Goal: Task Accomplishment & Management: Use online tool/utility

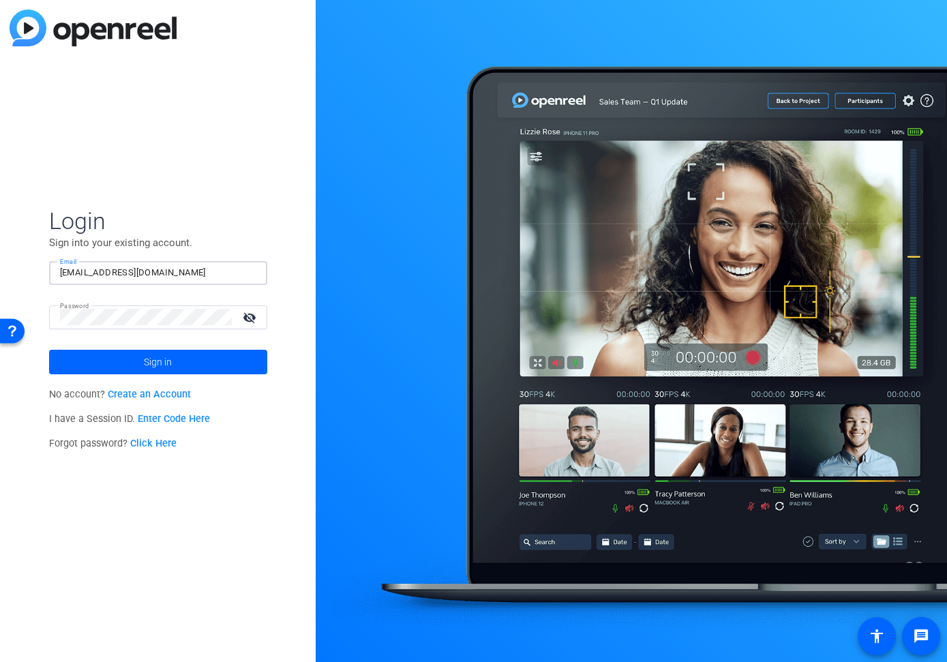
click at [149, 271] on input "jsulliv1@amfam.com" at bounding box center [158, 273] width 196 height 16
type input "mdonlin@amfam.com"
click at [136, 359] on span at bounding box center [158, 362] width 218 height 33
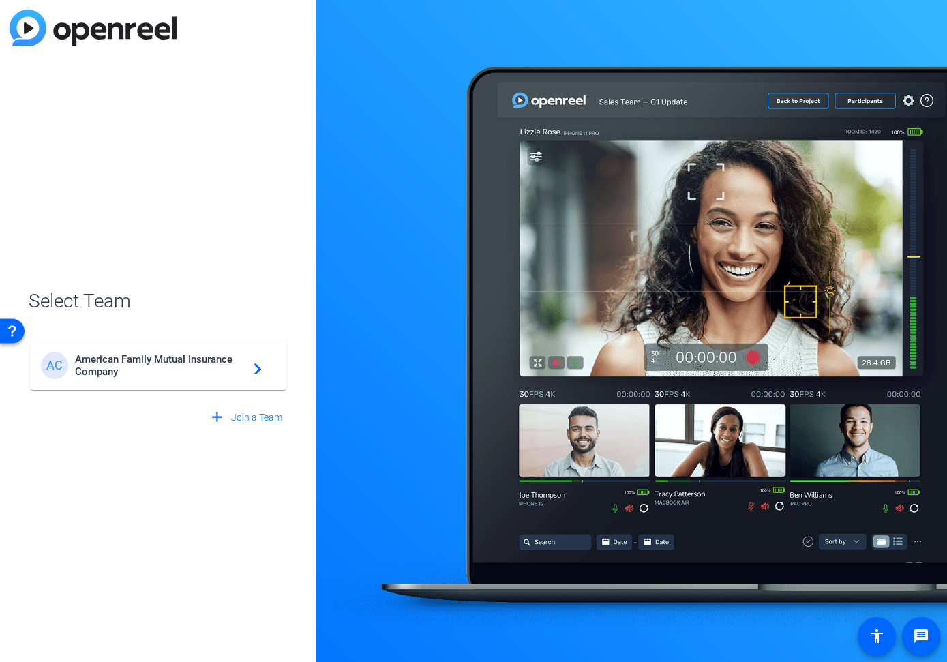
click at [144, 368] on span "American Family Mutual Insurance Company" at bounding box center [160, 365] width 171 height 25
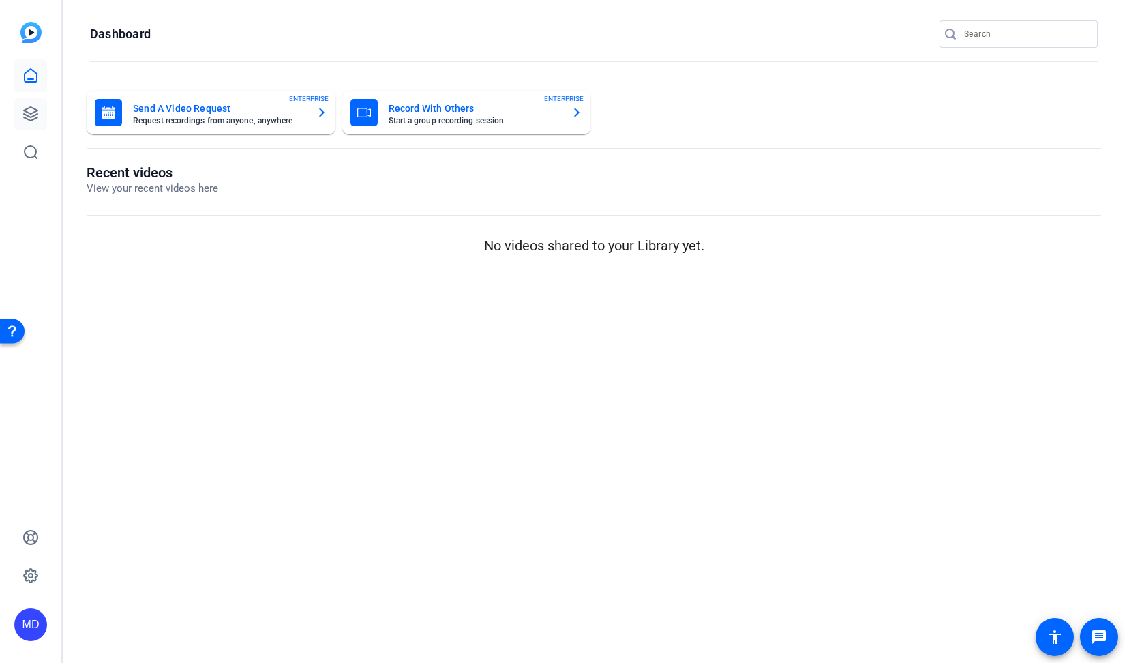
click at [35, 113] on icon at bounding box center [31, 114] width 16 height 16
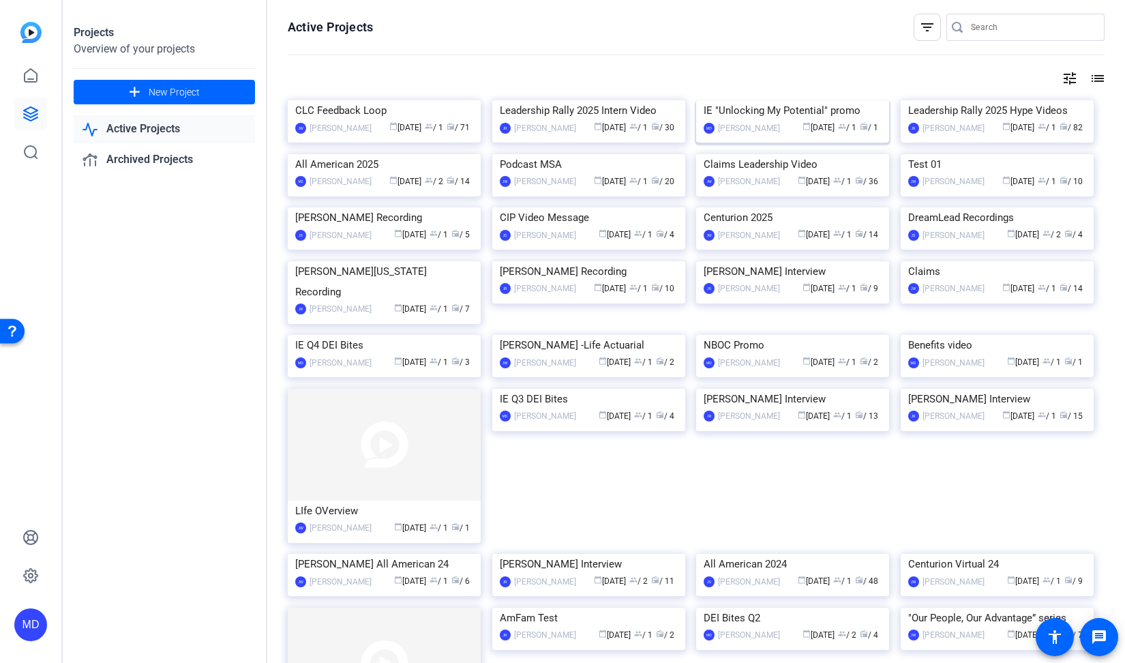
click at [754, 100] on img at bounding box center [792, 100] width 193 height 0
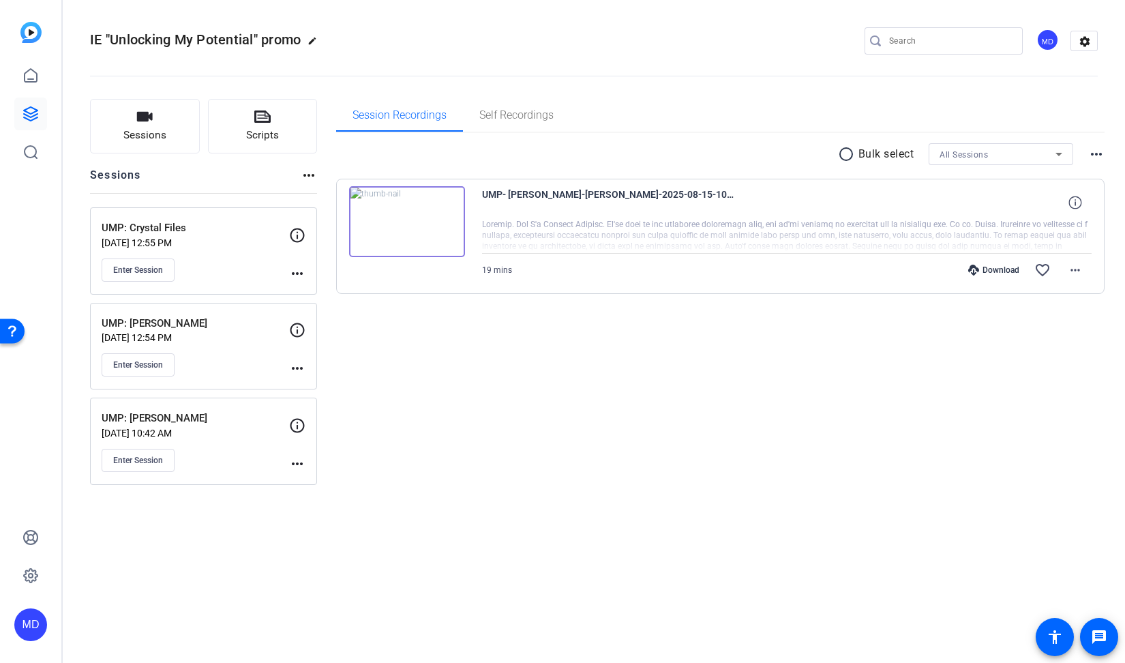
click at [297, 268] on mat-icon "more_horiz" at bounding box center [297, 273] width 16 height 16
click at [297, 268] on div at bounding box center [562, 331] width 1125 height 663
click at [156, 356] on button "Enter Session" at bounding box center [138, 364] width 73 height 23
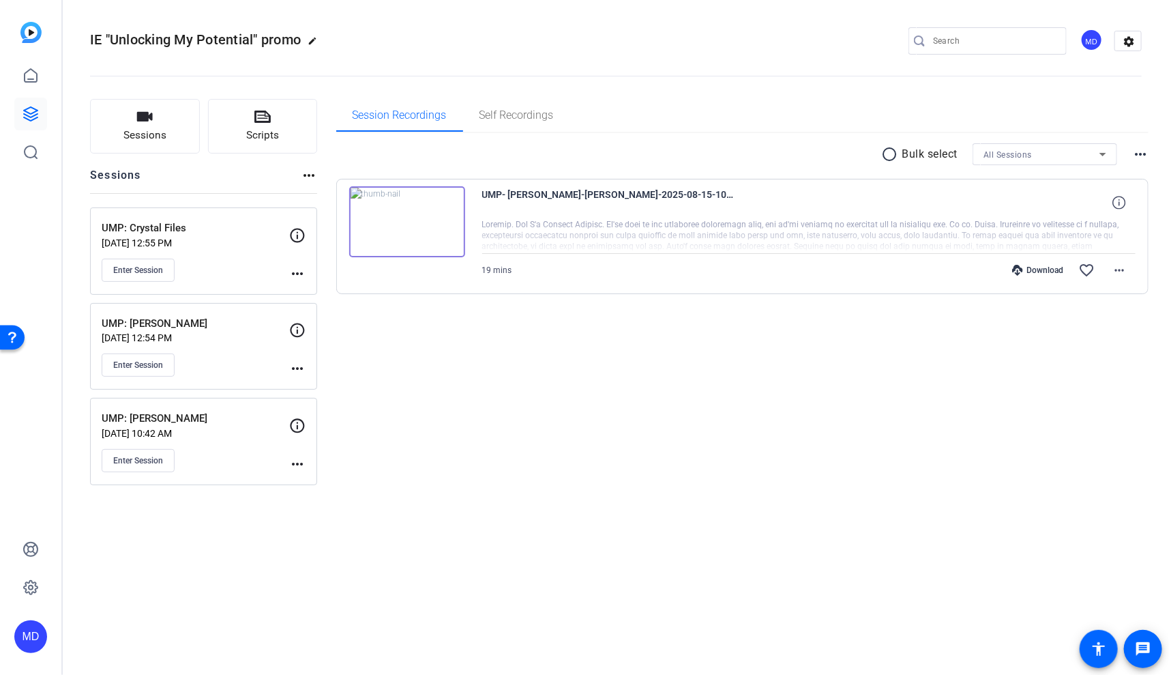
click at [201, 332] on p "[DATE] 12:54 PM" at bounding box center [196, 337] width 188 height 11
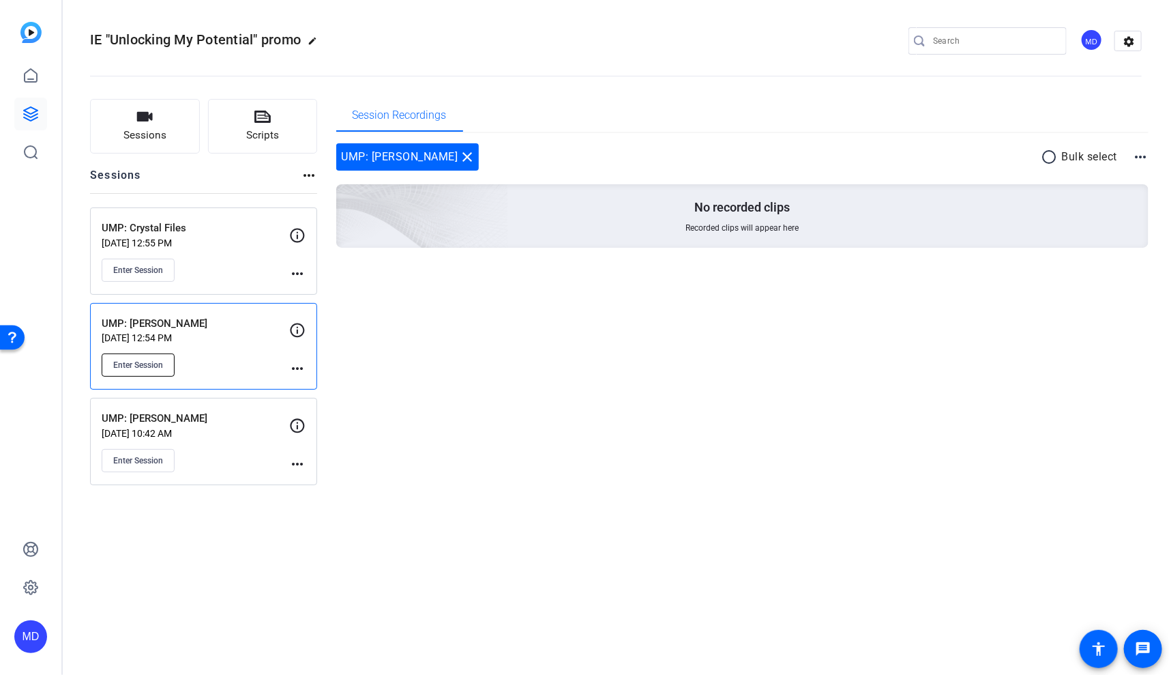
click at [142, 359] on span "Enter Session" at bounding box center [138, 364] width 50 height 11
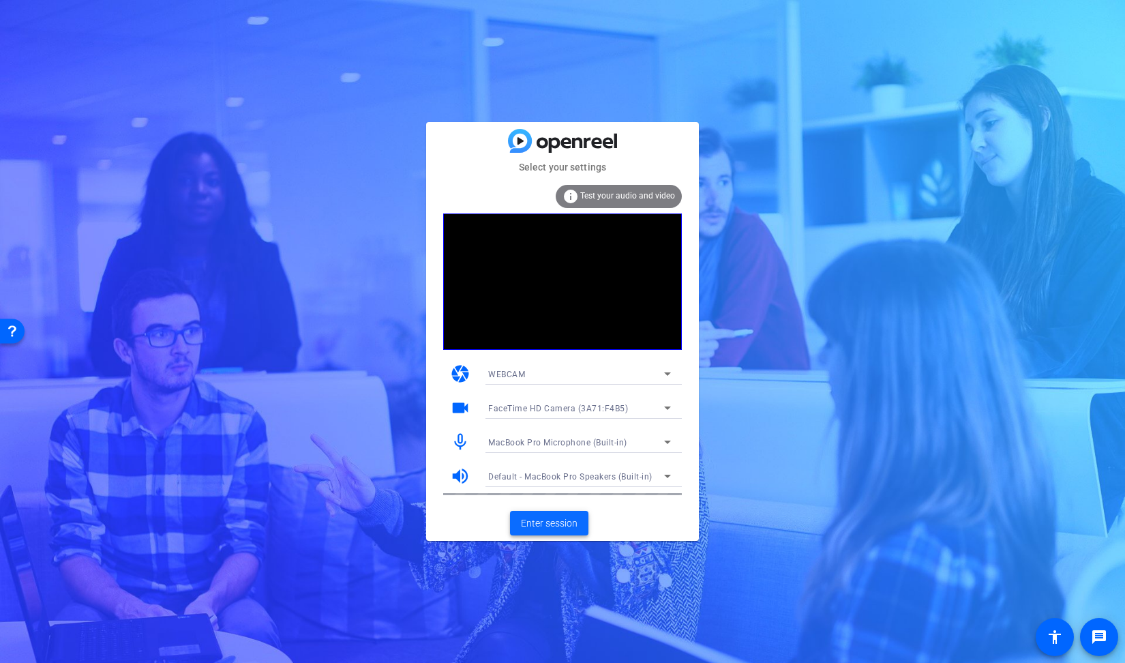
click at [555, 530] on span at bounding box center [549, 523] width 78 height 33
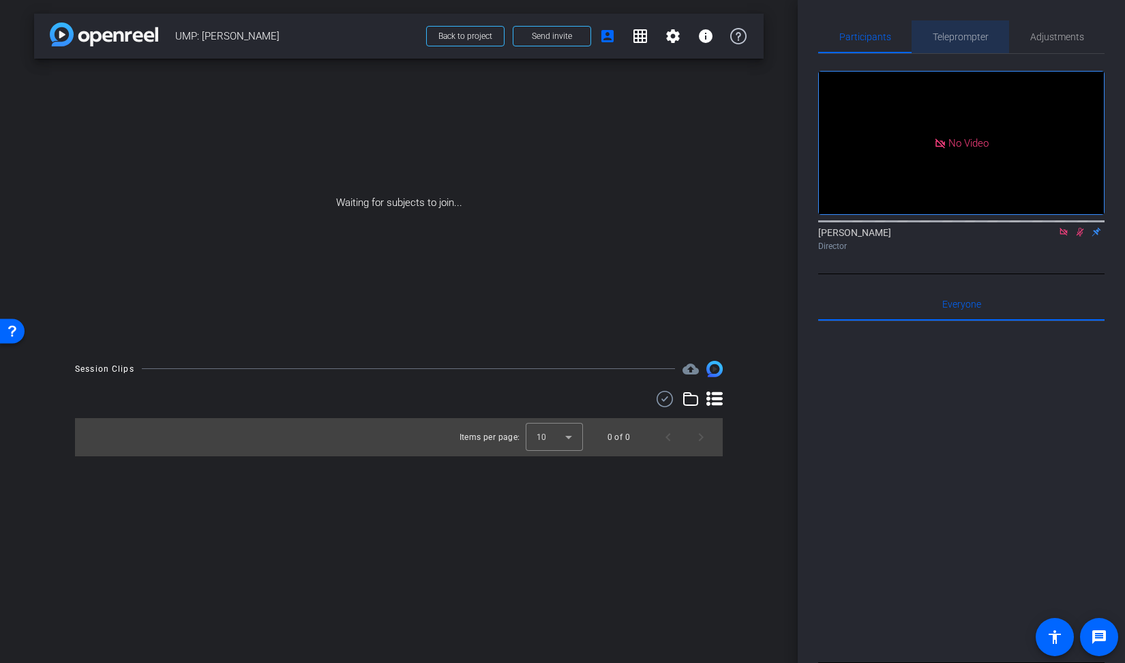
click at [957, 41] on span "Teleprompter" at bounding box center [961, 37] width 56 height 10
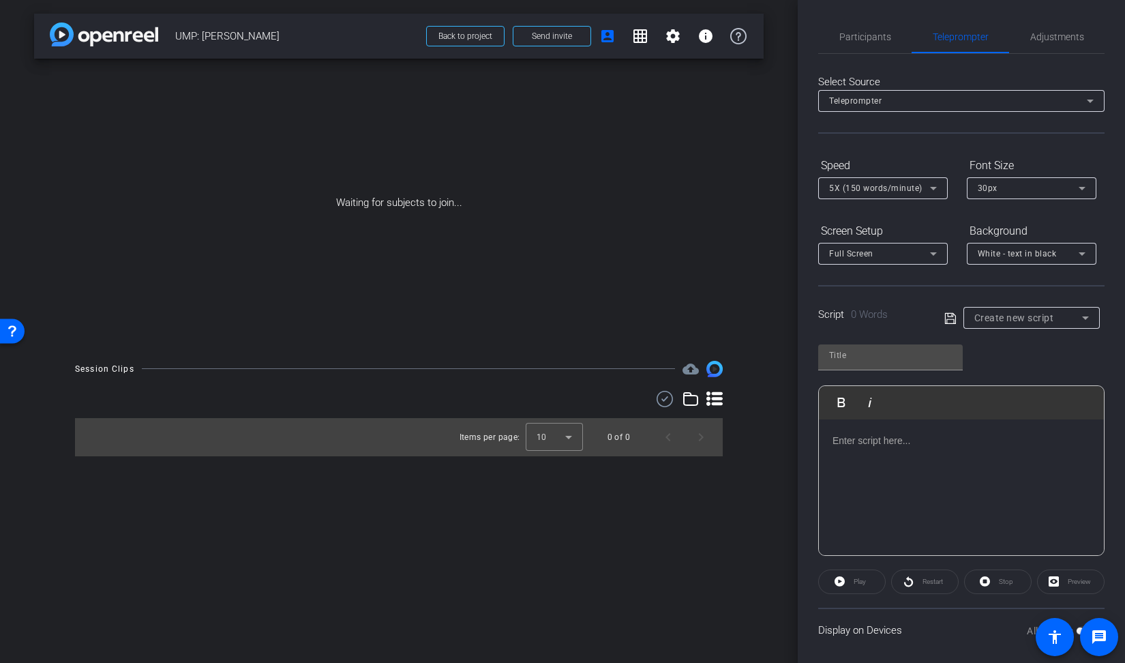
click at [952, 318] on icon at bounding box center [950, 317] width 11 height 11
click at [988, 319] on span "Create new script" at bounding box center [1015, 317] width 80 height 11
click at [989, 364] on span "Unlocking My Potential script" at bounding box center [1031, 365] width 115 height 16
type input "Unlocking My Potential script"
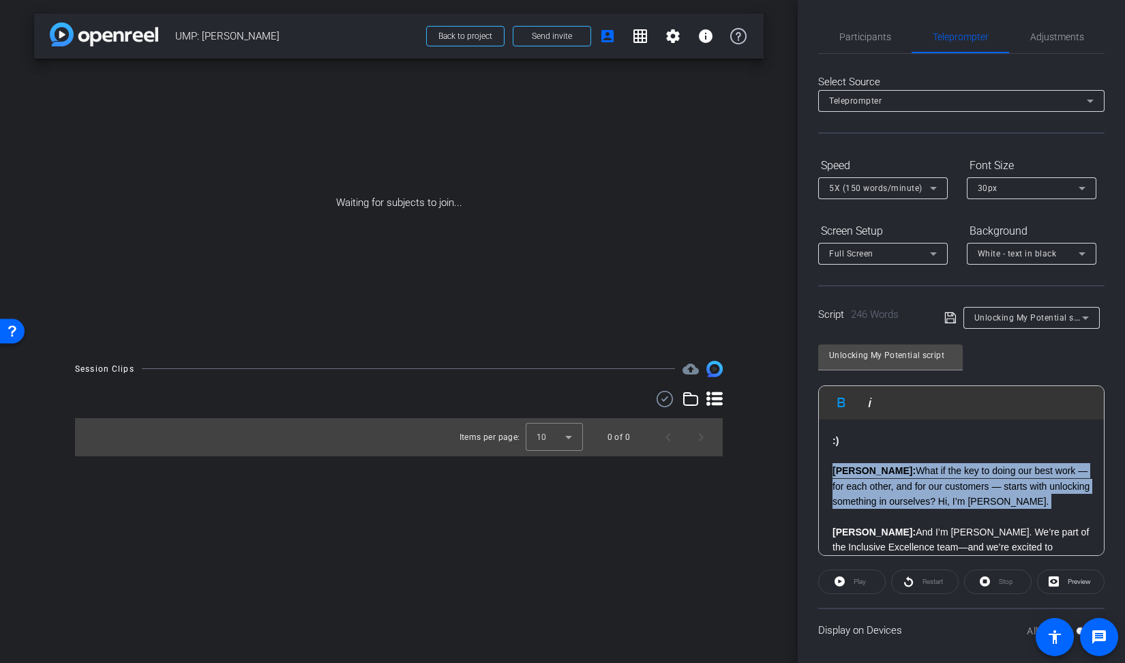
drag, startPoint x: 1044, startPoint y: 501, endPoint x: 829, endPoint y: 473, distance: 216.6
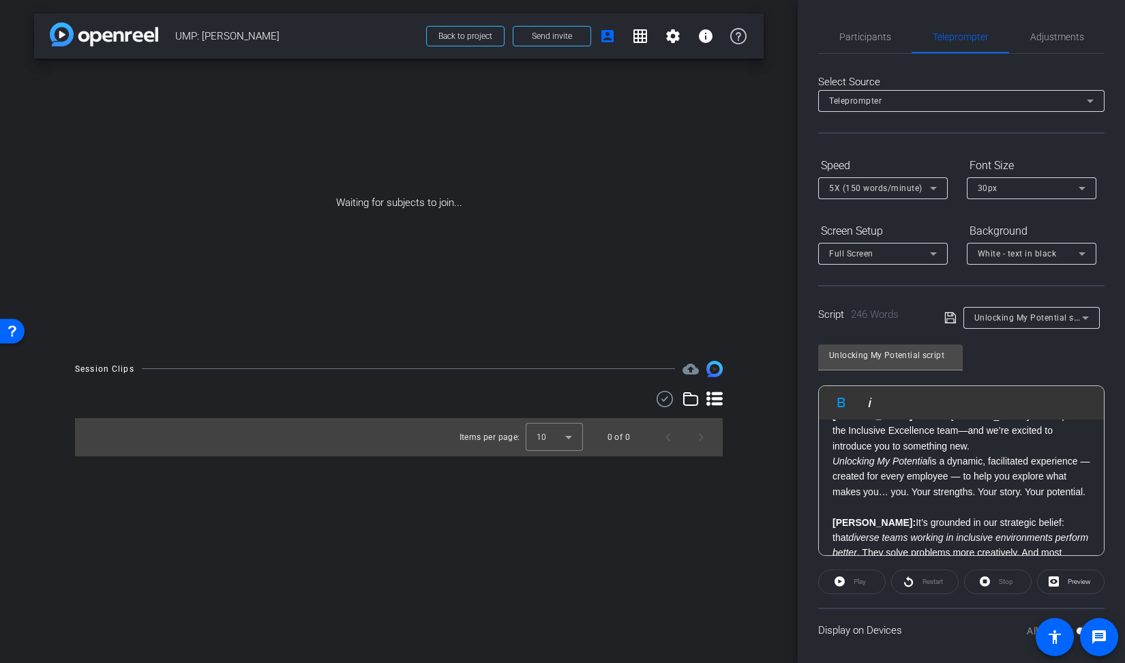
scroll to position [114, 0]
click at [836, 464] on em "Unlocking My Potential" at bounding box center [881, 463] width 97 height 11
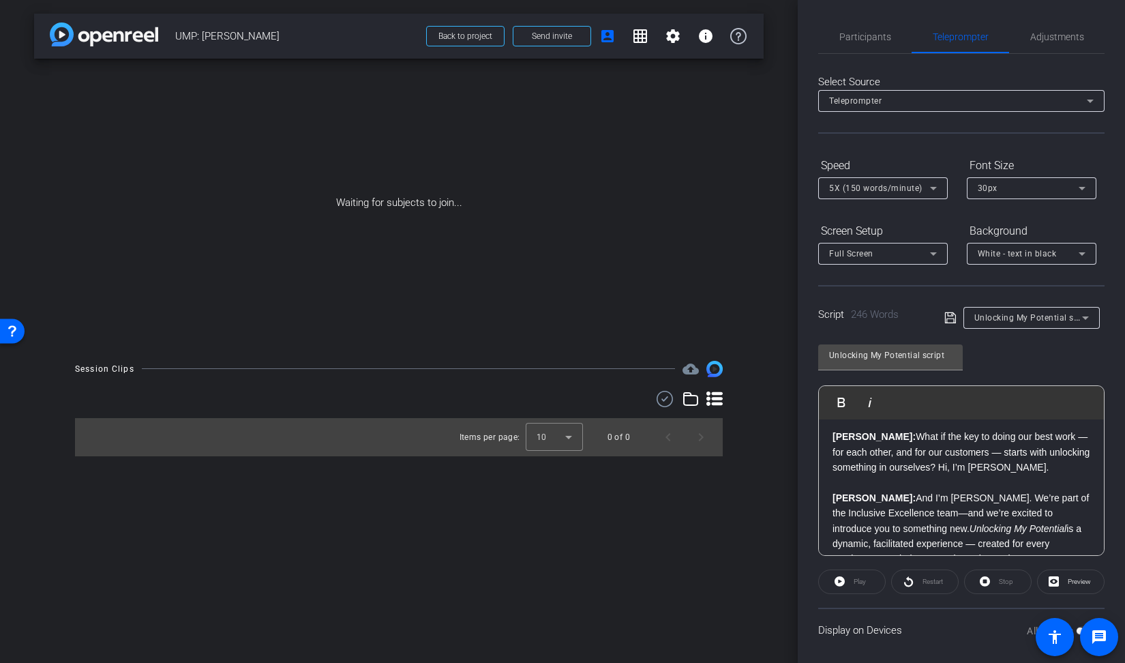
scroll to position [0, 0]
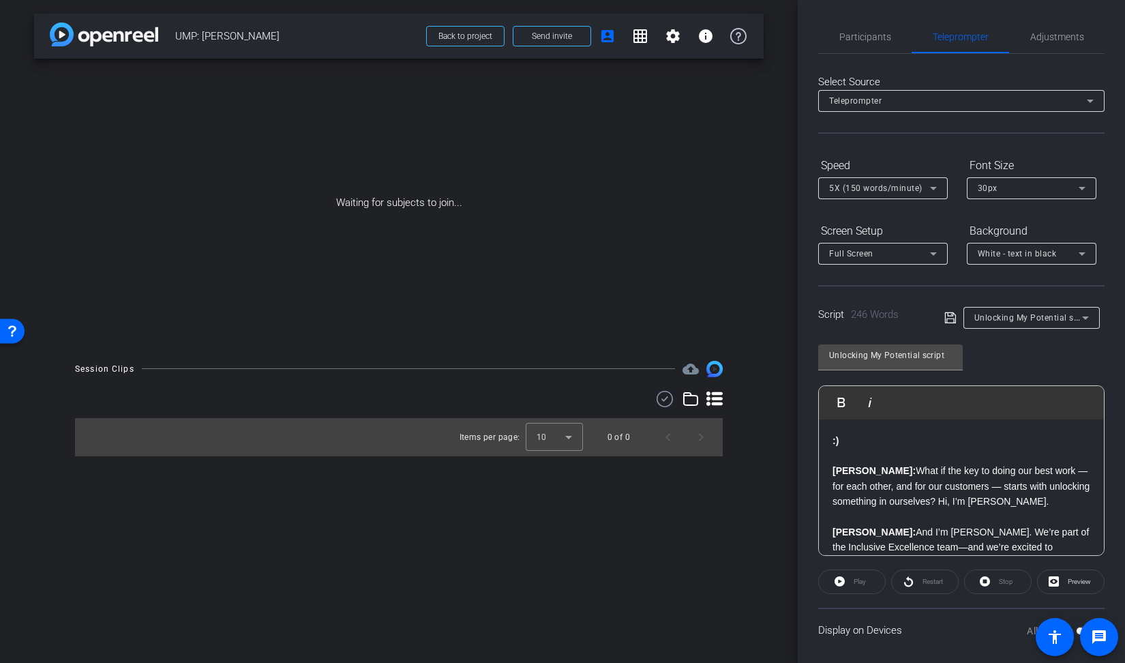
click at [1059, 499] on p "Brandon: What if the key to doing our best work — for each other, and for our c…" at bounding box center [962, 486] width 258 height 46
drag, startPoint x: 872, startPoint y: 516, endPoint x: 828, endPoint y: 516, distance: 43.7
click at [878, 514] on p "(look" at bounding box center [962, 516] width 258 height 15
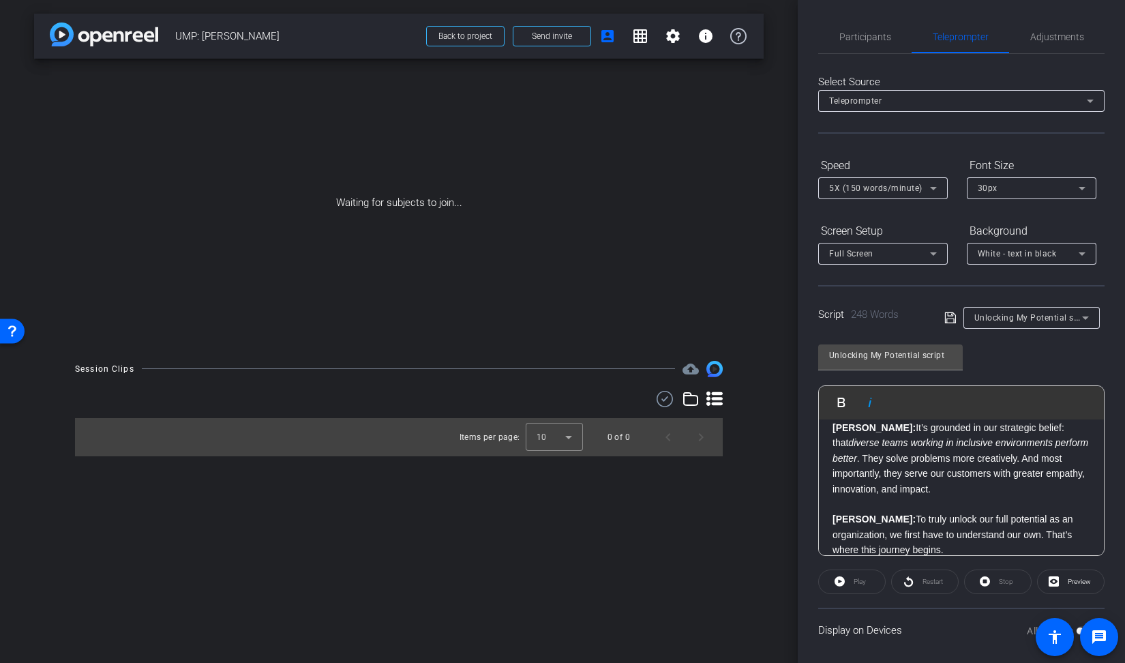
scroll to position [228, 0]
click at [1031, 426] on p "Brandon: It’s grounded in our strategic belief: that diverse teams working in i…" at bounding box center [962, 456] width 258 height 76
click at [1057, 457] on p "Brandon: It’s grounded in our strategic belief: that diverse teams working in i…" at bounding box center [962, 456] width 258 height 76
click at [1056, 578] on icon at bounding box center [1054, 581] width 10 height 17
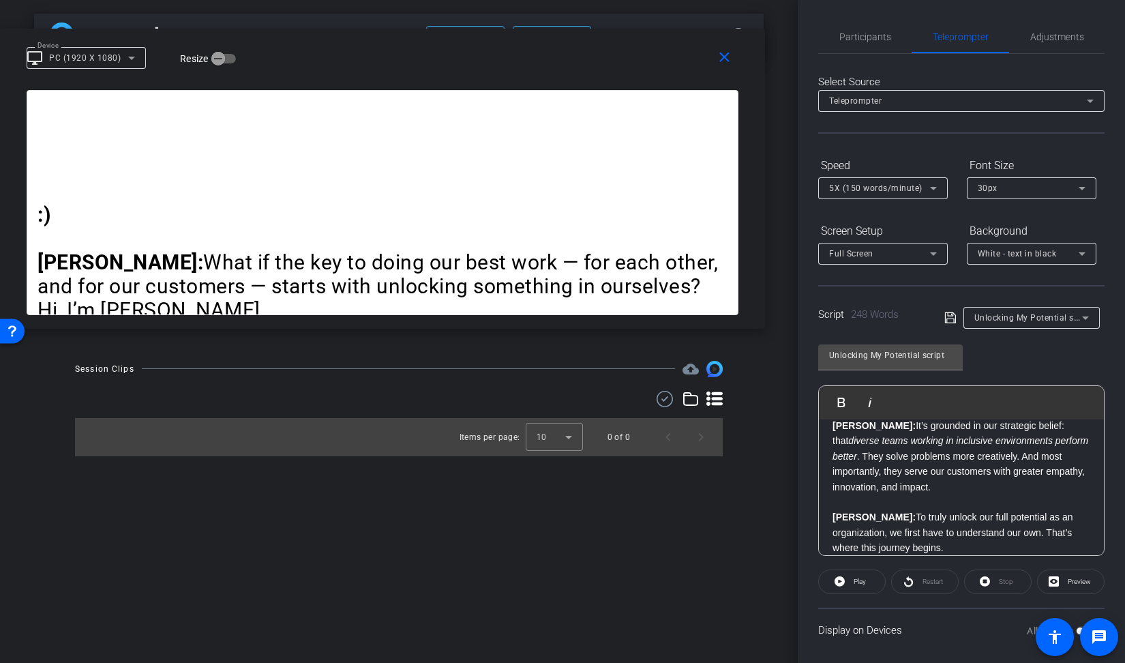
drag, startPoint x: 467, startPoint y: 195, endPoint x: 80, endPoint y: 42, distance: 415.4
click at [80, 42] on div "close Device desktop_windows PC (1920 X 1080) Resize" at bounding box center [382, 59] width 765 height 61
click at [759, 323] on div ":) Brandon: What if the key to doing our best work — for each other, and for ou…" at bounding box center [382, 208] width 765 height 239
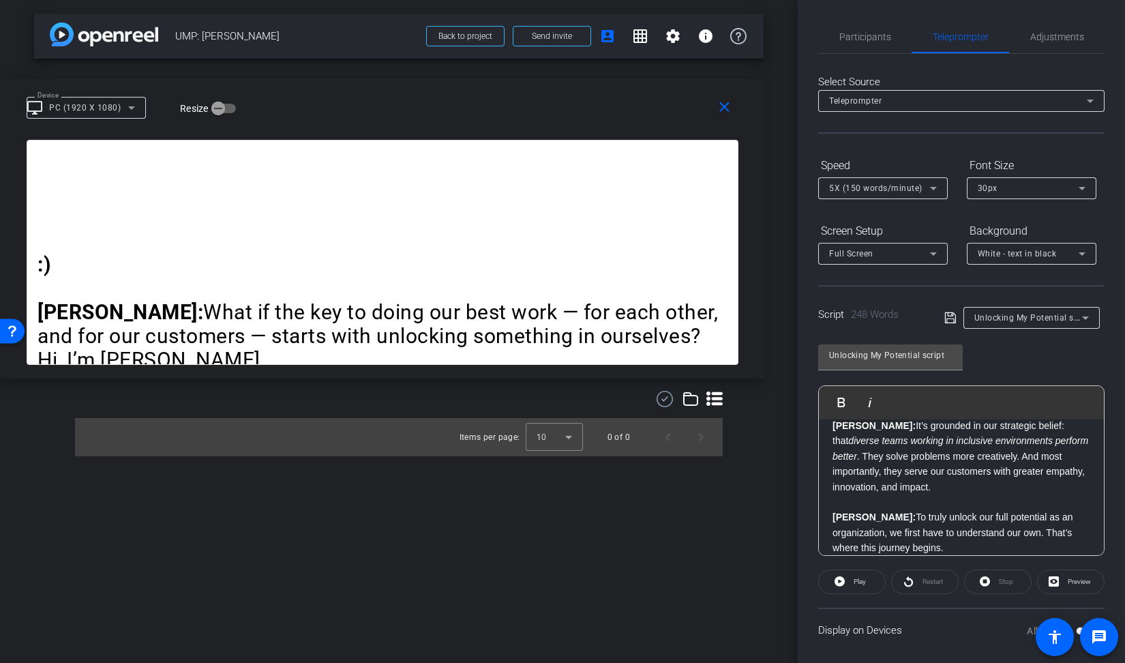
drag, startPoint x: 755, startPoint y: 324, endPoint x: 741, endPoint y: 374, distance: 52.3
click at [741, 374] on div ":) Brandon: What if the key to doing our best work — for each other, and for ou…" at bounding box center [382, 259] width 765 height 239
click at [225, 105] on span "button" at bounding box center [218, 109] width 14 height 14
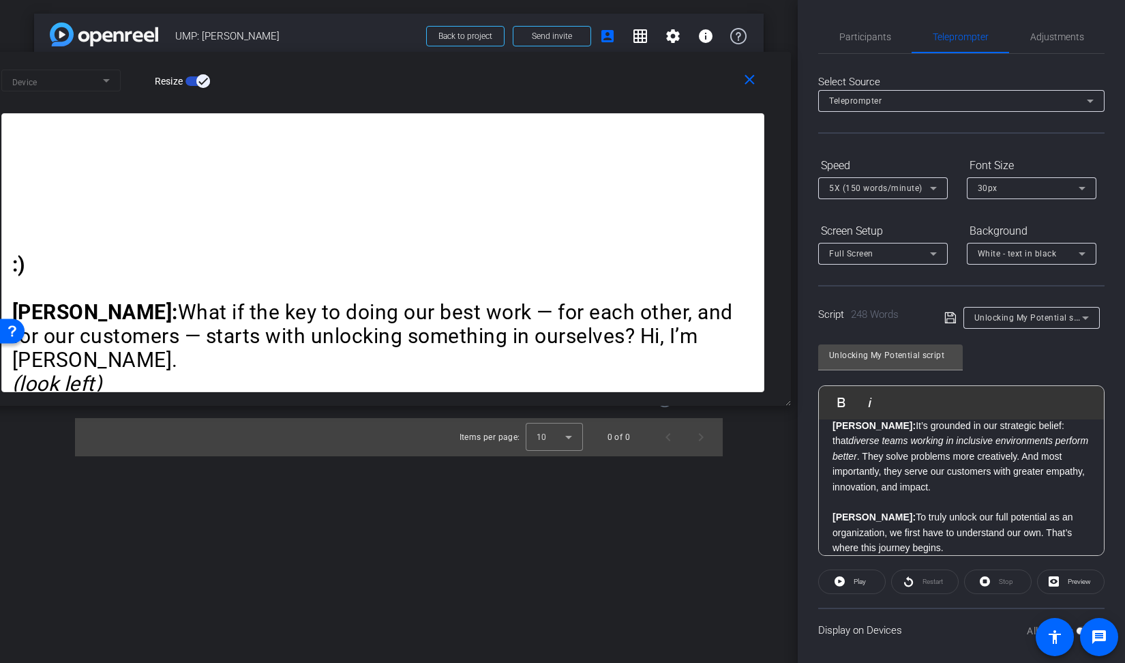
drag, startPoint x: 761, startPoint y: 377, endPoint x: 823, endPoint y: 440, distance: 88.3
click at [823, 440] on body "Accessibility Screen-Reader Guide, Feedback, and Issue Reporting | New window m…" at bounding box center [562, 331] width 1125 height 663
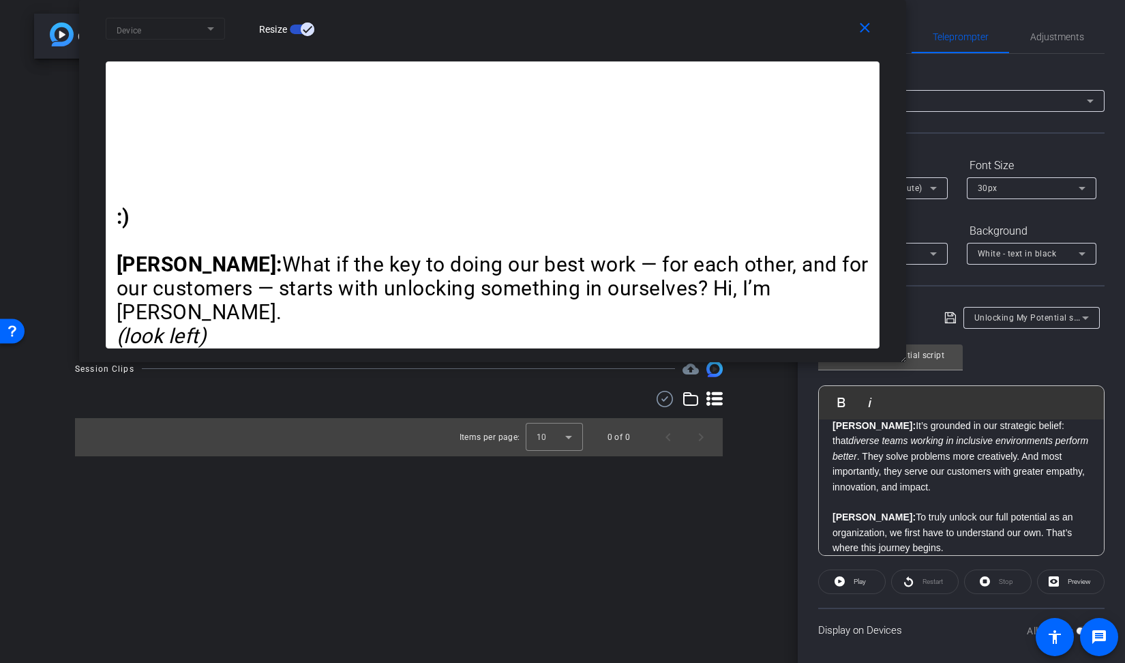
drag, startPoint x: 574, startPoint y: 80, endPoint x: 683, endPoint y: -95, distance: 206.9
click at [683, 0] on html "Accessibility Screen-Reader Guide, Feedback, and Issue Reporting | New window m…" at bounding box center [562, 331] width 1125 height 663
click at [212, 22] on mat-form-field "Device" at bounding box center [165, 29] width 119 height 22
click at [210, 25] on mat-form-field "Device" at bounding box center [165, 29] width 119 height 22
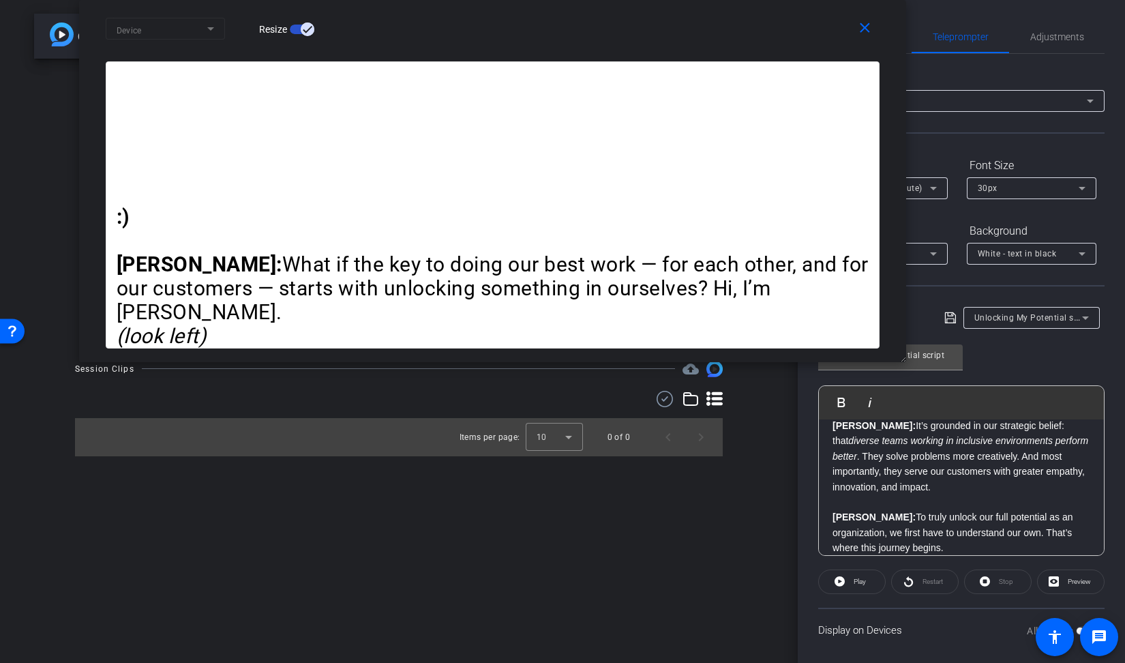
scroll to position [14, 0]
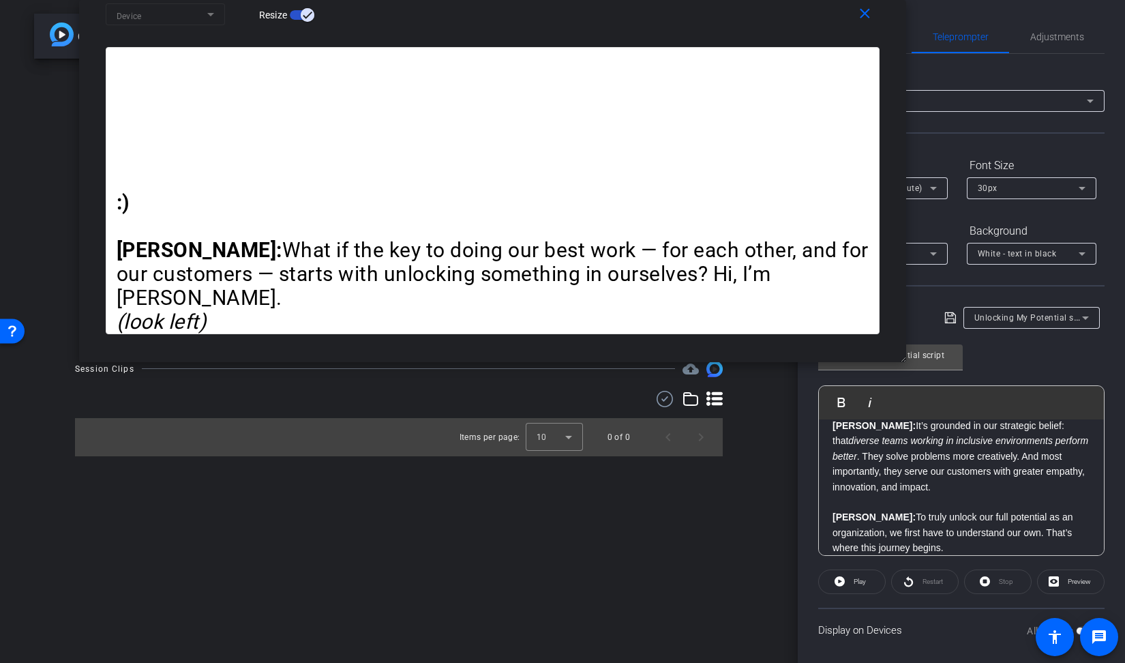
click at [914, 456] on p "Brandon: It’s grounded in our strategic belief: that diverse teams working in i…" at bounding box center [962, 456] width 258 height 76
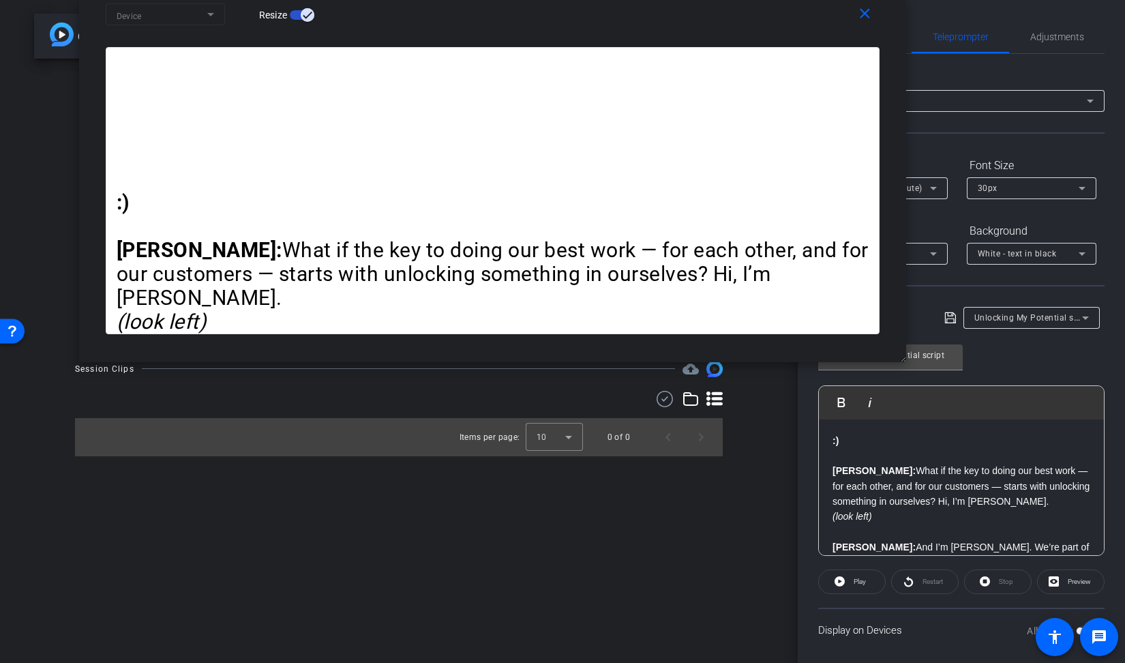
scroll to position [22, 0]
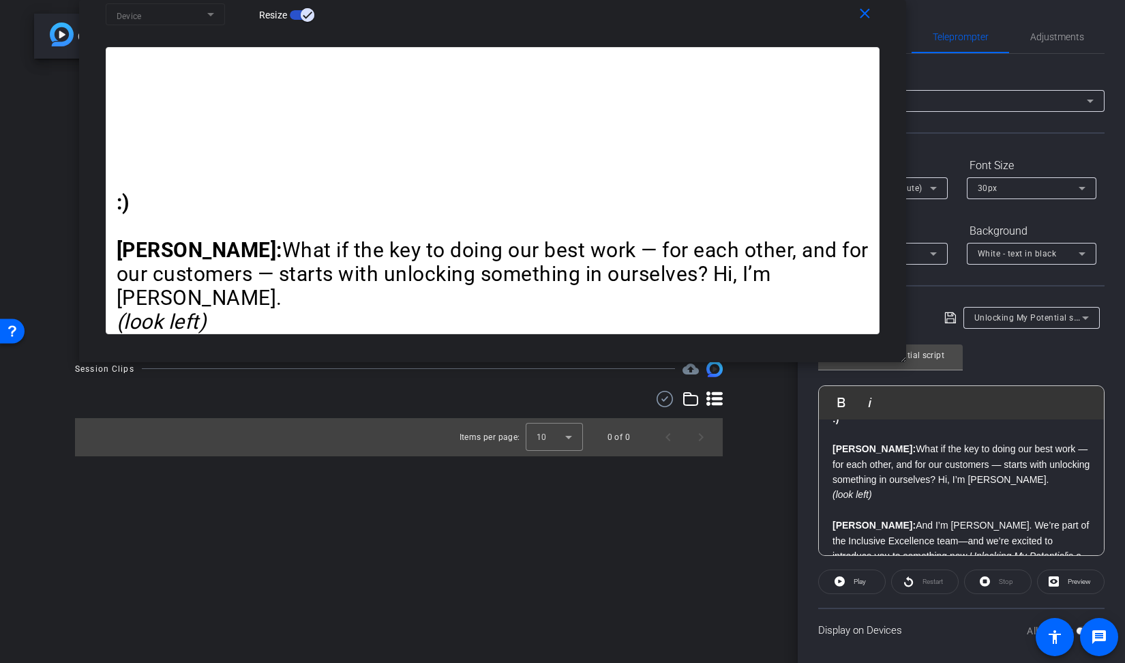
click at [833, 495] on em "(look left)" at bounding box center [853, 494] width 40 height 11
click at [941, 474] on p "Brandon: What if the key to doing our best work — for each other, and for our c…" at bounding box center [962, 471] width 258 height 61
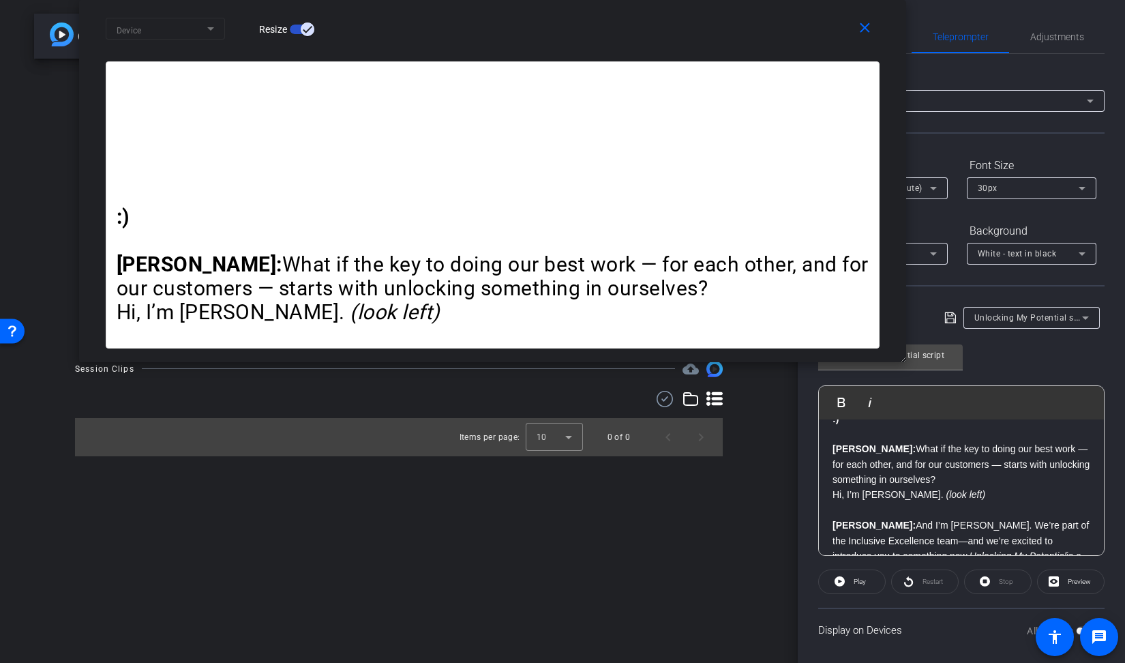
scroll to position [14, 0]
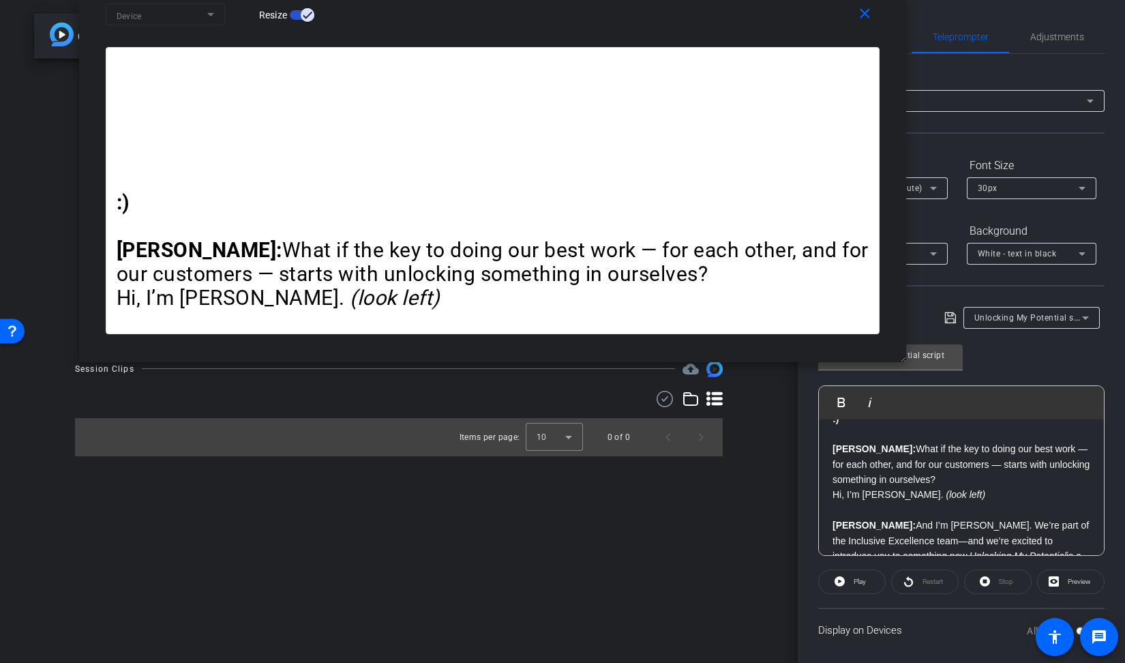
click at [560, 281] on p "Brandon: What if the key to doing our best work — for each other, and for our c…" at bounding box center [493, 262] width 752 height 48
click at [518, 295] on p "Hi, I’m Brandon Colbert. (look left)" at bounding box center [493, 298] width 752 height 24
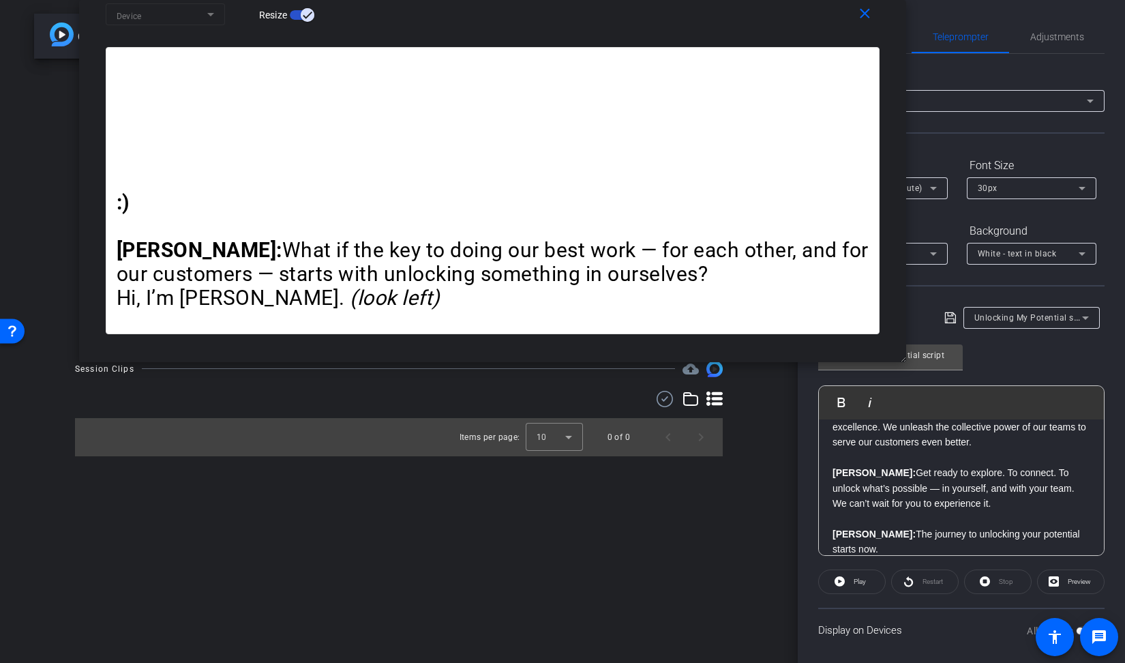
scroll to position [505, 0]
click at [984, 495] on p "Brandon: Get ready to explore. To connect. To unlock what’s possible — in yours…" at bounding box center [962, 485] width 258 height 46
click at [851, 580] on span "Play" at bounding box center [859, 581] width 16 height 19
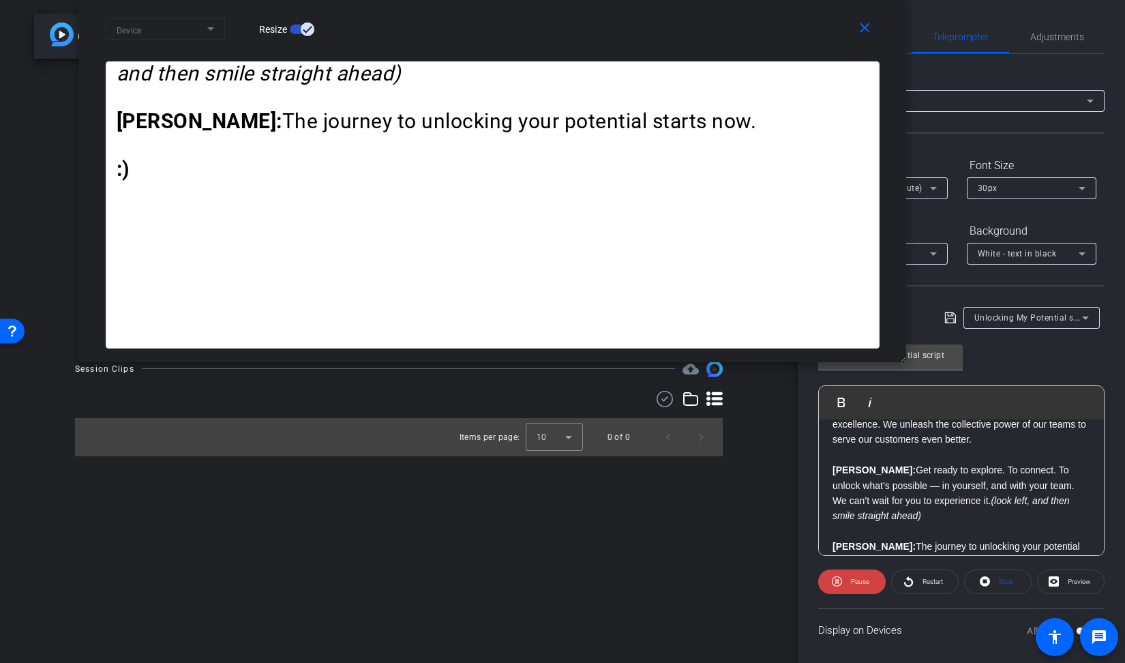
click at [947, 220] on div "Screen Setup" at bounding box center [883, 231] width 130 height 23
click at [855, 580] on span "Pause" at bounding box center [860, 582] width 18 height 8
click at [988, 588] on span at bounding box center [998, 581] width 66 height 33
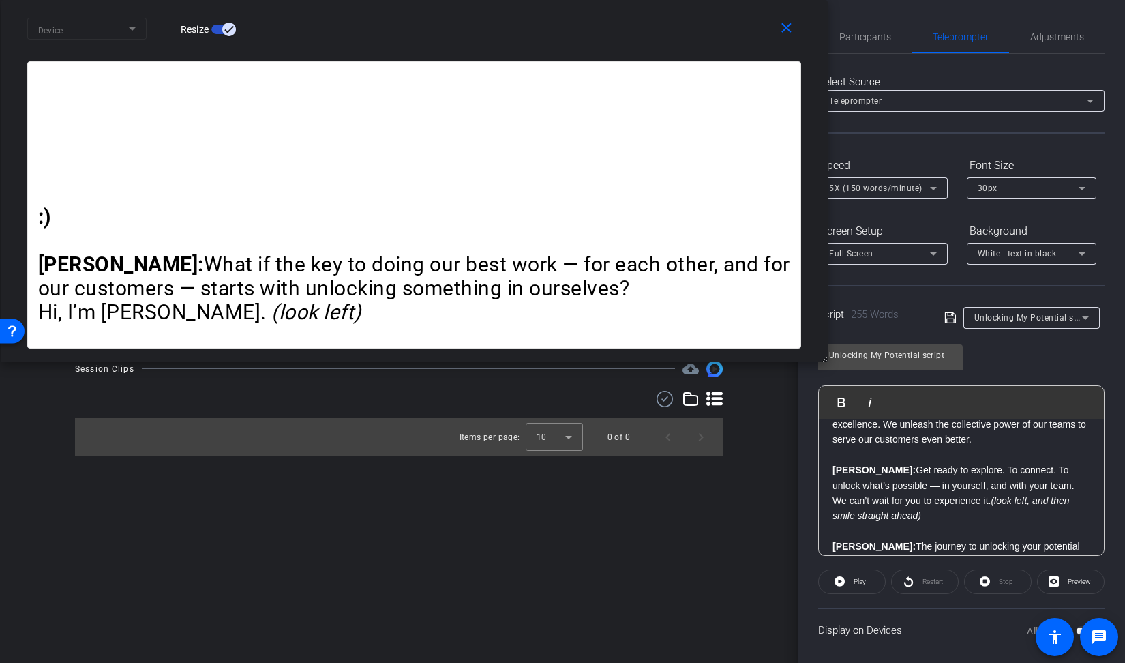
drag, startPoint x: 737, startPoint y: 50, endPoint x: 479, endPoint y: -10, distance: 264.6
click at [479, 0] on html "Accessibility Screen-Reader Guide, Feedback, and Issue Reporting | New window m…" at bounding box center [562, 331] width 1125 height 663
click at [917, 183] on span "5X (150 words/minute)" at bounding box center [875, 188] width 93 height 10
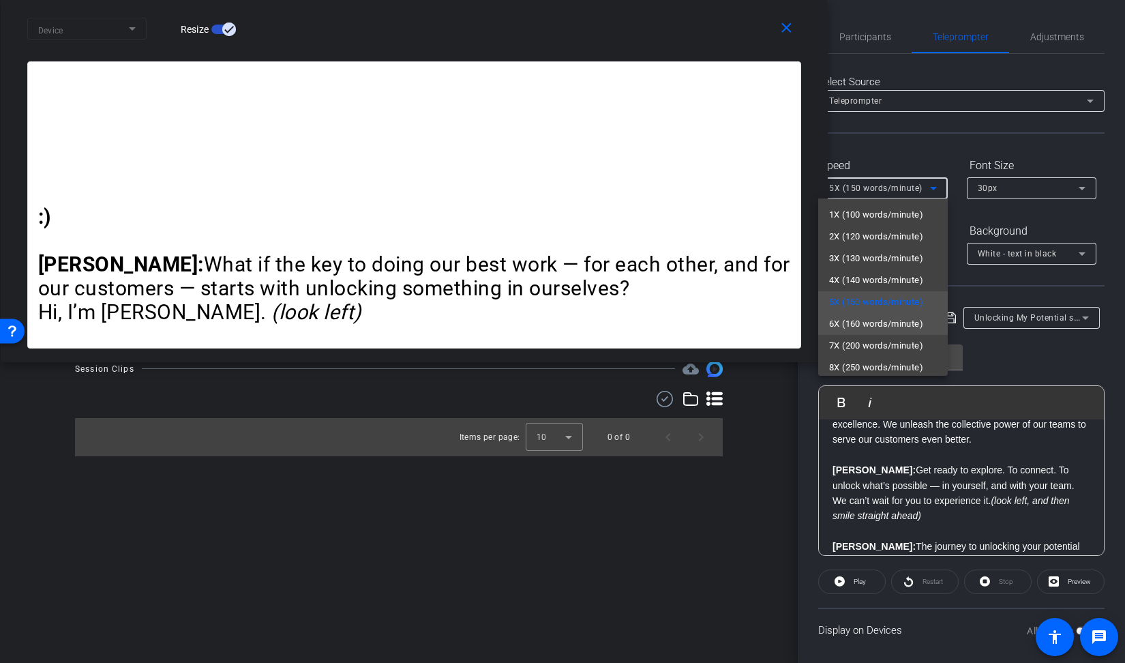
click at [885, 318] on span "6X (160 words/minute)" at bounding box center [876, 324] width 94 height 16
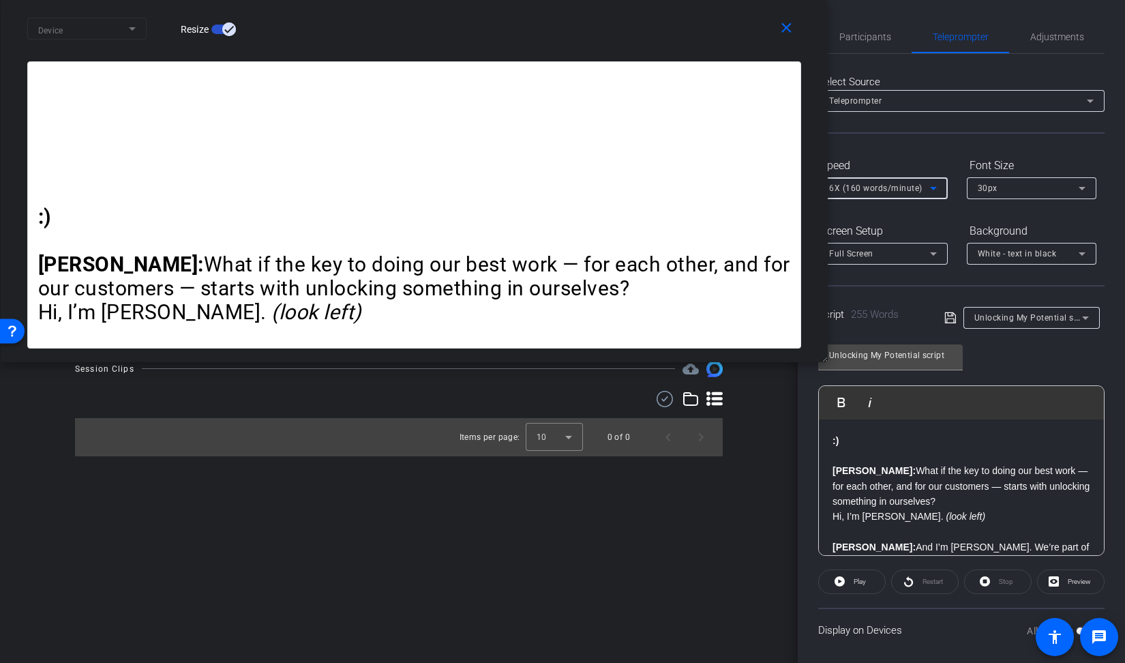
click at [924, 582] on div "Restart" at bounding box center [925, 582] width 68 height 25
click at [858, 580] on span "Play" at bounding box center [860, 582] width 12 height 8
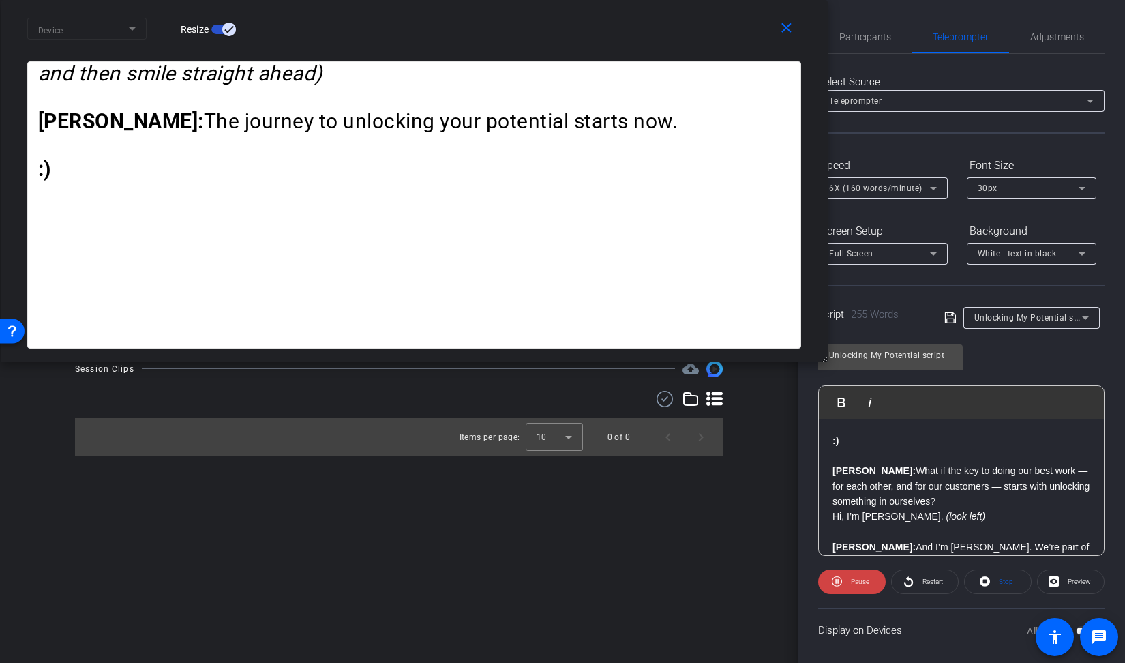
scroll to position [14, 0]
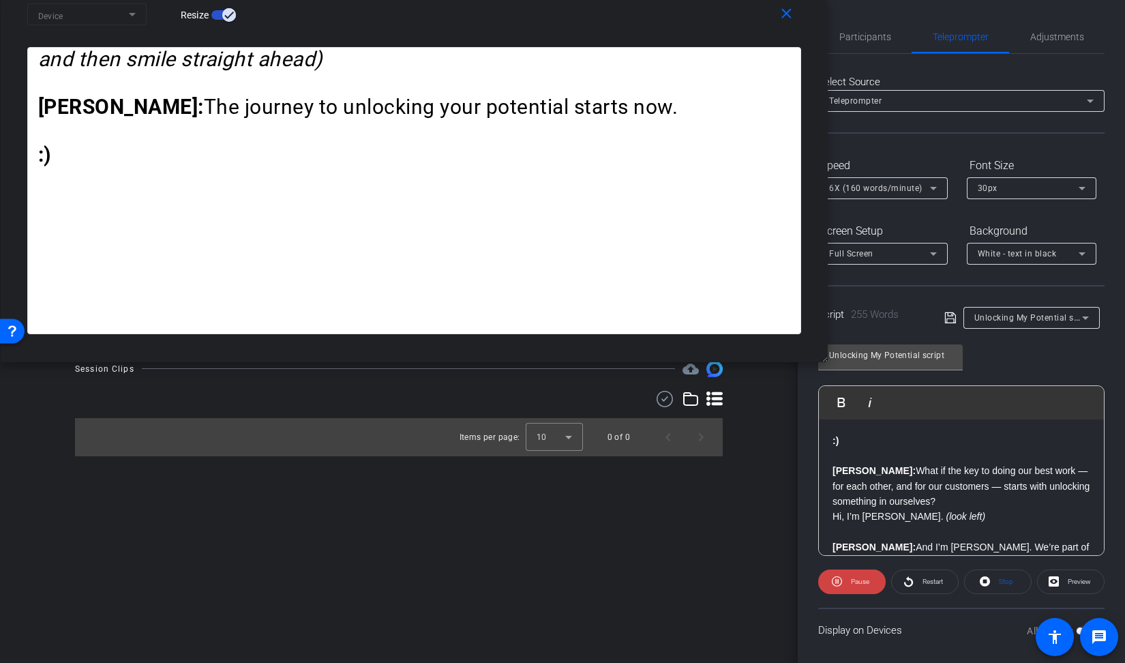
click at [936, 260] on icon at bounding box center [934, 254] width 16 height 16
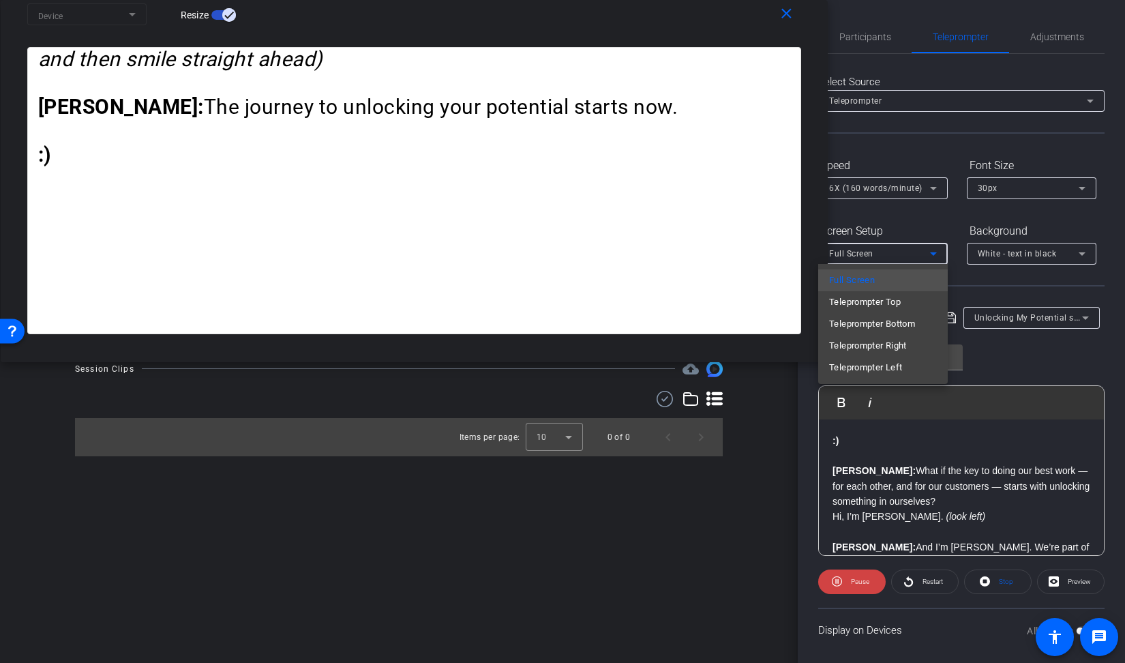
click at [936, 260] on div at bounding box center [562, 331] width 1125 height 663
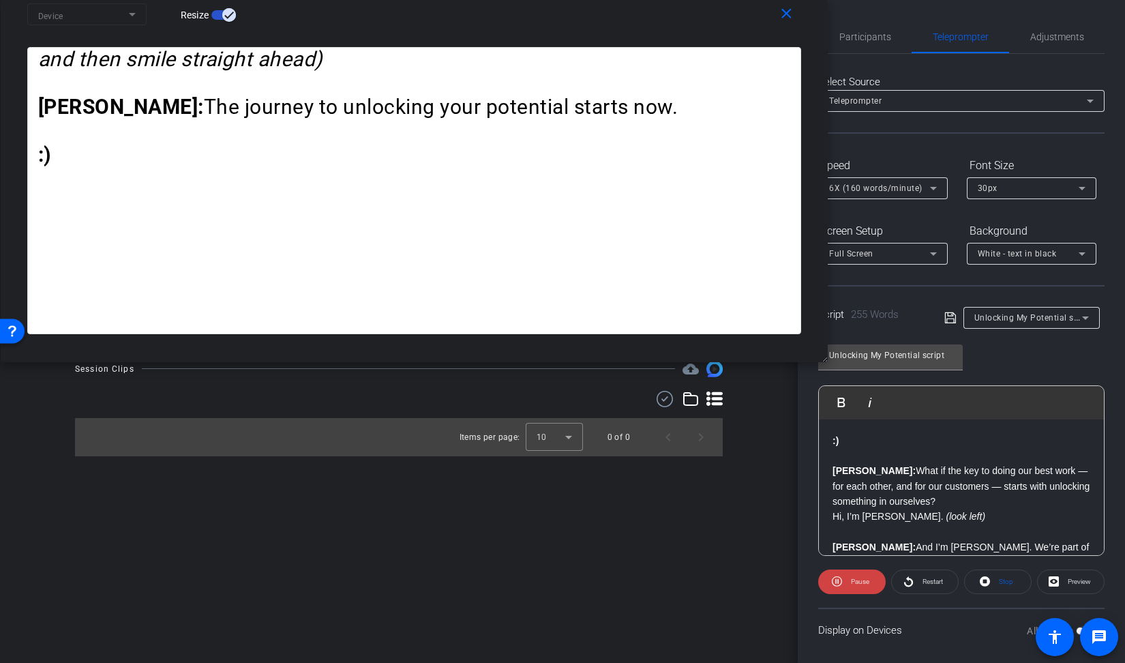
click at [930, 189] on icon at bounding box center [934, 188] width 16 height 16
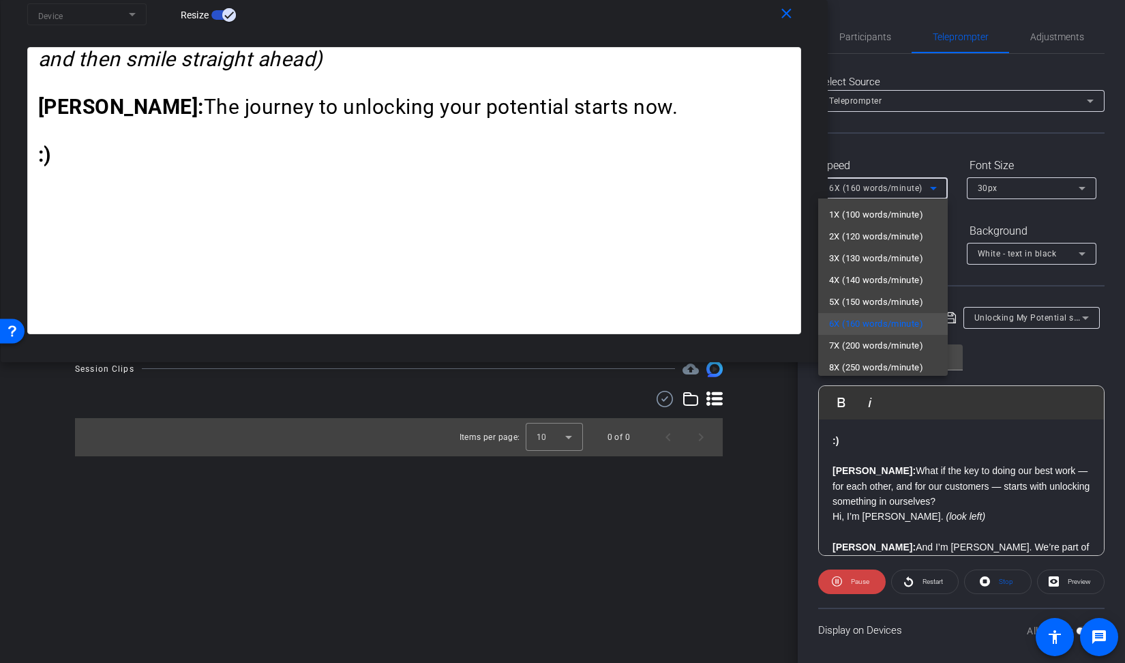
click at [930, 189] on div at bounding box center [562, 331] width 1125 height 663
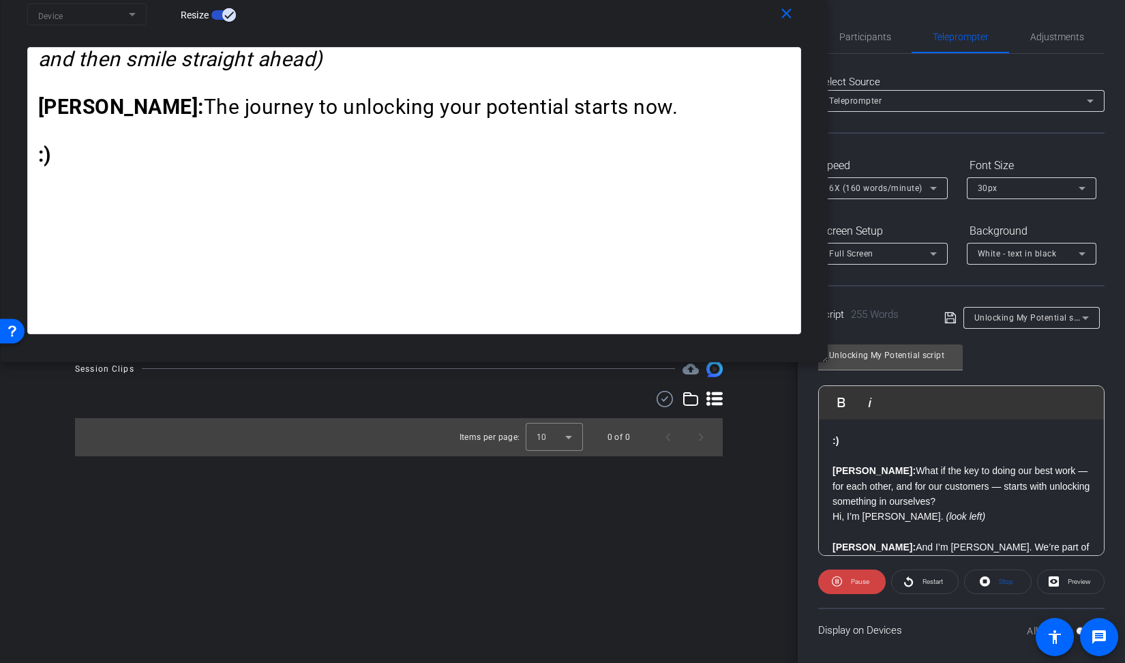
click at [919, 256] on div "Full Screen" at bounding box center [879, 253] width 101 height 17
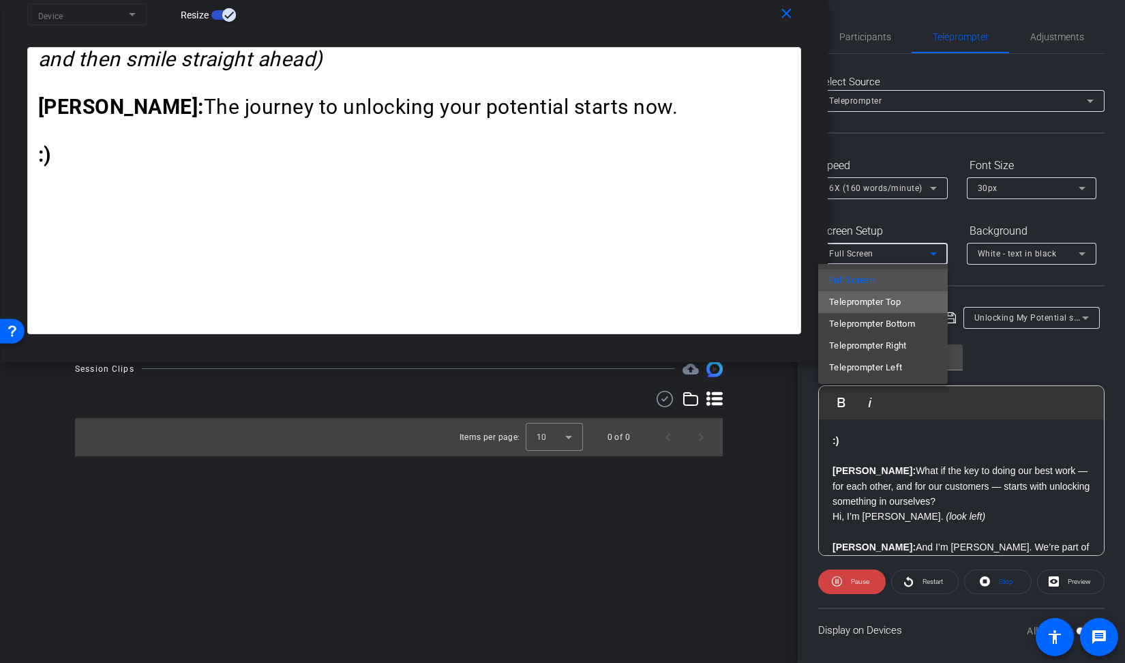
click at [898, 302] on span "Teleprompter Top" at bounding box center [865, 302] width 72 height 16
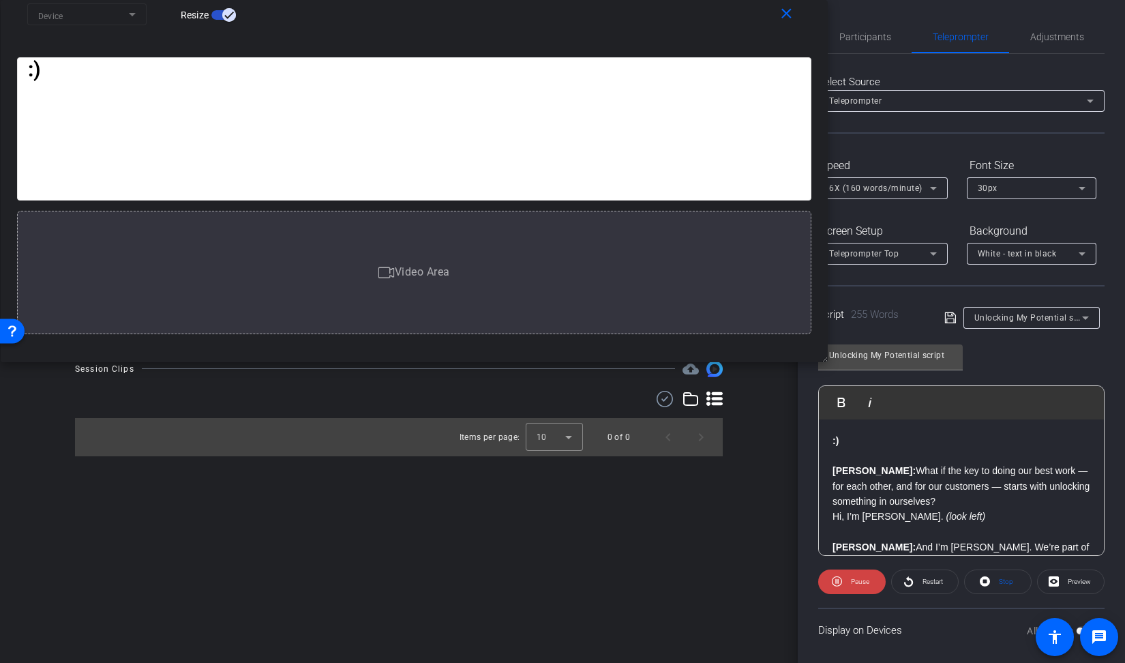
click at [926, 199] on div at bounding box center [883, 206] width 130 height 15
drag, startPoint x: 810, startPoint y: 201, endPoint x: 807, endPoint y: 192, distance: 9.9
click at [807, 192] on div ":) Brandon: What if the key to doing our best work — for each other, and for ou…" at bounding box center [414, 190] width 795 height 287
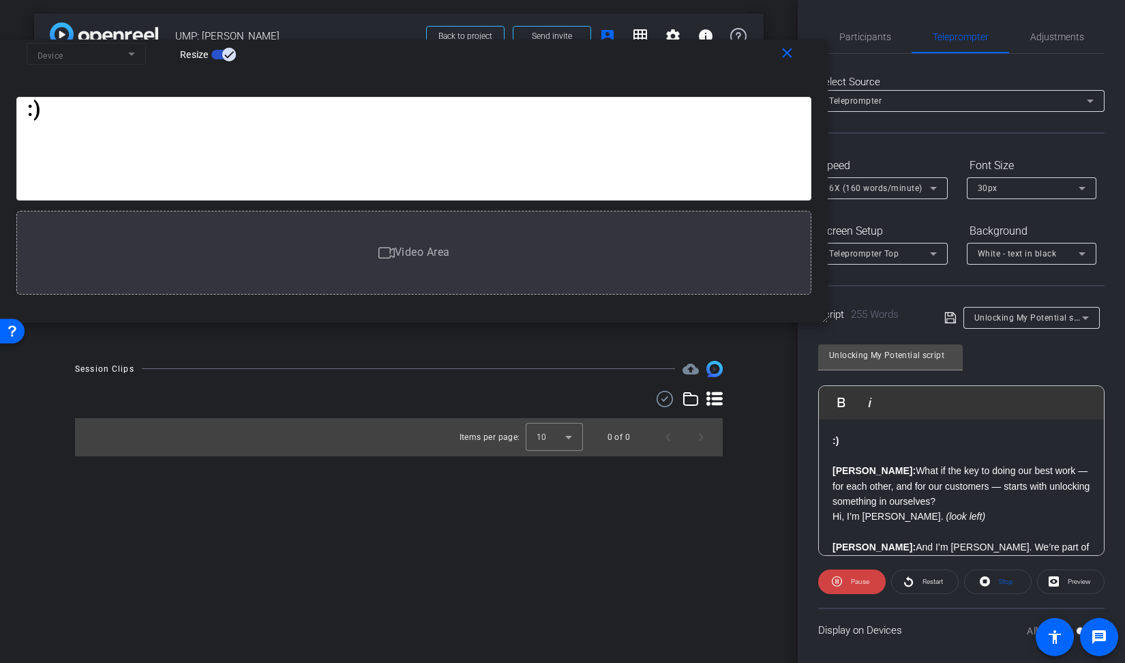
drag, startPoint x: 817, startPoint y: 351, endPoint x: 818, endPoint y: 276, distance: 75.7
click at [818, 276] on div "close Device Resize :) Brandon: What if the key to doing our best work — for ea…" at bounding box center [414, 181] width 828 height 283
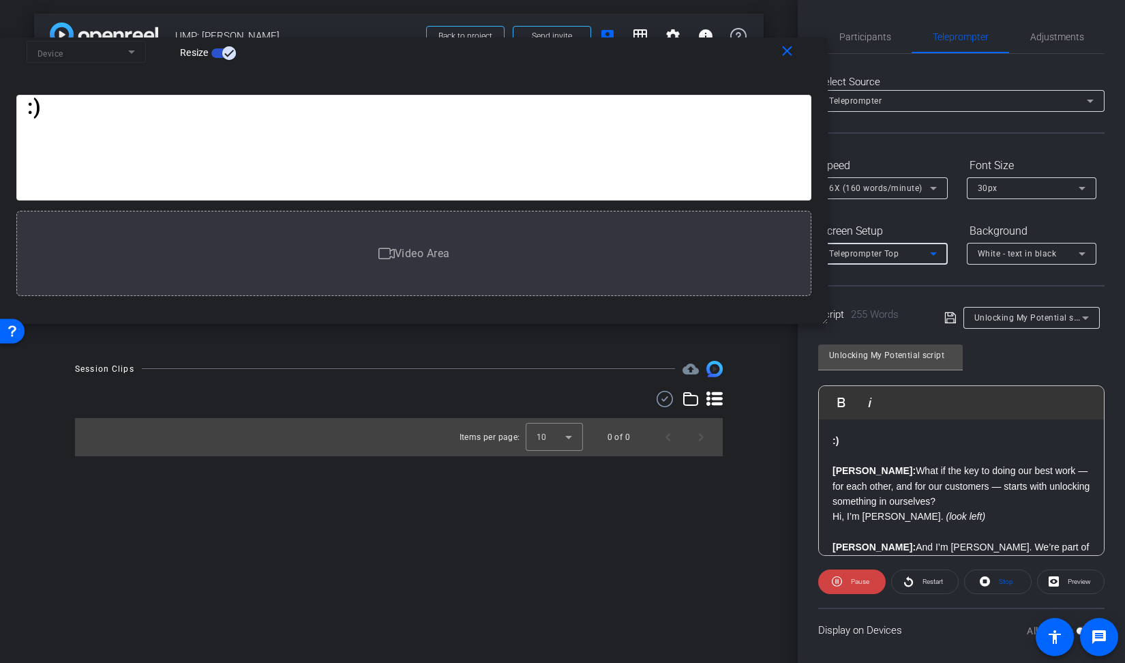
click at [935, 250] on icon at bounding box center [934, 254] width 16 height 16
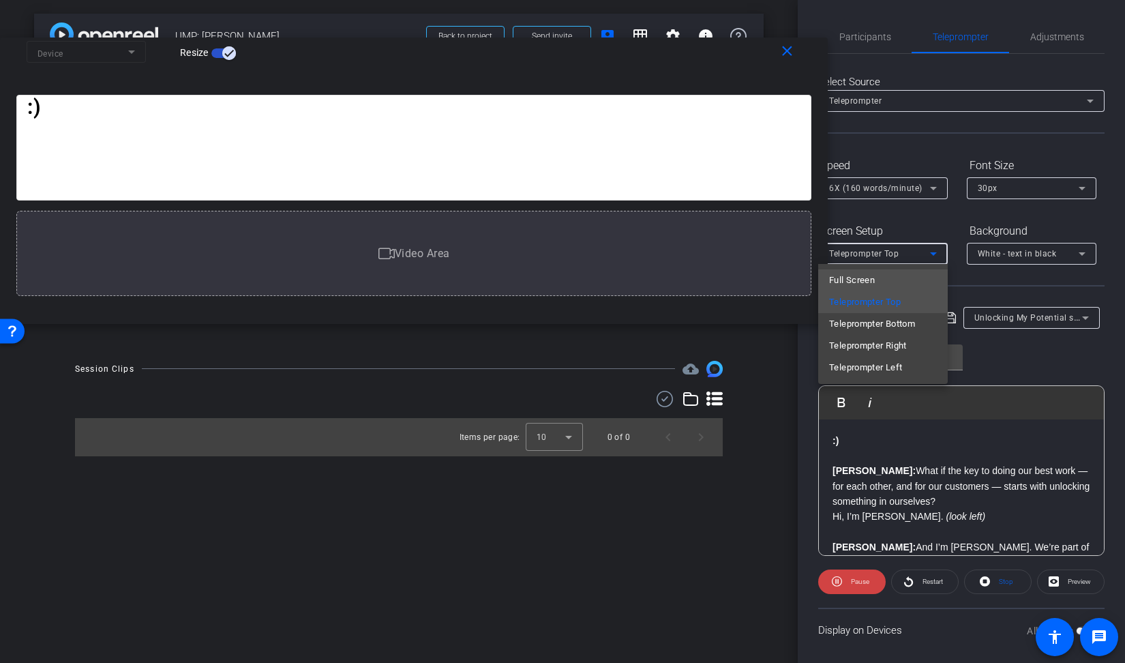
click at [895, 276] on mat-option "Full Screen" at bounding box center [883, 280] width 130 height 22
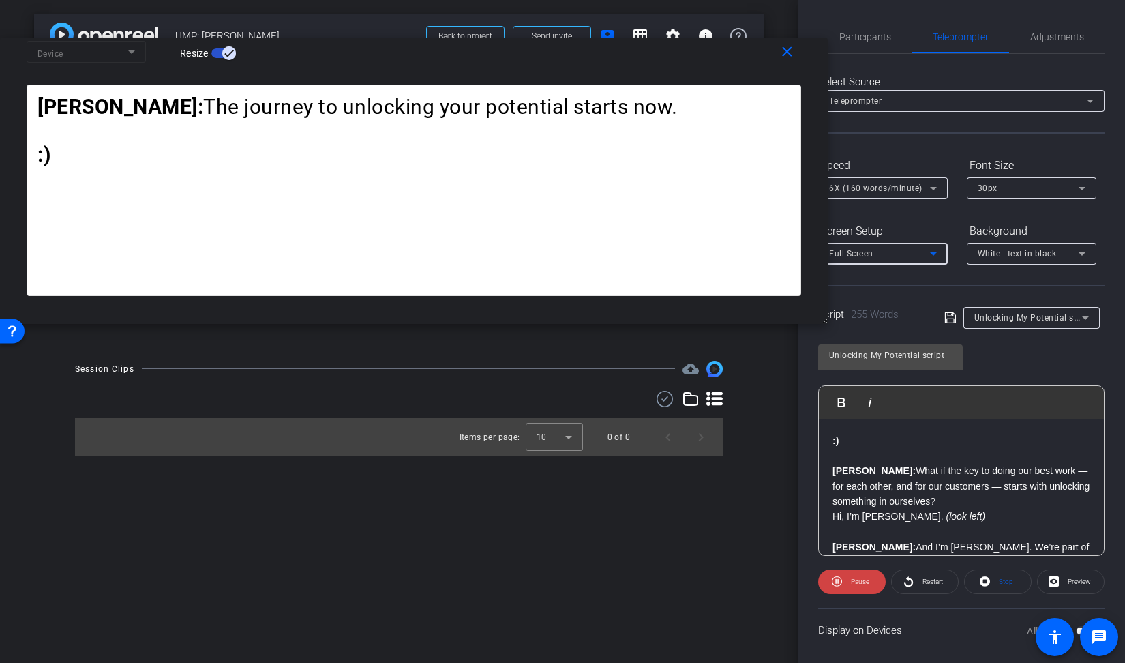
click at [930, 190] on icon at bounding box center [934, 188] width 16 height 16
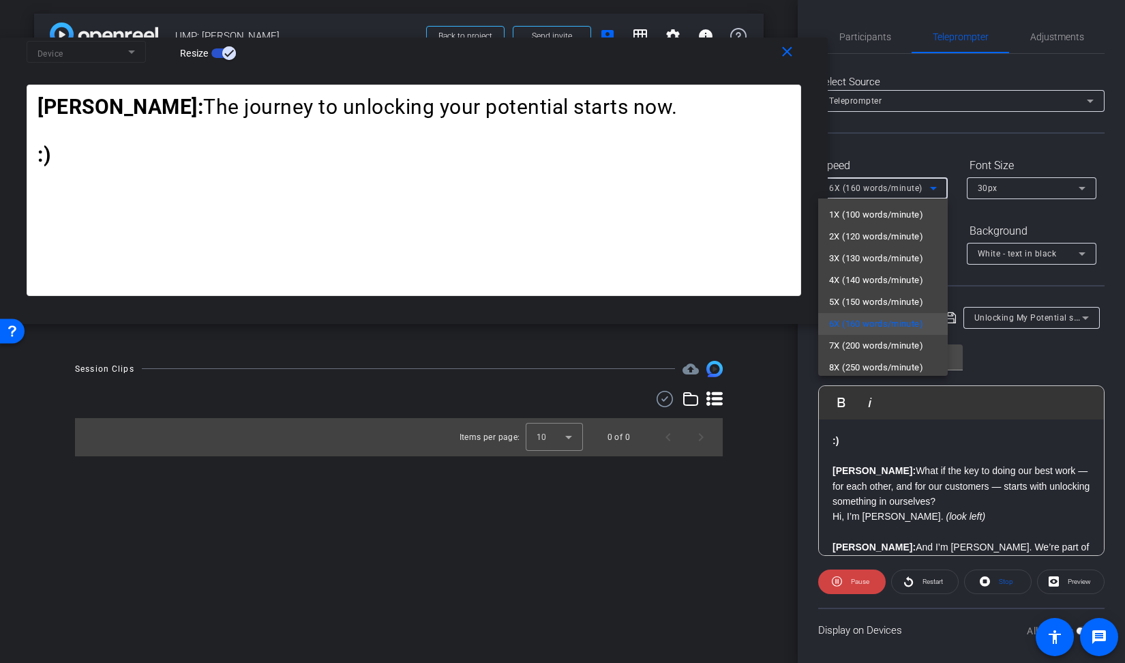
click at [929, 190] on div at bounding box center [562, 331] width 1125 height 663
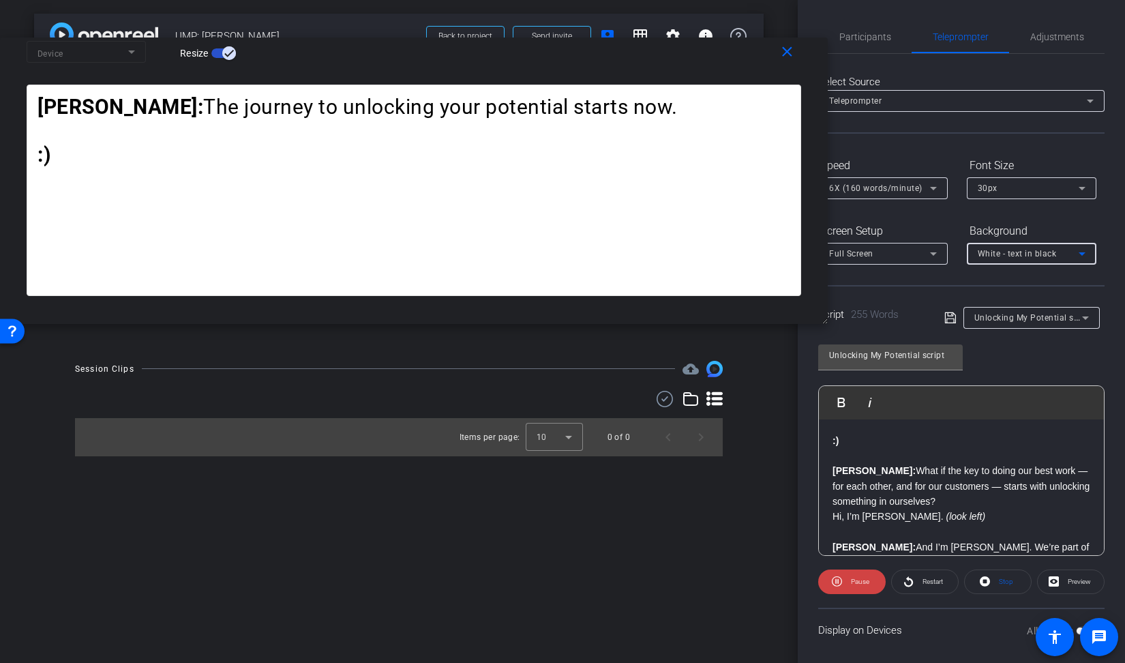
click at [1024, 249] on span "White - text in black" at bounding box center [1017, 254] width 79 height 10
click at [1023, 250] on div at bounding box center [562, 331] width 1125 height 663
click at [944, 511] on strong at bounding box center [945, 516] width 3 height 11
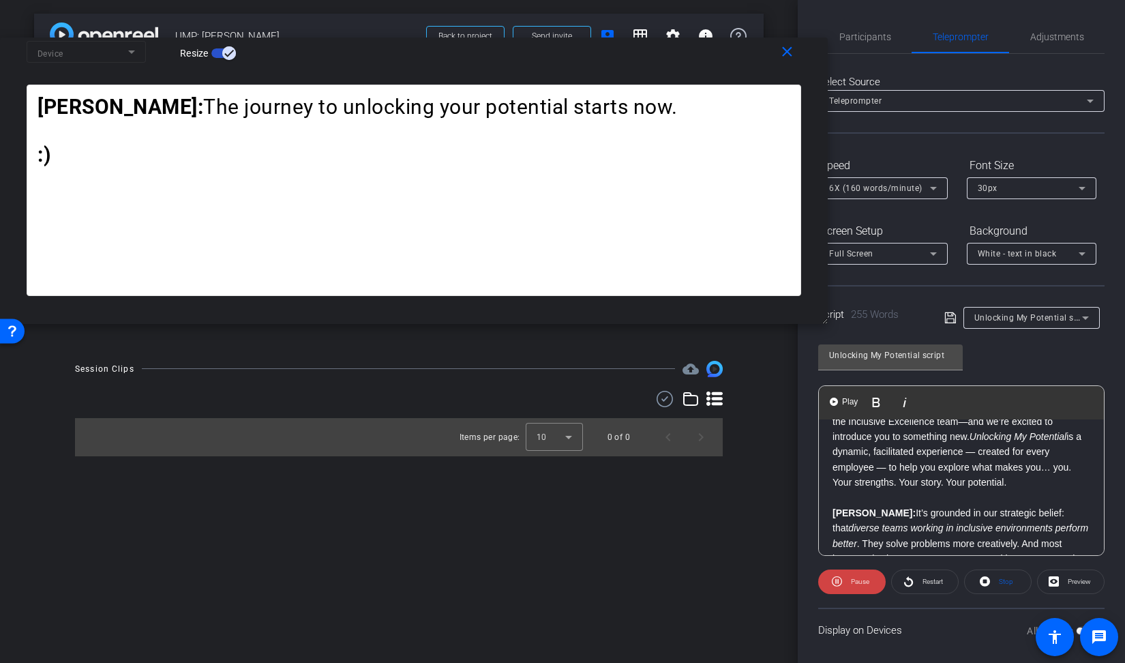
scroll to position [164, 0]
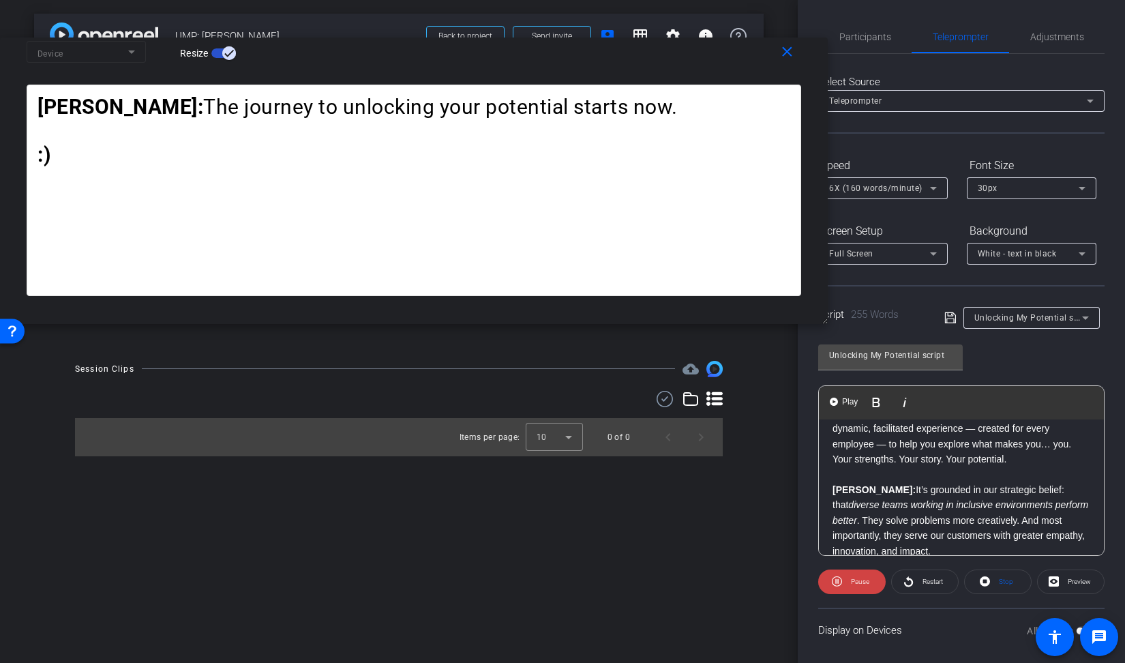
click at [829, 502] on div ":) Brandon: What if the key to doing our best work — for each other, and for ou…" at bounding box center [961, 620] width 285 height 730
click at [893, 184] on span "6X (160 words/minute)" at bounding box center [875, 188] width 93 height 10
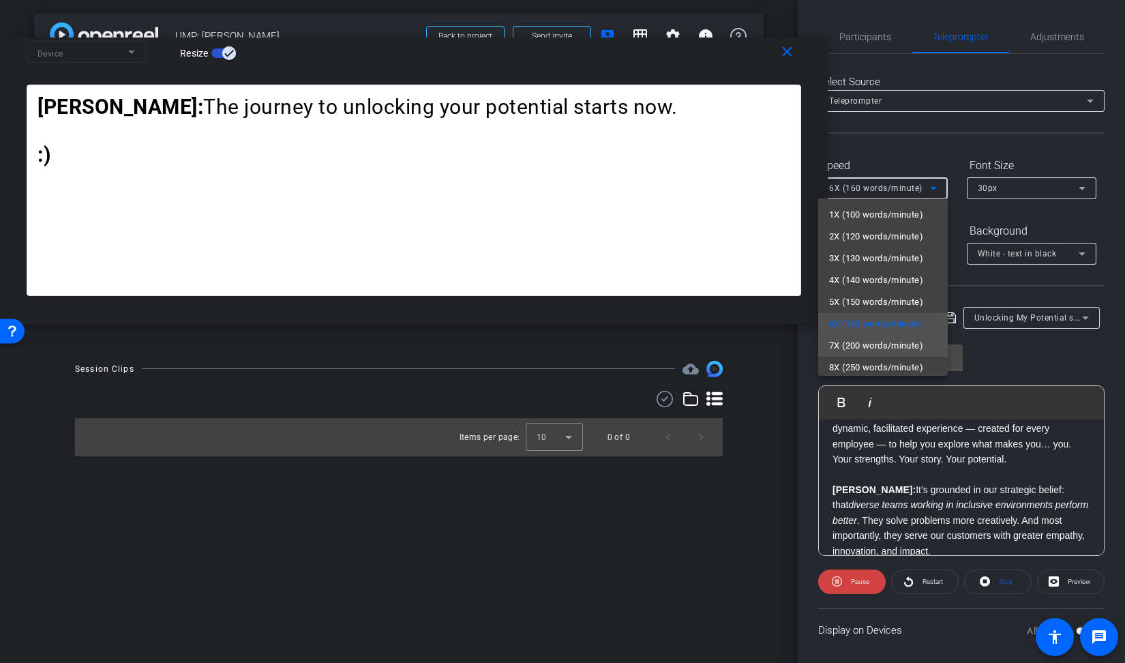
click at [857, 343] on span "7X (200 words/minute)" at bounding box center [876, 346] width 94 height 16
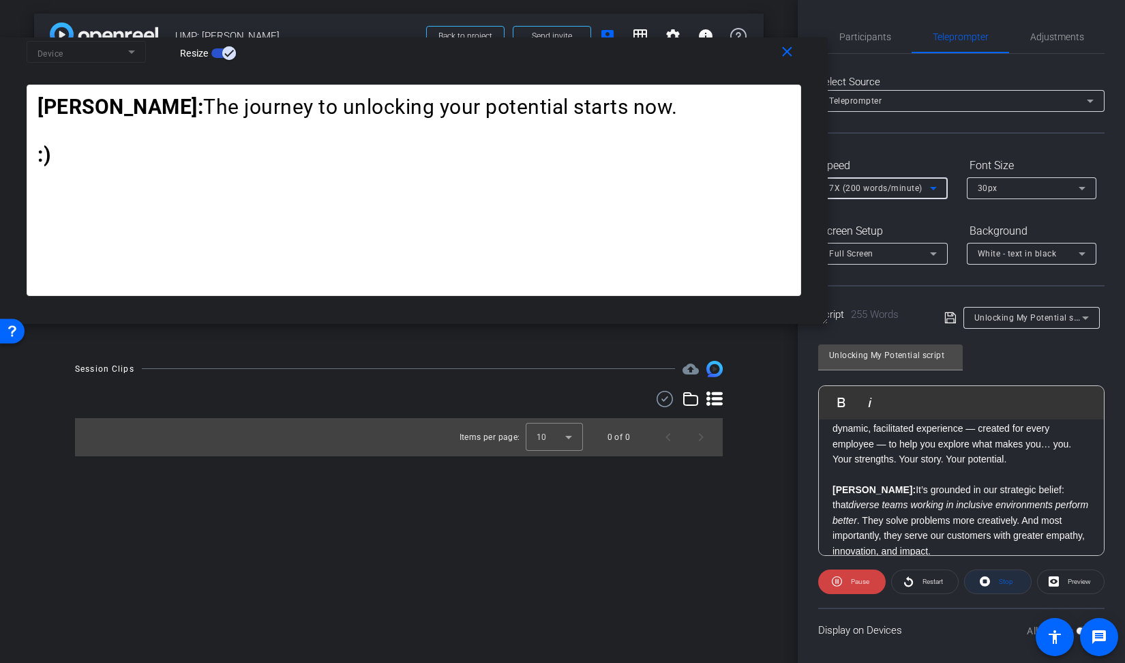
click at [998, 587] on span "Stop" at bounding box center [1005, 581] width 18 height 19
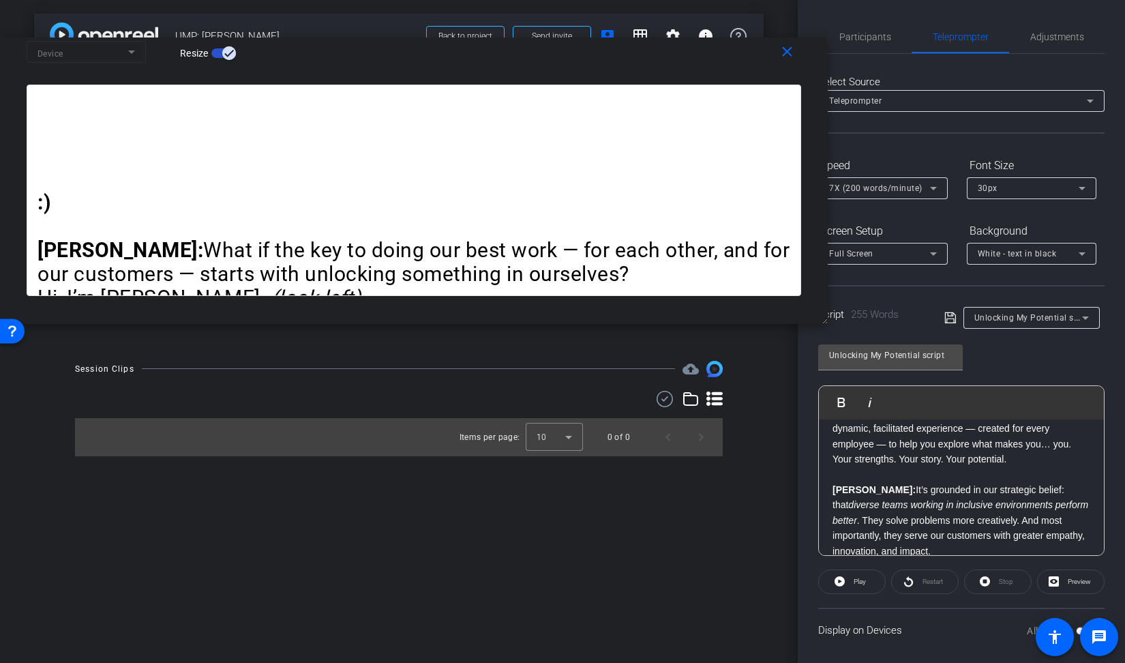
click at [919, 580] on div "Restart" at bounding box center [925, 582] width 68 height 25
click at [909, 580] on div "Restart" at bounding box center [925, 582] width 68 height 25
click at [849, 585] on span at bounding box center [852, 581] width 66 height 33
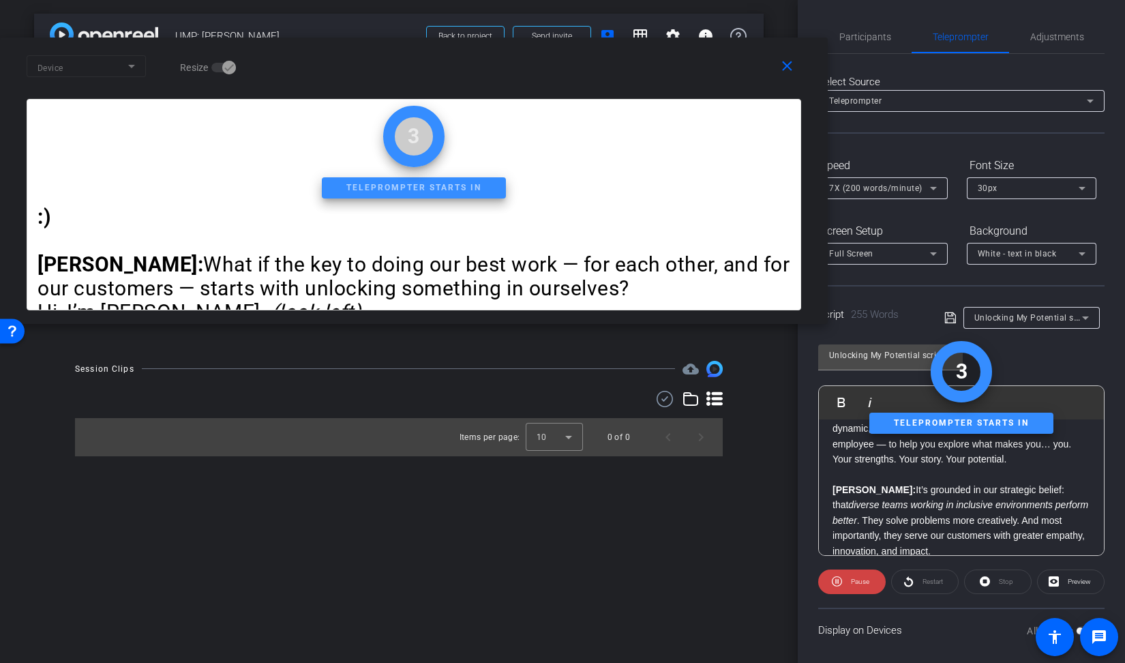
scroll to position [0, 0]
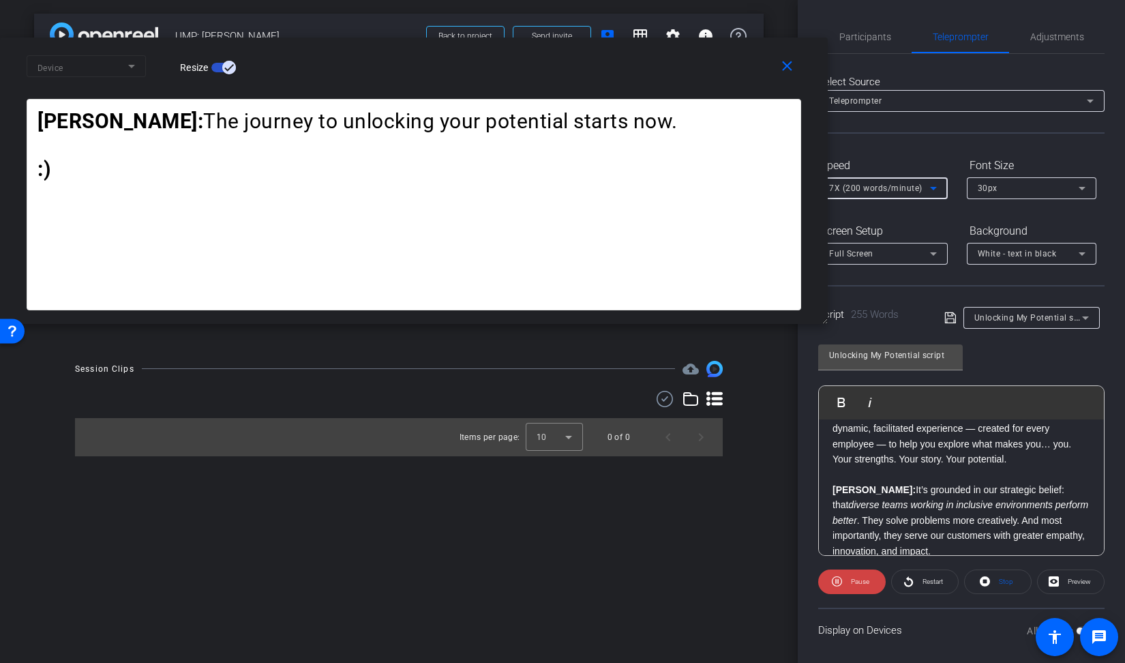
click at [926, 189] on icon at bounding box center [934, 188] width 16 height 16
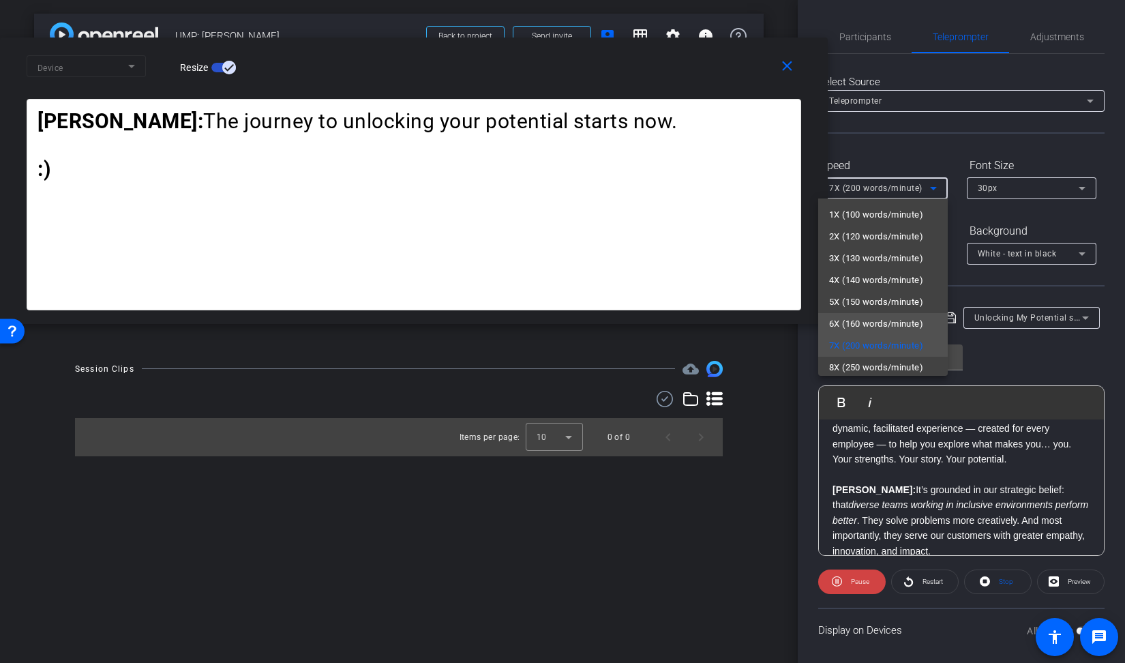
click at [861, 317] on span "6X (160 words/minute)" at bounding box center [876, 324] width 94 height 16
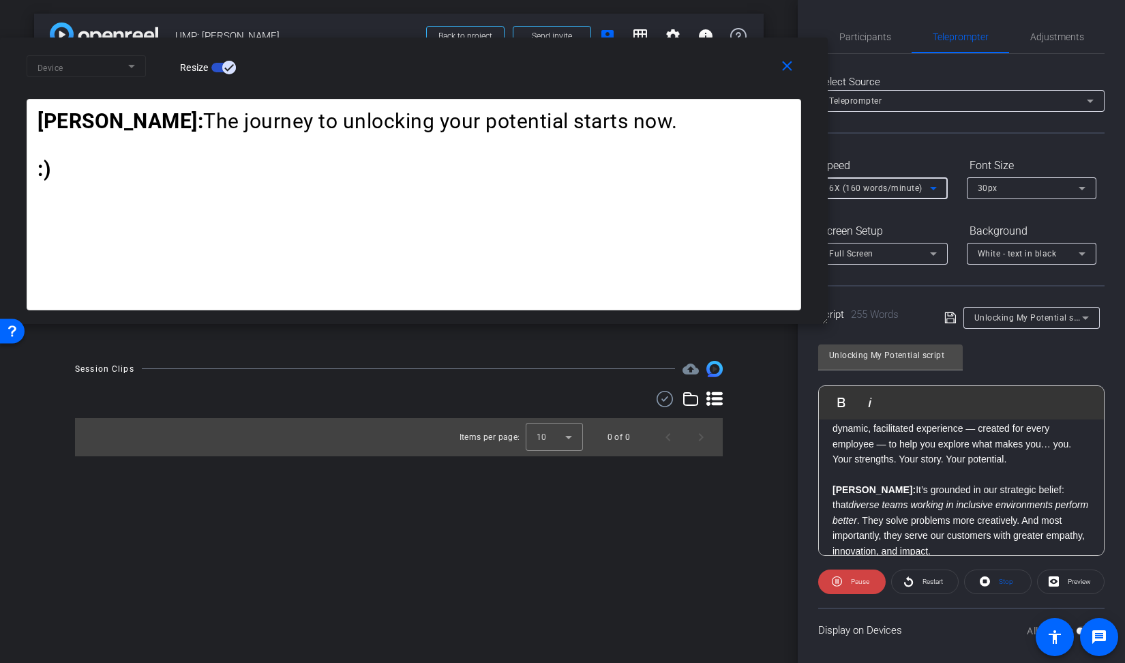
click at [949, 506] on em "diverse teams working in inclusive environments perform better" at bounding box center [961, 512] width 256 height 26
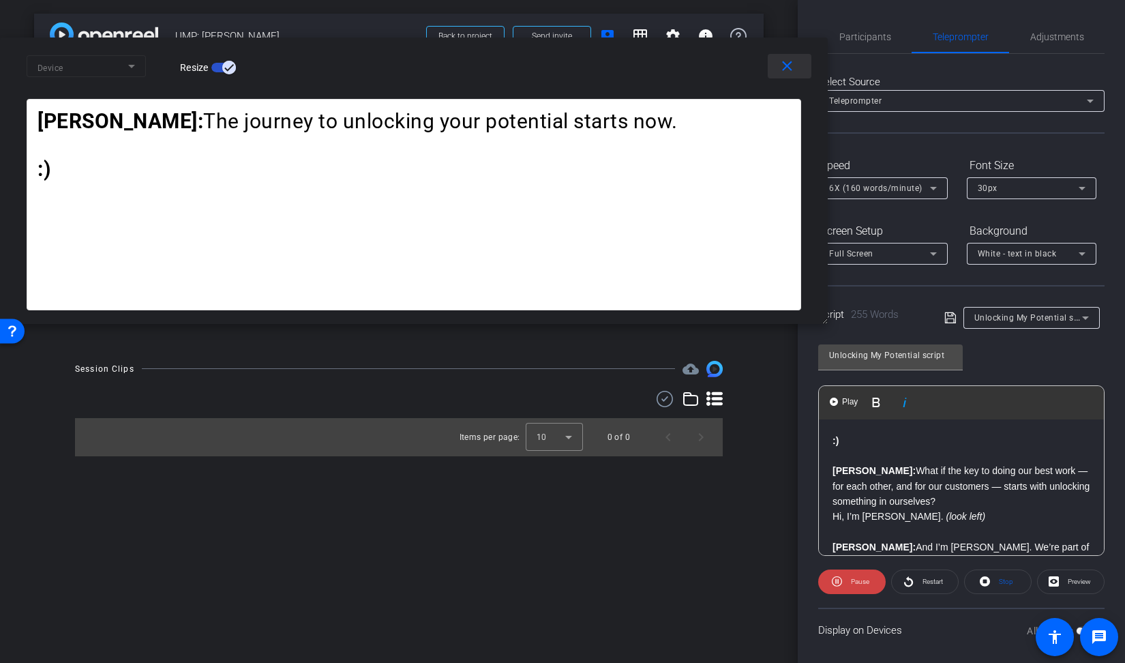
click at [795, 69] on mat-icon "close" at bounding box center [787, 66] width 17 height 17
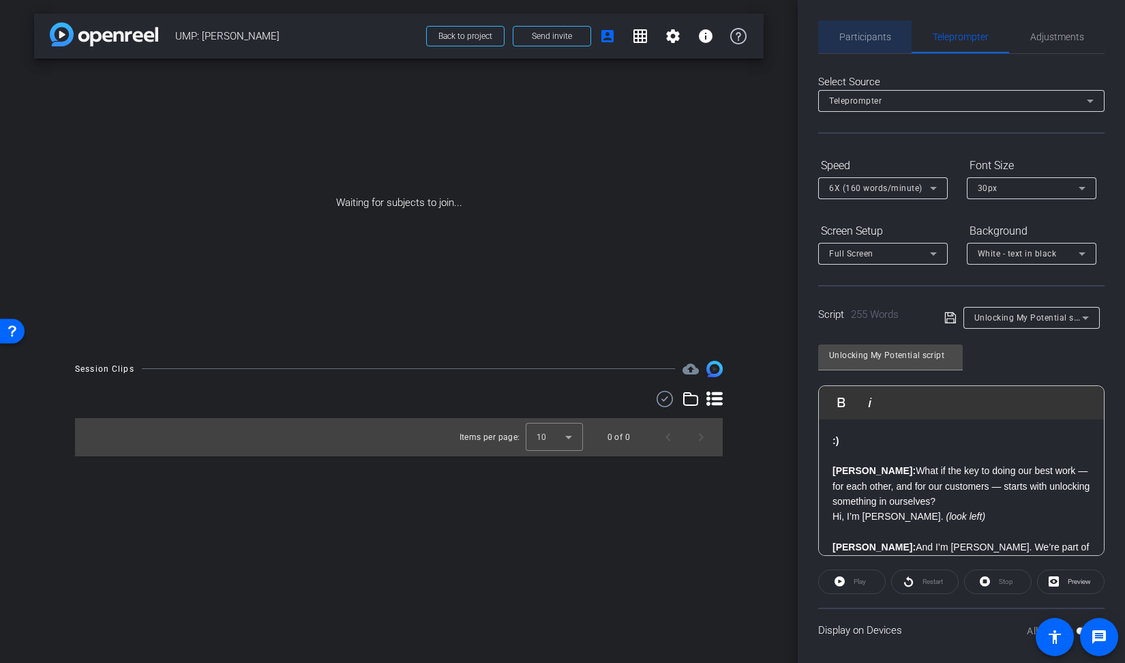
click at [876, 40] on span "Participants" at bounding box center [866, 37] width 52 height 10
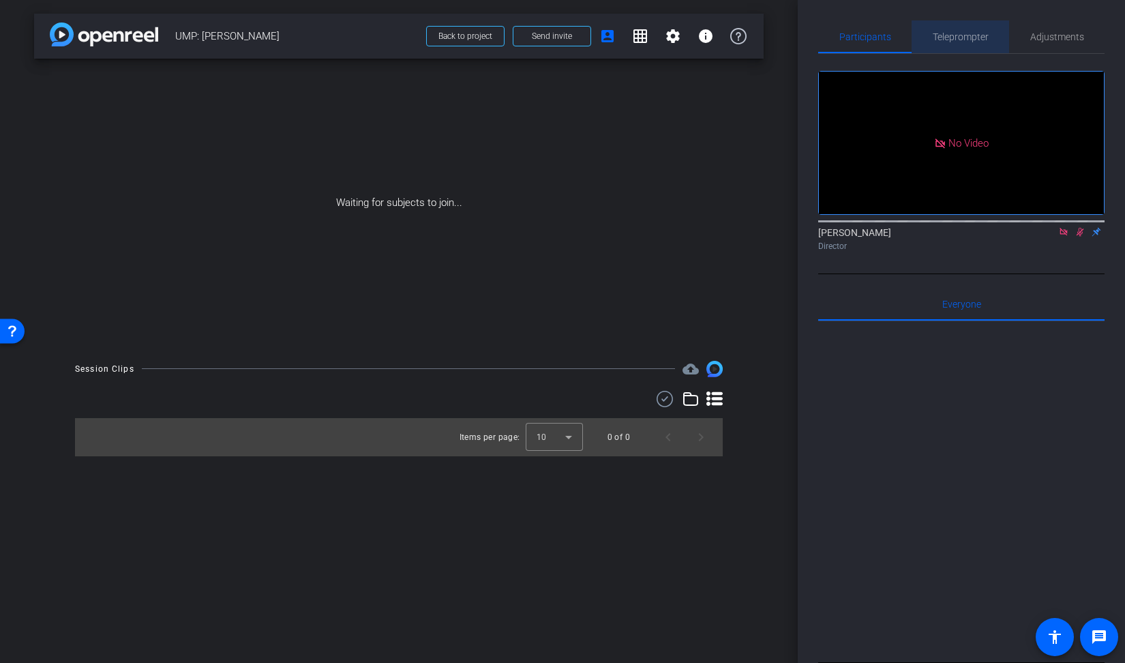
click at [951, 44] on span "Teleprompter" at bounding box center [961, 36] width 56 height 33
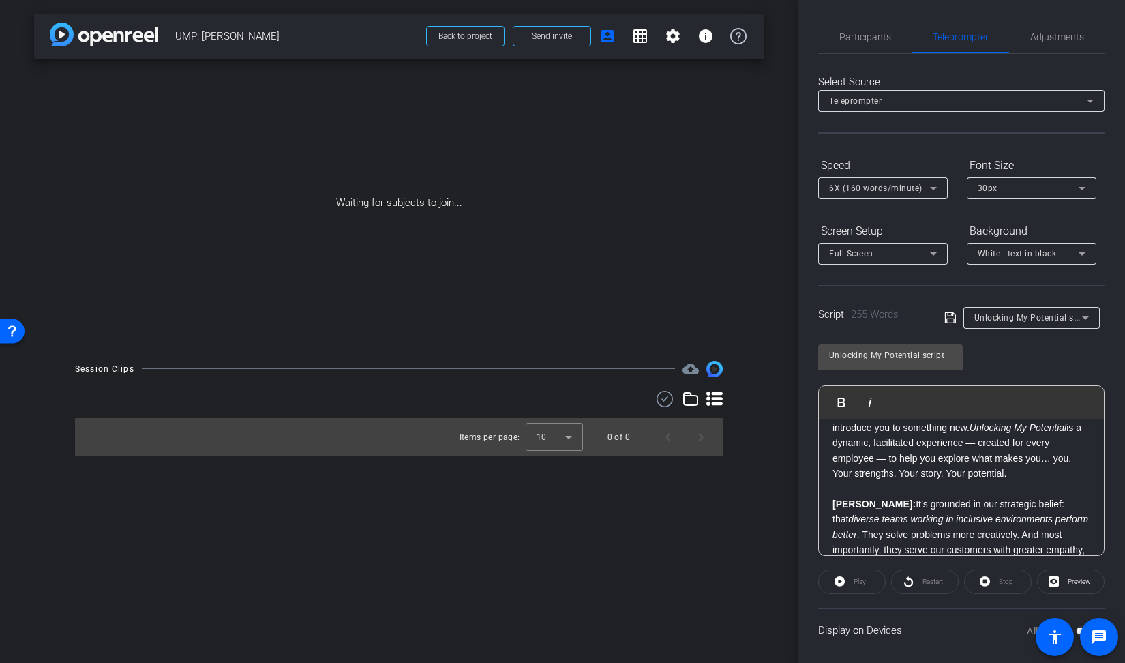
scroll to position [128, 0]
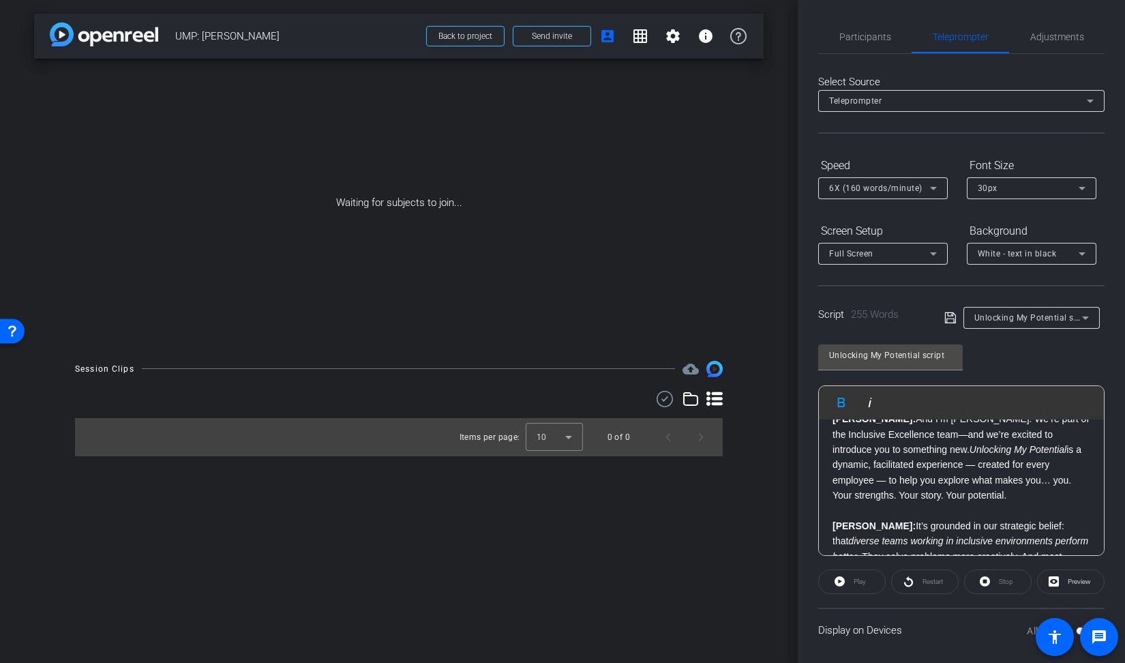
click at [877, 524] on strong "Brandon:" at bounding box center [874, 525] width 83 height 11
drag, startPoint x: 1020, startPoint y: 522, endPoint x: 876, endPoint y: 526, distance: 144.0
click at [876, 526] on p "Brandon: (looking left and then ahead) ​ It’s grounded in our strategic belief:…" at bounding box center [962, 556] width 258 height 76
click at [932, 532] on p "Brandon: (looking left and then ahead) ​ It’s grounded in our strategic belief:…" at bounding box center [962, 556] width 258 height 76
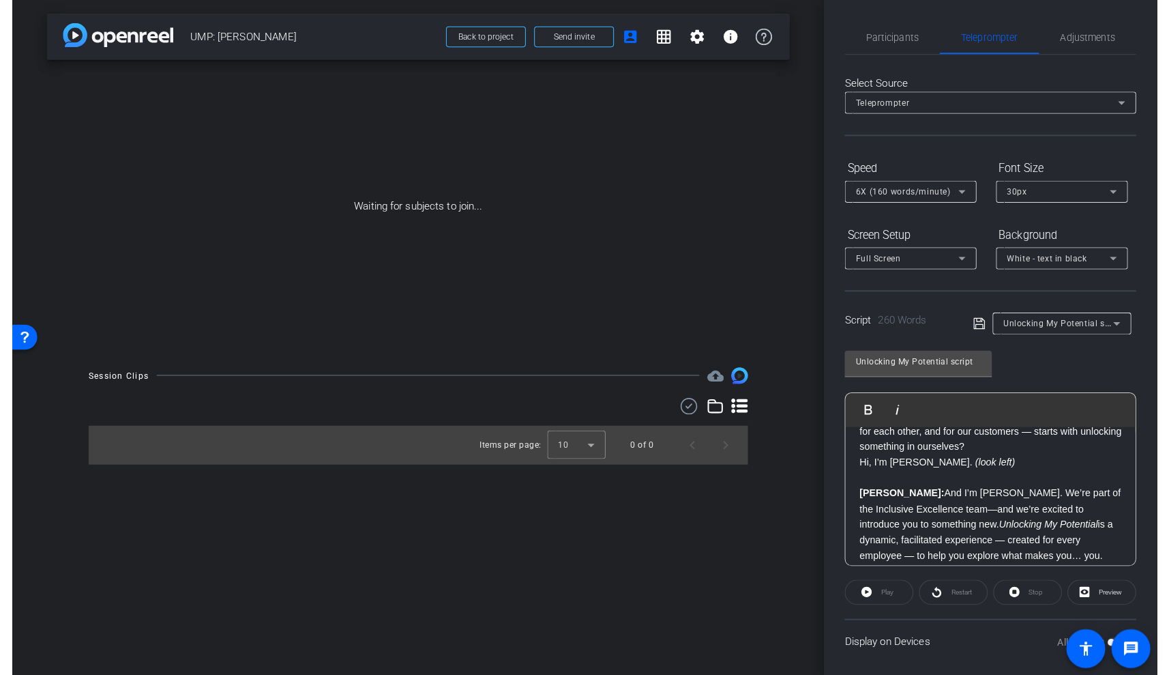
scroll to position [0, 0]
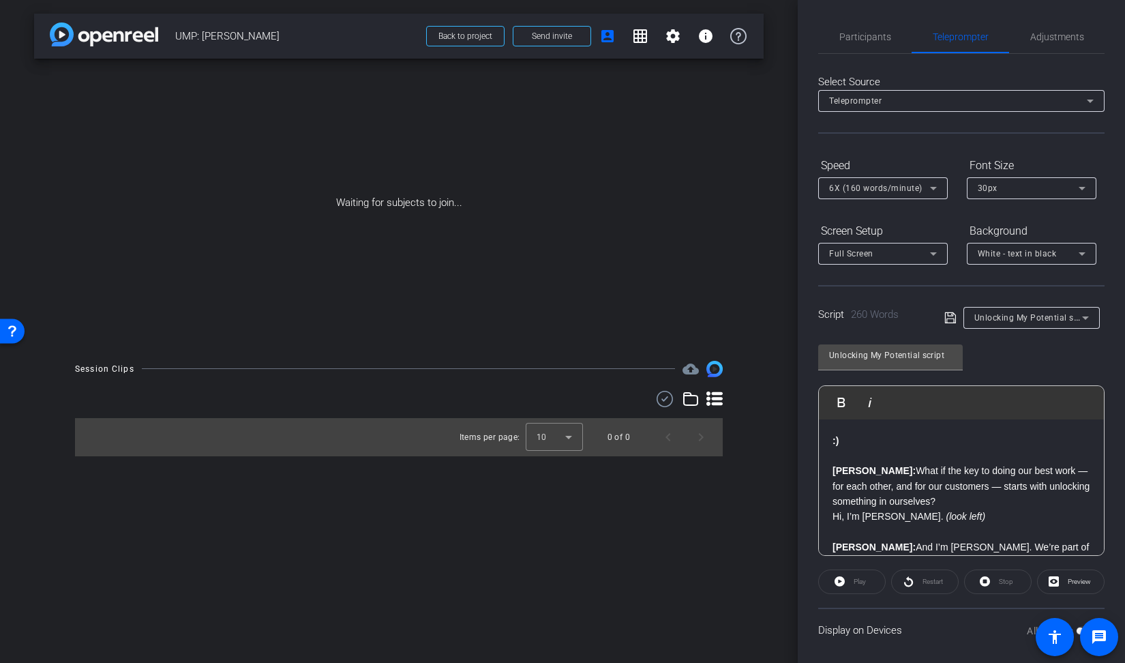
click at [917, 245] on div "Full Screen" at bounding box center [879, 253] width 101 height 17
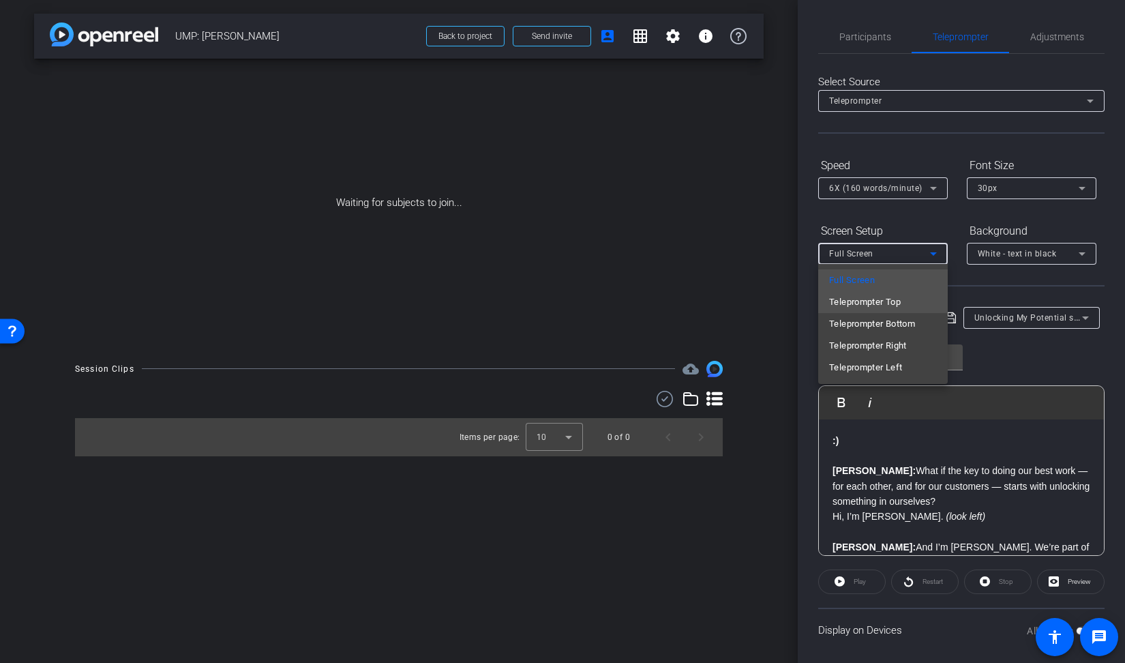
click at [899, 299] on span "Teleprompter Top" at bounding box center [865, 302] width 72 height 16
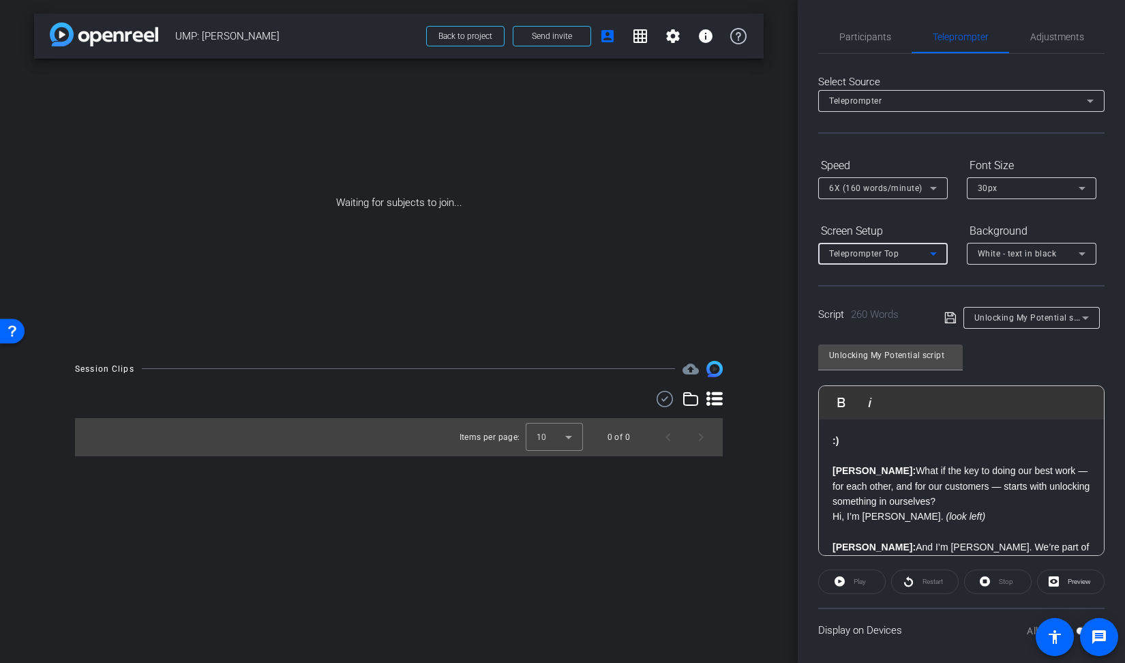
click at [840, 578] on div "Play" at bounding box center [852, 582] width 68 height 25
click at [1059, 576] on span at bounding box center [1071, 581] width 66 height 33
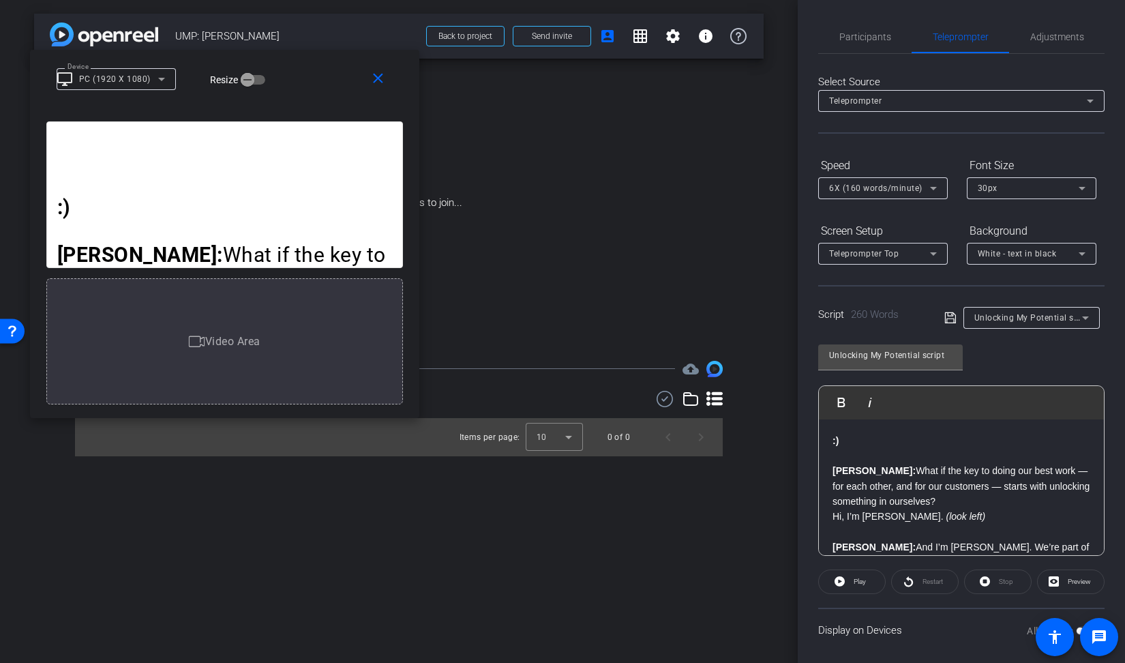
drag, startPoint x: 620, startPoint y: 159, endPoint x: 286, endPoint y: 75, distance: 343.9
click at [286, 75] on div "close Device desktop_windows PC (1920 X 1080) Resize" at bounding box center [224, 80] width 389 height 61
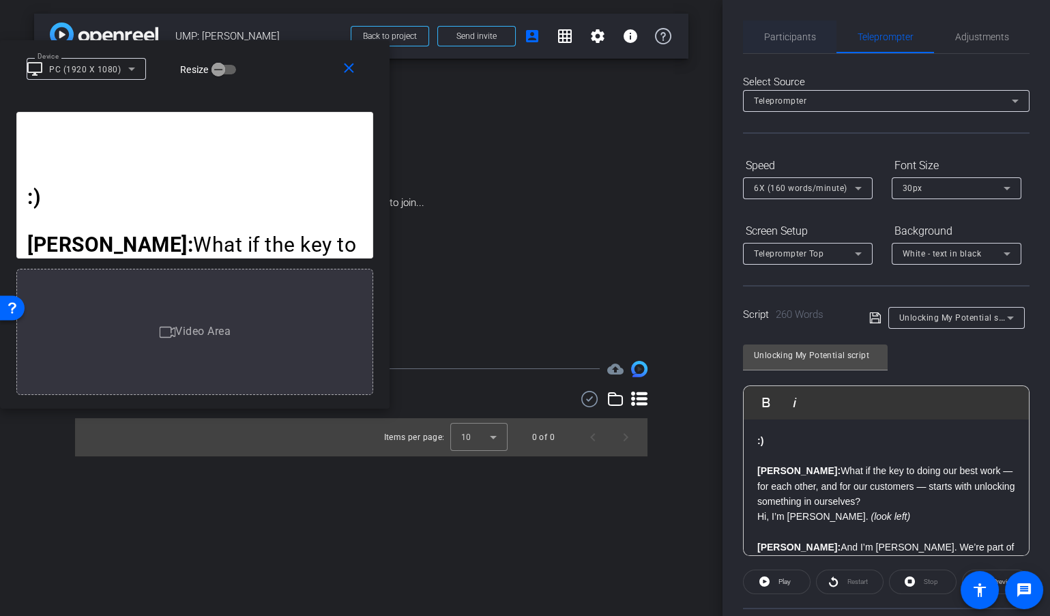
click at [777, 42] on span "Participants" at bounding box center [790, 37] width 52 height 10
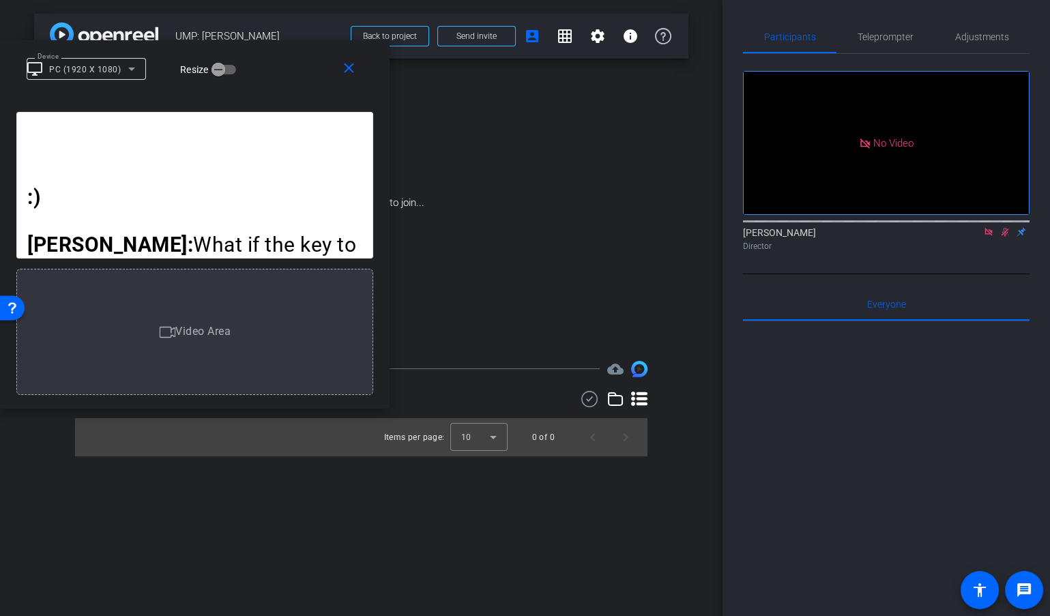
click at [987, 227] on icon at bounding box center [988, 232] width 11 height 10
click at [972, 237] on icon at bounding box center [972, 232] width 11 height 10
click at [976, 41] on span "Adjustments" at bounding box center [982, 37] width 54 height 10
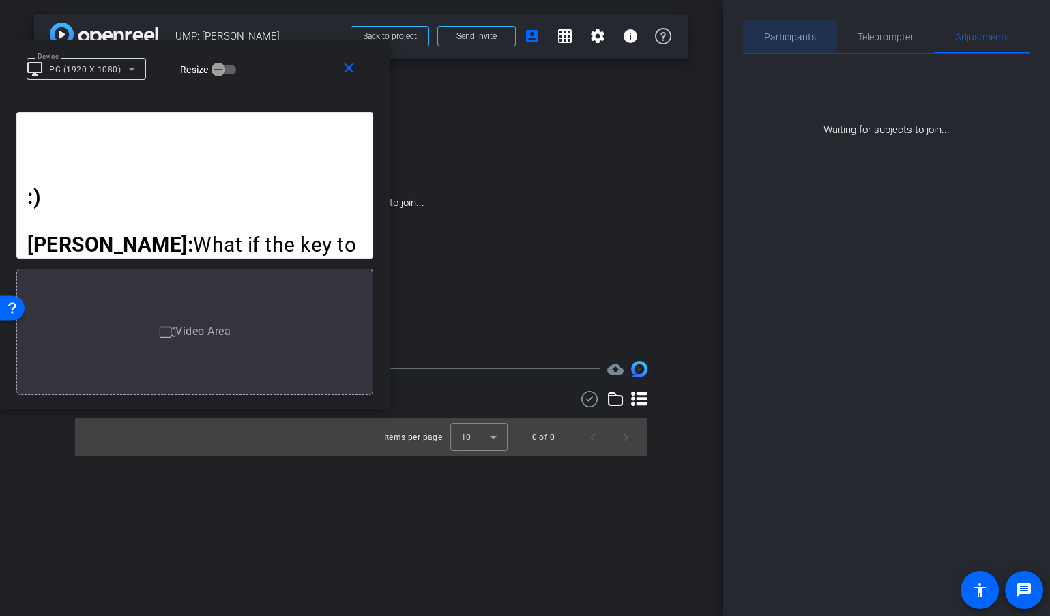
click at [784, 34] on span "Participants" at bounding box center [790, 37] width 52 height 10
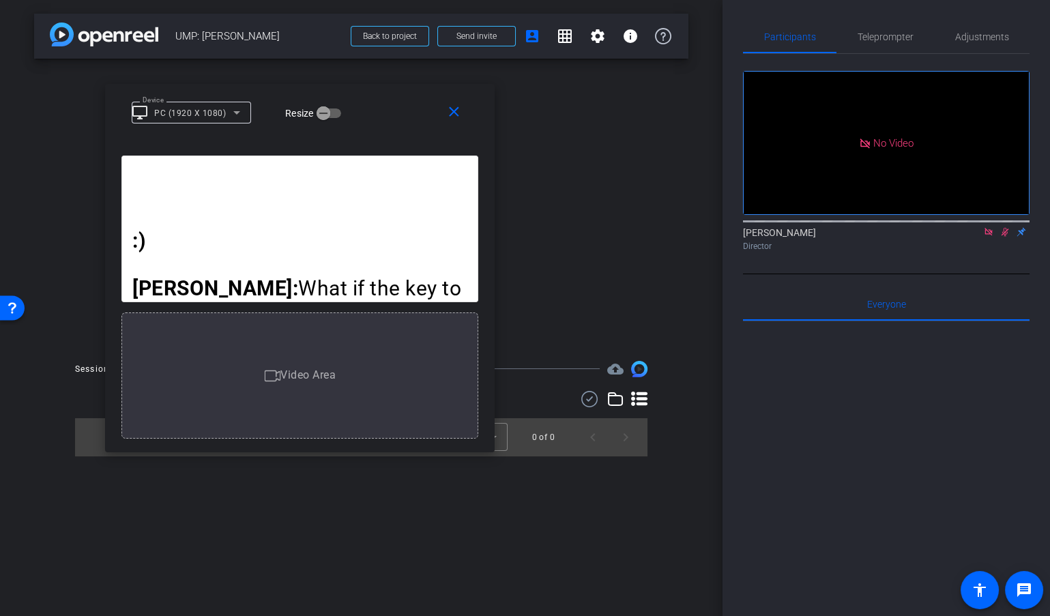
drag, startPoint x: 376, startPoint y: 396, endPoint x: 536, endPoint y: 473, distance: 177.6
click at [495, 452] on div ":) Brandon: What if the key to doing our best work — for each other, and for ou…" at bounding box center [299, 298] width 389 height 307
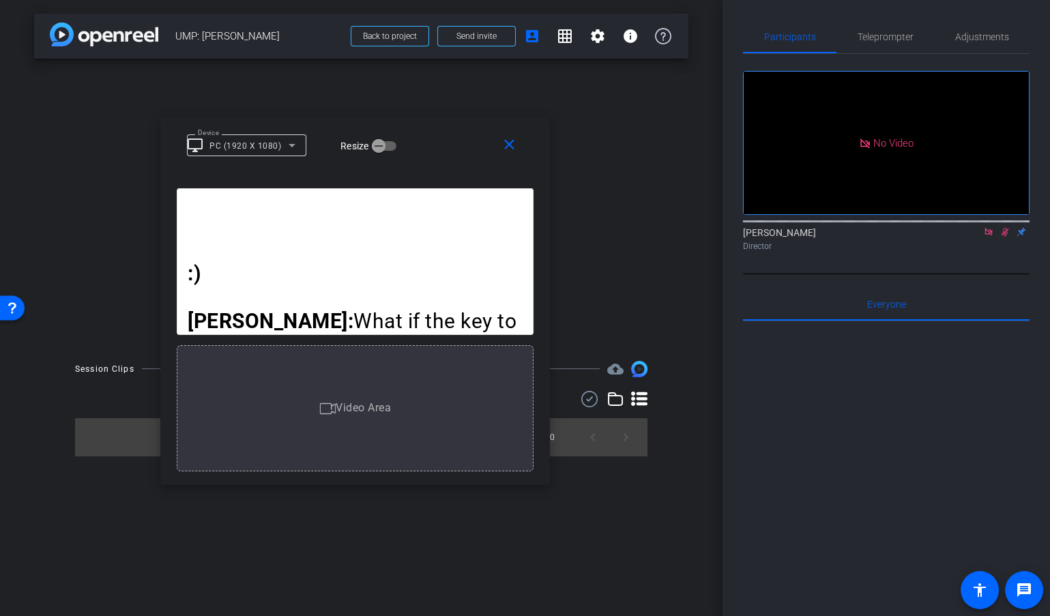
click at [984, 227] on icon at bounding box center [988, 232] width 11 height 10
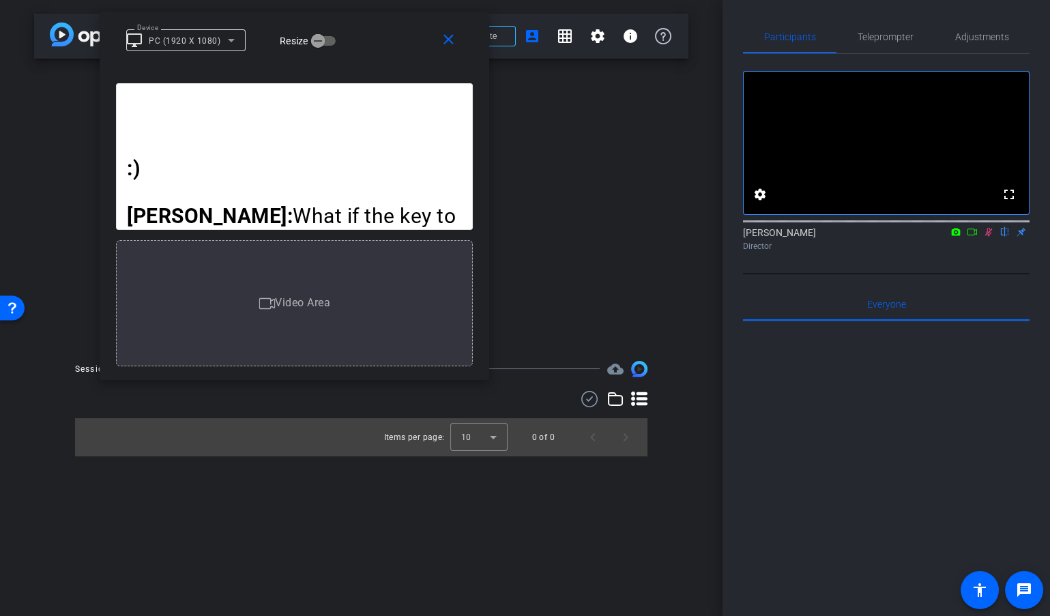
drag, startPoint x: 431, startPoint y: 141, endPoint x: 365, endPoint y: 35, distance: 124.7
click at [366, 36] on div "Device desktop_windows PC (1920 X 1080) Resize" at bounding box center [299, 40] width 346 height 24
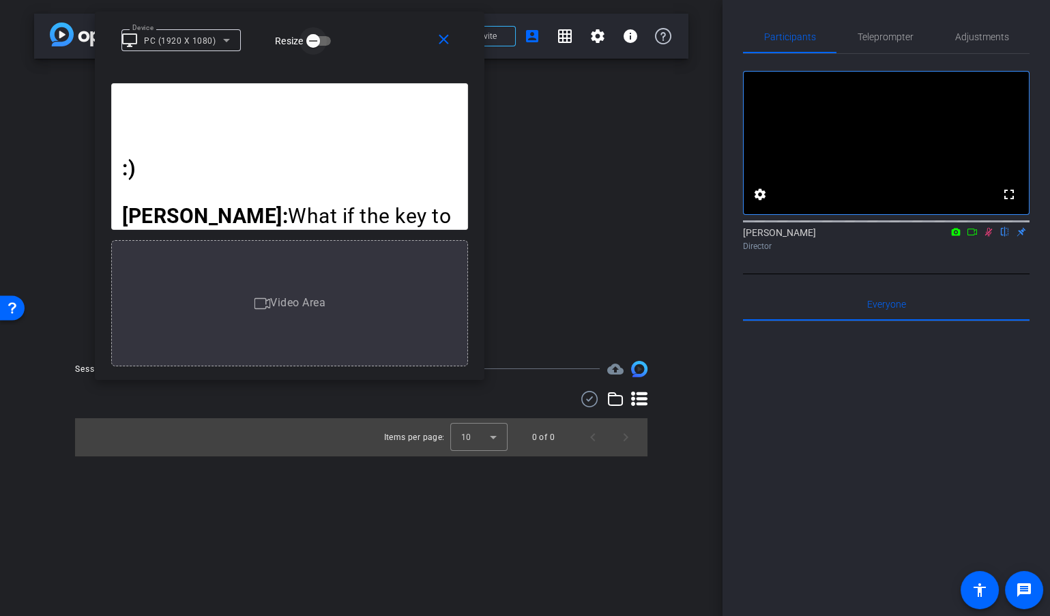
click at [319, 39] on icon "button" at bounding box center [313, 41] width 12 height 12
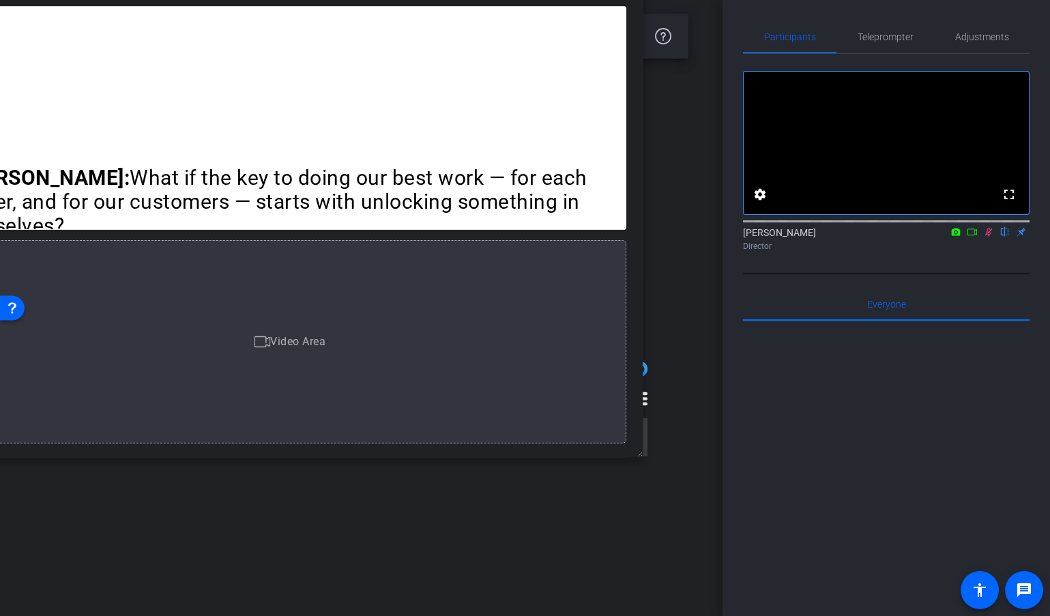
drag, startPoint x: 479, startPoint y: 376, endPoint x: 795, endPoint y: 531, distance: 351.7
click at [795, 531] on body "Accessibility Screen-Reader Guide, Feedback, and Issue Reporting | New window m…" at bounding box center [525, 308] width 1050 height 616
drag, startPoint x: 9, startPoint y: 613, endPoint x: -10, endPoint y: 628, distance: 24.3
click at [0, 616] on html "Accessibility Screen-Reader Guide, Feedback, and Issue Reporting | New window m…" at bounding box center [525, 308] width 1050 height 616
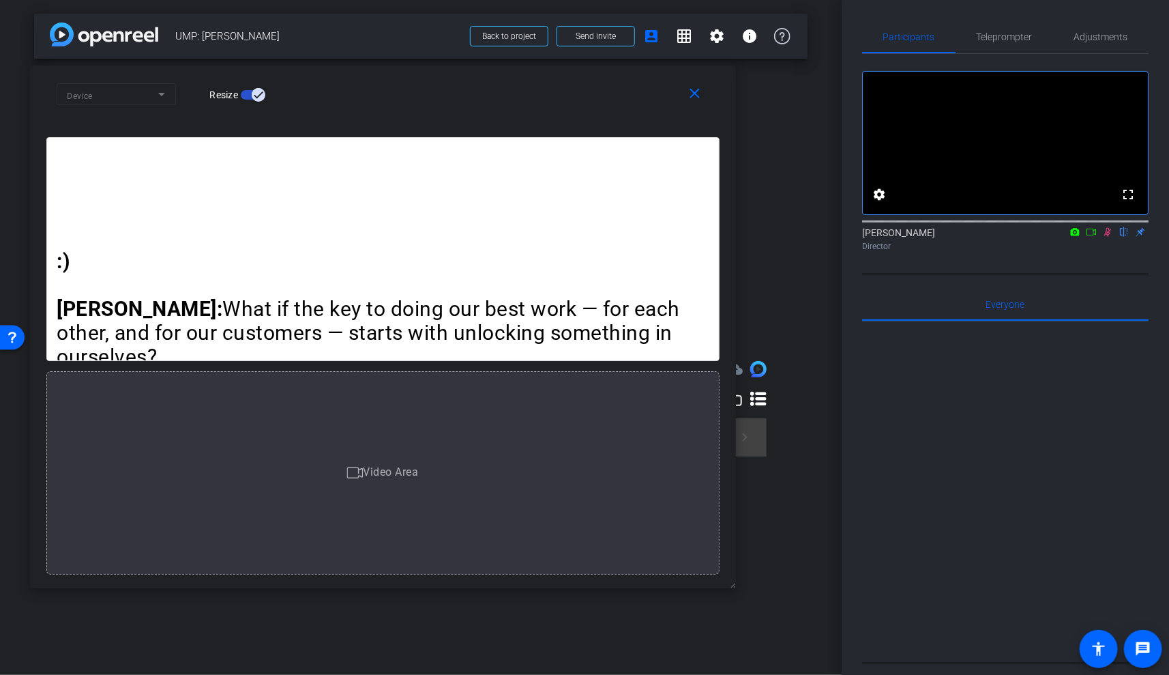
drag, startPoint x: 565, startPoint y: 41, endPoint x: 544, endPoint y: 81, distance: 45.1
click at [544, 82] on div "Device Resize" at bounding box center [388, 94] width 663 height 24
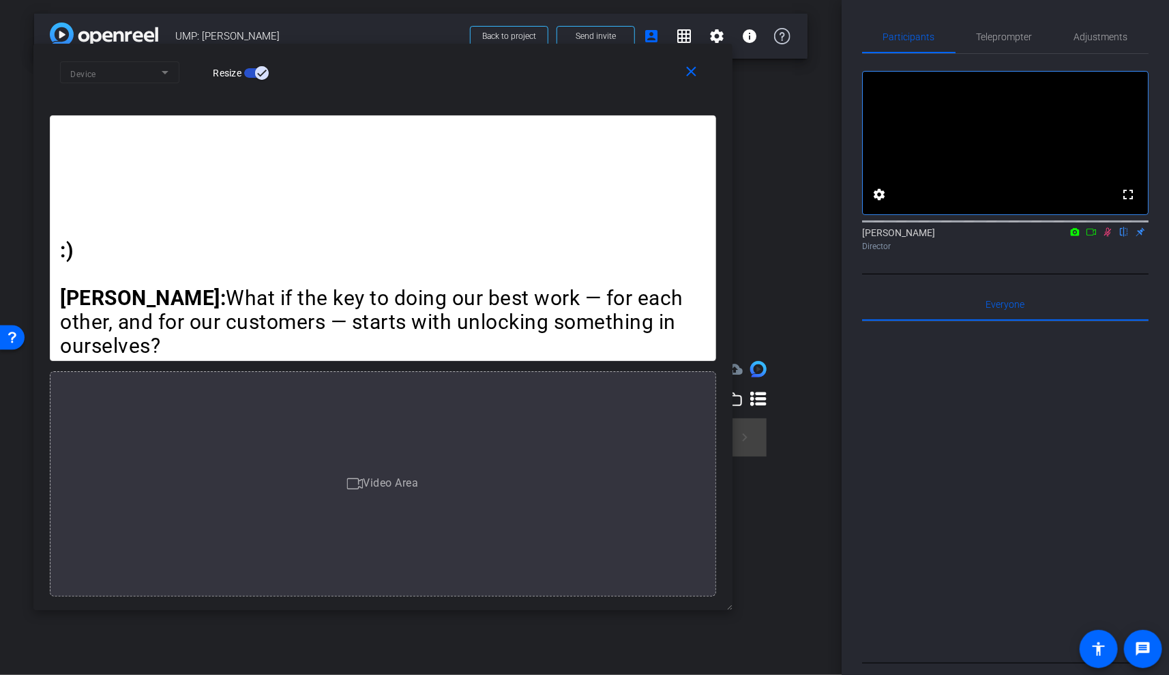
drag, startPoint x: 732, startPoint y: 587, endPoint x: 725, endPoint y: 629, distance: 42.8
click at [725, 629] on body "Accessibility Screen-Reader Guide, Feedback, and Issue Reporting | New window m…" at bounding box center [584, 337] width 1169 height 675
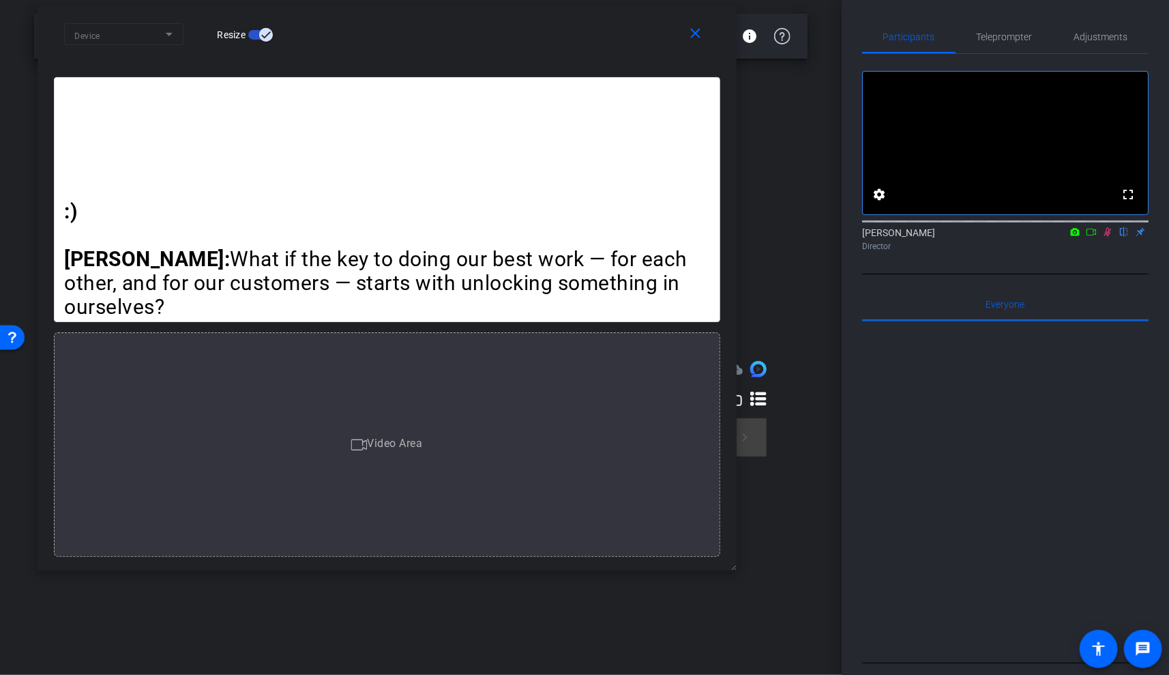
drag, startPoint x: 550, startPoint y: 66, endPoint x: 554, endPoint y: 27, distance: 39.1
click at [554, 27] on div "Device Resize" at bounding box center [392, 34] width 656 height 24
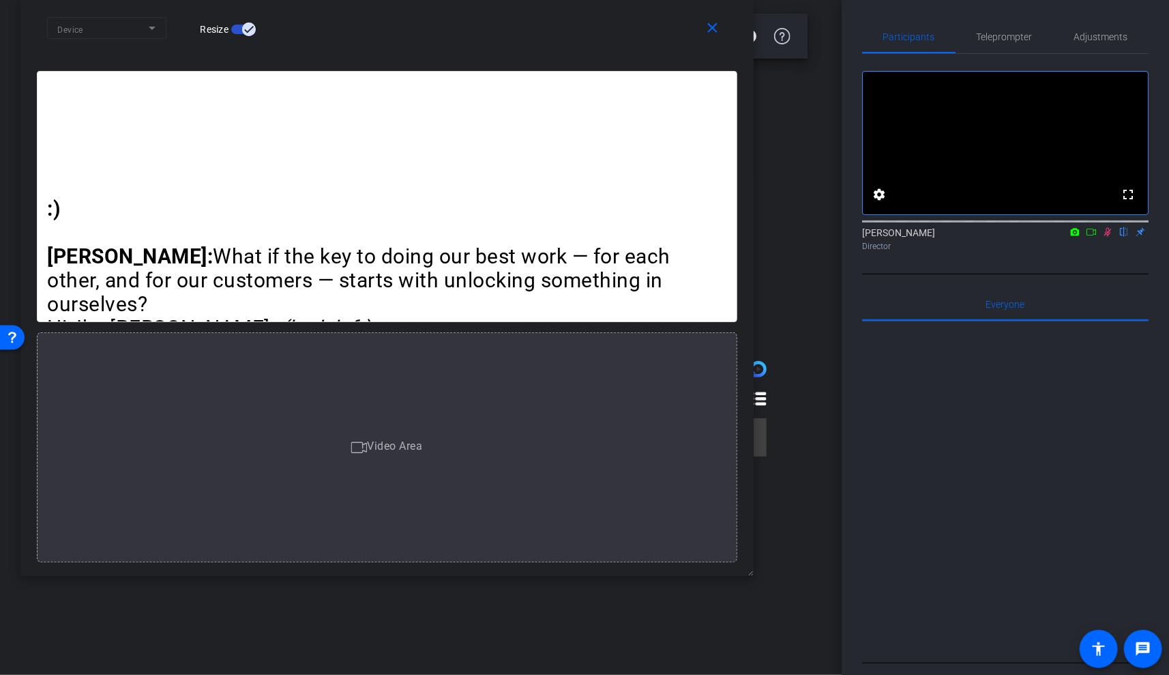
drag, startPoint x: 731, startPoint y: 567, endPoint x: 766, endPoint y: 579, distance: 36.9
click at [766, 579] on body "Accessibility Screen-Reader Guide, Feedback, and Issue Reporting | New window m…" at bounding box center [584, 337] width 1169 height 675
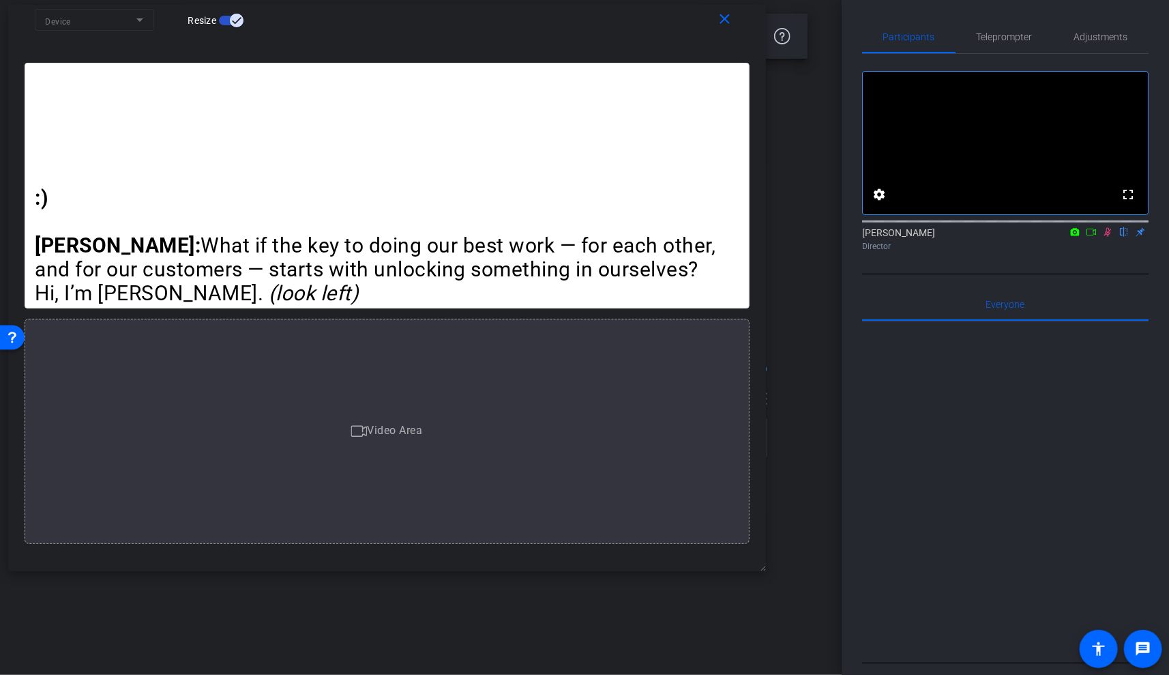
drag, startPoint x: 751, startPoint y: 570, endPoint x: 776, endPoint y: 560, distance: 27.2
click at [776, 560] on body "Accessibility Screen-Reader Guide, Feedback, and Issue Reporting | New window m…" at bounding box center [584, 337] width 1169 height 675
click at [914, 21] on span "Participants" at bounding box center [909, 36] width 52 height 33
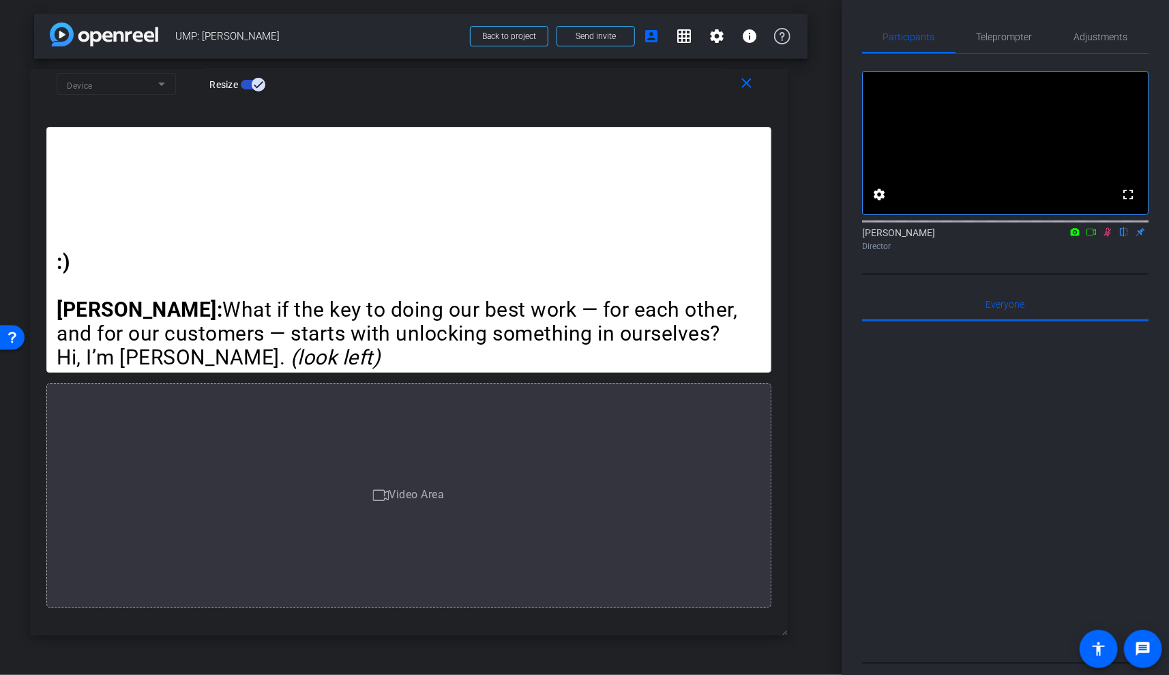
drag, startPoint x: 621, startPoint y: 20, endPoint x: 644, endPoint y: 81, distance: 64.7
click at [644, 81] on div "Device Resize" at bounding box center [414, 84] width 715 height 24
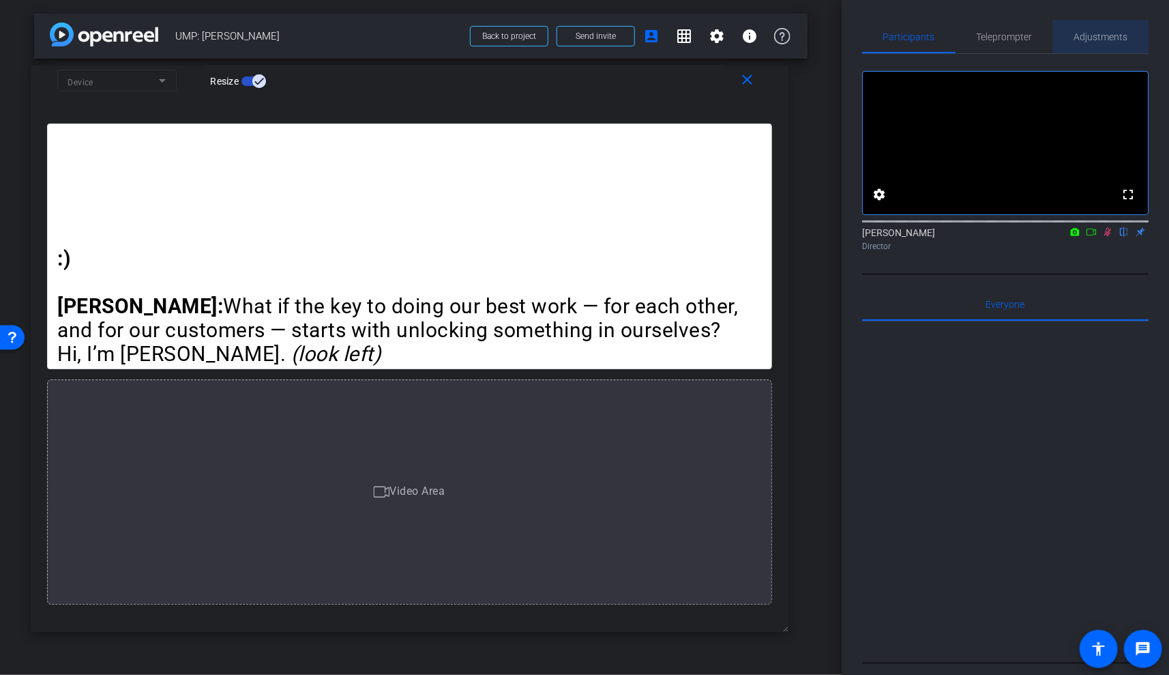
click at [1100, 36] on span "Adjustments" at bounding box center [1101, 37] width 54 height 10
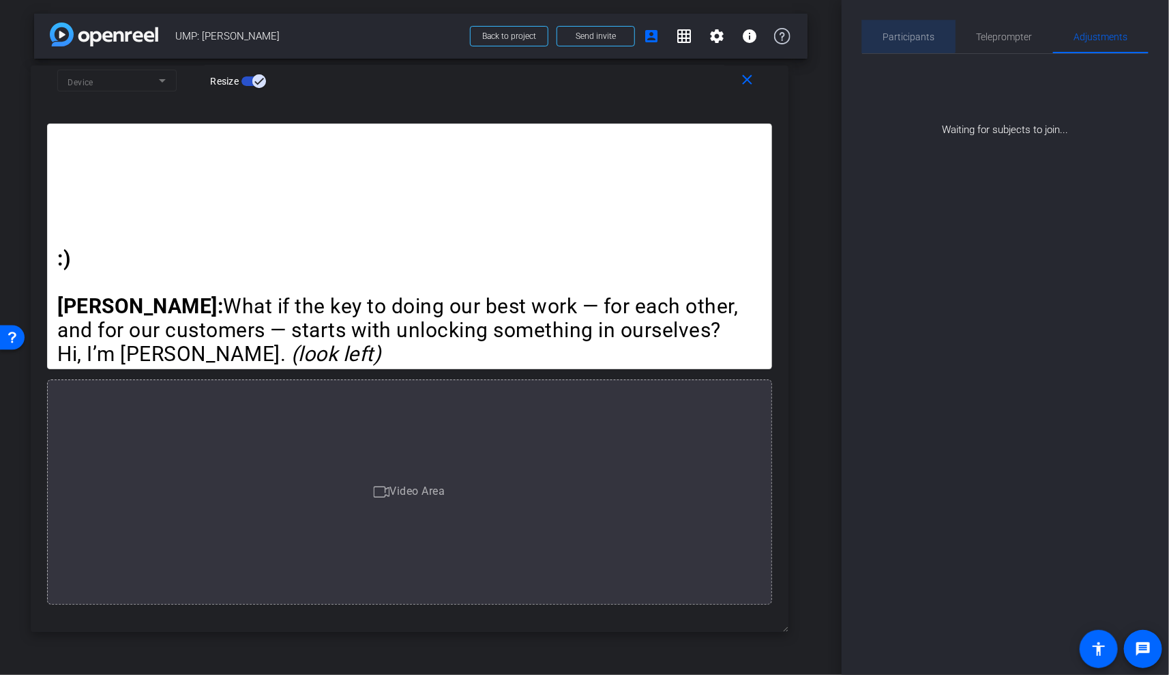
click at [900, 34] on span "Participants" at bounding box center [909, 37] width 52 height 10
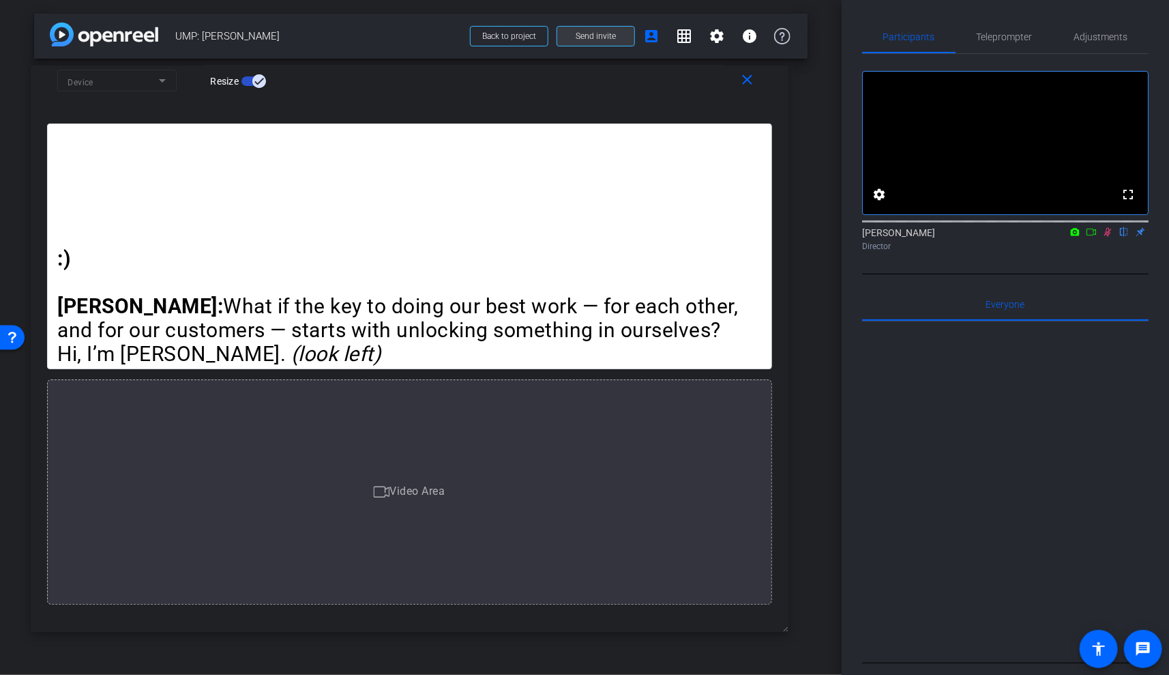
click at [607, 32] on span "Send invite" at bounding box center [596, 36] width 40 height 11
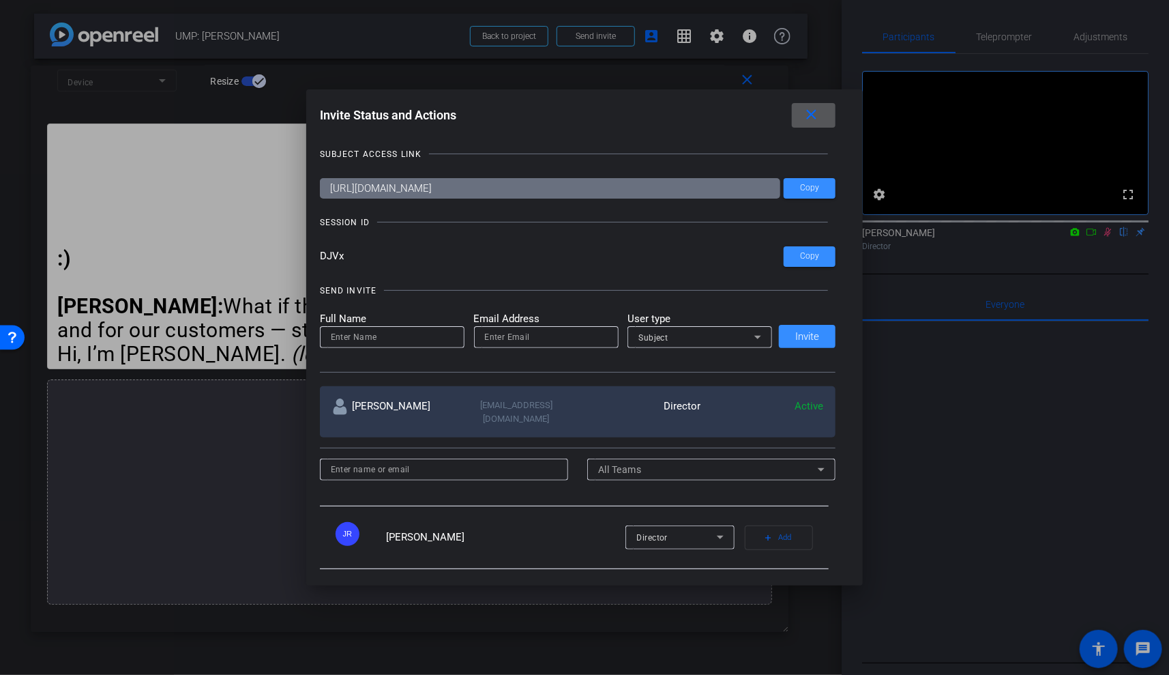
scroll to position [0, 0]
click at [815, 119] on mat-icon "close" at bounding box center [811, 114] width 17 height 17
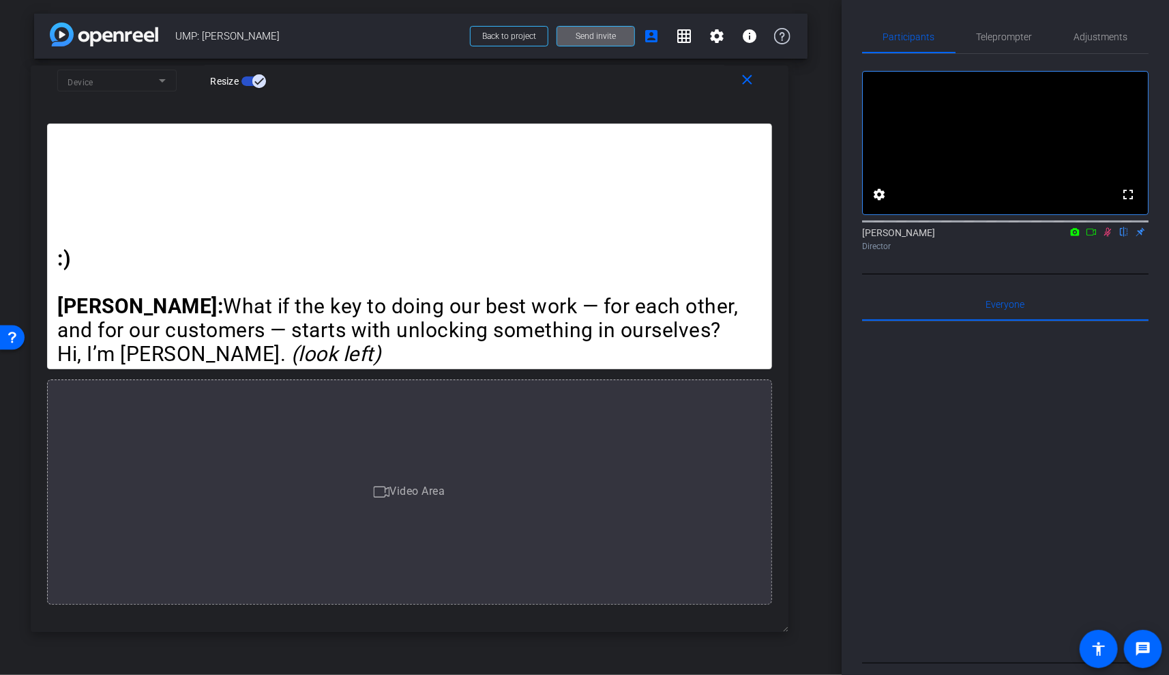
click at [808, 175] on div "arrow_back UMP: Brandon Colbert Back to project Send invite account_box grid_on…" at bounding box center [421, 337] width 842 height 675
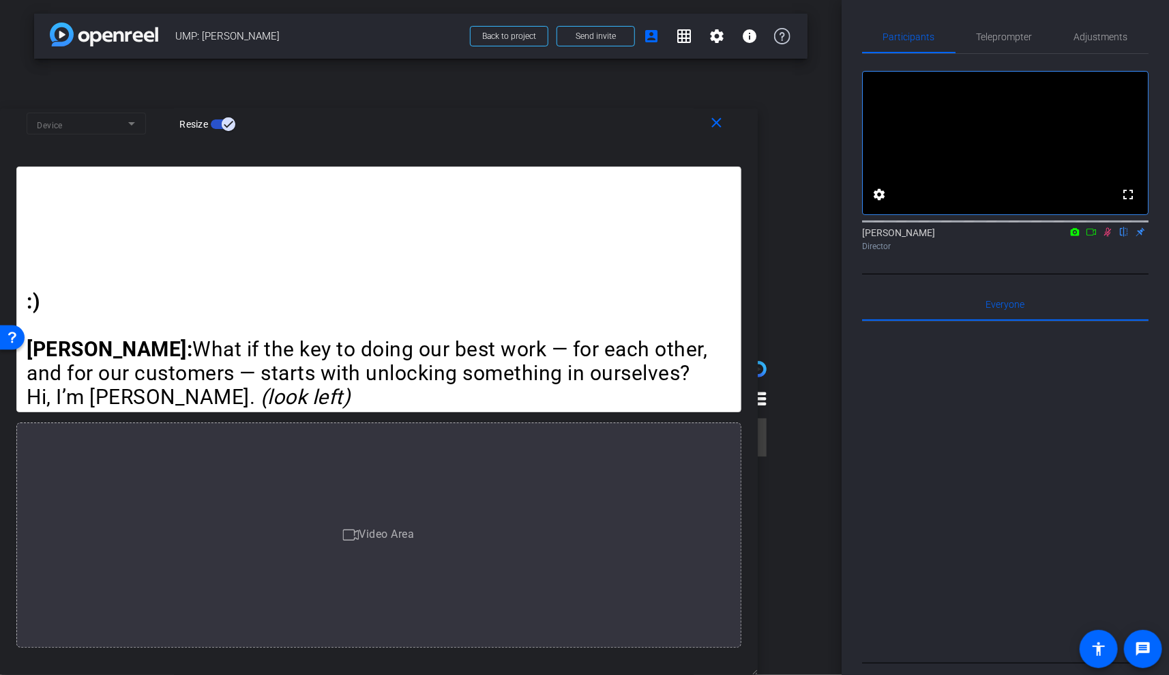
drag, startPoint x: 711, startPoint y: 77, endPoint x: 658, endPoint y: 146, distance: 87.5
click at [657, 146] on div "close Device Resize" at bounding box center [379, 125] width 758 height 61
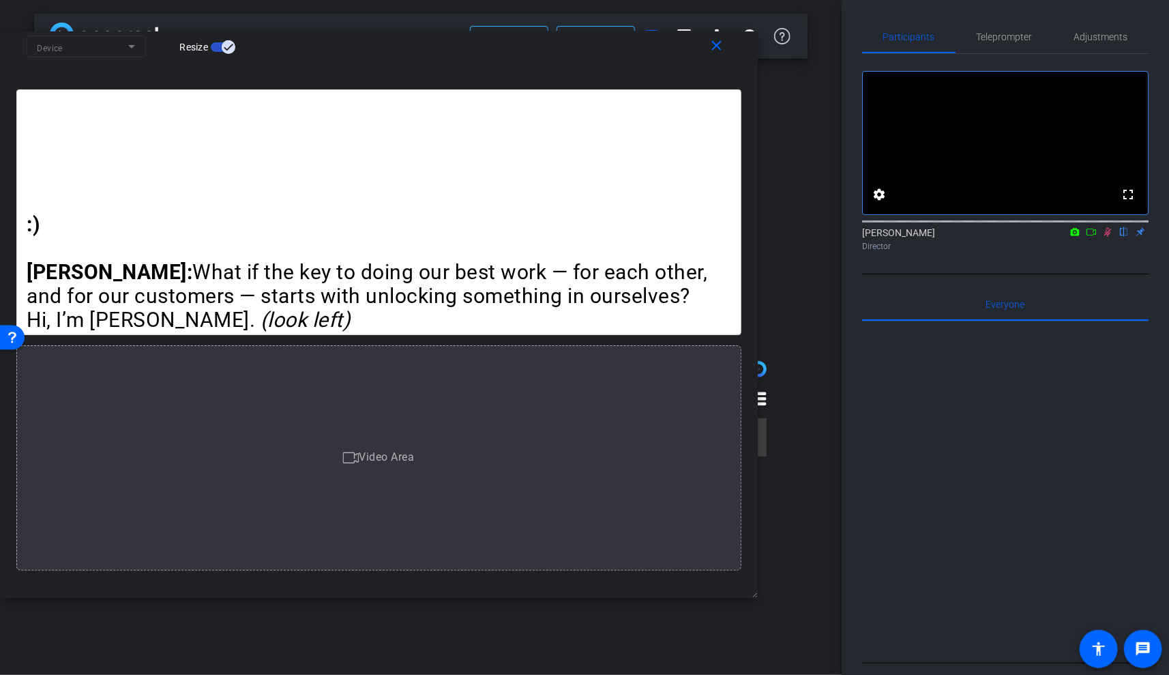
drag, startPoint x: 610, startPoint y: 145, endPoint x: 608, endPoint y: 68, distance: 77.1
click at [608, 68] on div "close Device Resize" at bounding box center [379, 48] width 758 height 61
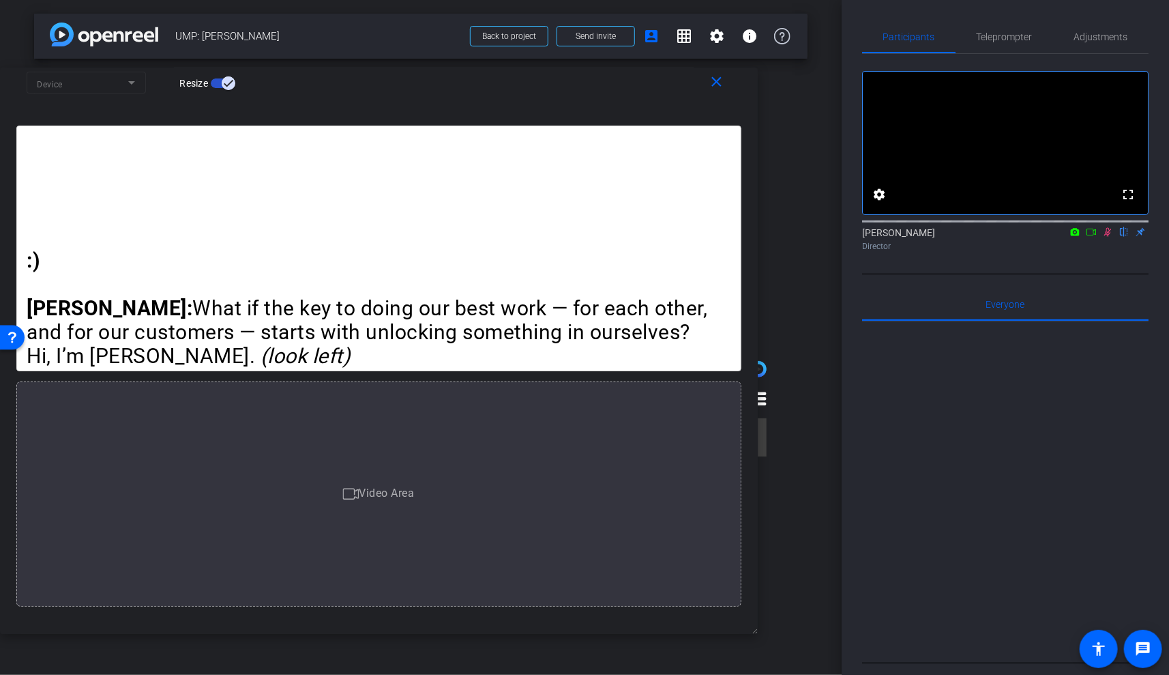
drag, startPoint x: 601, startPoint y: 67, endPoint x: 600, endPoint y: 103, distance: 36.2
click at [600, 103] on div "close Device Resize" at bounding box center [379, 84] width 758 height 61
click at [1092, 42] on span "Adjustments" at bounding box center [1101, 36] width 54 height 33
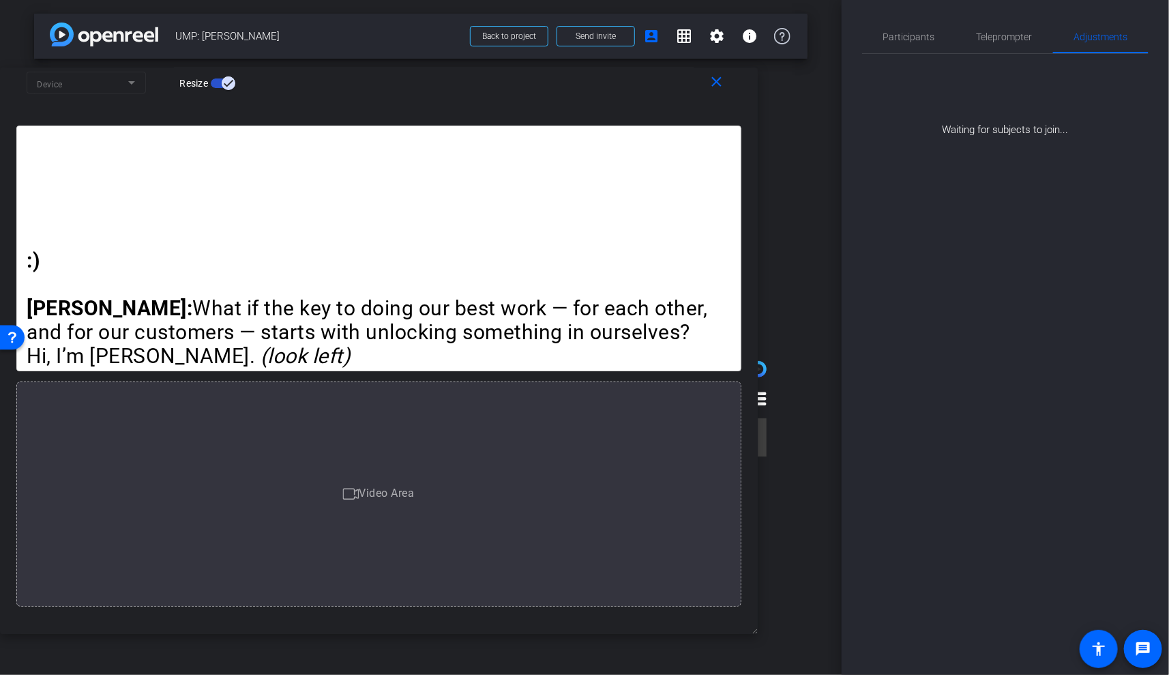
scroll to position [14, 0]
click at [992, 35] on span "Teleprompter" at bounding box center [1005, 37] width 56 height 10
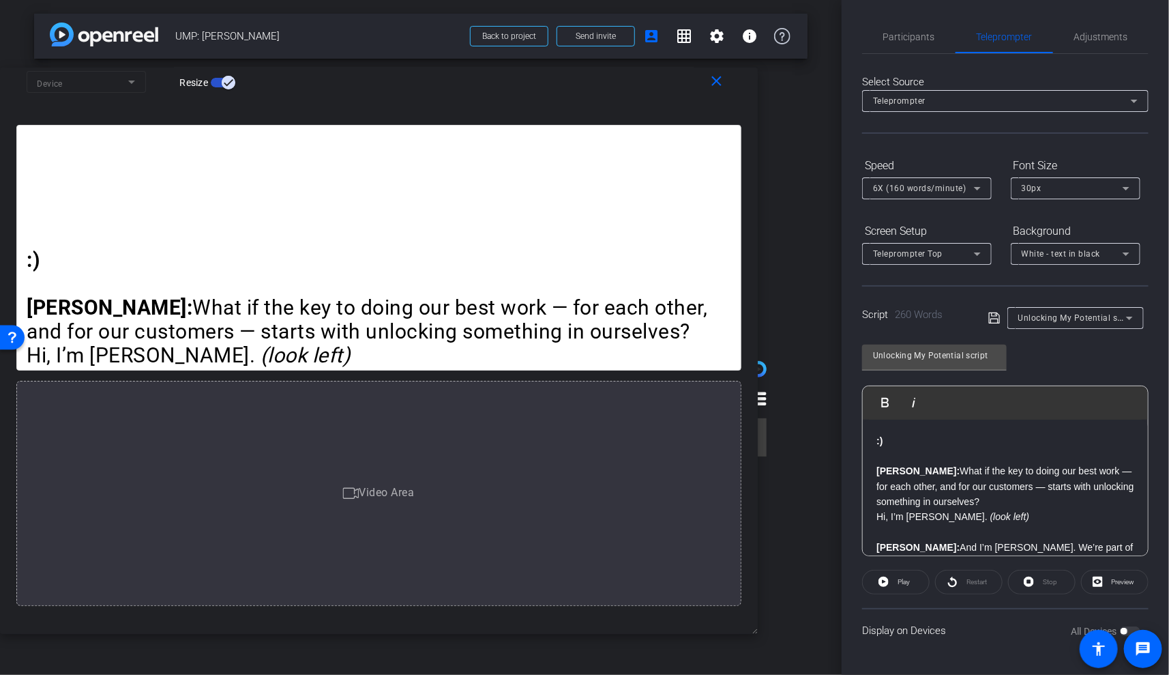
click at [1112, 199] on div at bounding box center [1076, 206] width 130 height 15
click at [1102, 199] on div at bounding box center [1076, 206] width 130 height 15
click at [1093, 194] on div "30px" at bounding box center [1072, 187] width 101 height 17
click at [1093, 194] on div at bounding box center [584, 337] width 1169 height 675
click at [887, 580] on icon at bounding box center [884, 581] width 10 height 10
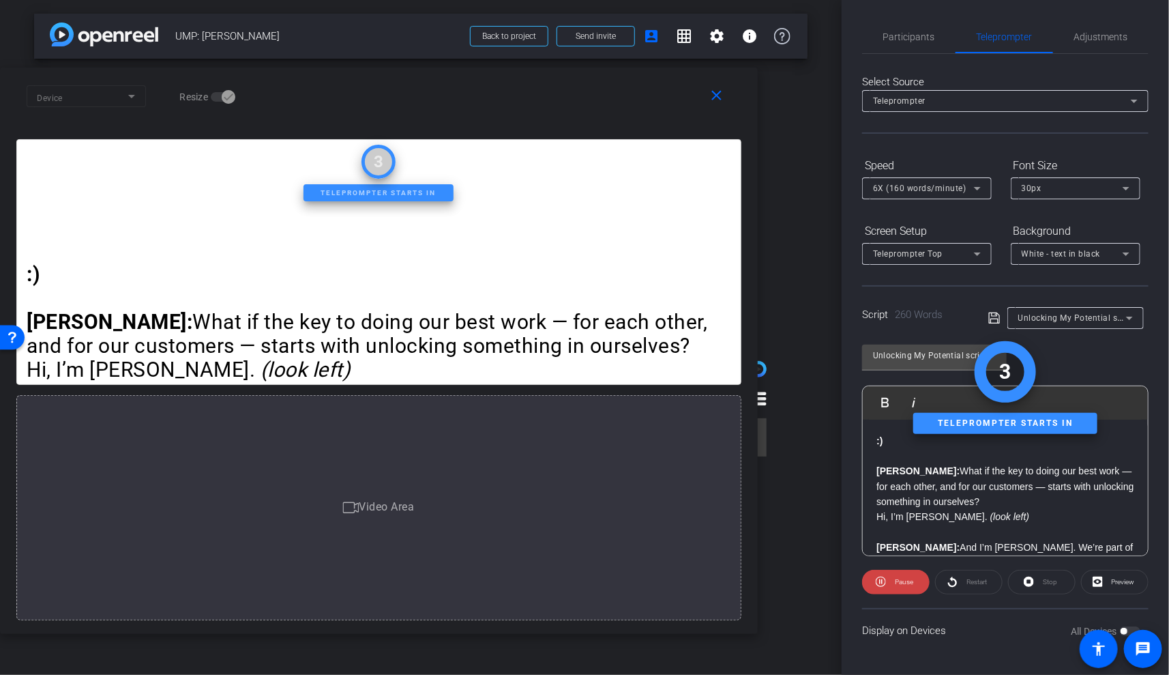
scroll to position [0, 0]
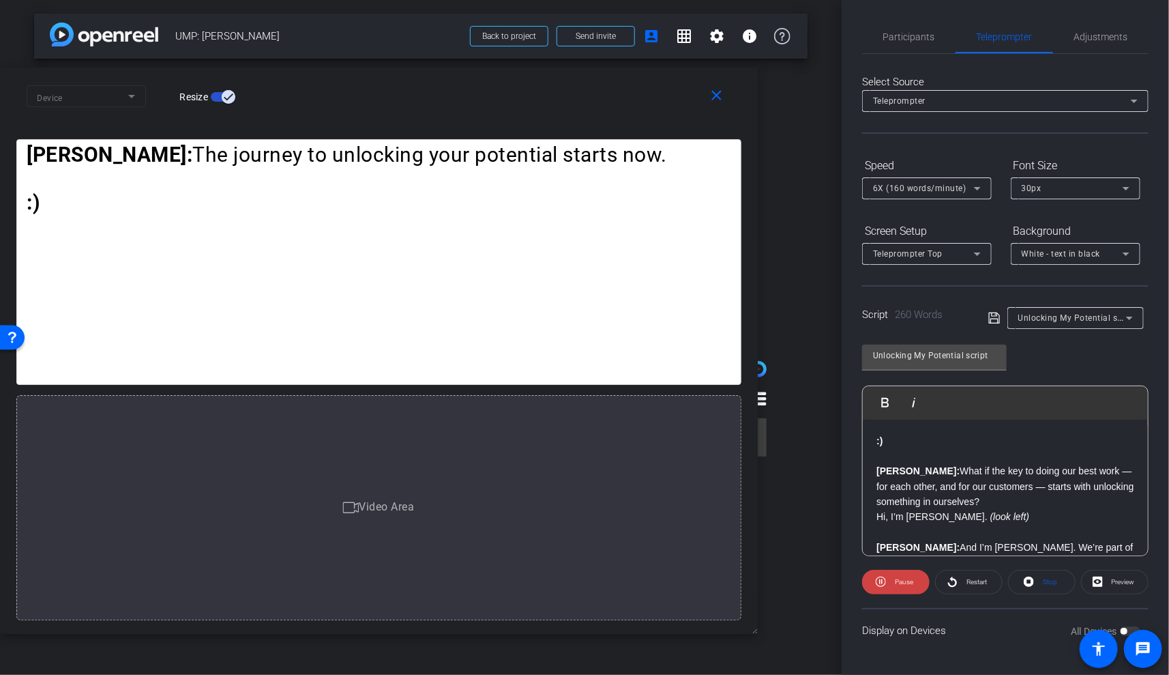
click at [977, 182] on icon at bounding box center [977, 188] width 16 height 16
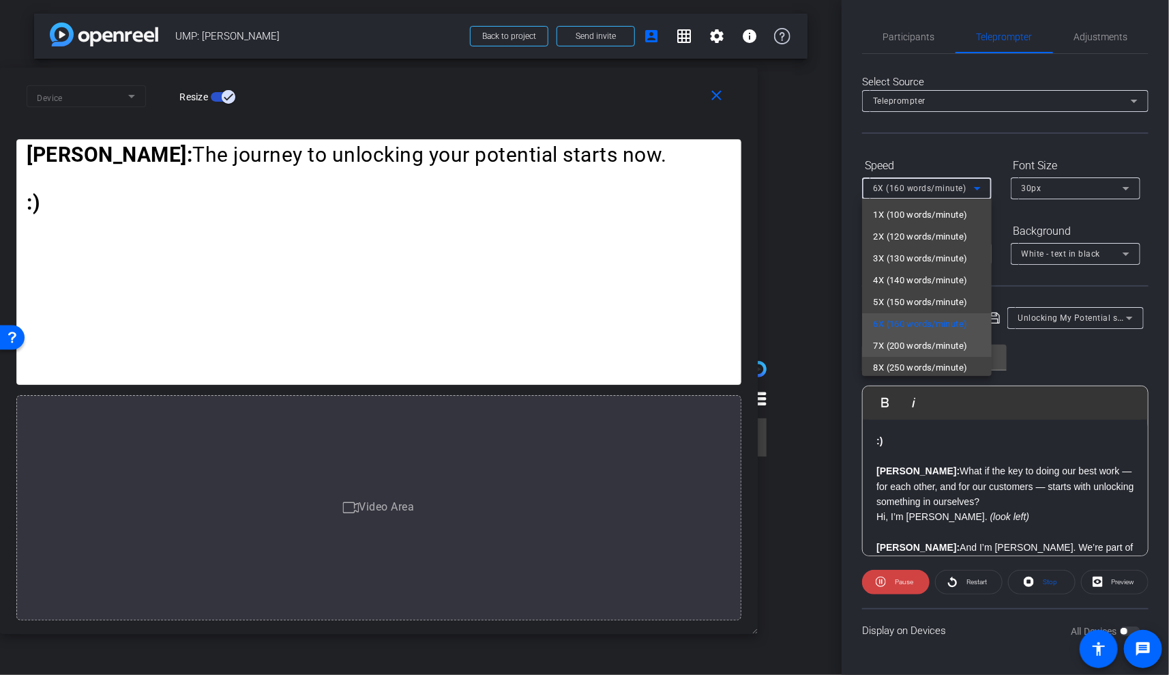
click at [902, 340] on span "7X (200 words/minute)" at bounding box center [920, 346] width 94 height 16
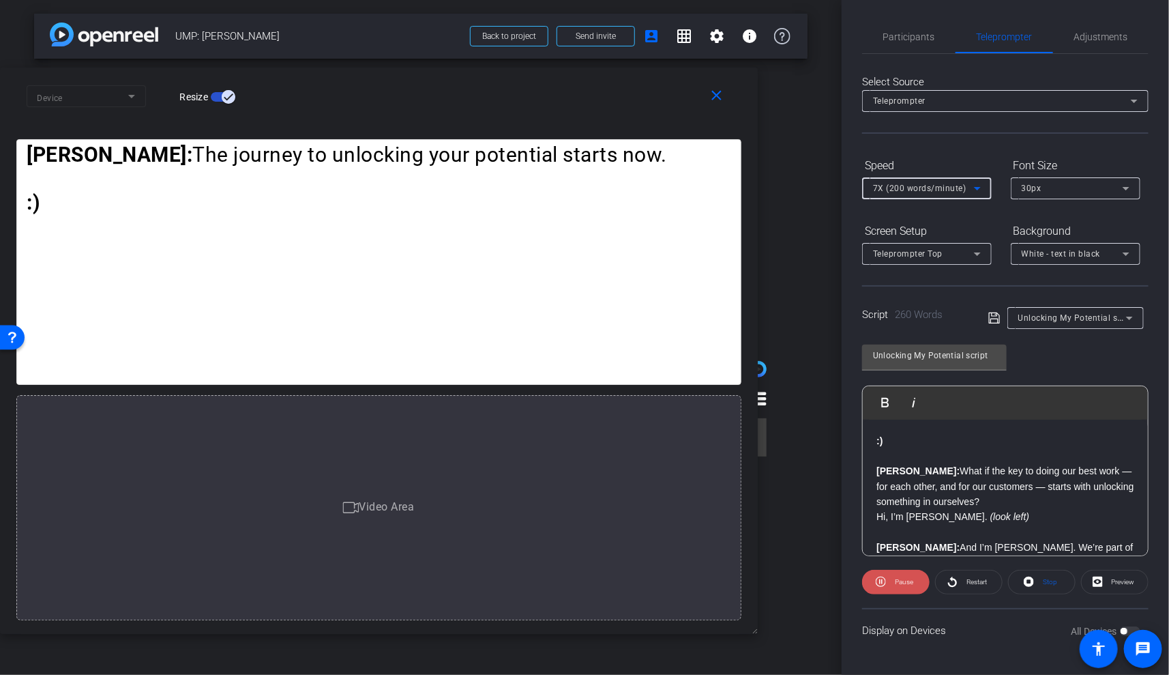
click at [899, 574] on span "Pause" at bounding box center [902, 581] width 22 height 19
click at [891, 576] on span at bounding box center [896, 581] width 66 height 33
click at [891, 576] on span "Pause" at bounding box center [902, 581] width 22 height 19
click at [962, 199] on div at bounding box center [927, 206] width 130 height 15
click at [955, 181] on div "7X (200 words/minute)" at bounding box center [923, 187] width 101 height 17
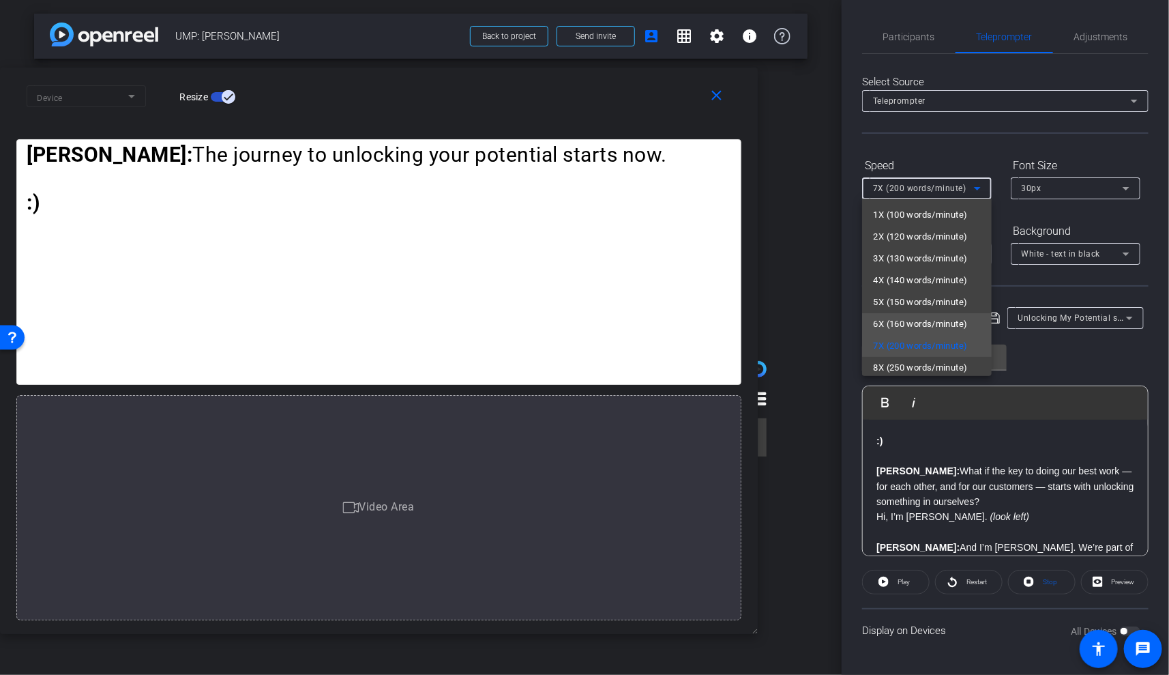
click at [890, 319] on span "6X (160 words/minute)" at bounding box center [920, 324] width 94 height 16
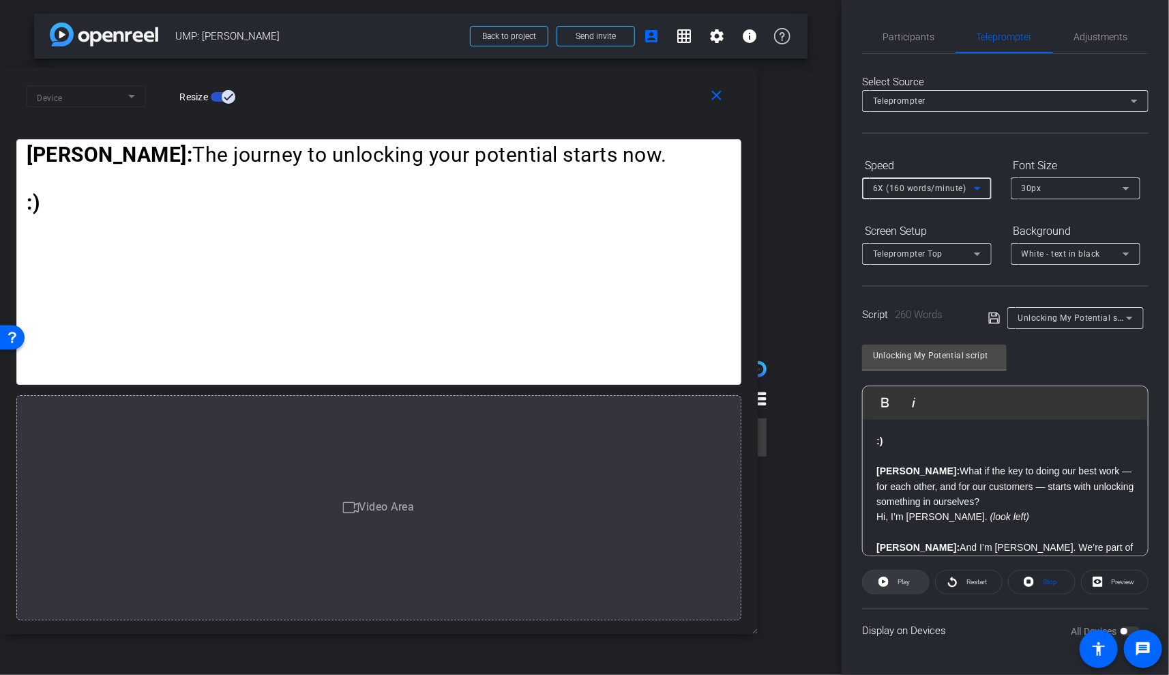
click at [898, 585] on span "Play" at bounding box center [902, 581] width 16 height 19
click at [898, 585] on span "Pause" at bounding box center [902, 581] width 22 height 19
click at [959, 573] on span at bounding box center [969, 581] width 66 height 33
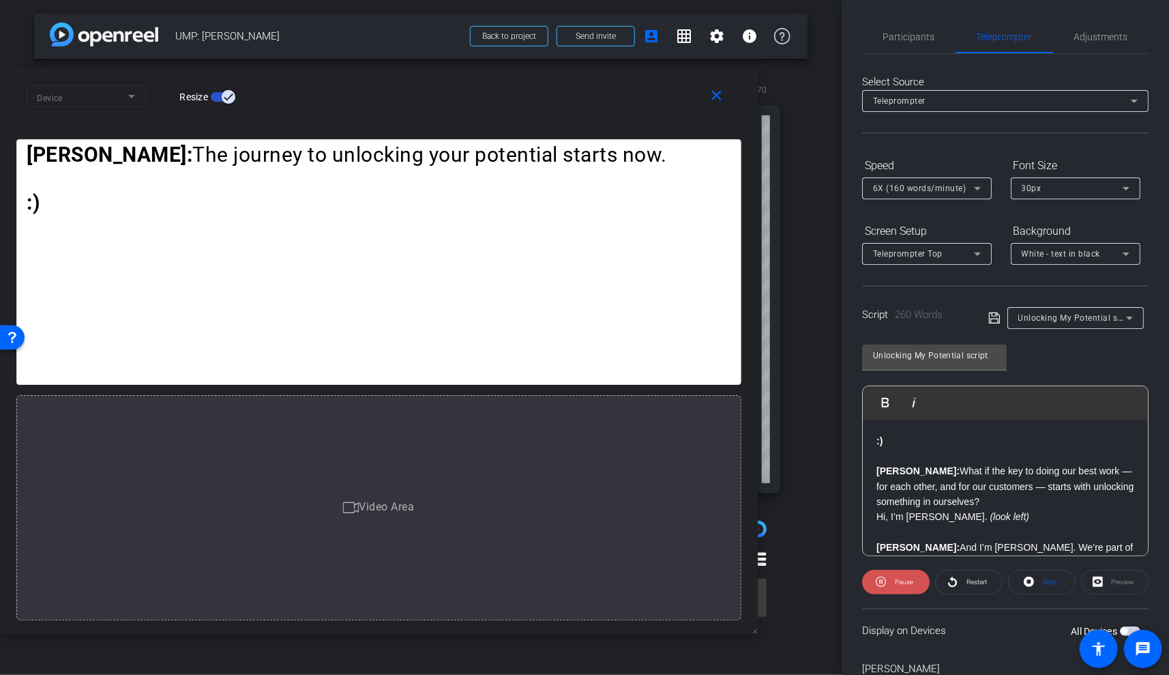
click at [903, 579] on span "Pause" at bounding box center [904, 582] width 18 height 8
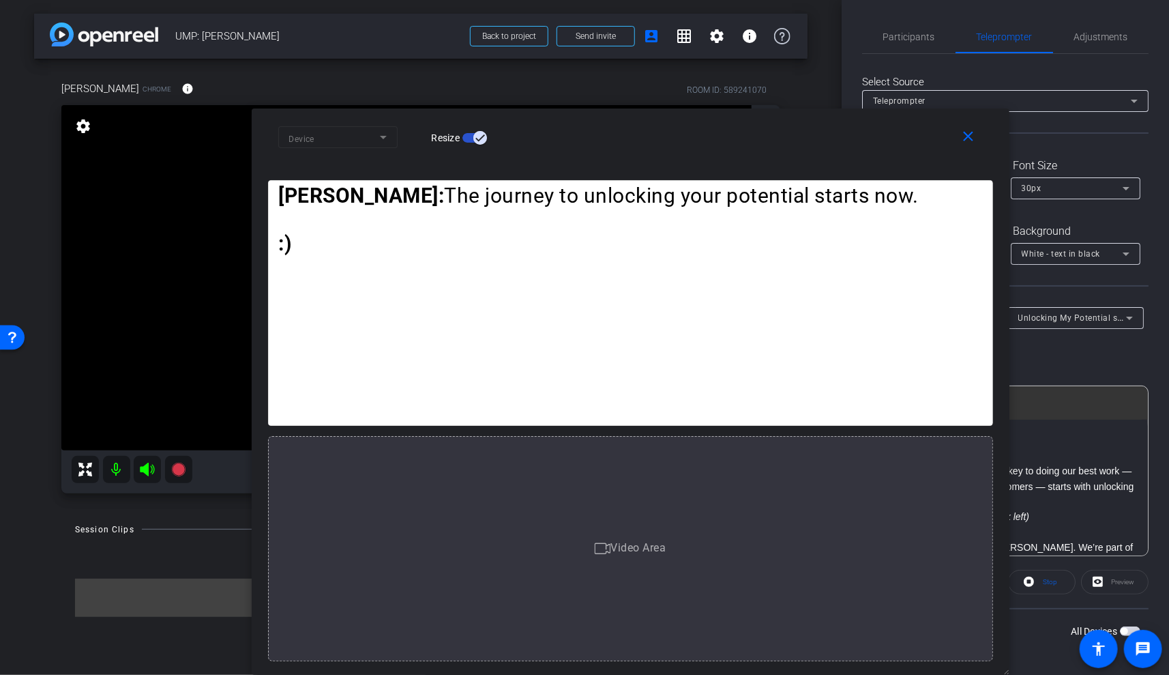
drag, startPoint x: 668, startPoint y: 96, endPoint x: 919, endPoint y: 407, distance: 400.1
click at [919, 407] on div "close Device Resize :) Brandon: What if the key to doing our best work — for ea…" at bounding box center [631, 391] width 758 height 566
click at [915, 30] on span "Participants" at bounding box center [909, 36] width 52 height 33
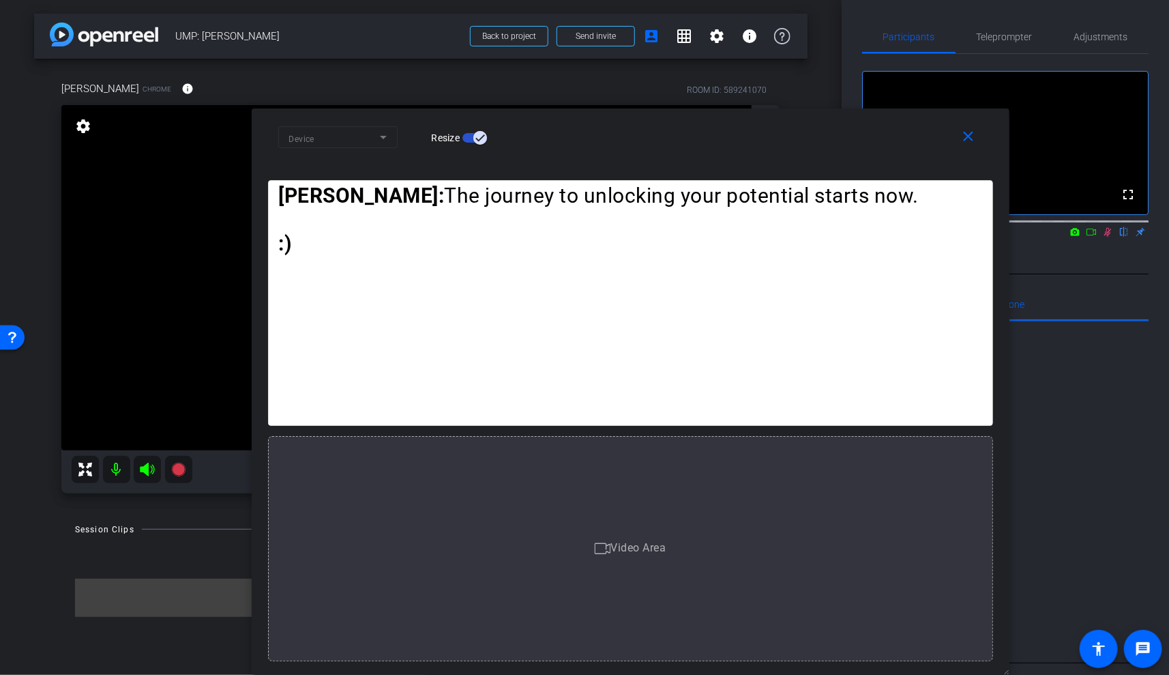
click at [1106, 237] on icon at bounding box center [1108, 232] width 8 height 9
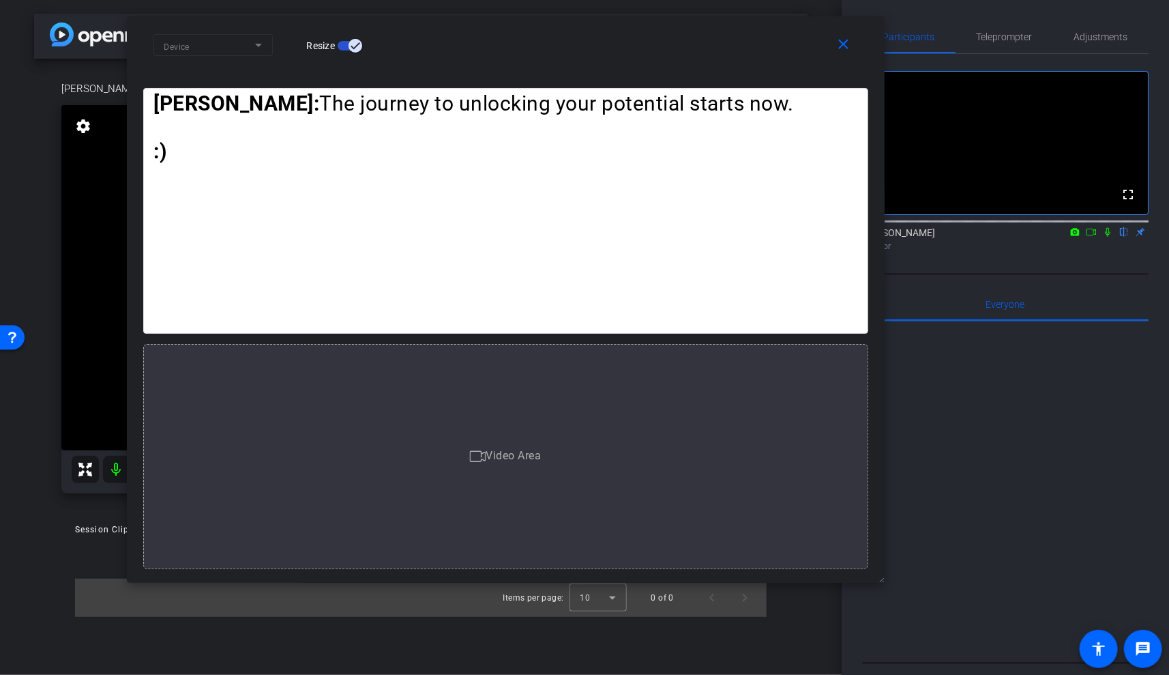
drag, startPoint x: 924, startPoint y: 130, endPoint x: 782, endPoint y: 43, distance: 166.0
click at [782, 42] on div "Device Resize" at bounding box center [510, 45] width 715 height 24
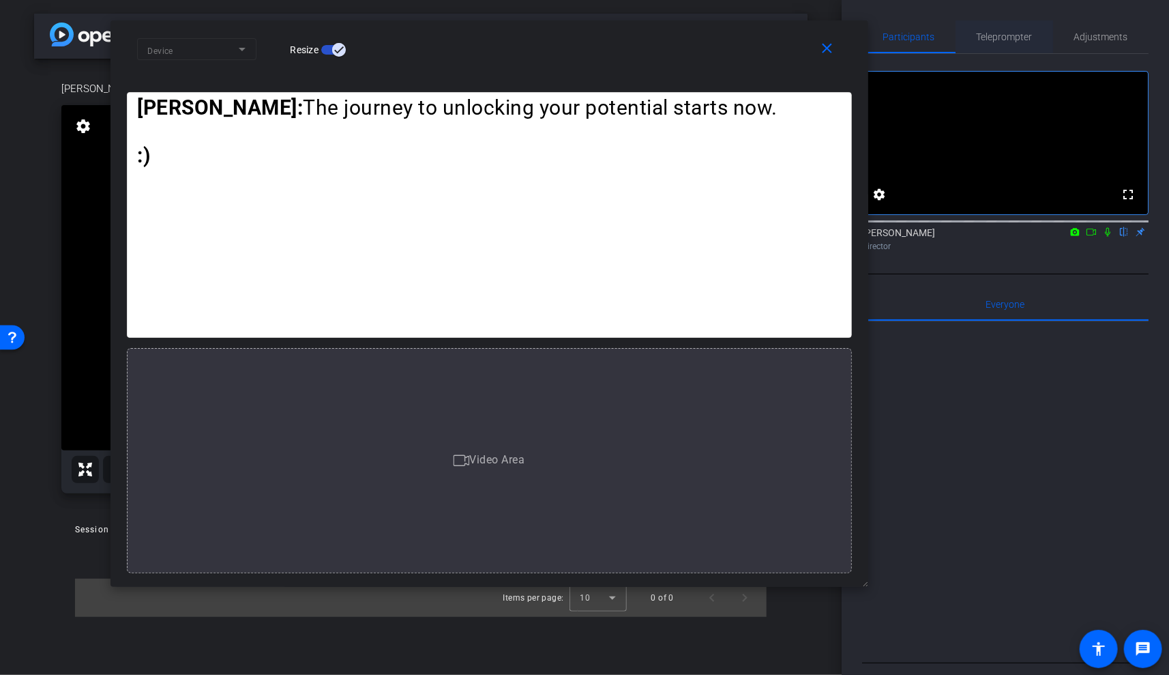
click at [1007, 35] on span "Teleprompter" at bounding box center [1005, 37] width 56 height 10
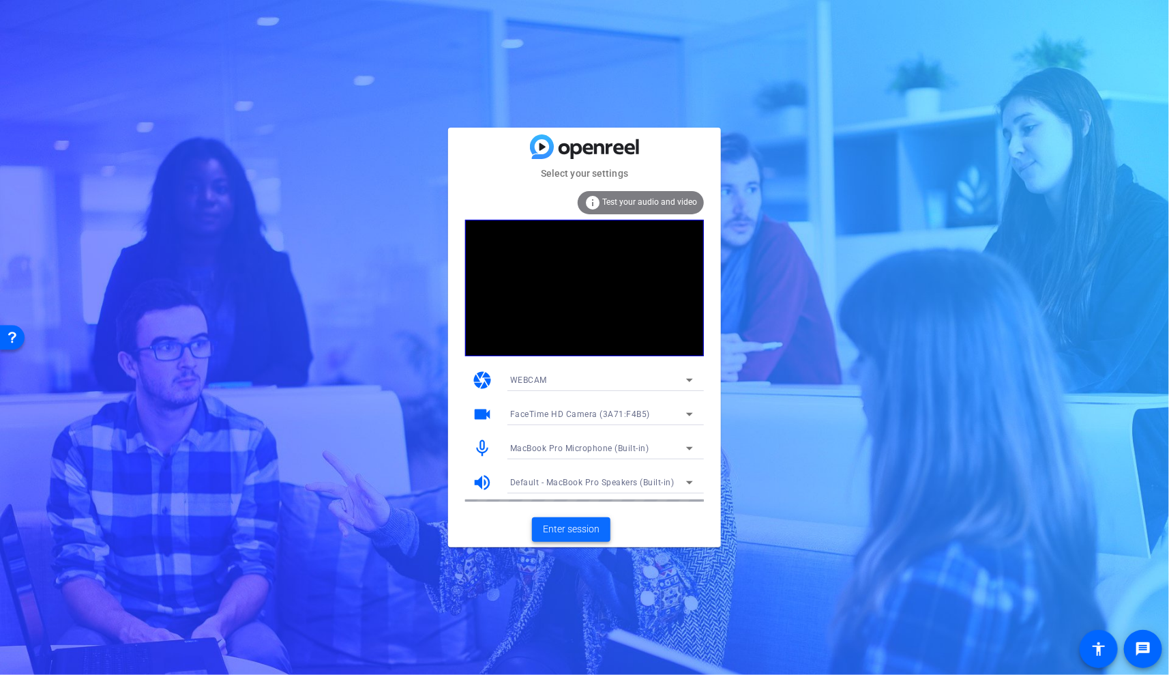
click at [590, 530] on span "Enter session" at bounding box center [571, 529] width 57 height 14
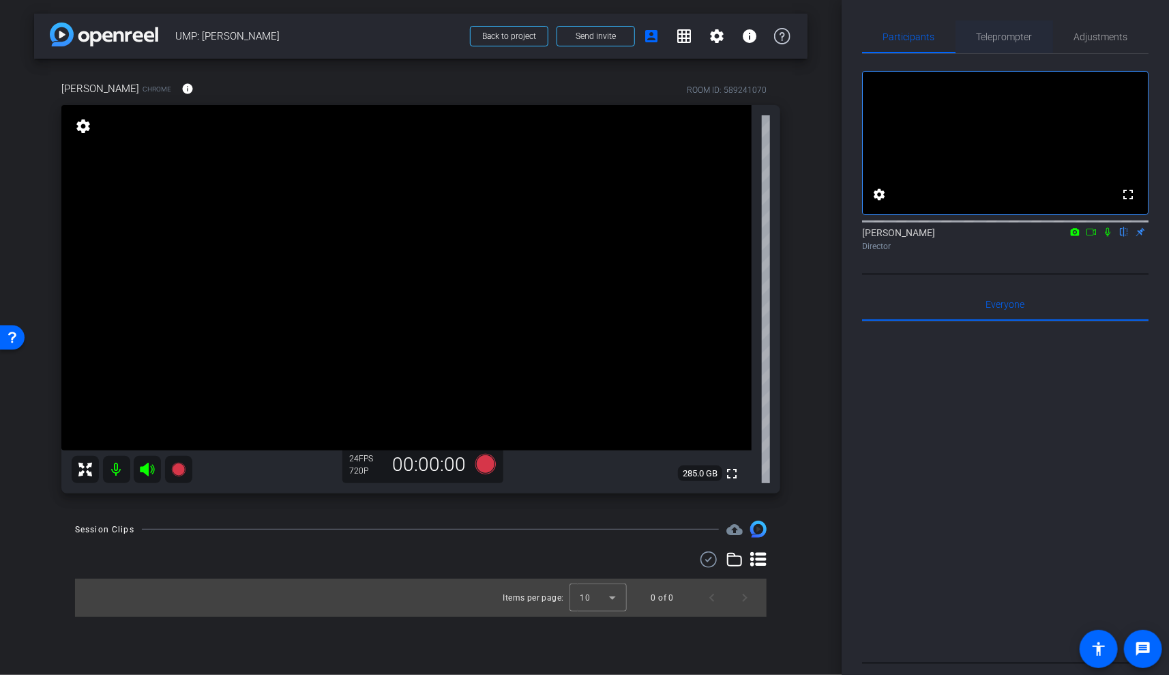
click at [1020, 34] on span "Teleprompter" at bounding box center [1005, 37] width 56 height 10
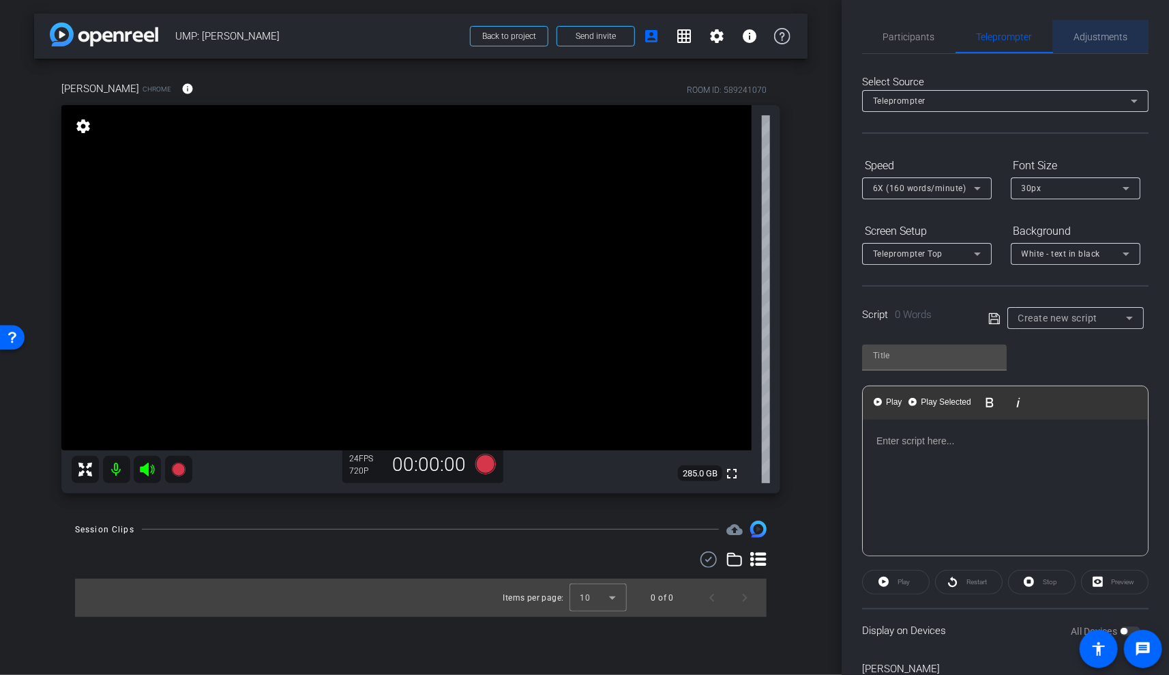
click at [1077, 32] on span "Adjustments" at bounding box center [1101, 37] width 54 height 10
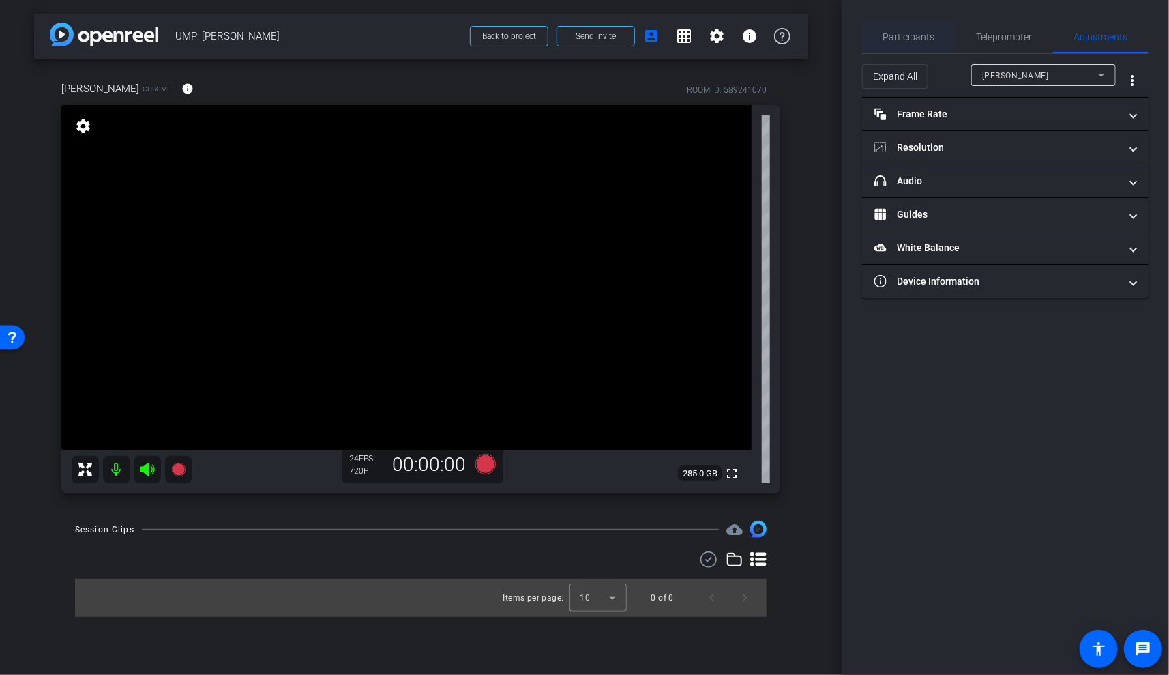
click at [909, 38] on span "Participants" at bounding box center [909, 37] width 52 height 10
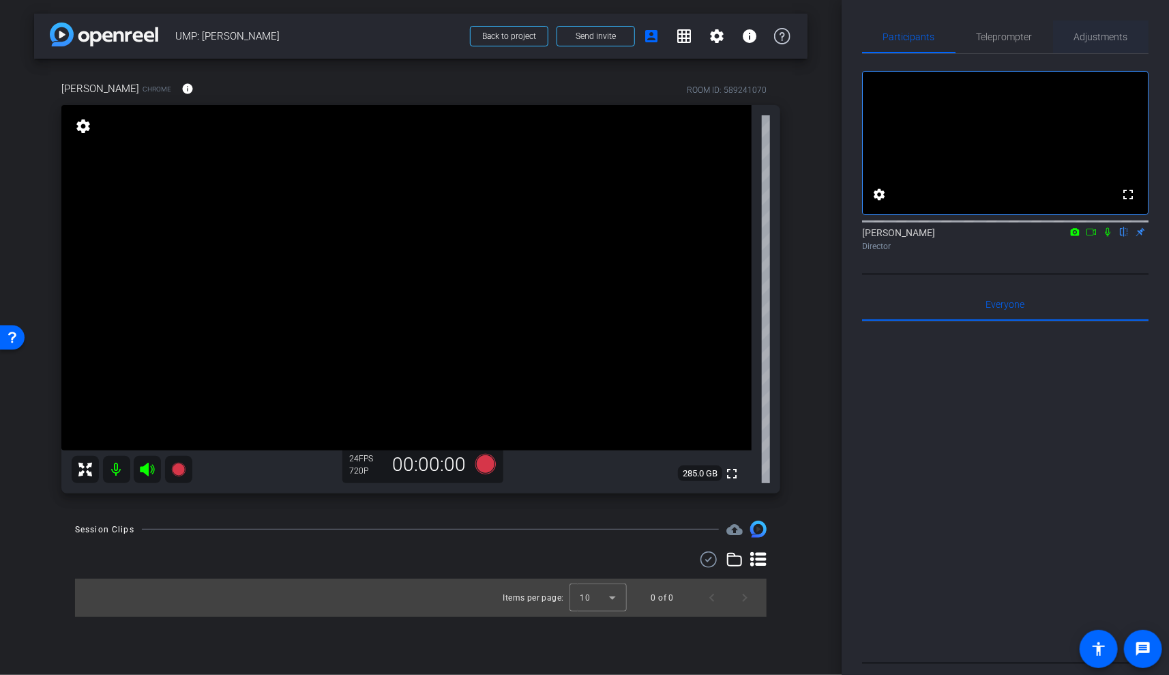
click at [1104, 35] on span "Adjustments" at bounding box center [1101, 37] width 54 height 10
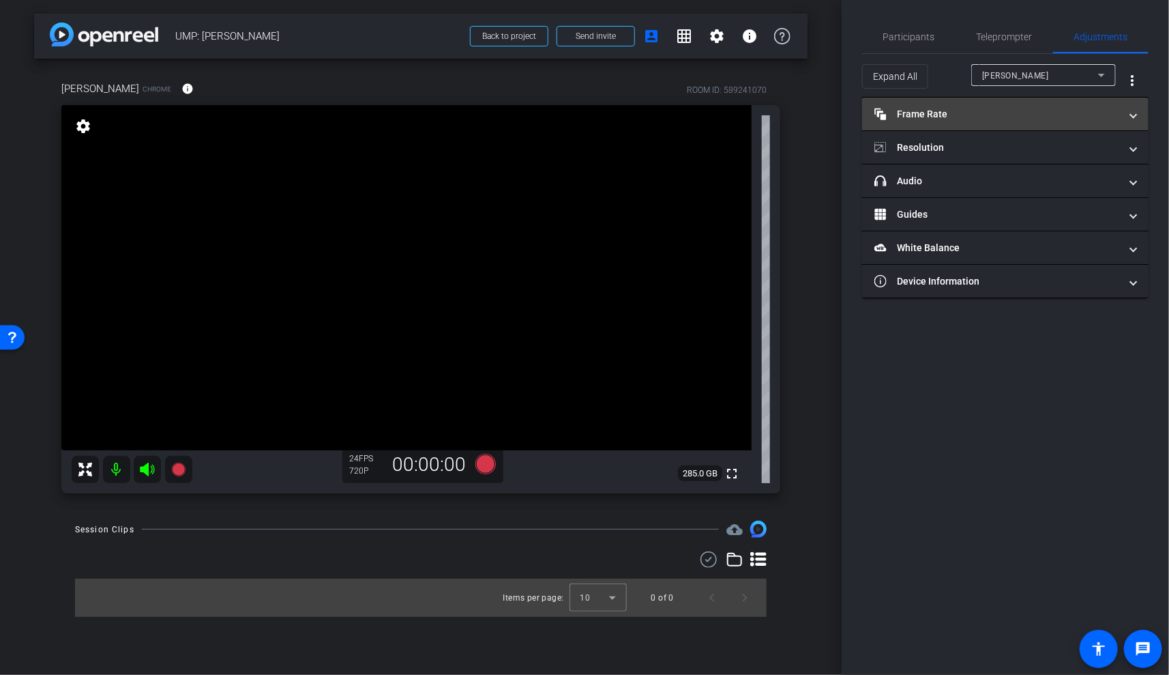
click at [986, 114] on mat-panel-title "Frame Rate Frame Rate" at bounding box center [997, 114] width 246 height 14
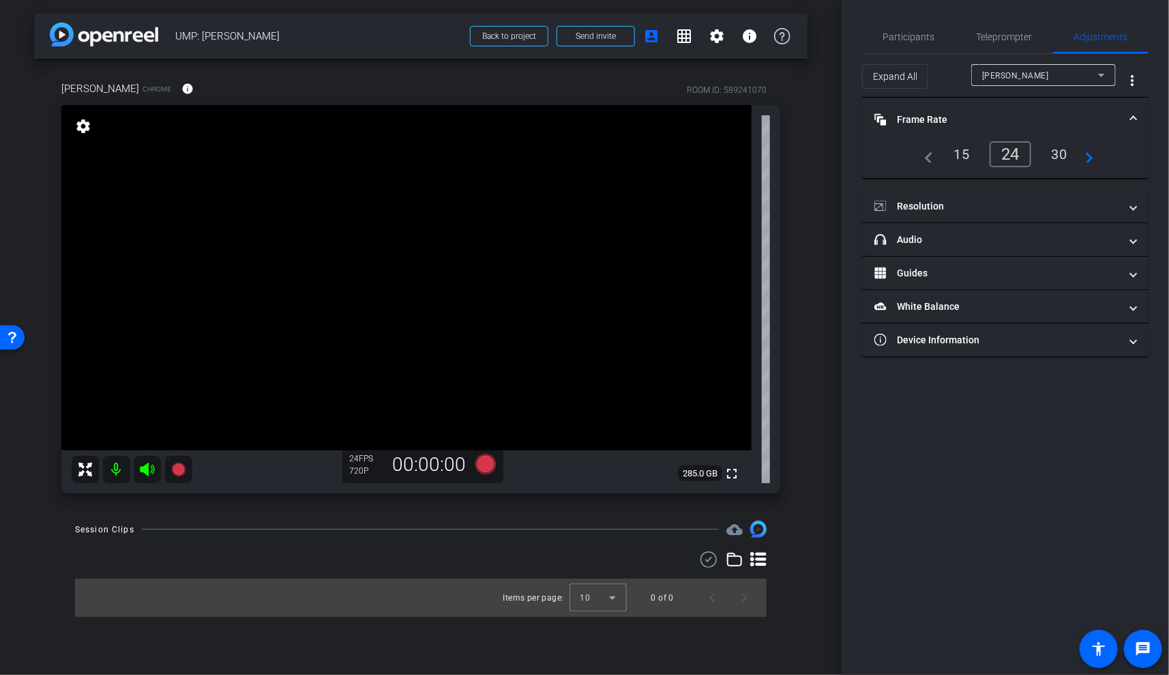
click at [986, 114] on mat-panel-title "Frame Rate Frame Rate" at bounding box center [997, 120] width 246 height 14
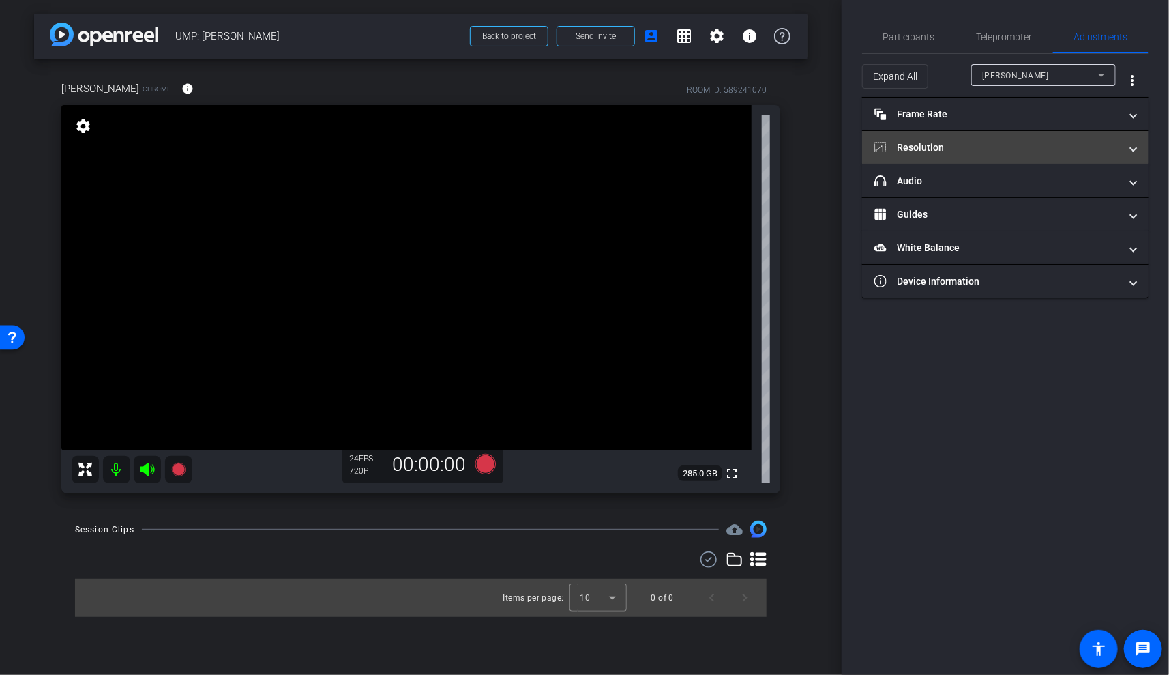
click at [964, 141] on mat-panel-title "Resolution" at bounding box center [997, 148] width 246 height 14
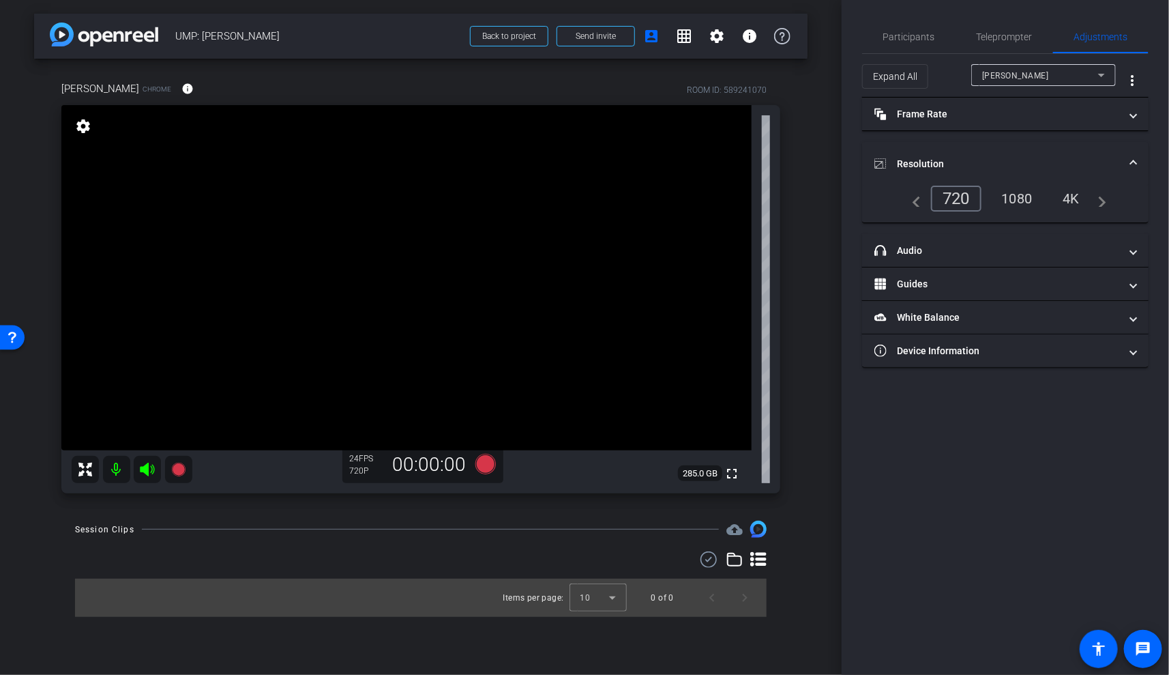
click at [1020, 197] on div "1080" at bounding box center [1017, 198] width 51 height 23
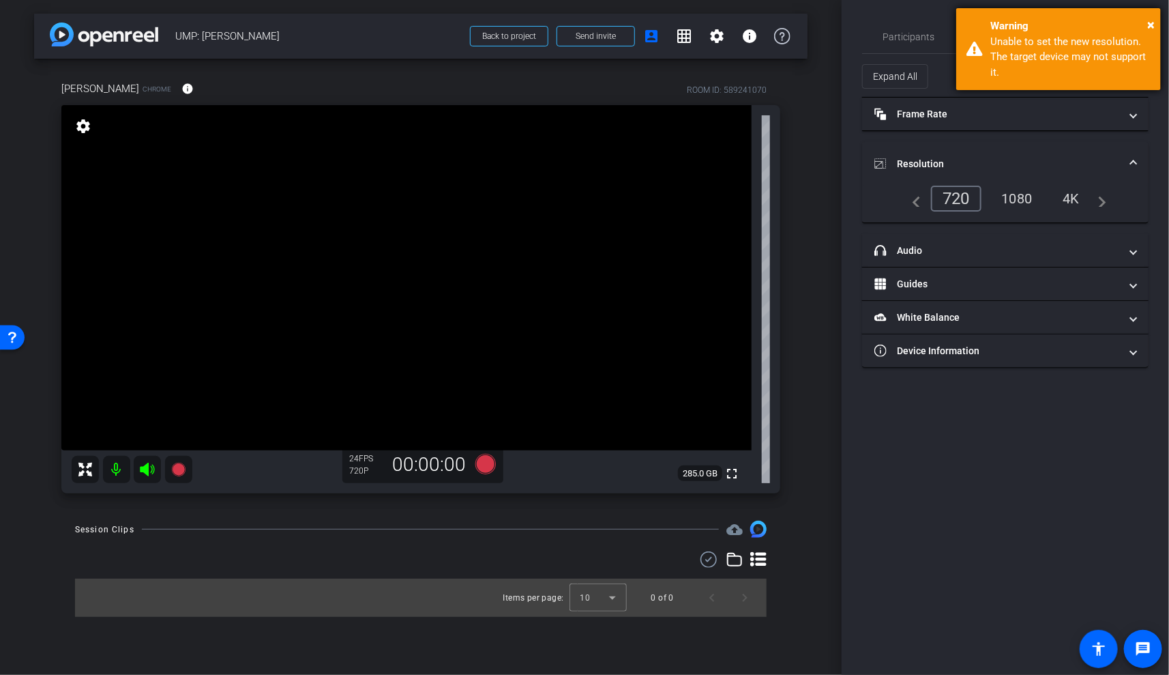
click at [1125, 23] on div "× Warning Unable to set the new resolution. The target device may not support i…" at bounding box center [1058, 49] width 205 height 82
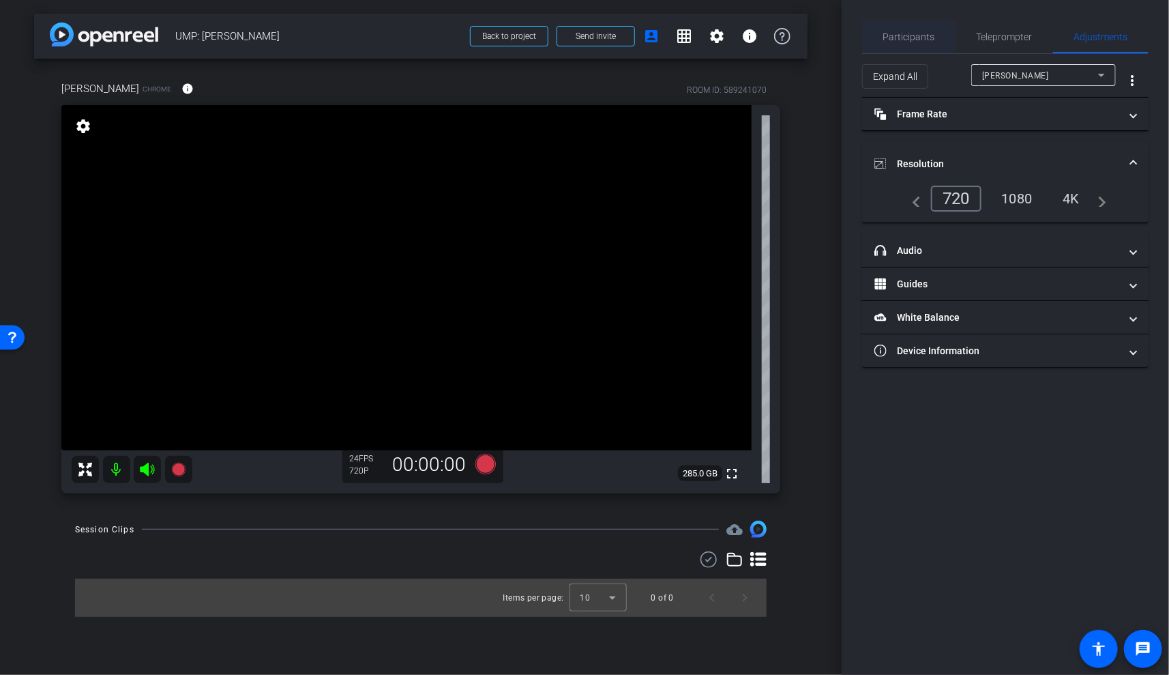
click at [909, 32] on span "Participants" at bounding box center [909, 37] width 52 height 10
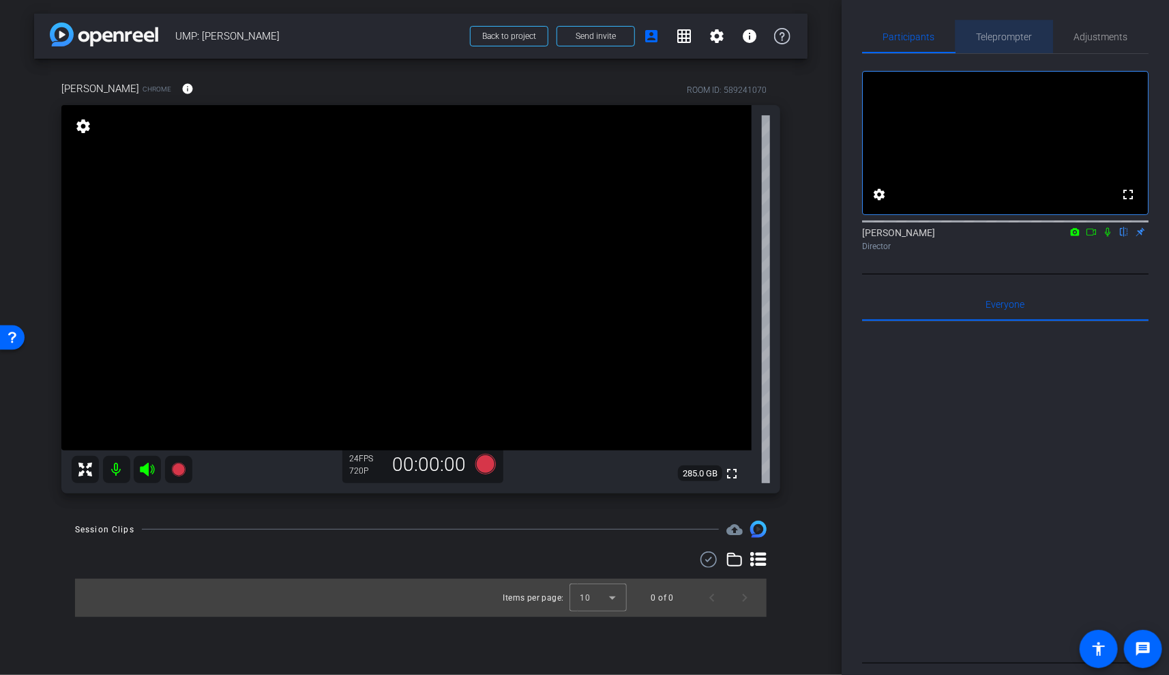
click at [986, 43] on span "Teleprompter" at bounding box center [1005, 36] width 56 height 33
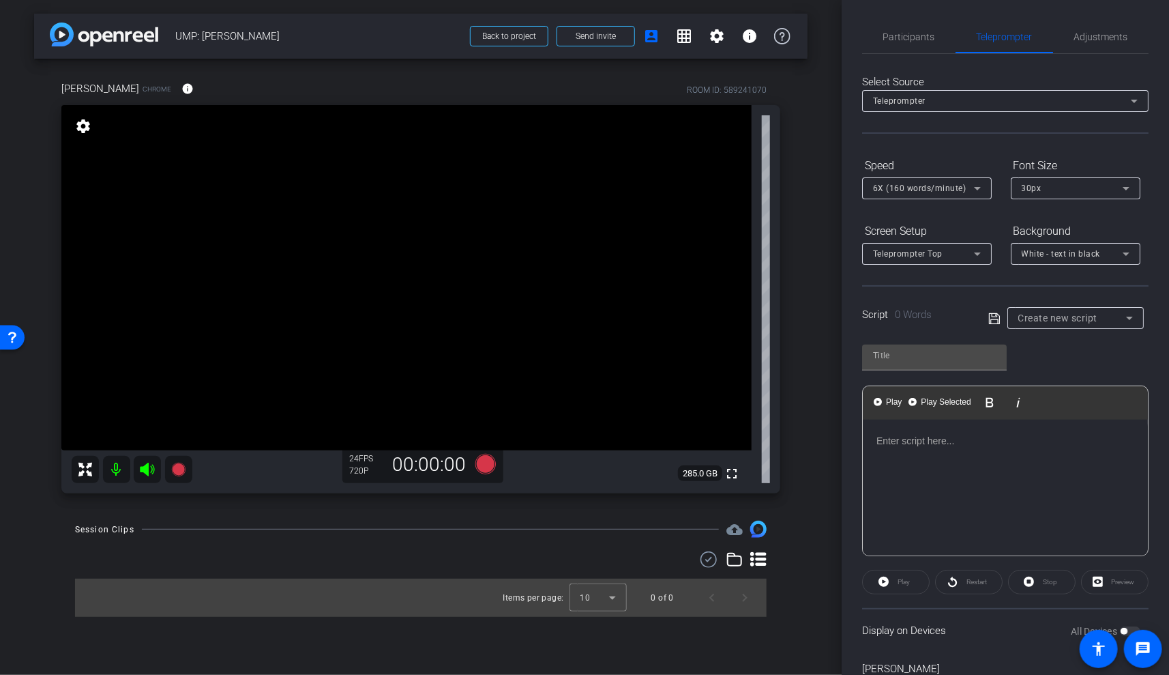
click at [1049, 329] on div at bounding box center [1075, 336] width 136 height 15
click at [1038, 314] on span "Create new script" at bounding box center [1058, 317] width 80 height 11
click at [1035, 368] on span "Unlocking My Potential script" at bounding box center [1075, 365] width 115 height 16
type input "Unlocking My Potential script"
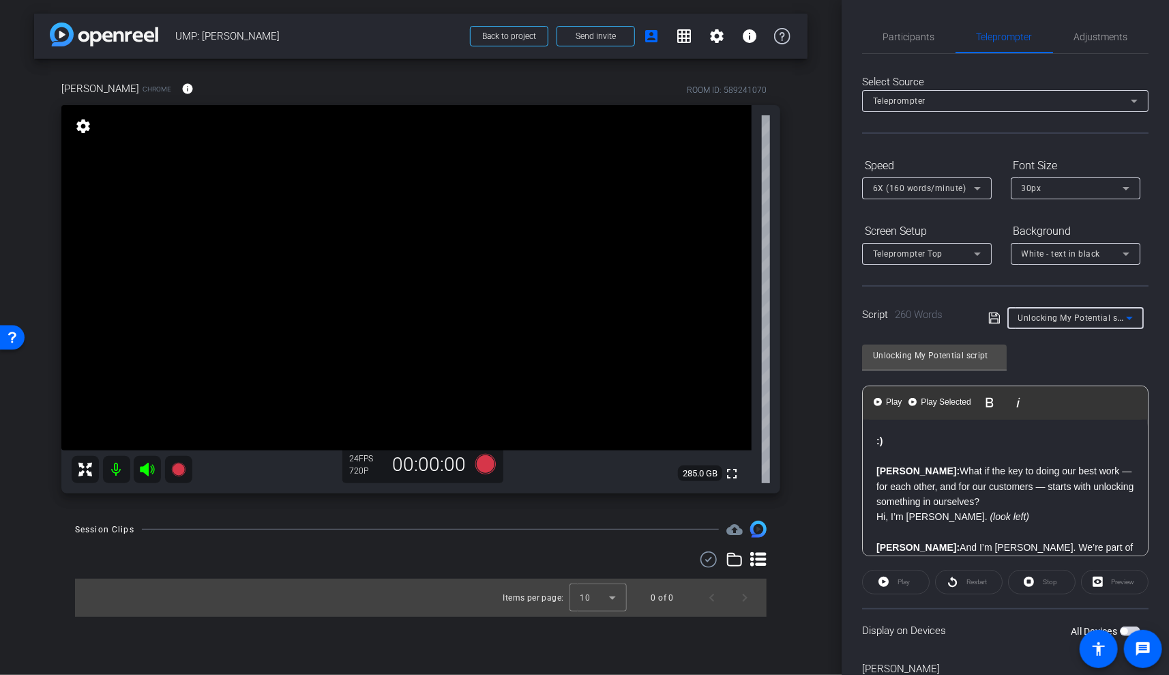
click at [1123, 582] on div "Preview" at bounding box center [1115, 582] width 68 height 25
click at [1104, 580] on div "Preview" at bounding box center [1115, 582] width 68 height 25
click at [1099, 580] on div "Preview" at bounding box center [1115, 582] width 68 height 25
click at [1003, 483] on p "Brandon: What if the key to doing our best work — for each other, and for our c…" at bounding box center [1005, 486] width 258 height 46
click at [1099, 580] on div "Preview" at bounding box center [1115, 582] width 68 height 25
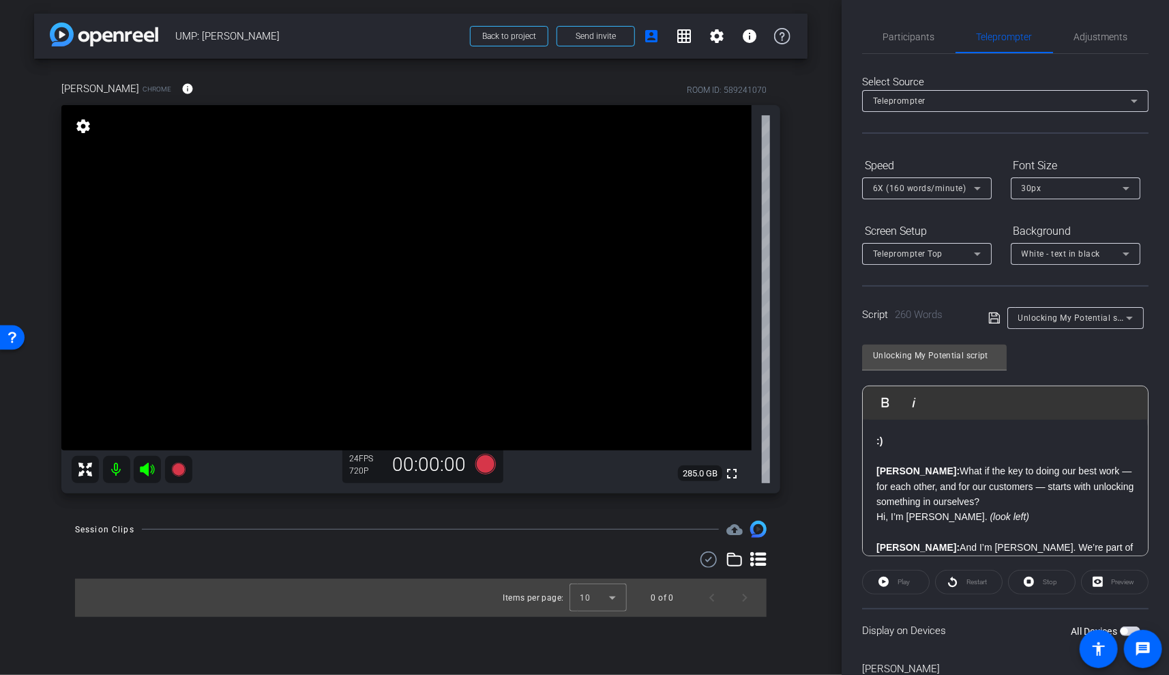
click at [895, 579] on div "Play" at bounding box center [896, 582] width 68 height 25
click at [883, 579] on div "Play" at bounding box center [896, 582] width 68 height 25
click at [957, 582] on div "Restart" at bounding box center [969, 582] width 68 height 25
click at [942, 578] on div "Restart" at bounding box center [969, 582] width 68 height 25
click at [1125, 628] on span "button" at bounding box center [1124, 631] width 7 height 7
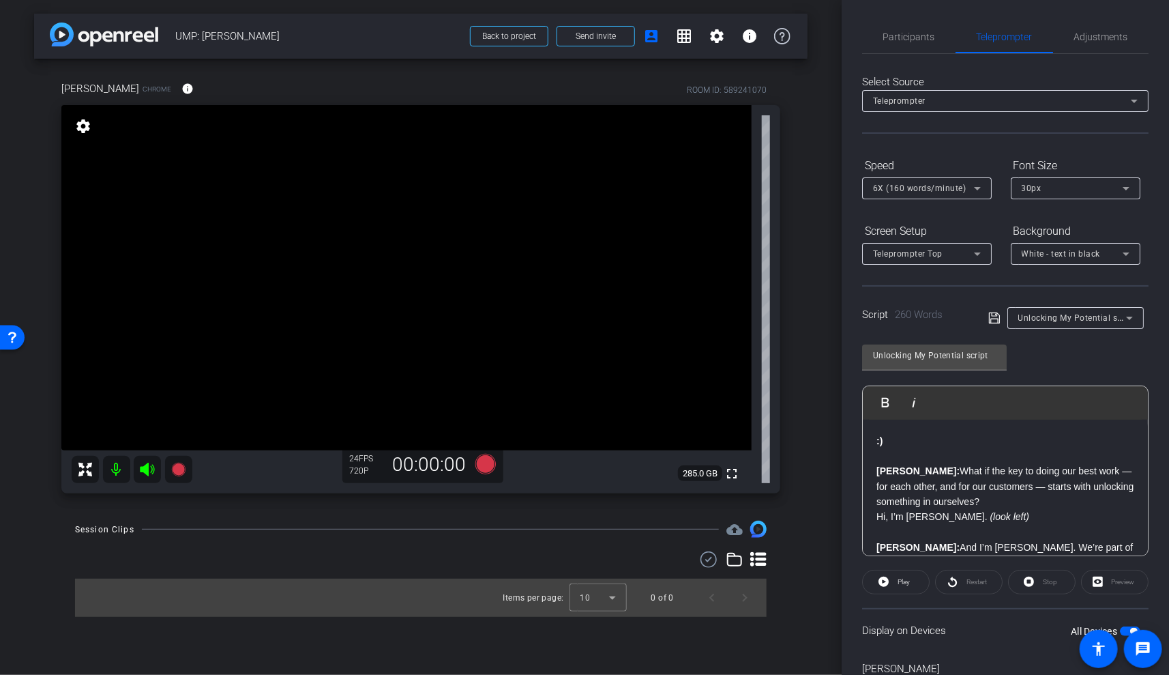
click at [1098, 582] on div "Preview" at bounding box center [1115, 582] width 68 height 25
click at [1019, 489] on p "Brandon: What if the key to doing our best work — for each other, and for our c…" at bounding box center [1005, 486] width 258 height 46
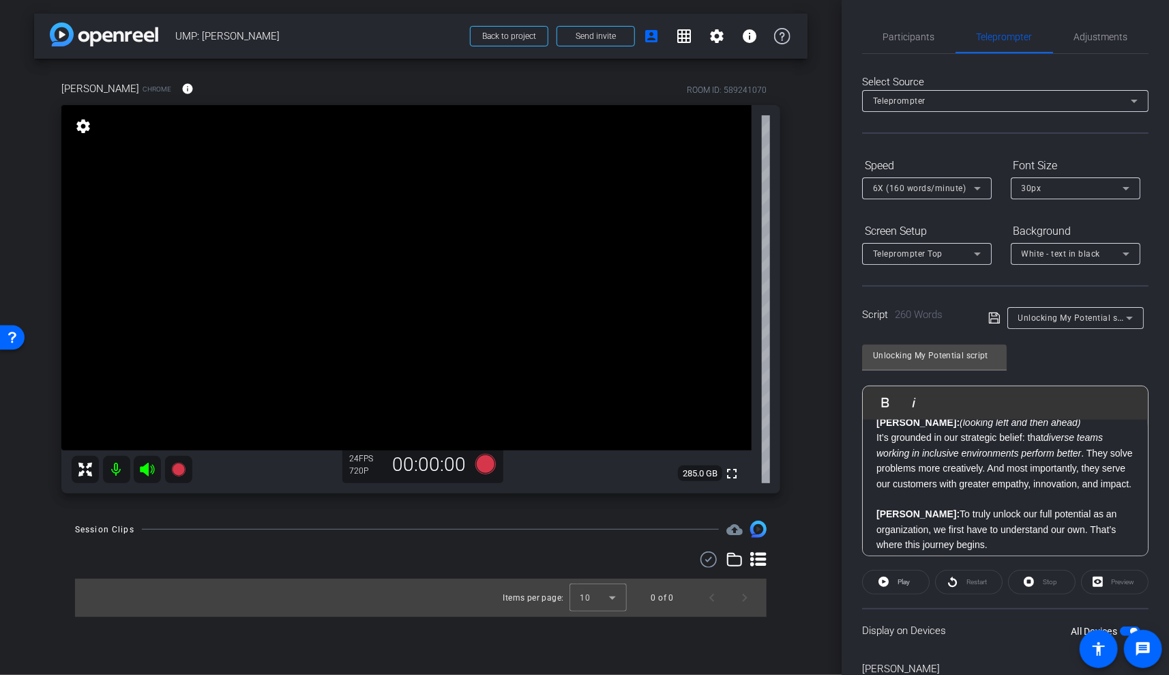
scroll to position [250, 0]
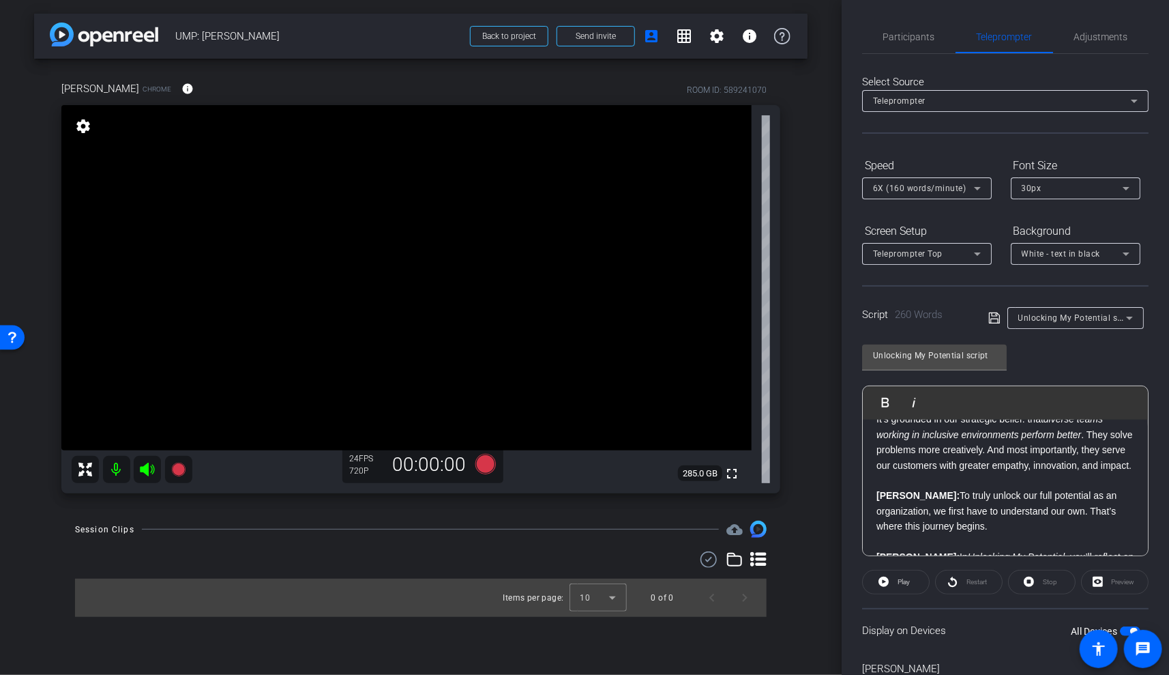
click at [956, 587] on div "Restart" at bounding box center [969, 582] width 68 height 25
click at [956, 580] on div "Restart" at bounding box center [969, 582] width 68 height 25
click at [943, 580] on div "Restart" at bounding box center [969, 582] width 68 height 25
click at [887, 580] on icon at bounding box center [884, 581] width 10 height 10
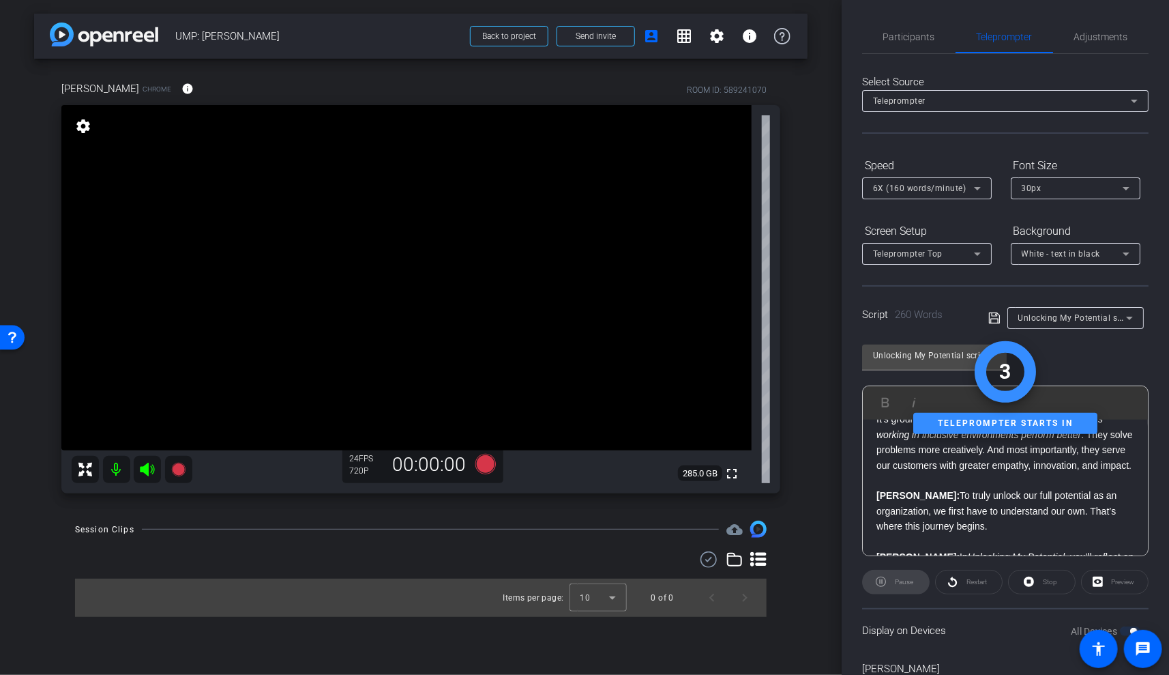
click at [1117, 583] on div "Preview" at bounding box center [1115, 582] width 68 height 25
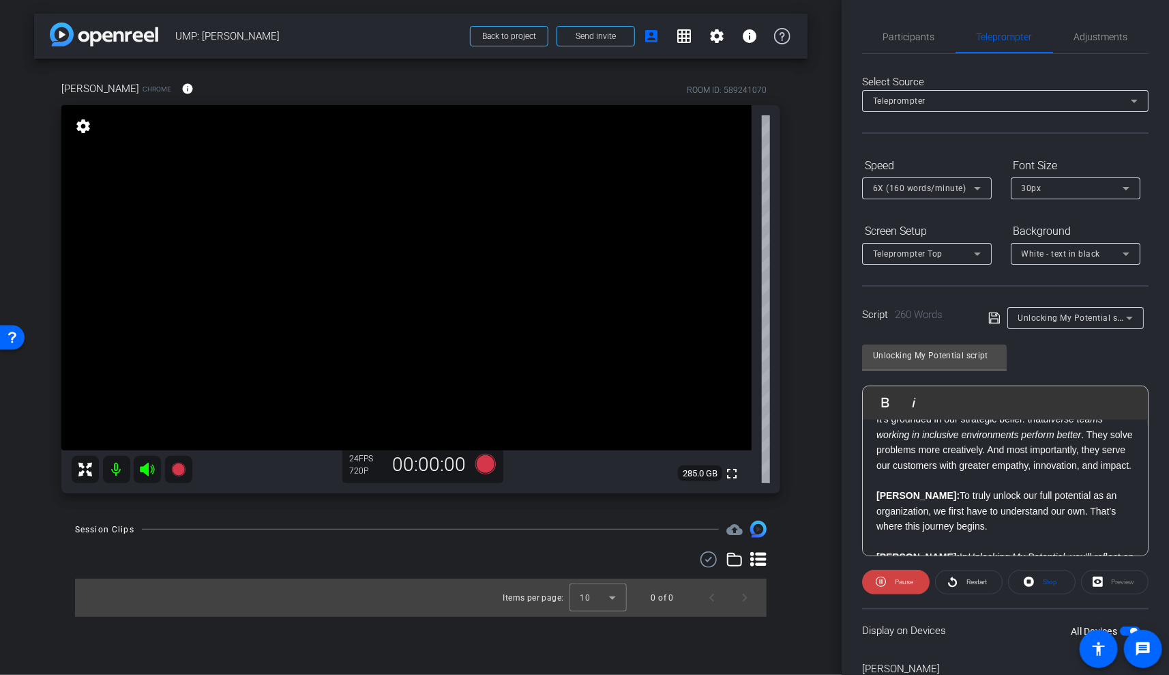
click at [1103, 579] on div "Preview" at bounding box center [1115, 582] width 68 height 25
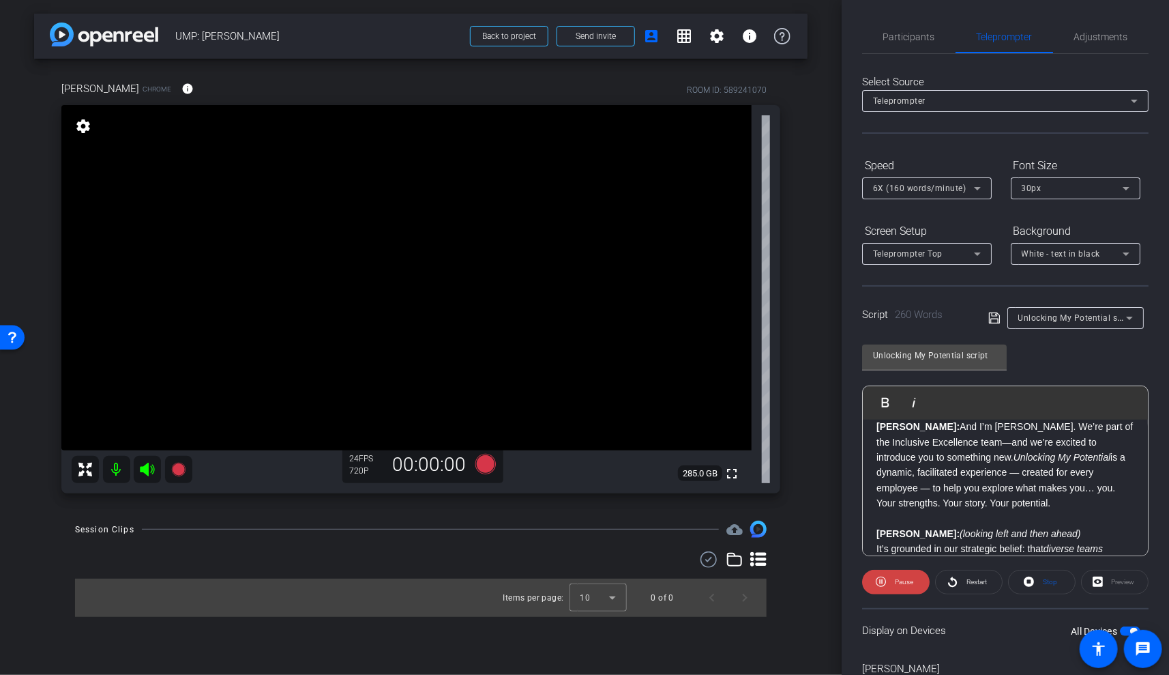
scroll to position [117, 0]
click at [923, 41] on span "Participants" at bounding box center [909, 37] width 52 height 10
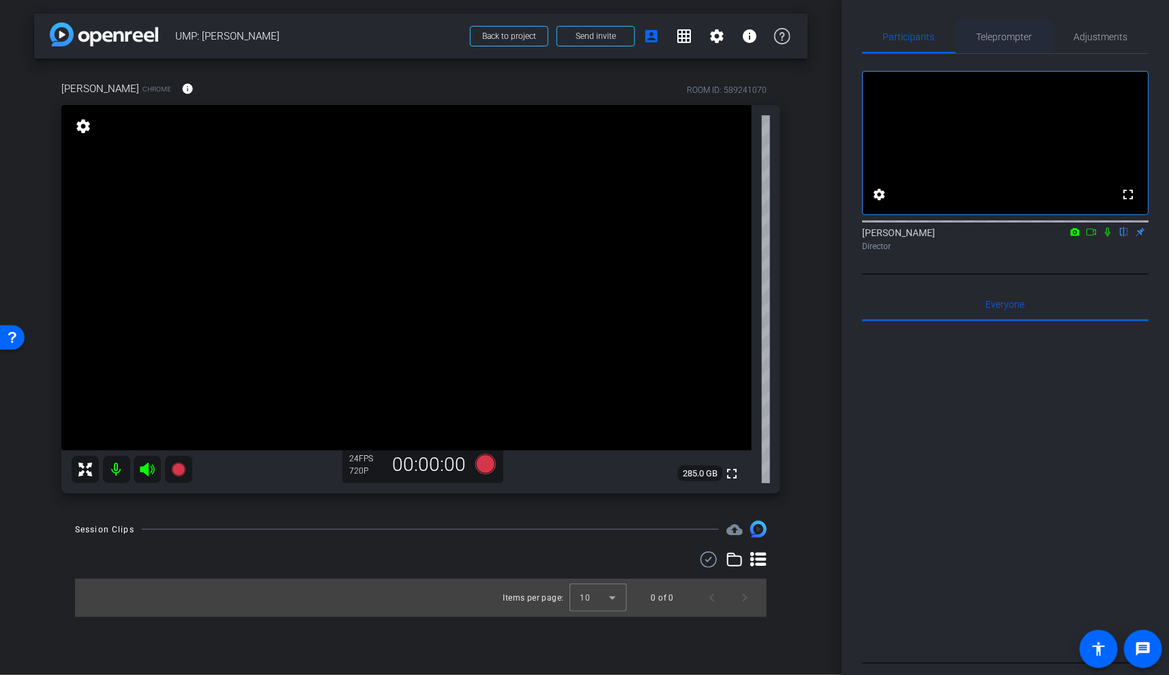
click at [1014, 38] on span "Teleprompter" at bounding box center [1005, 37] width 56 height 10
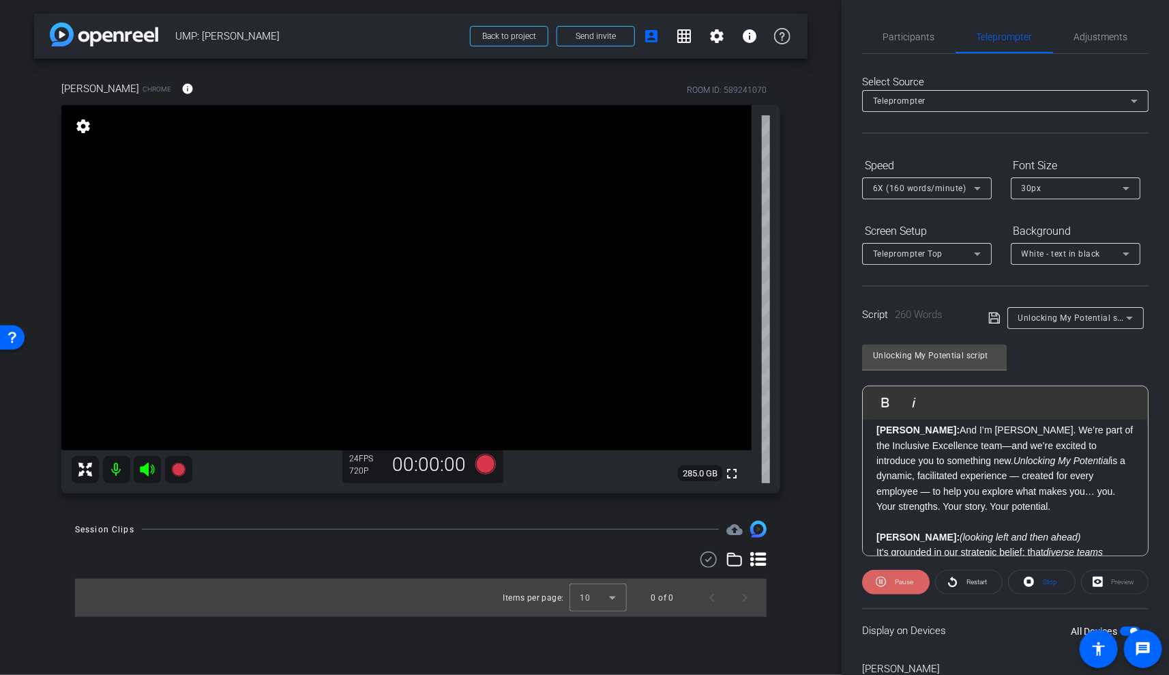
click at [889, 577] on span at bounding box center [896, 581] width 68 height 33
click at [912, 33] on span "Participants" at bounding box center [909, 37] width 52 height 10
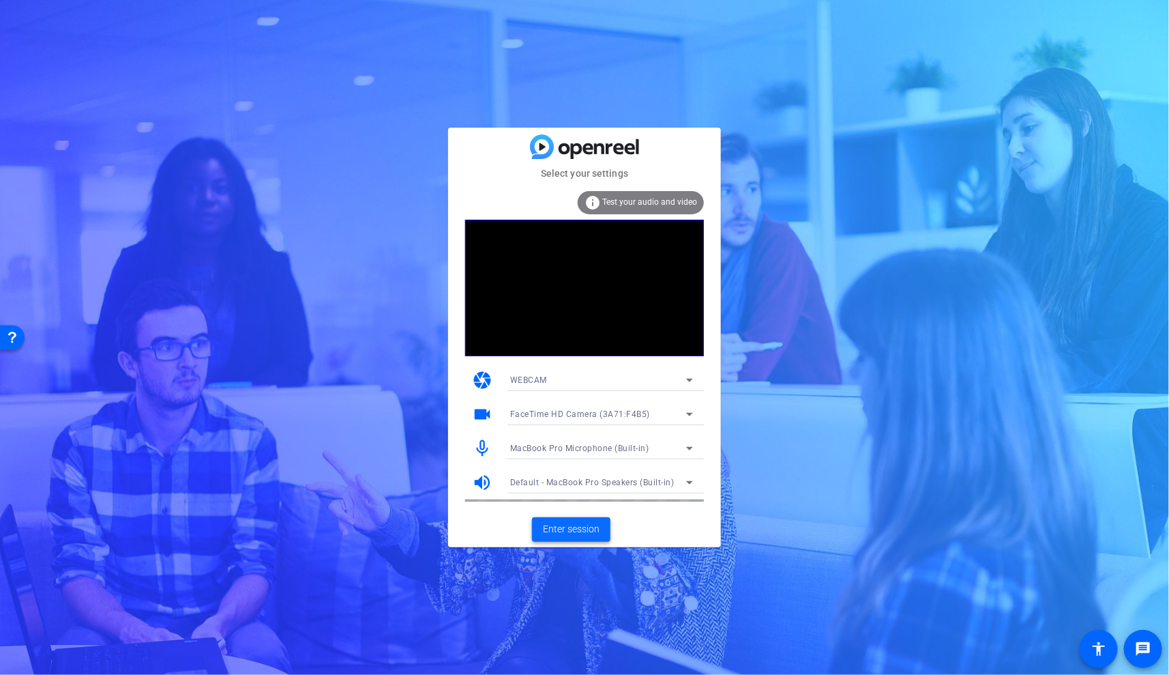
click at [570, 529] on span "Enter session" at bounding box center [571, 529] width 57 height 14
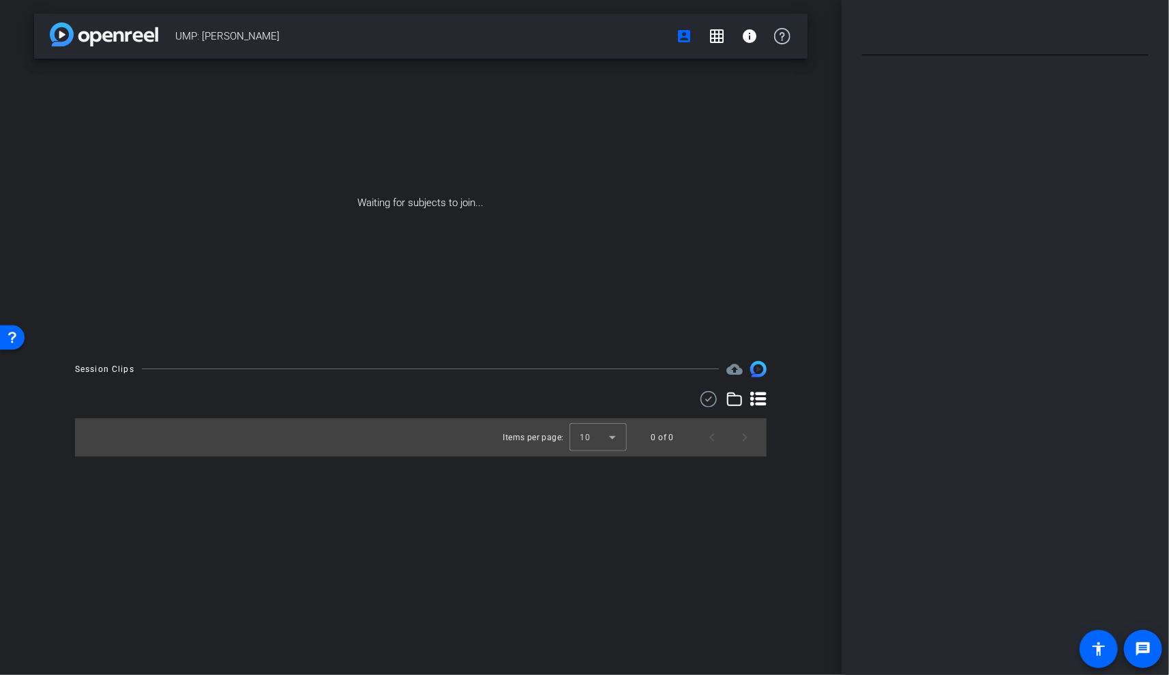
type input "Unlocking My Potential script"
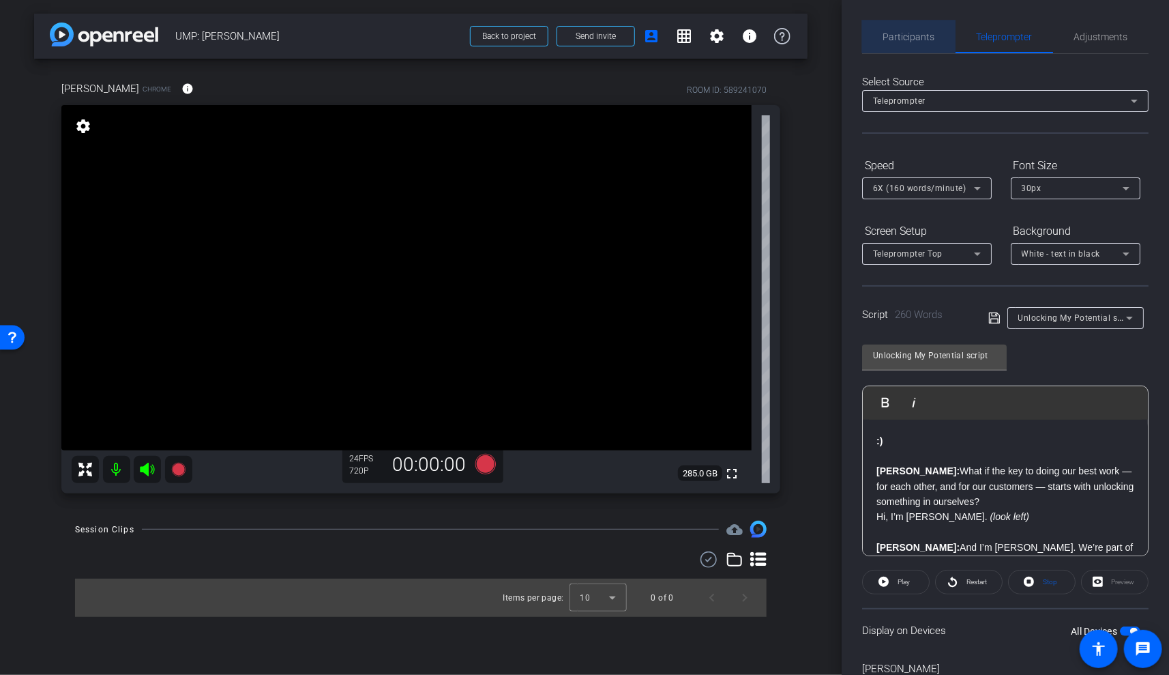
click at [920, 30] on span "Participants" at bounding box center [909, 36] width 52 height 33
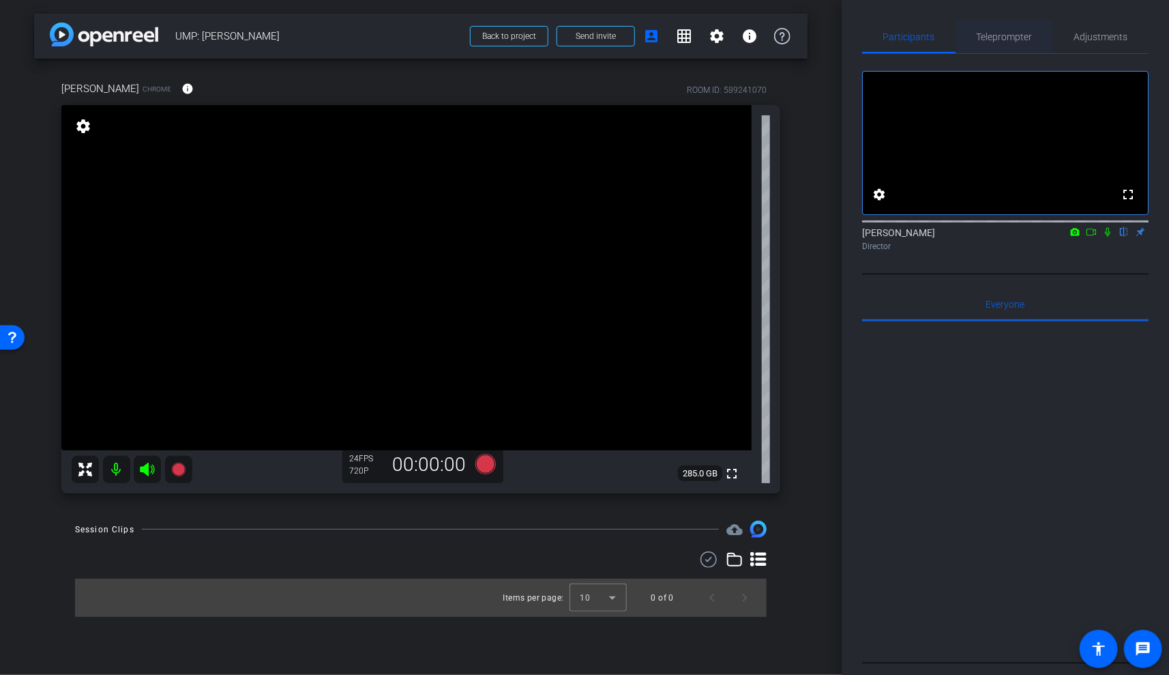
click at [1010, 32] on span "Teleprompter" at bounding box center [1005, 37] width 56 height 10
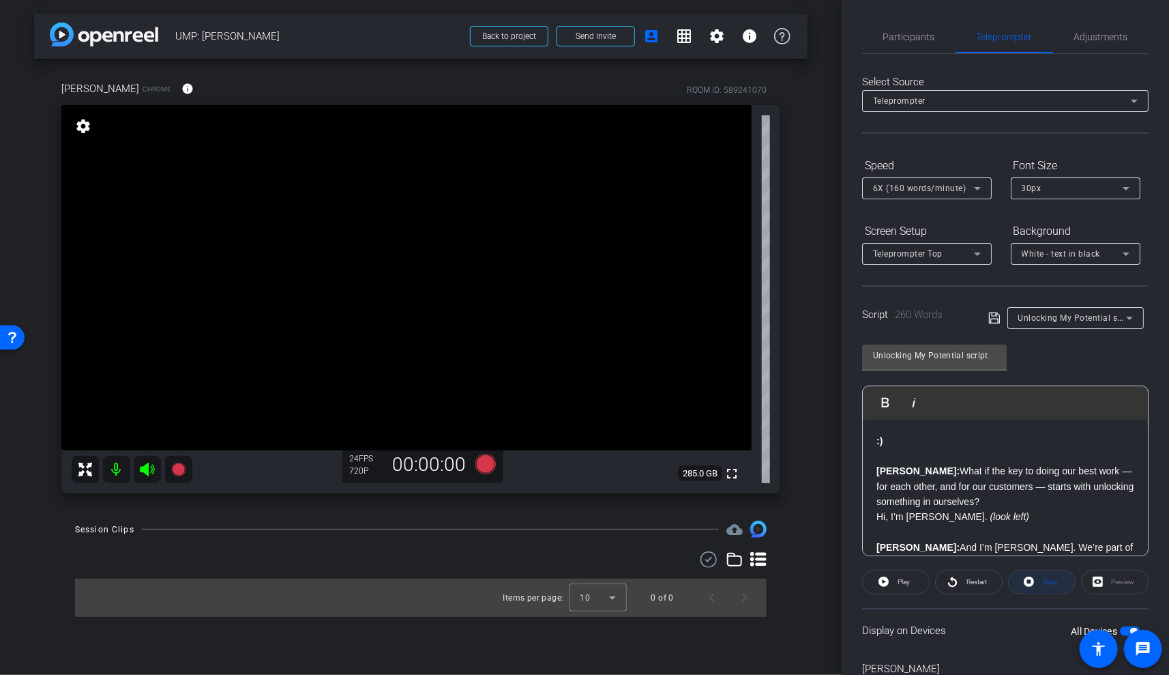
click at [1033, 578] on icon at bounding box center [1029, 581] width 10 height 10
click at [1101, 583] on div "Preview" at bounding box center [1115, 582] width 68 height 25
click at [1100, 583] on div "Preview" at bounding box center [1115, 582] width 68 height 25
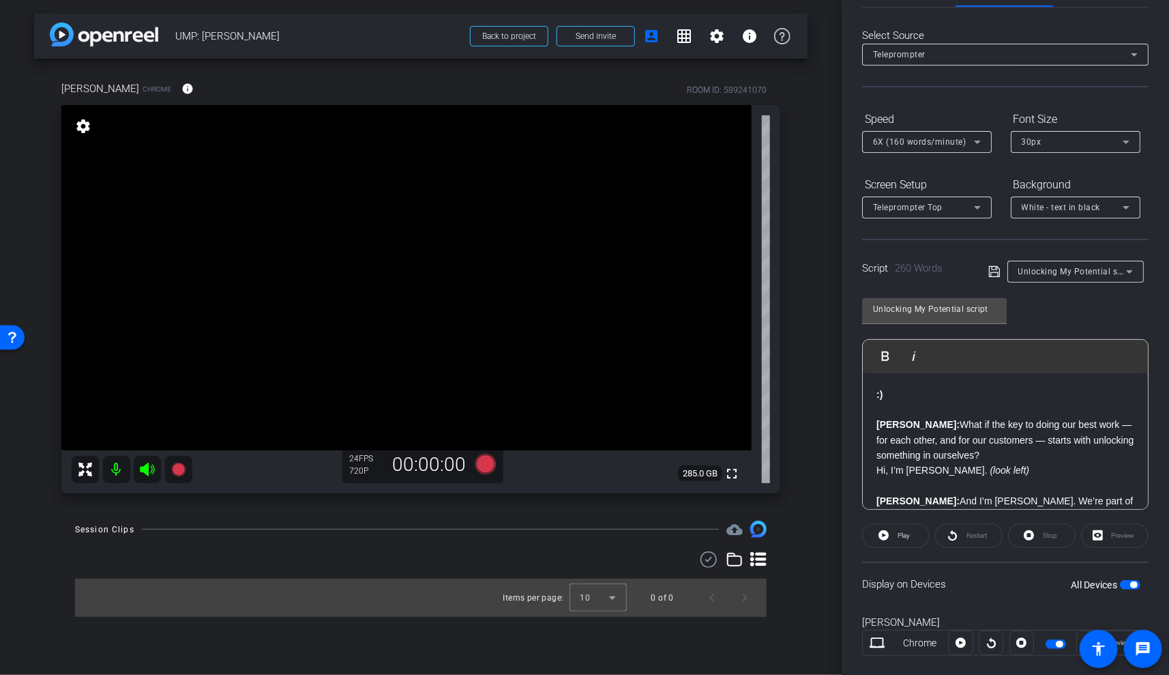
scroll to position [69, 0]
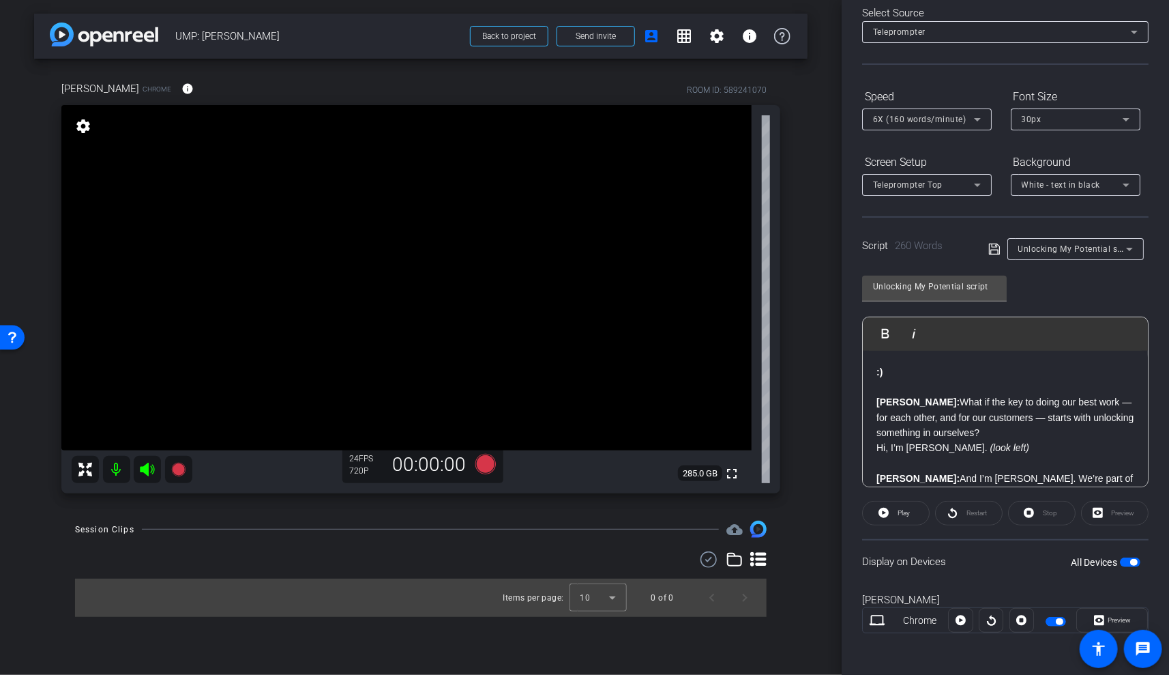
click at [874, 621] on icon at bounding box center [878, 620] width 16 height 10
click at [1115, 623] on span "Preview" at bounding box center [1117, 619] width 27 height 19
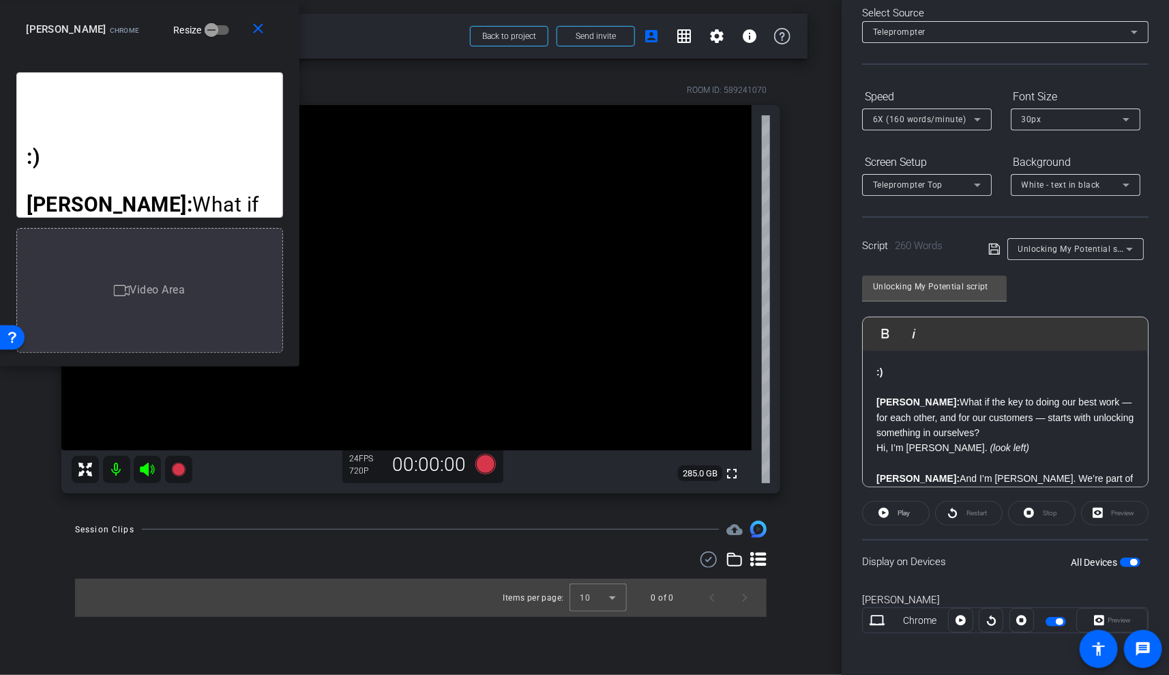
drag, startPoint x: 567, startPoint y: 160, endPoint x: 85, endPoint y: -78, distance: 538.1
click at [85, 0] on html "Accessibility Screen-Reader Guide, Feedback, and Issue Reporting | New window m…" at bounding box center [584, 337] width 1169 height 675
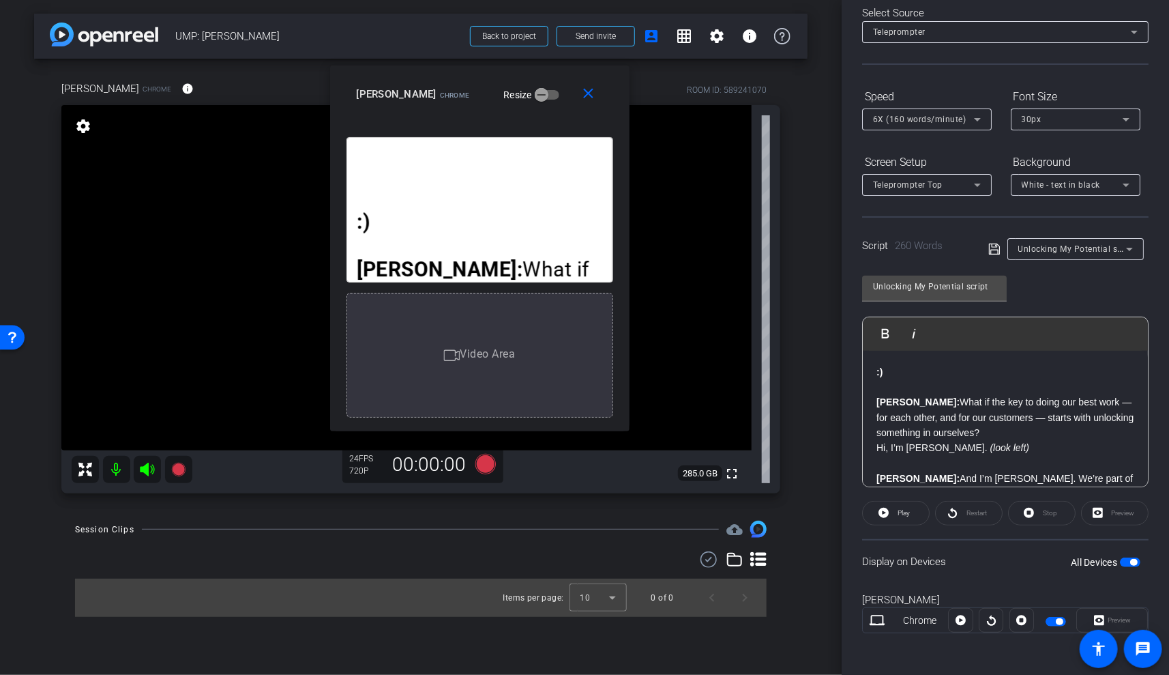
drag, startPoint x: 295, startPoint y: 364, endPoint x: 625, endPoint y: 428, distance: 336.4
click at [625, 428] on div ":) Brandon: What if the key to doing our best work — for each other, and for ou…" at bounding box center [479, 279] width 299 height 304
click at [943, 178] on div "Teleprompter Top" at bounding box center [923, 184] width 101 height 17
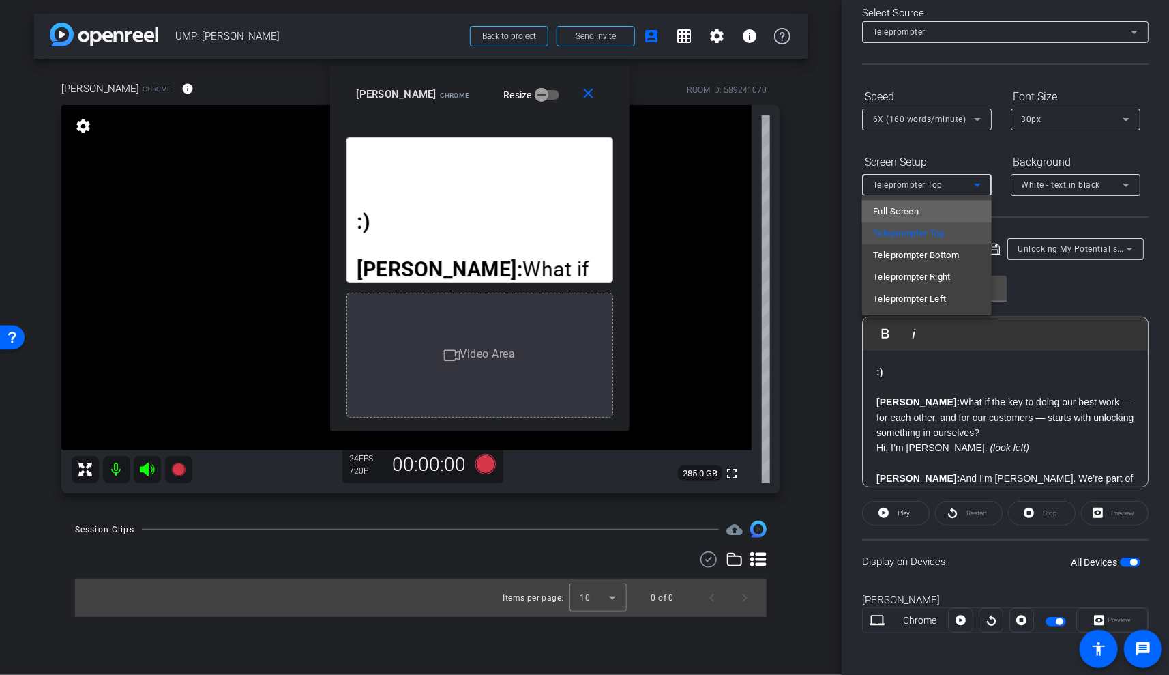
click at [909, 217] on span "Full Screen" at bounding box center [896, 211] width 46 height 16
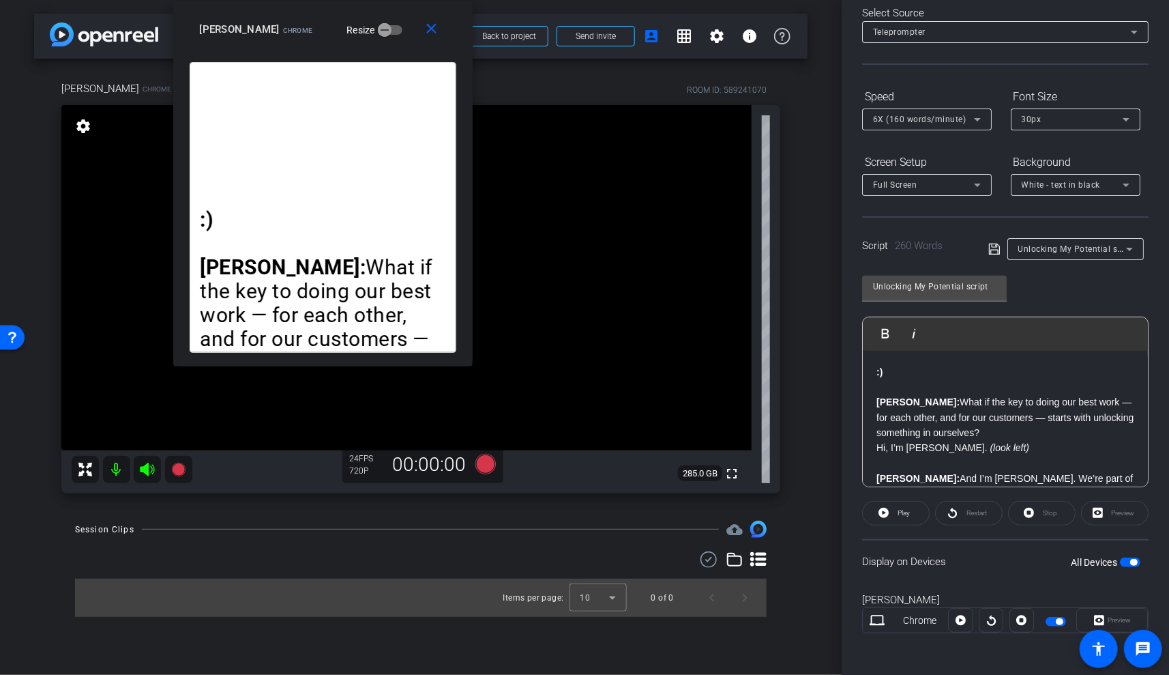
drag, startPoint x: 529, startPoint y: 79, endPoint x: 336, endPoint y: 10, distance: 205.2
click at [337, 10] on div "close Brandon J. Colbert Chrome Resize" at bounding box center [322, 31] width 299 height 61
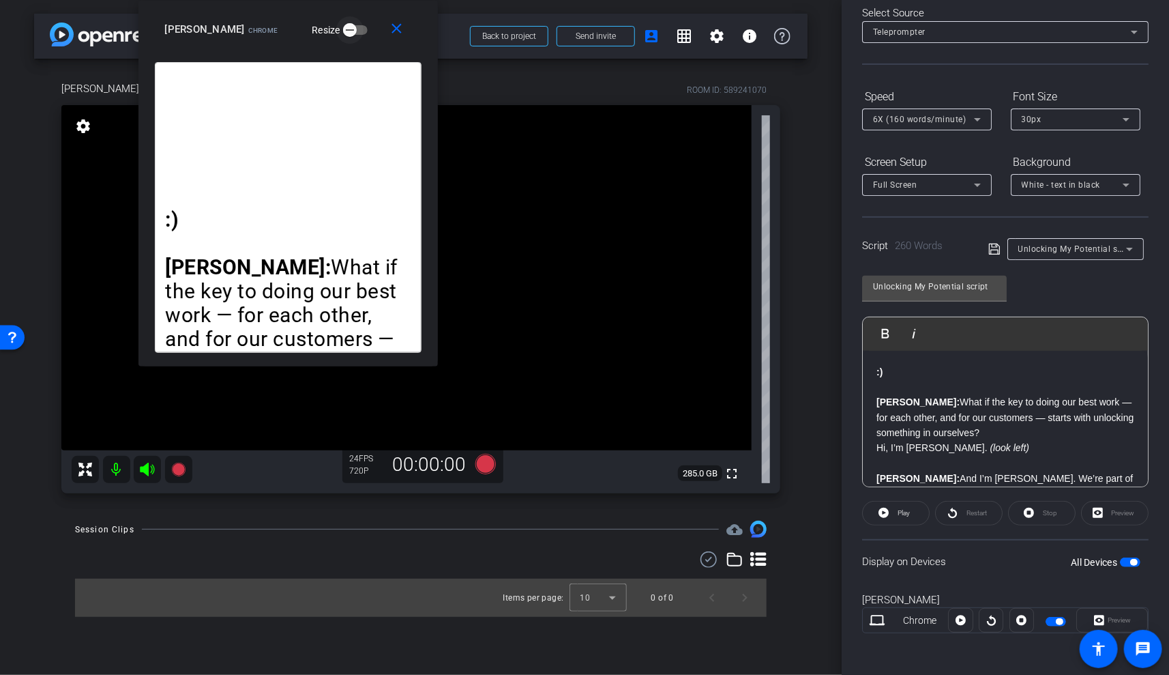
click at [356, 31] on icon "button" at bounding box center [350, 30] width 12 height 12
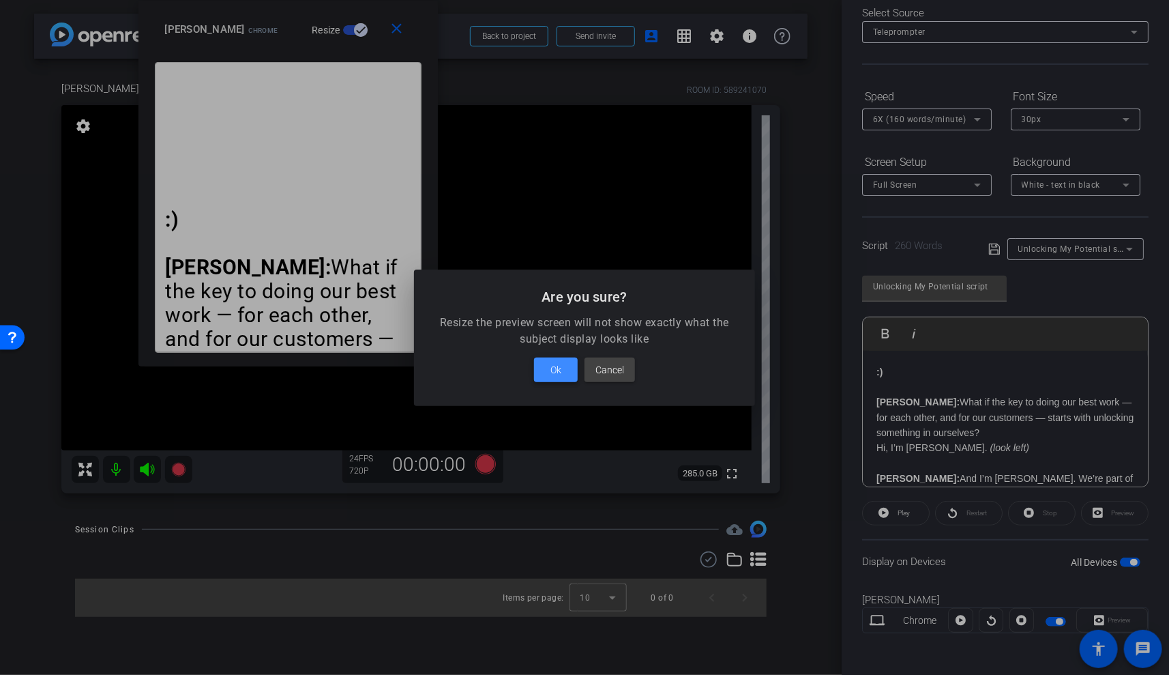
click at [562, 372] on span at bounding box center [556, 369] width 44 height 33
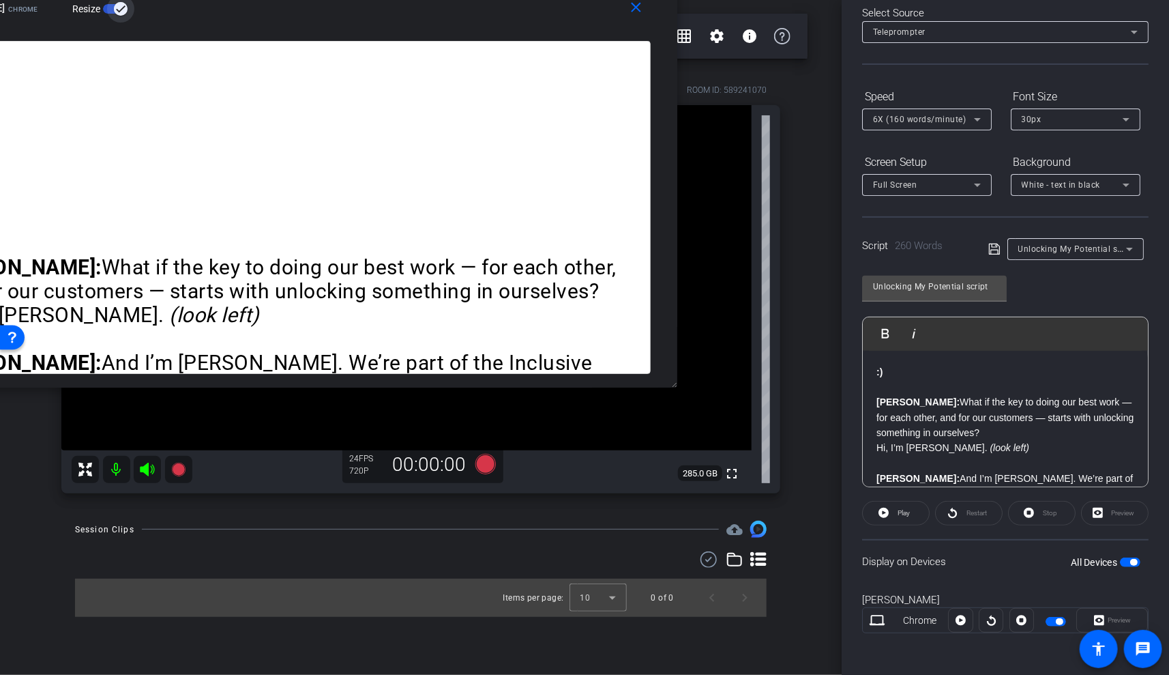
drag, startPoint x: 433, startPoint y: 361, endPoint x: 893, endPoint y: 396, distance: 461.0
click at [893, 396] on body "Accessibility Screen-Reader Guide, Feedback, and Issue Reporting | New window m…" at bounding box center [584, 337] width 1169 height 675
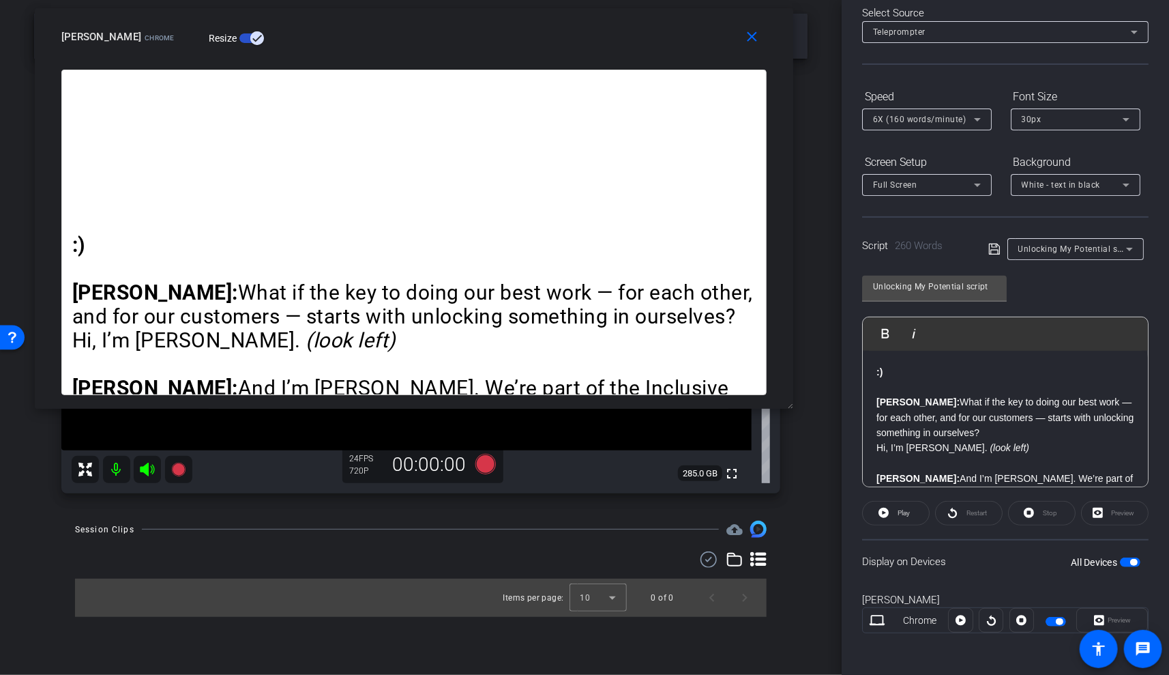
drag, startPoint x: 472, startPoint y: 16, endPoint x: 598, endPoint y: 41, distance: 128.7
click at [598, 41] on div "Brandon J. Colbert Chrome Resize" at bounding box center [419, 37] width 716 height 25
click at [905, 514] on span "Play" at bounding box center [904, 513] width 12 height 8
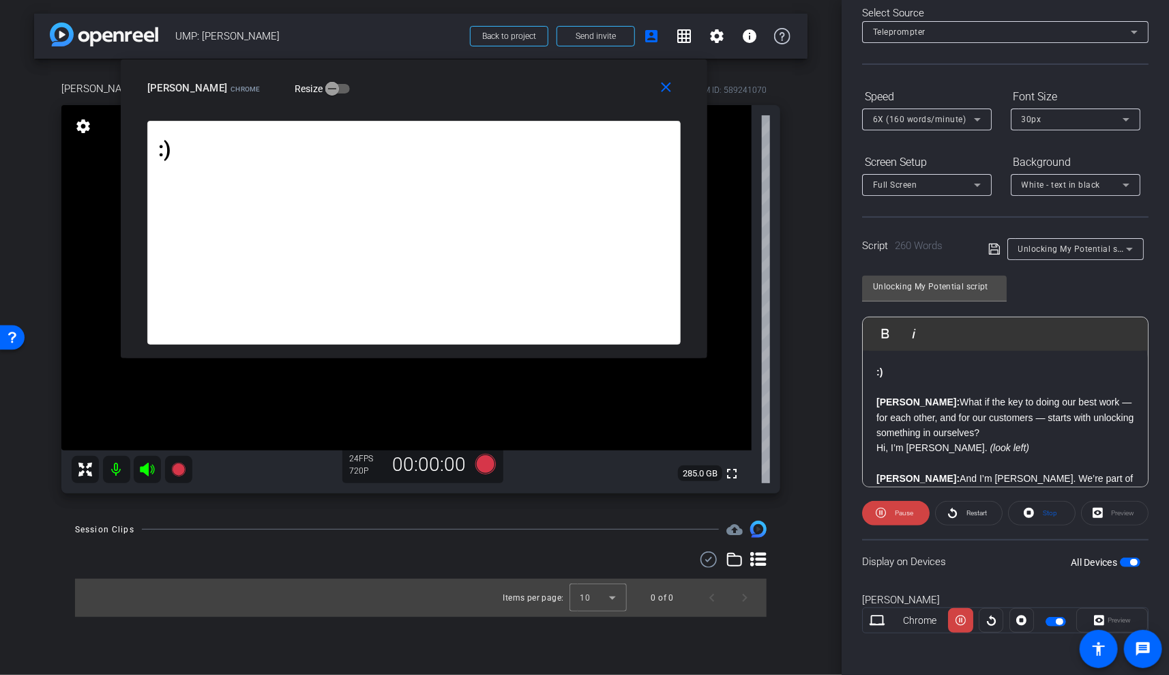
click at [905, 514] on span "Pause" at bounding box center [904, 513] width 18 height 8
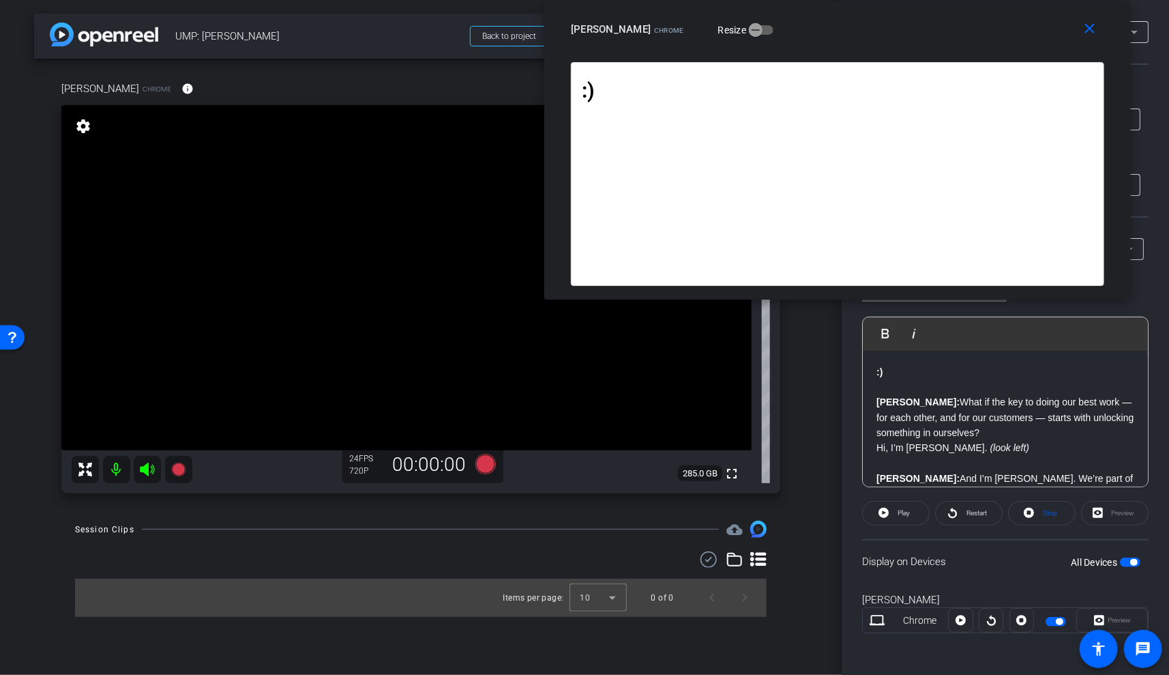
drag, startPoint x: 422, startPoint y: 82, endPoint x: 841, endPoint y: -14, distance: 430.4
click at [841, 0] on html "Accessibility Screen-Reader Guide, Feedback, and Issue Reporting | New window m…" at bounding box center [584, 337] width 1169 height 675
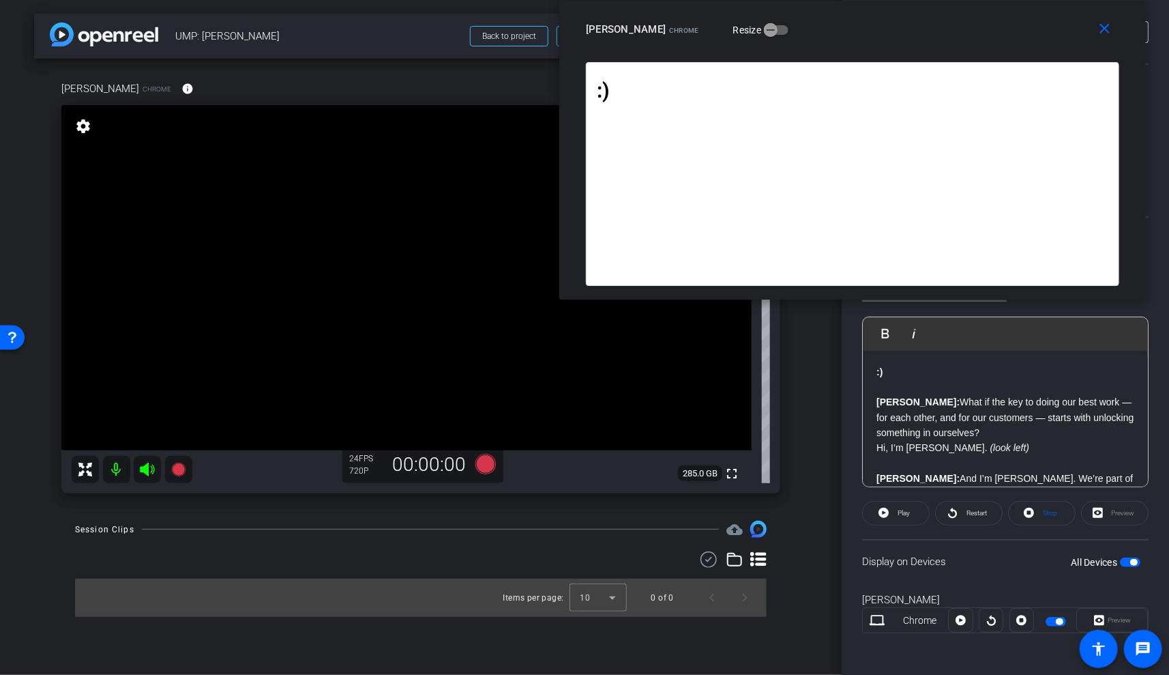
drag, startPoint x: 545, startPoint y: 295, endPoint x: 564, endPoint y: 280, distance: 24.3
click at [564, 280] on div ":) Brandon: What if the key to doing our best work — for each other, and for ou…" at bounding box center [852, 180] width 587 height 237
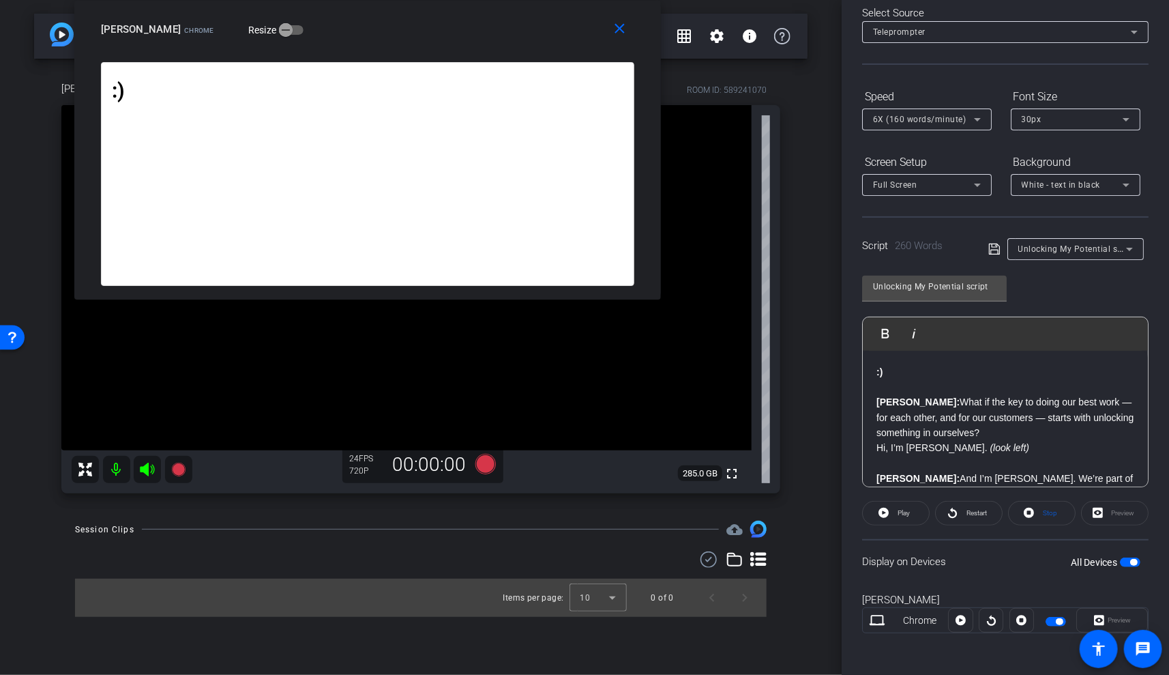
drag, startPoint x: 617, startPoint y: 45, endPoint x: 132, endPoint y: -61, distance: 496.3
click at [132, 0] on html "Accessibility Screen-Reader Guide, Feedback, and Issue Reporting | New window m…" at bounding box center [584, 337] width 1169 height 675
click at [174, 471] on icon at bounding box center [178, 469] width 14 height 14
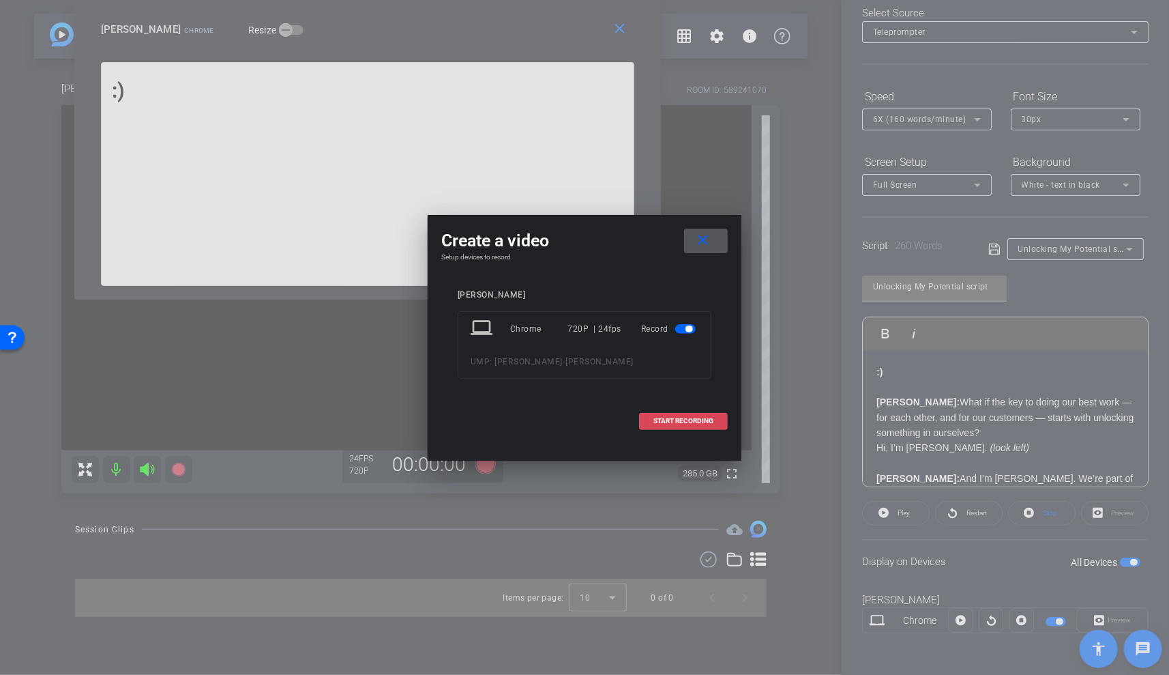
click at [663, 420] on span "START RECORDING" at bounding box center [683, 420] width 60 height 7
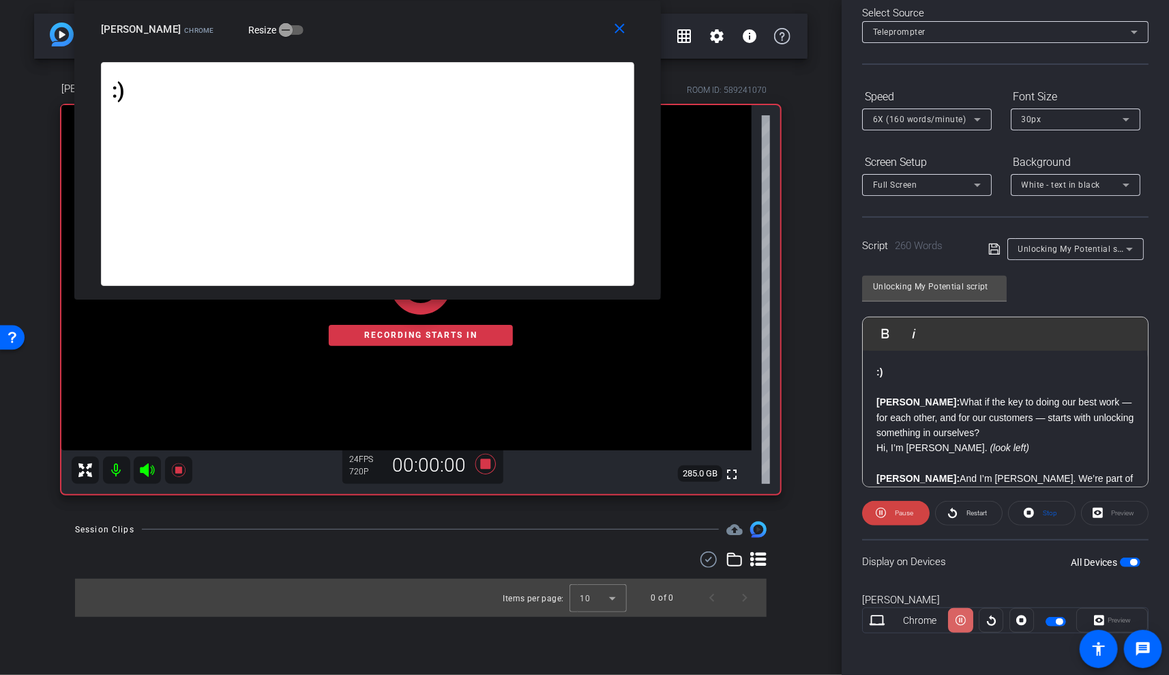
click at [960, 612] on icon at bounding box center [961, 620] width 10 height 20
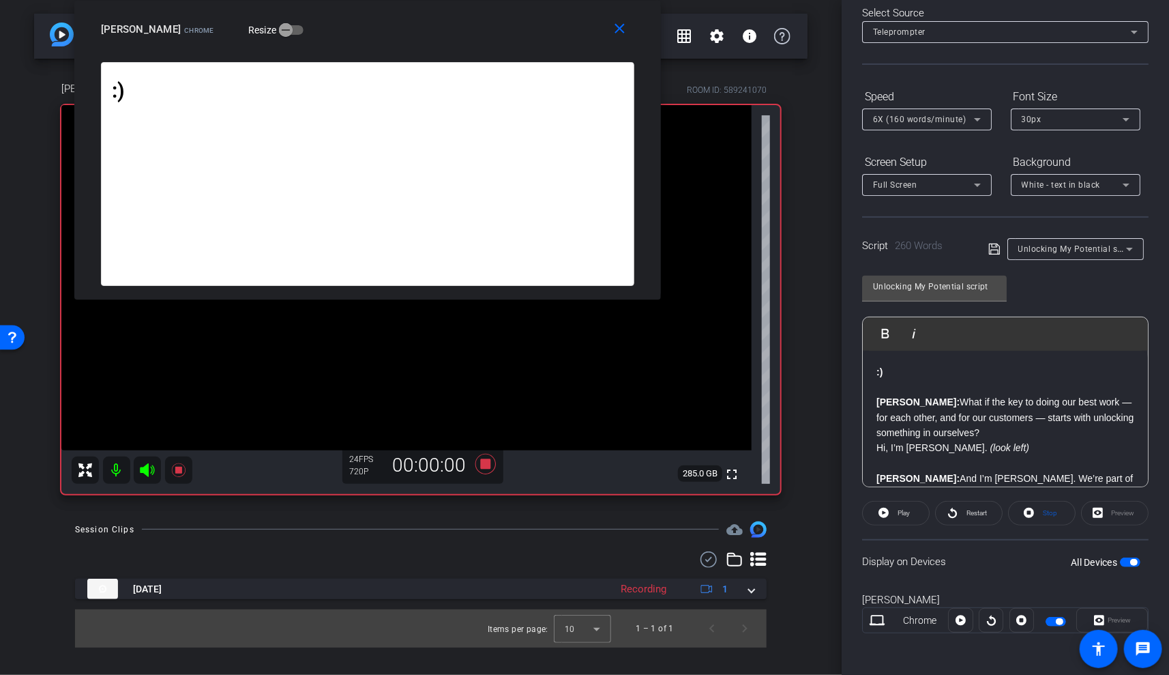
scroll to position [0, 0]
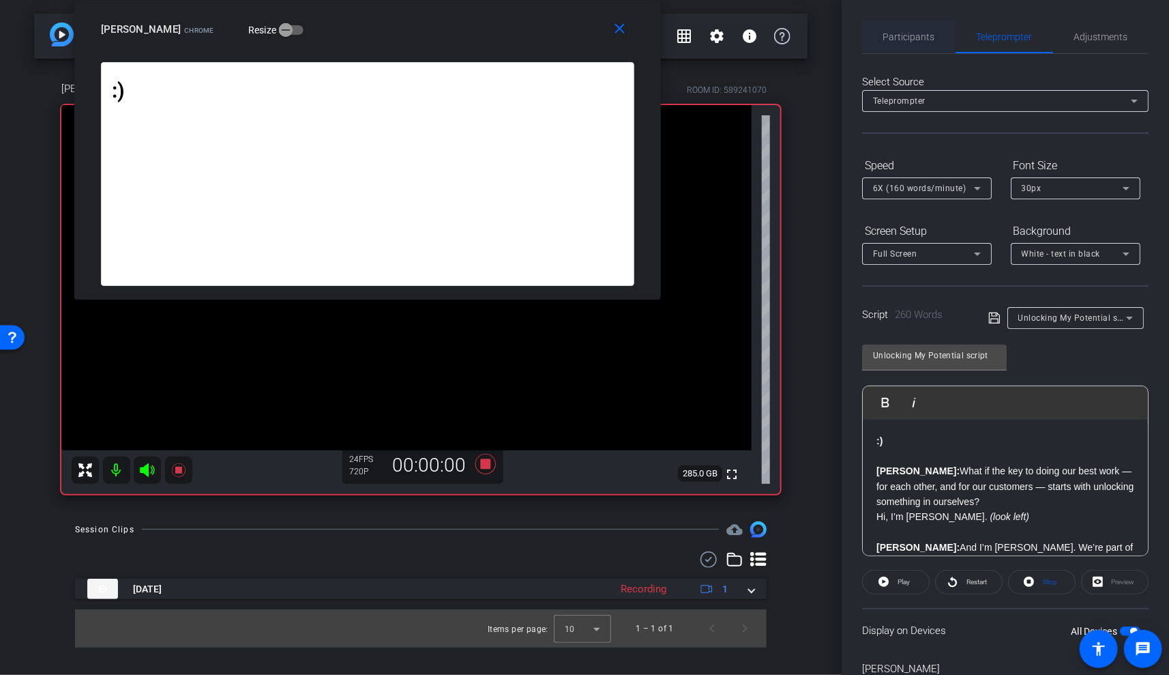
click at [896, 37] on span "Participants" at bounding box center [909, 37] width 52 height 10
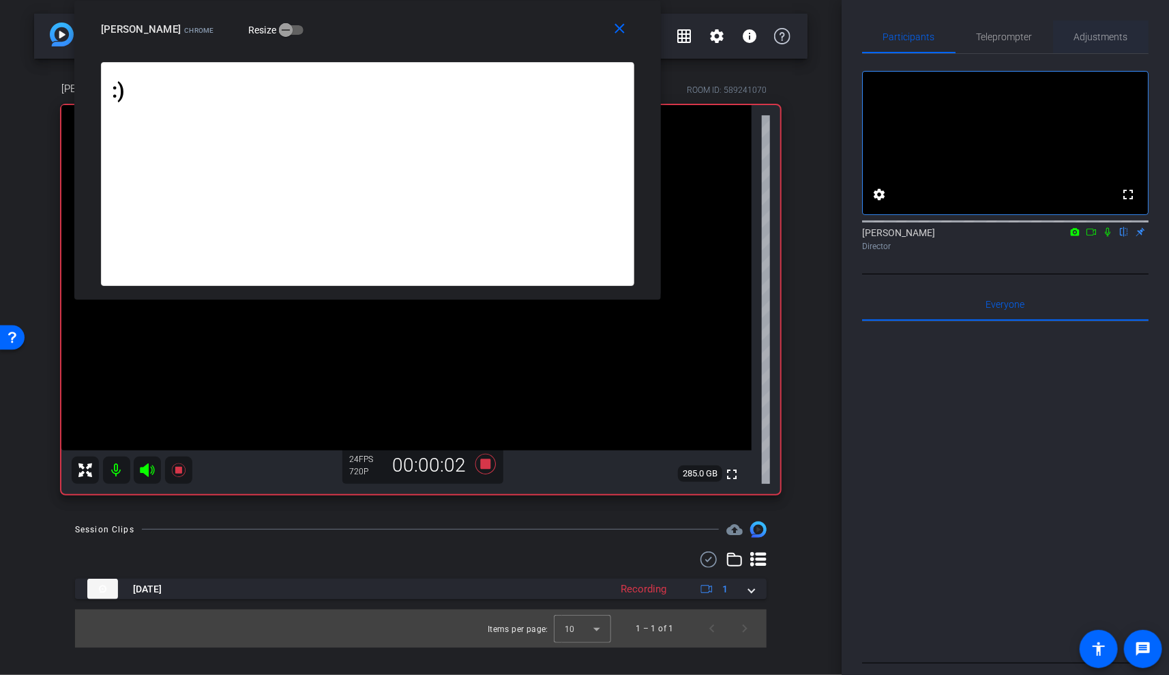
click at [1101, 30] on span "Adjustments" at bounding box center [1101, 36] width 54 height 33
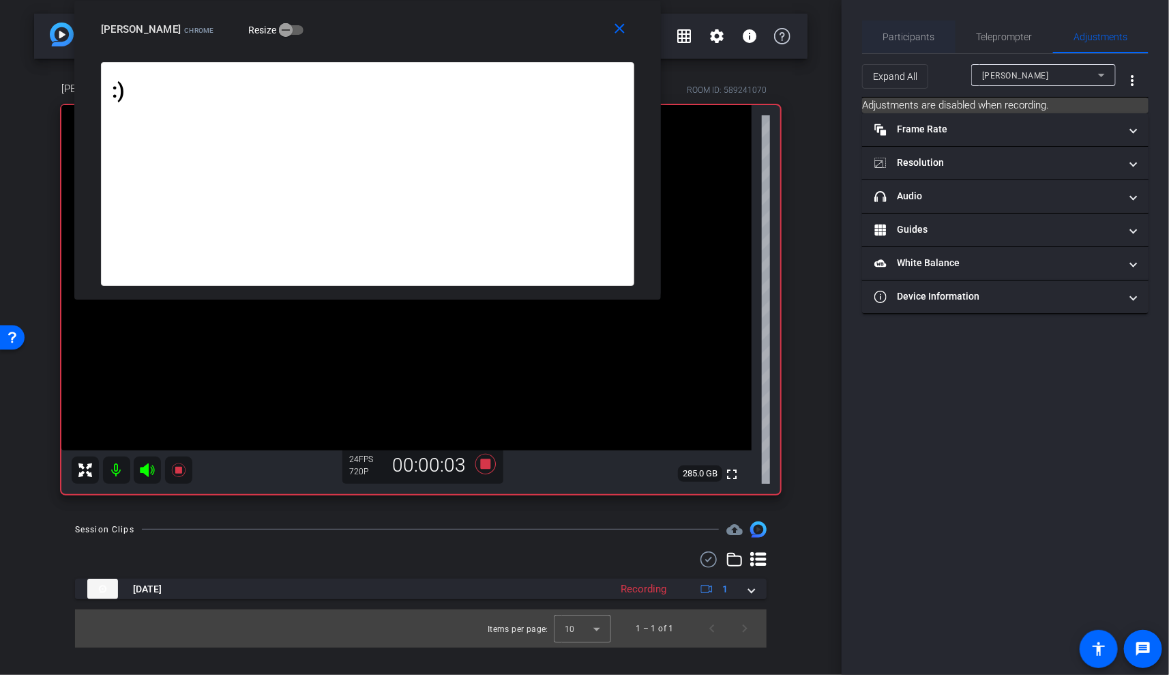
click at [921, 38] on span "Participants" at bounding box center [909, 37] width 52 height 10
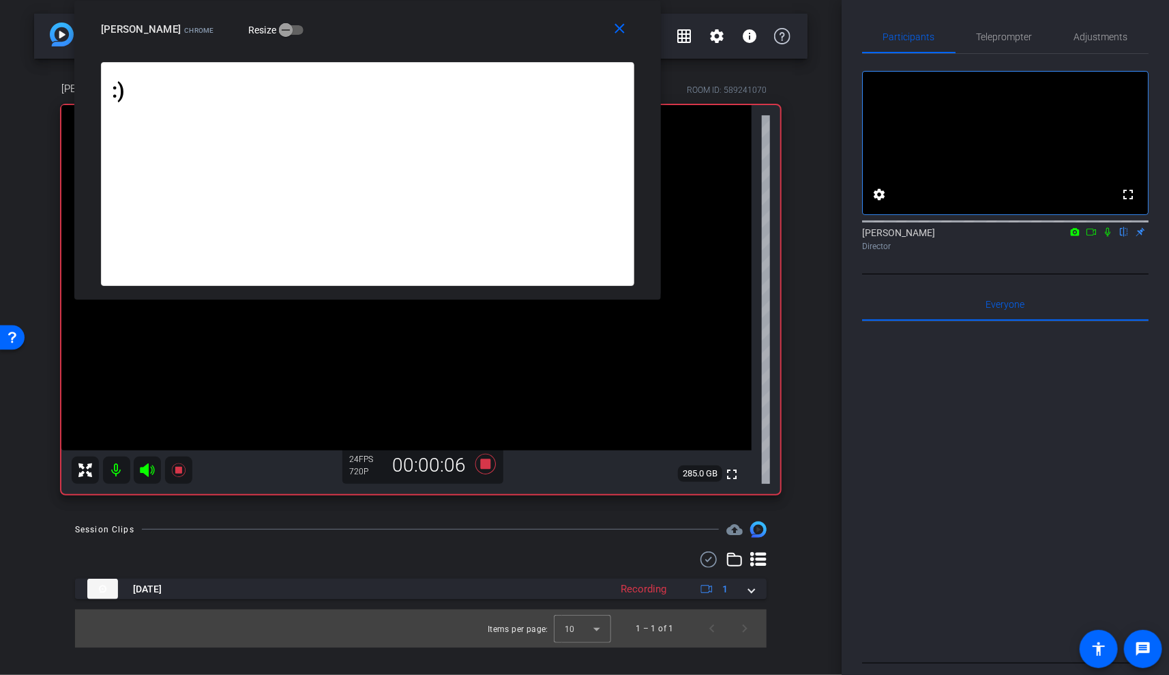
click at [1092, 237] on icon at bounding box center [1091, 232] width 11 height 10
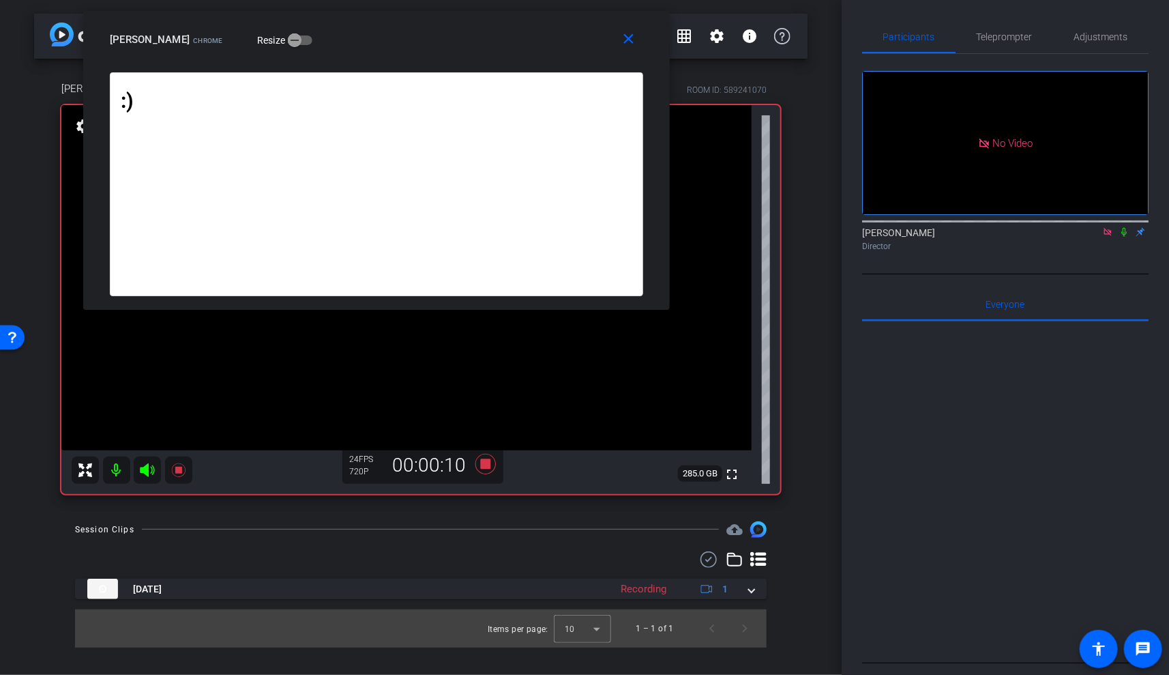
drag, startPoint x: 444, startPoint y: 37, endPoint x: 453, endPoint y: 47, distance: 13.5
click at [453, 47] on div "Brandon J. Colbert Chrome Resize" at bounding box center [382, 39] width 544 height 25
click at [1125, 237] on icon at bounding box center [1124, 232] width 11 height 10
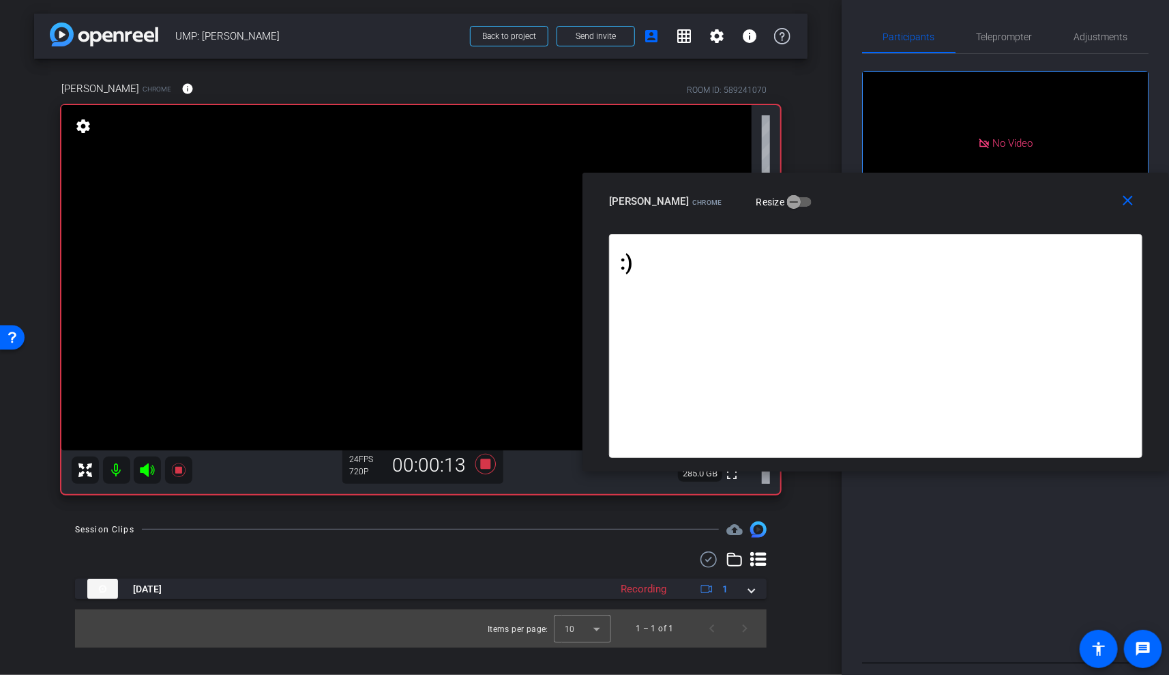
drag, startPoint x: 557, startPoint y: 46, endPoint x: 1060, endPoint y: 208, distance: 528.0
click at [1060, 208] on div "Brandon J. Colbert Chrome Resize" at bounding box center [881, 201] width 544 height 25
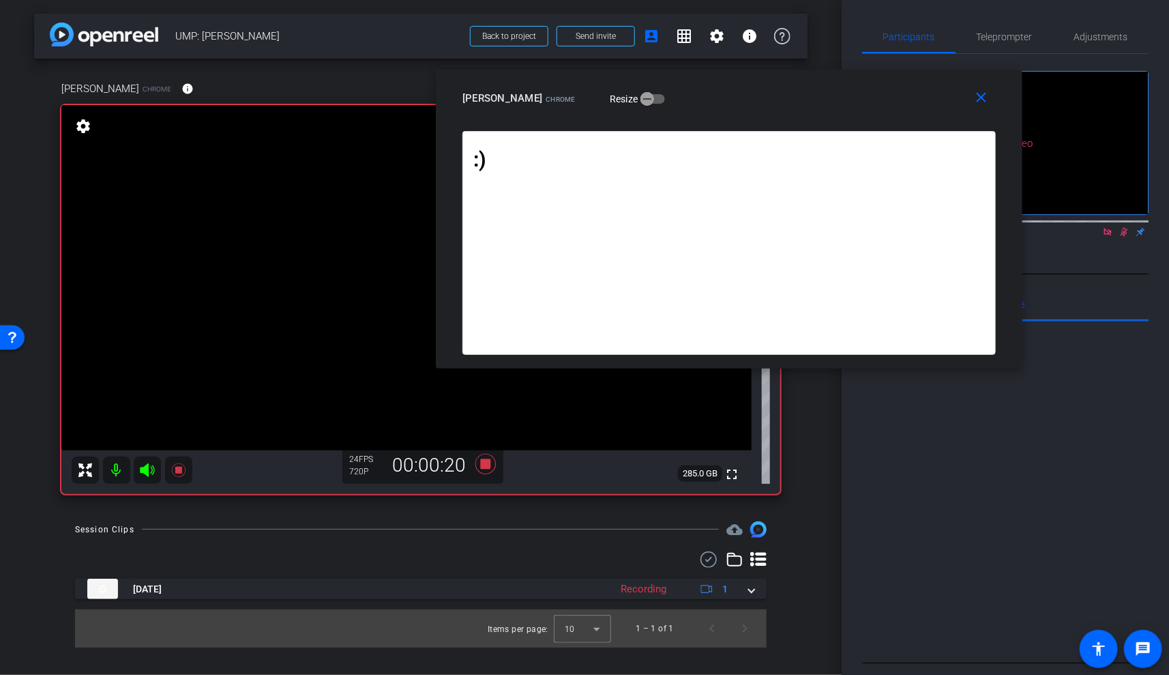
drag, startPoint x: 1060, startPoint y: 208, endPoint x: 913, endPoint y: 104, distance: 180.0
click at [913, 104] on div "Brandon J. Colbert Chrome Resize" at bounding box center [734, 98] width 544 height 25
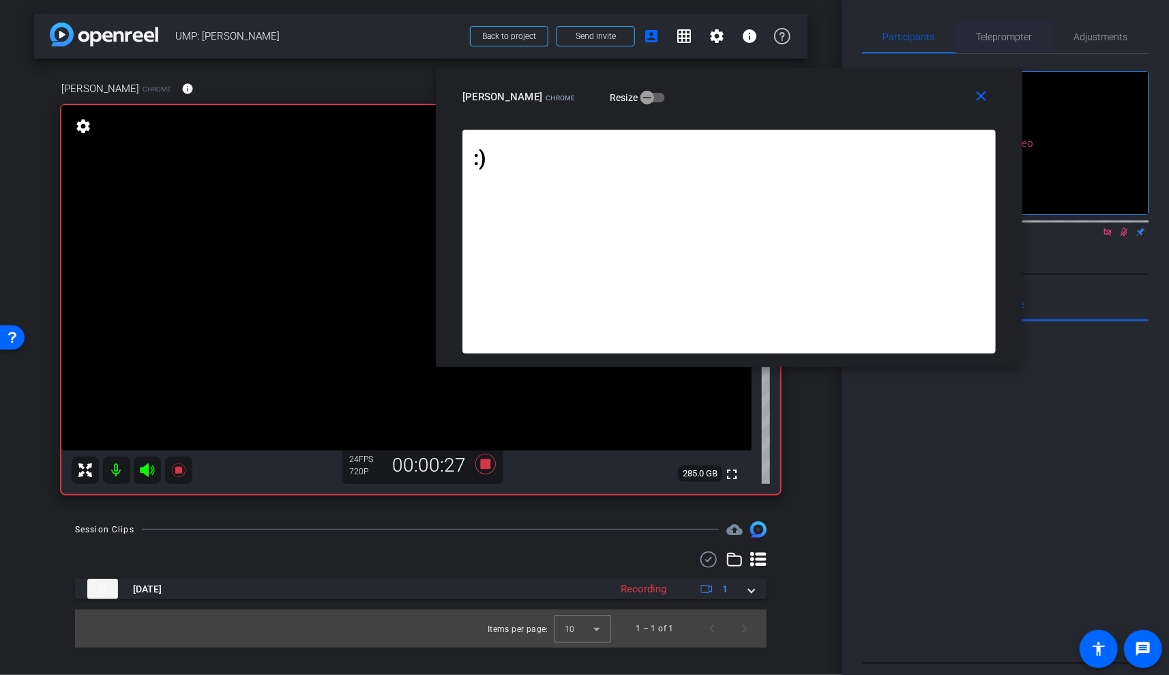
click at [993, 42] on span "Teleprompter" at bounding box center [1005, 37] width 56 height 10
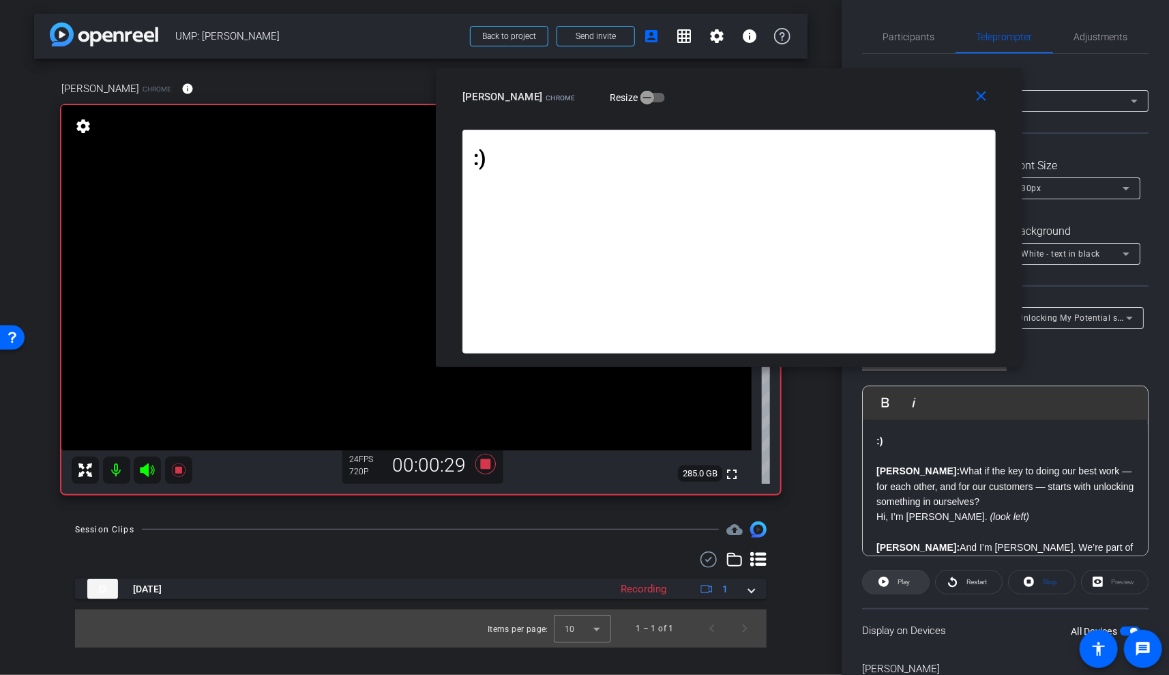
click at [900, 582] on span "Play" at bounding box center [904, 582] width 12 height 8
click at [888, 584] on span at bounding box center [896, 581] width 68 height 33
click at [894, 581] on span "Play" at bounding box center [902, 581] width 16 height 19
click at [895, 581] on span "Pause" at bounding box center [904, 582] width 18 height 8
click at [894, 581] on span "Play" at bounding box center [902, 581] width 16 height 19
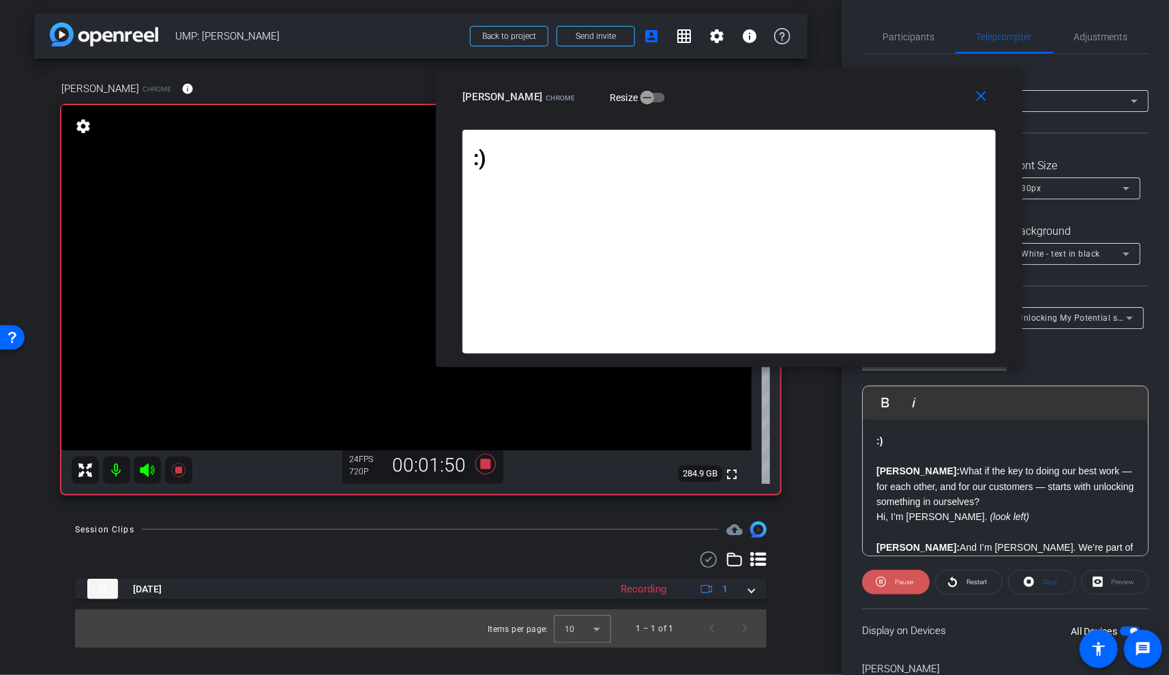
click at [894, 581] on span "Pause" at bounding box center [902, 581] width 22 height 19
click at [894, 581] on span "Play" at bounding box center [902, 581] width 16 height 19
click at [895, 581] on span "Pause" at bounding box center [904, 582] width 18 height 8
click at [983, 578] on span "Restart" at bounding box center [977, 582] width 20 height 8
click at [907, 580] on span "Pause" at bounding box center [904, 582] width 18 height 8
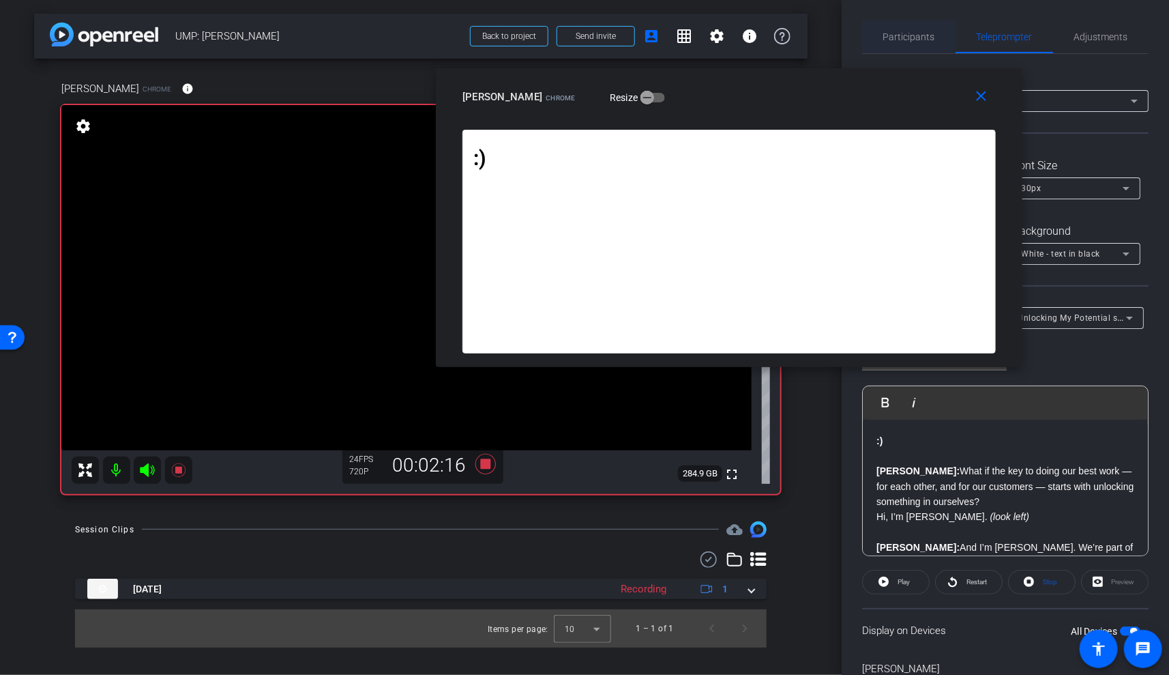
click at [921, 37] on span "Participants" at bounding box center [909, 37] width 52 height 10
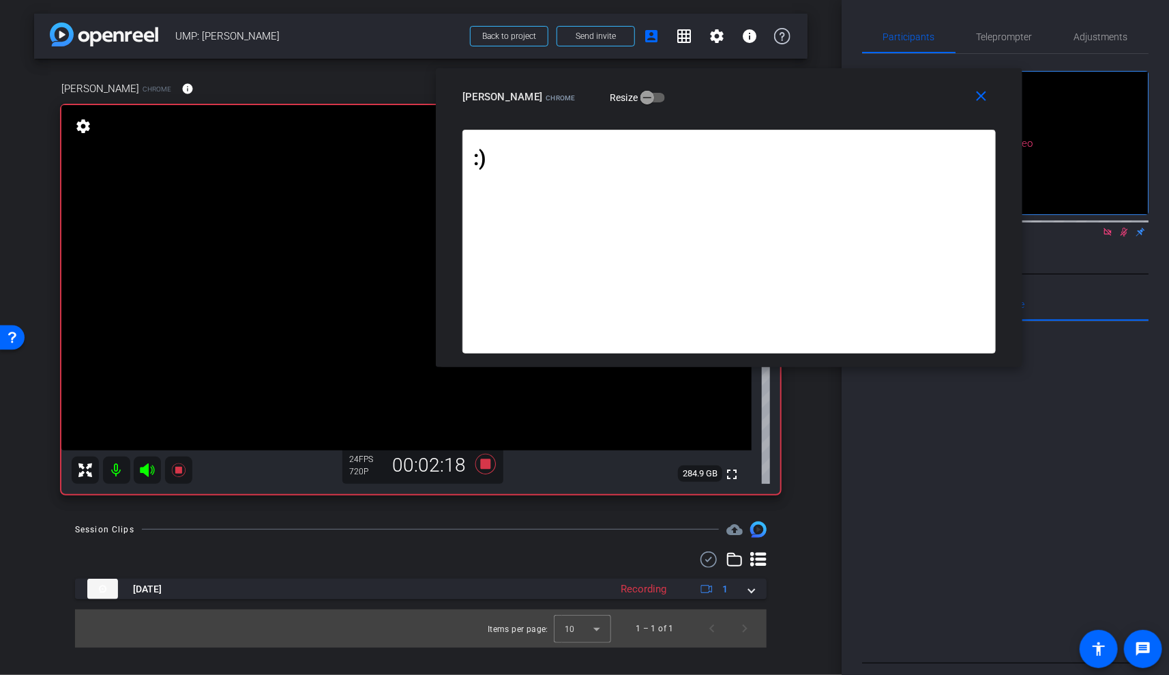
click at [1124, 227] on icon at bounding box center [1124, 232] width 11 height 10
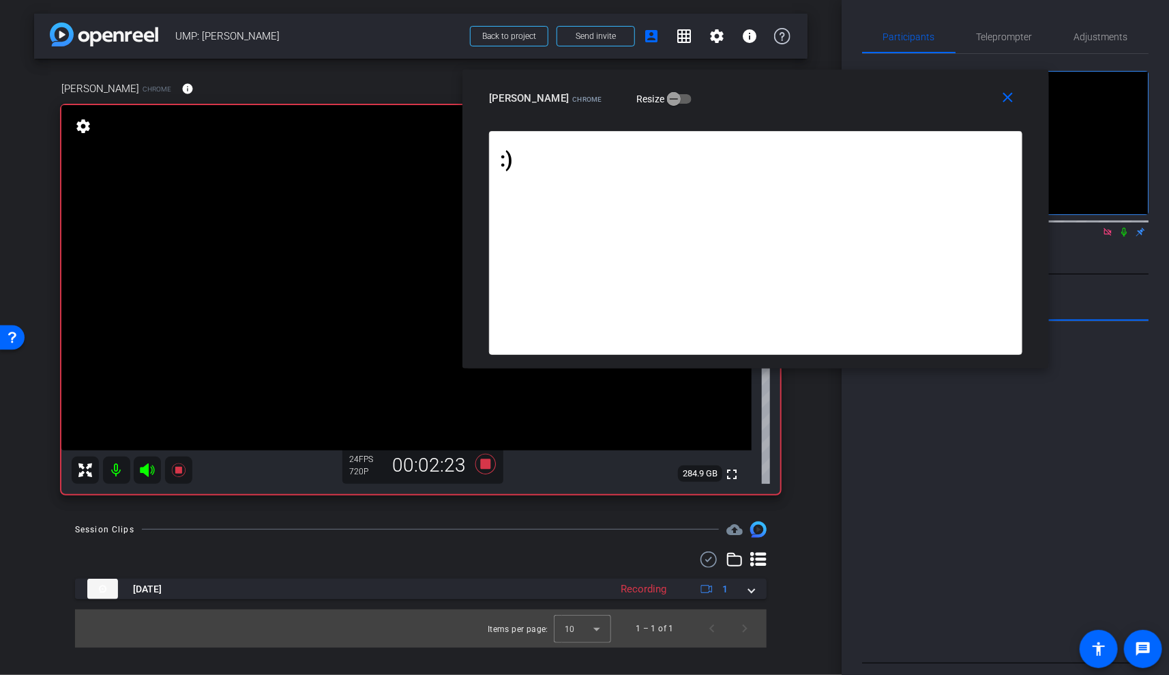
drag, startPoint x: 922, startPoint y: 78, endPoint x: 949, endPoint y: 80, distance: 26.6
click at [949, 80] on div "close Brandon J. Colbert Chrome Resize" at bounding box center [755, 100] width 587 height 61
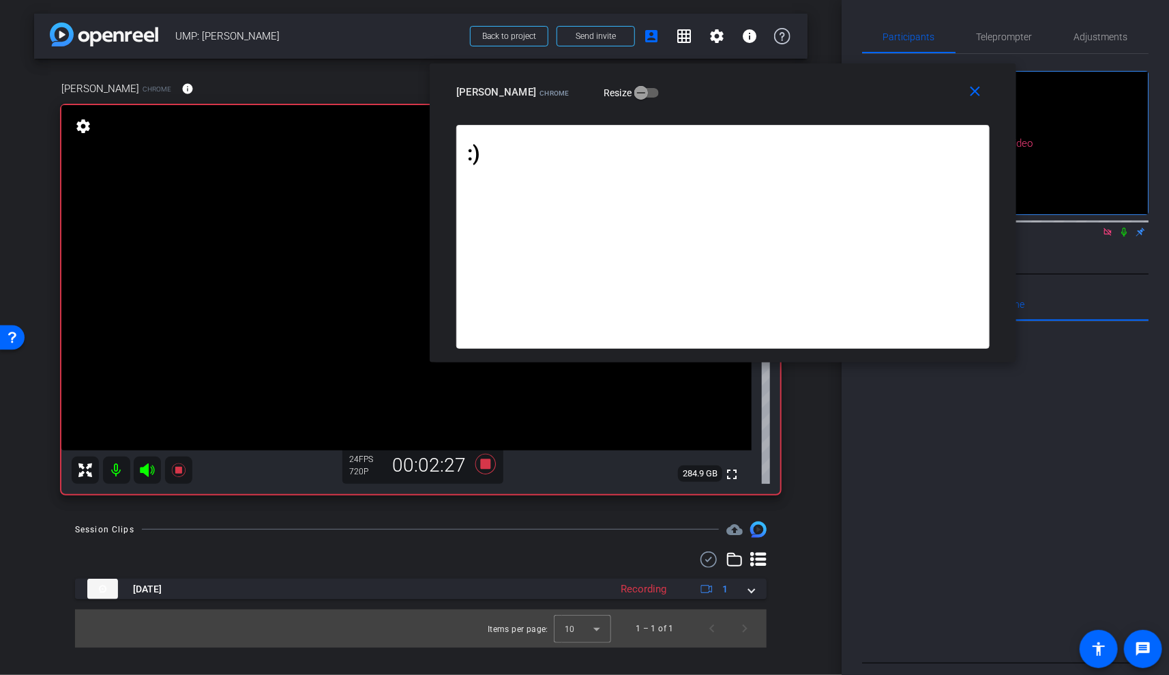
drag, startPoint x: 933, startPoint y: 82, endPoint x: 901, endPoint y: 76, distance: 32.5
click at [901, 76] on div "close Brandon J. Colbert Chrome Resize" at bounding box center [723, 93] width 587 height 61
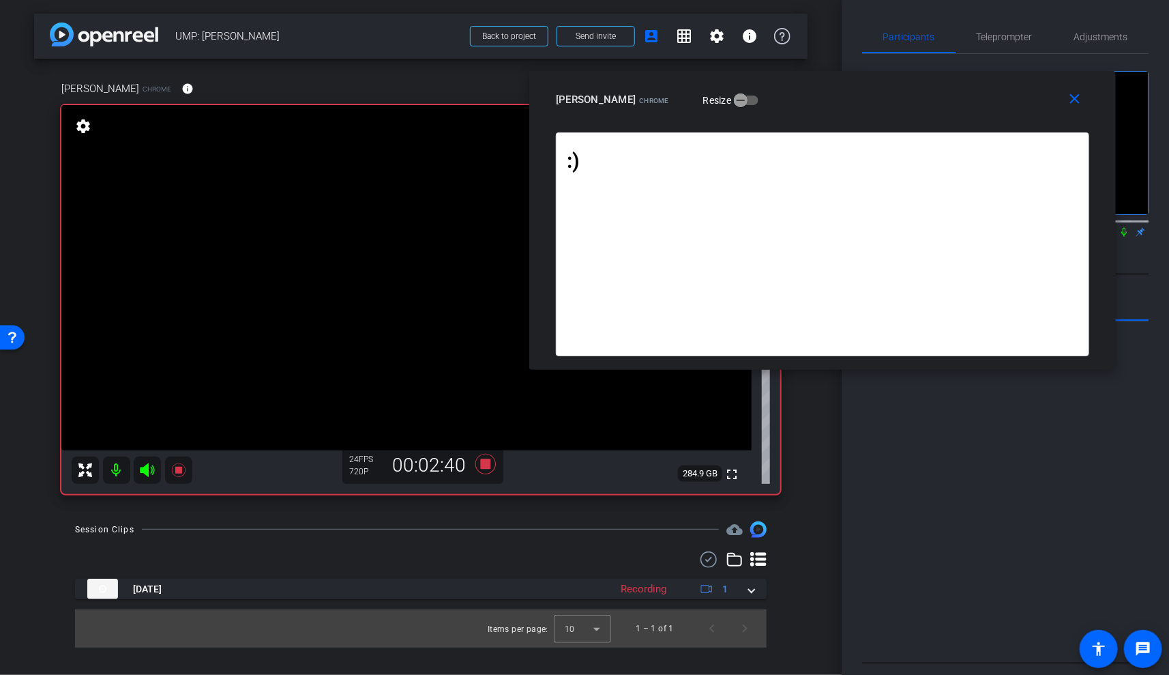
drag, startPoint x: 859, startPoint y: 98, endPoint x: 958, endPoint y: 105, distance: 99.1
click at [958, 105] on div "Brandon J. Colbert Chrome Resize" at bounding box center [828, 99] width 544 height 25
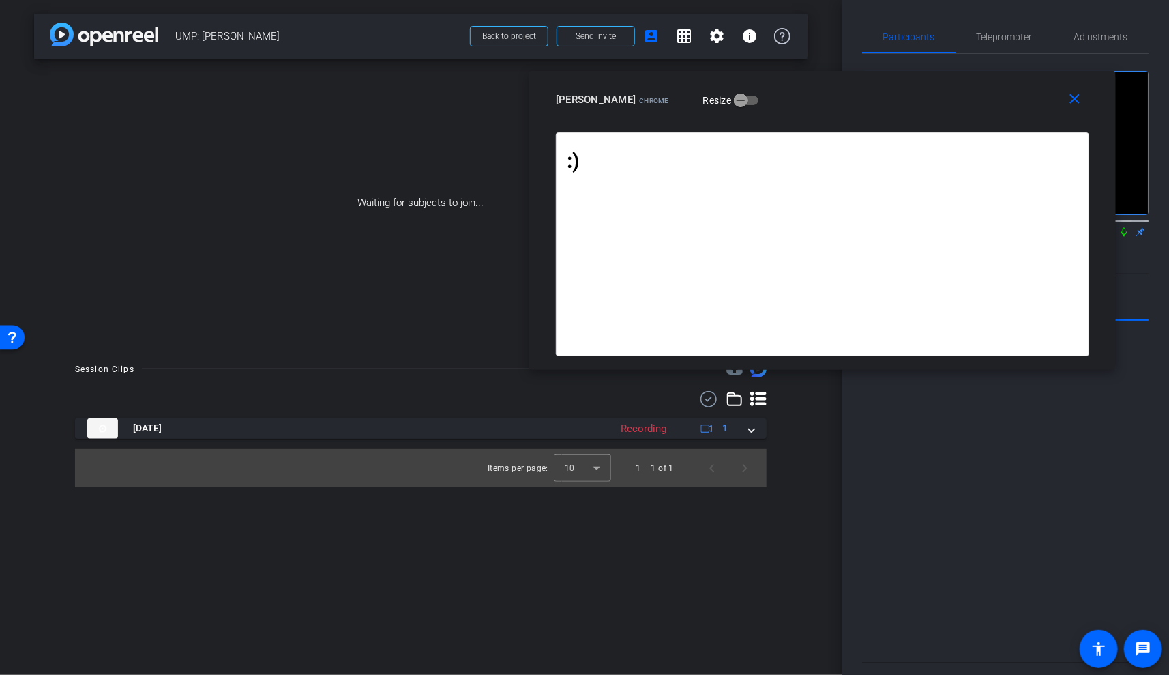
click at [1102, 357] on div ":) Brandon: What if the key to doing our best work — for each other, and for ou…" at bounding box center [822, 250] width 587 height 237
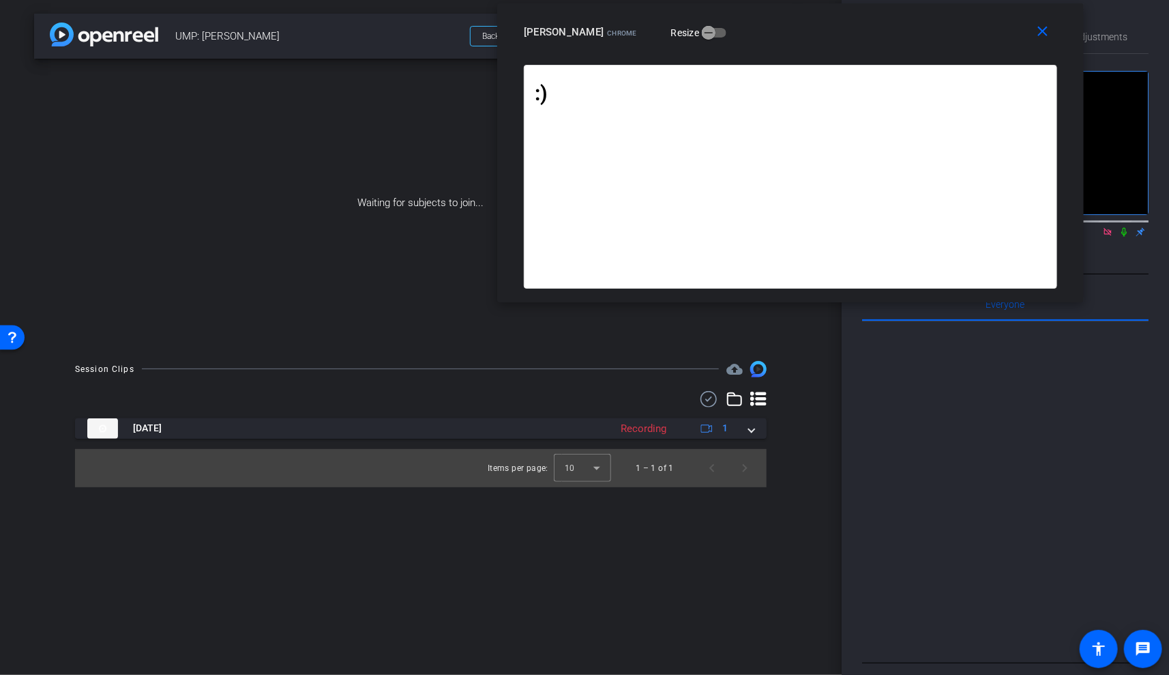
drag, startPoint x: 859, startPoint y: 102, endPoint x: 827, endPoint y: 35, distance: 74.1
click at [827, 34] on div "Brandon J. Colbert Chrome Resize" at bounding box center [796, 32] width 544 height 25
click at [502, 295] on div ":) Brandon: What if the key to doing our best work — for each other, and for ou…" at bounding box center [790, 183] width 587 height 237
click at [1076, 297] on div ":) Brandon: What if the key to doing our best work — for each other, and for ou…" at bounding box center [790, 183] width 587 height 237
click at [722, 35] on span "button" at bounding box center [708, 32] width 27 height 27
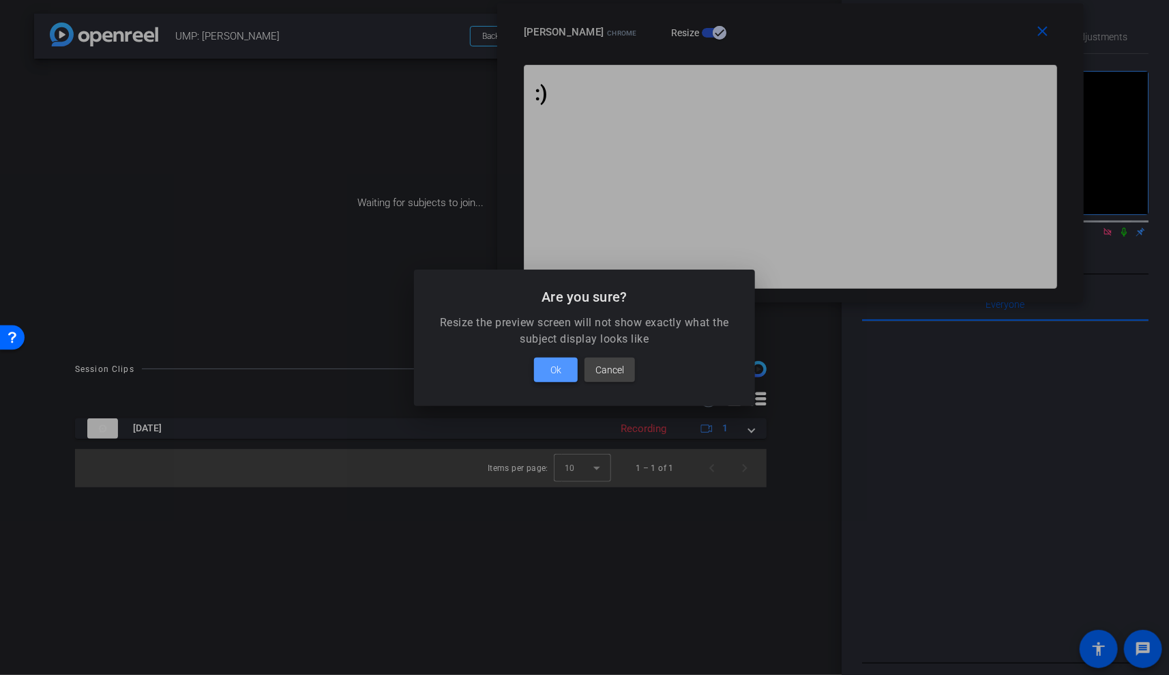
click at [555, 374] on span "Ok" at bounding box center [555, 370] width 11 height 16
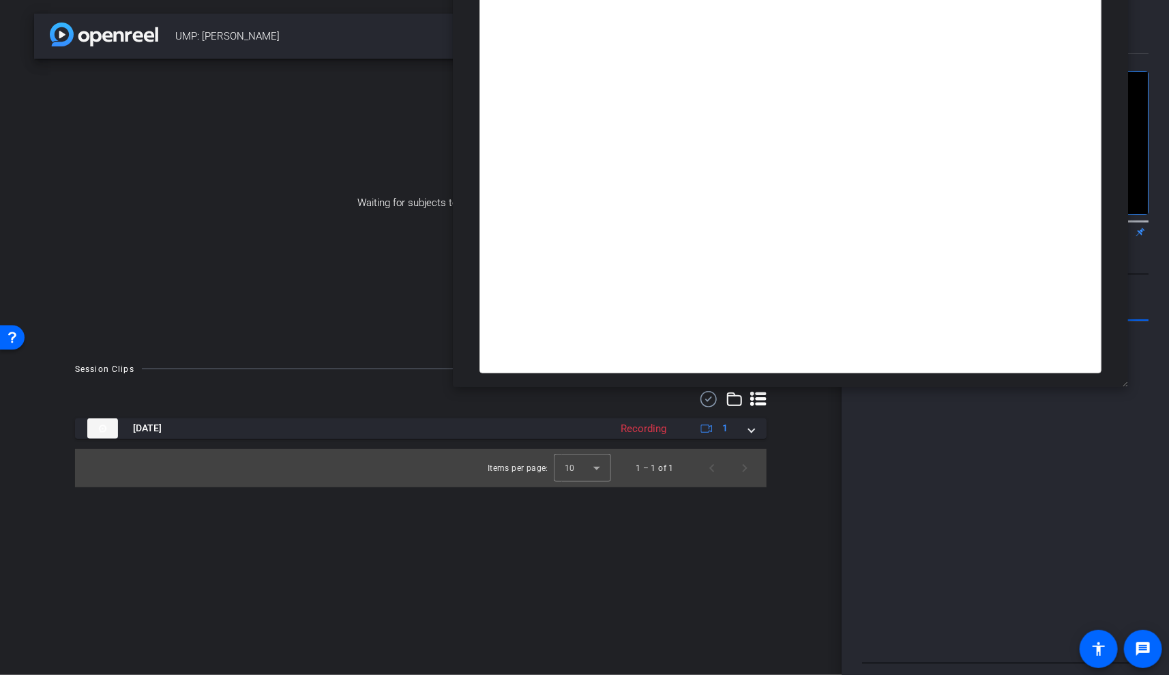
drag, startPoint x: 1082, startPoint y: 297, endPoint x: 1170, endPoint y: 467, distance: 191.6
click at [1168, 467] on html "Accessibility Screen-Reader Guide, Feedback, and Issue Reporting | New window m…" at bounding box center [584, 337] width 1169 height 675
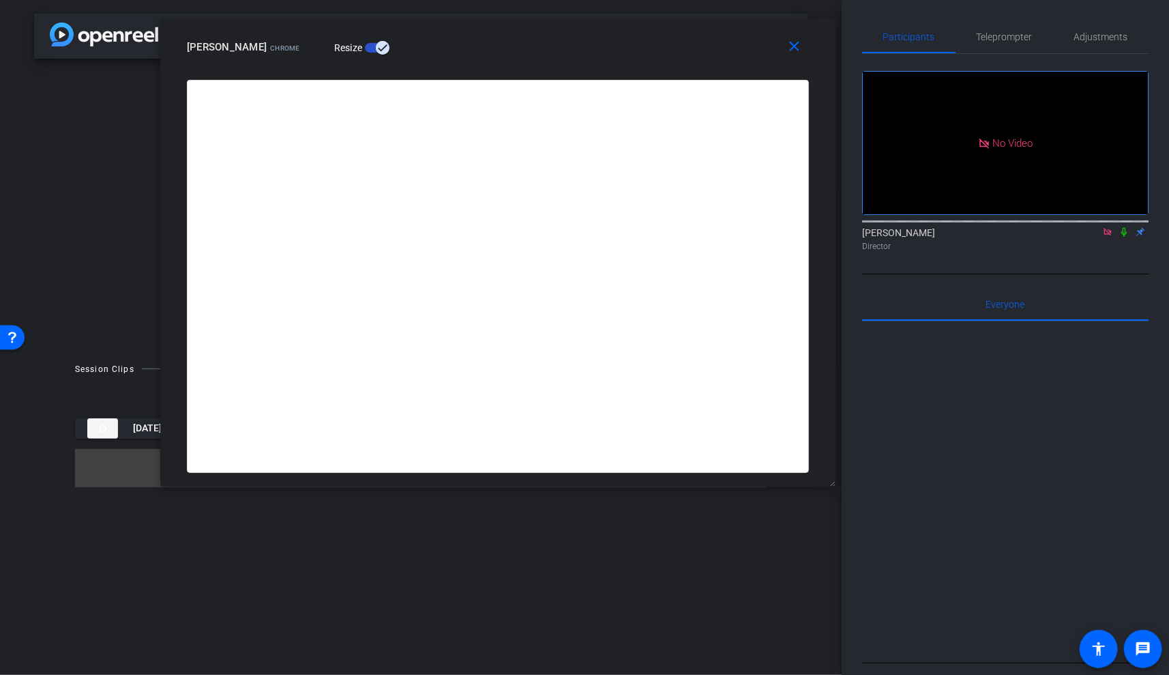
drag, startPoint x: 1116, startPoint y: 269, endPoint x: 827, endPoint y: 356, distance: 301.9
click at [824, 357] on div ":) Brandon: What if the key to doing our best work — for each other, and for ou…" at bounding box center [497, 283] width 675 height 407
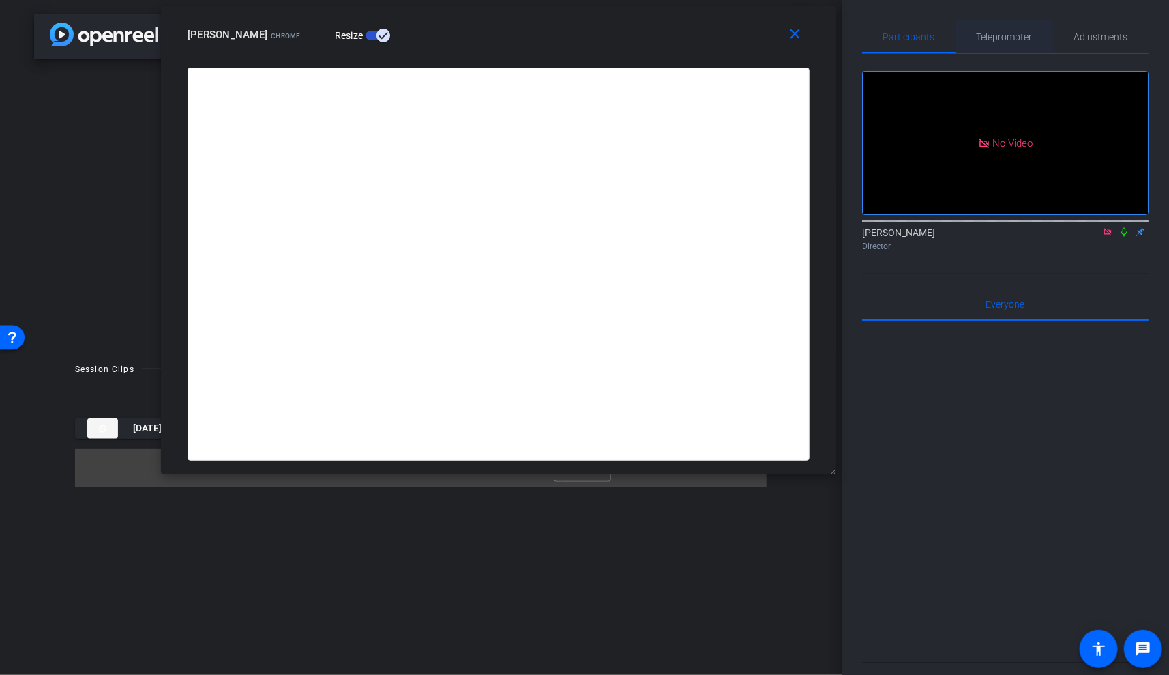
click at [998, 44] on span "Teleprompter" at bounding box center [1005, 36] width 56 height 33
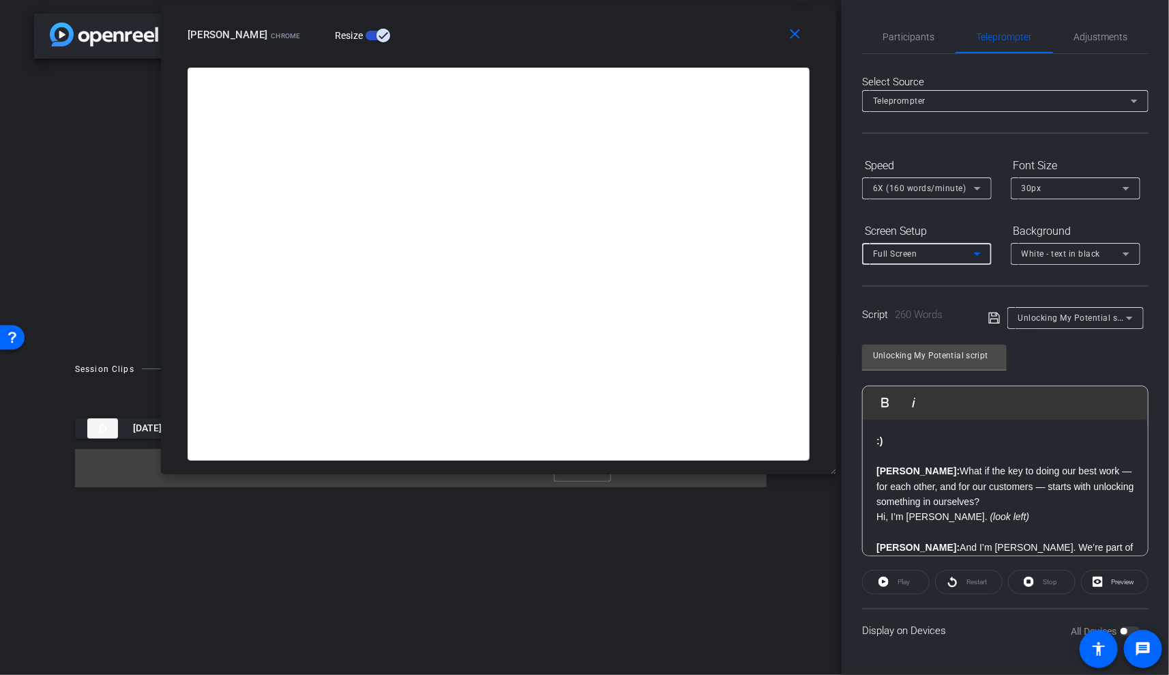
click at [960, 245] on div "Full Screen" at bounding box center [923, 253] width 101 height 17
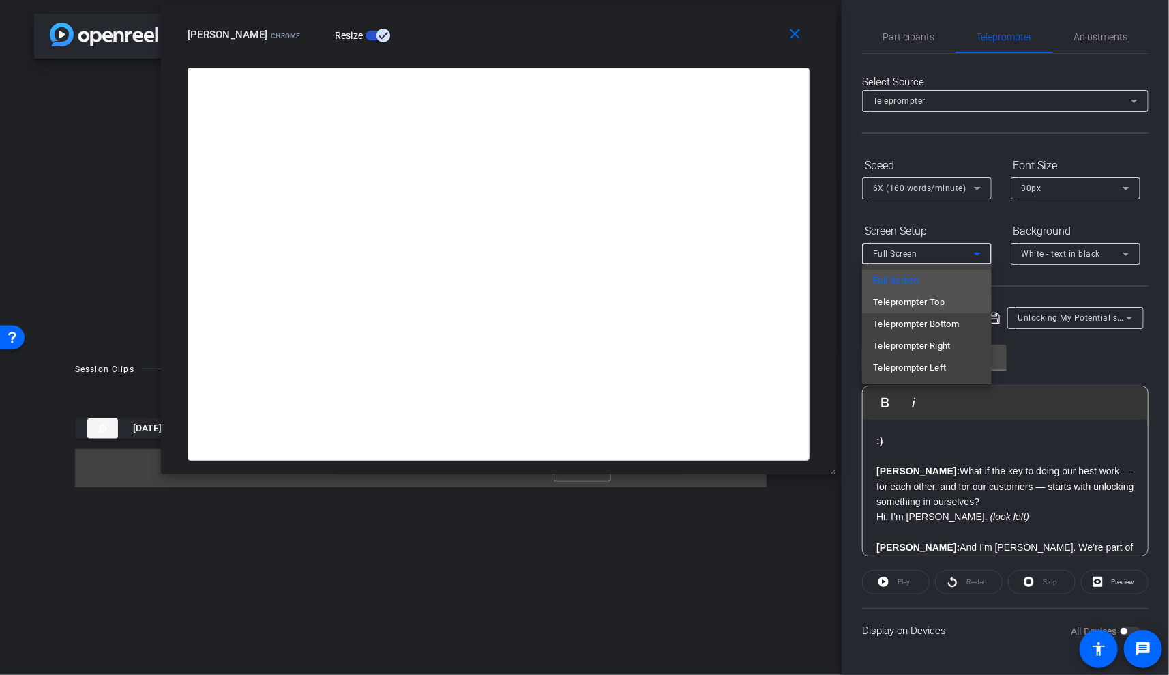
click at [939, 297] on span "Teleprompter Top" at bounding box center [909, 302] width 72 height 16
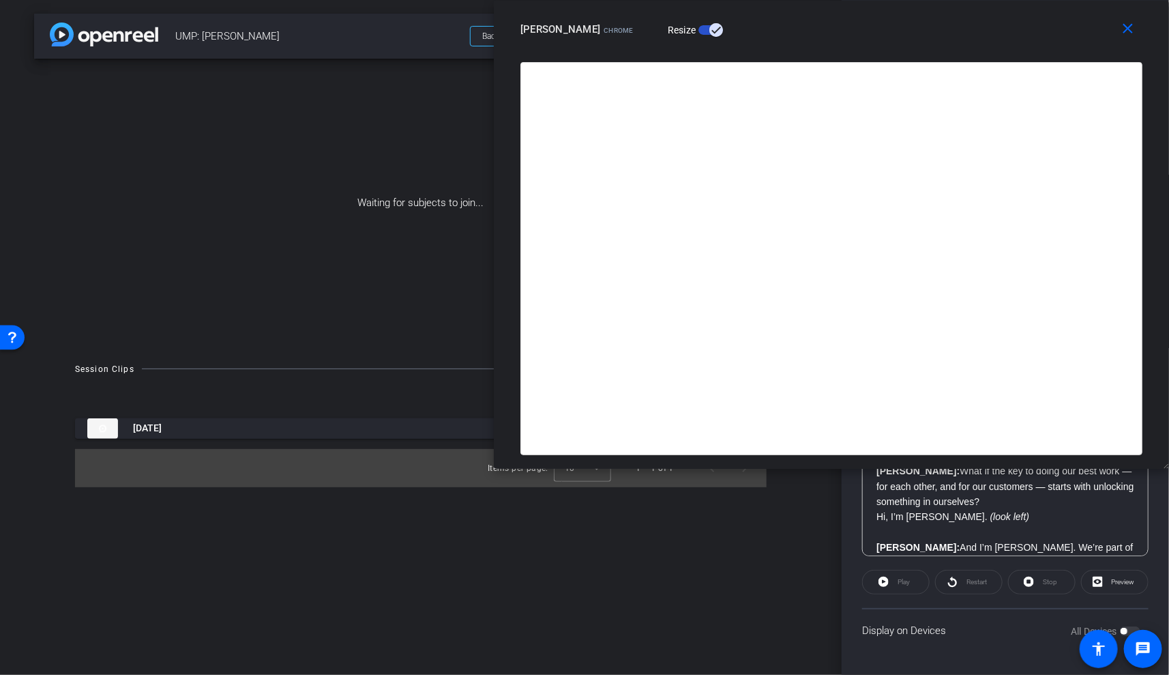
drag, startPoint x: 680, startPoint y: 50, endPoint x: 1023, endPoint y: -8, distance: 348.0
click at [1023, 0] on html "Accessibility Screen-Reader Guide, Feedback, and Issue Reporting | New window m…" at bounding box center [584, 337] width 1169 height 675
drag, startPoint x: 500, startPoint y: 463, endPoint x: 522, endPoint y: 435, distance: 35.9
click at [522, 435] on div ":) Brandon: What if the key to doing our best work — for each other, and for ou…" at bounding box center [831, 265] width 675 height 407
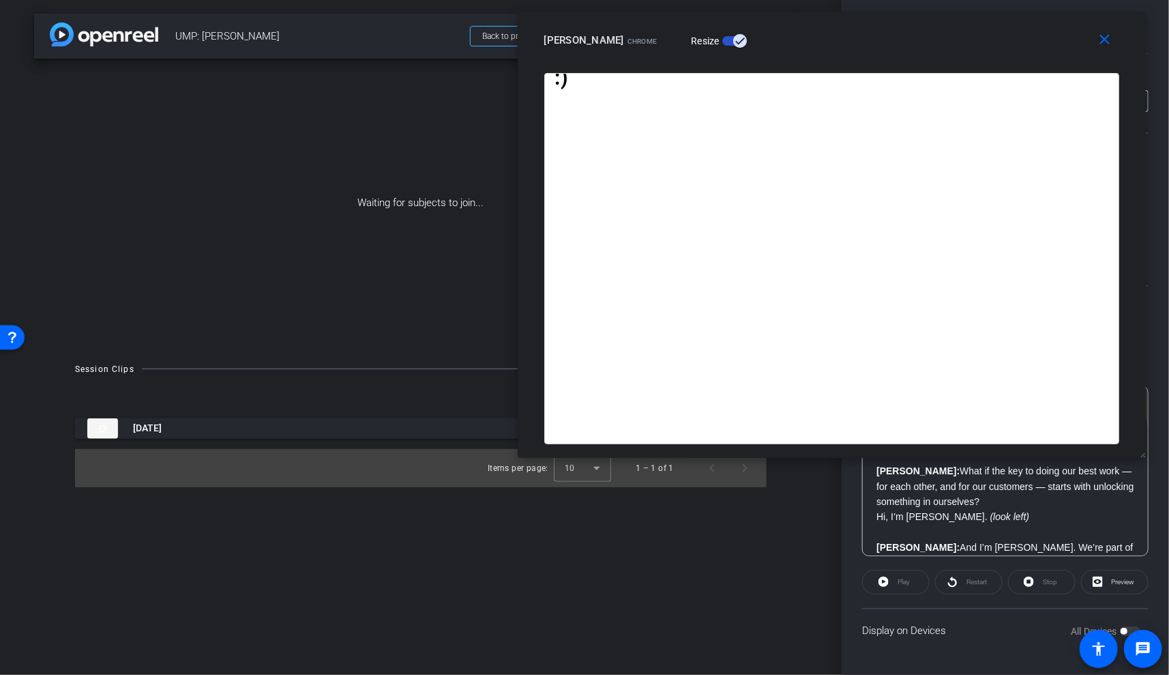
drag, startPoint x: 1164, startPoint y: 462, endPoint x: 1117, endPoint y: 441, distance: 51.9
click at [1117, 441] on div "close Brandon J. Colbert Chrome Resize :) Brandon: What if the key to doing our…" at bounding box center [832, 235] width 628 height 446
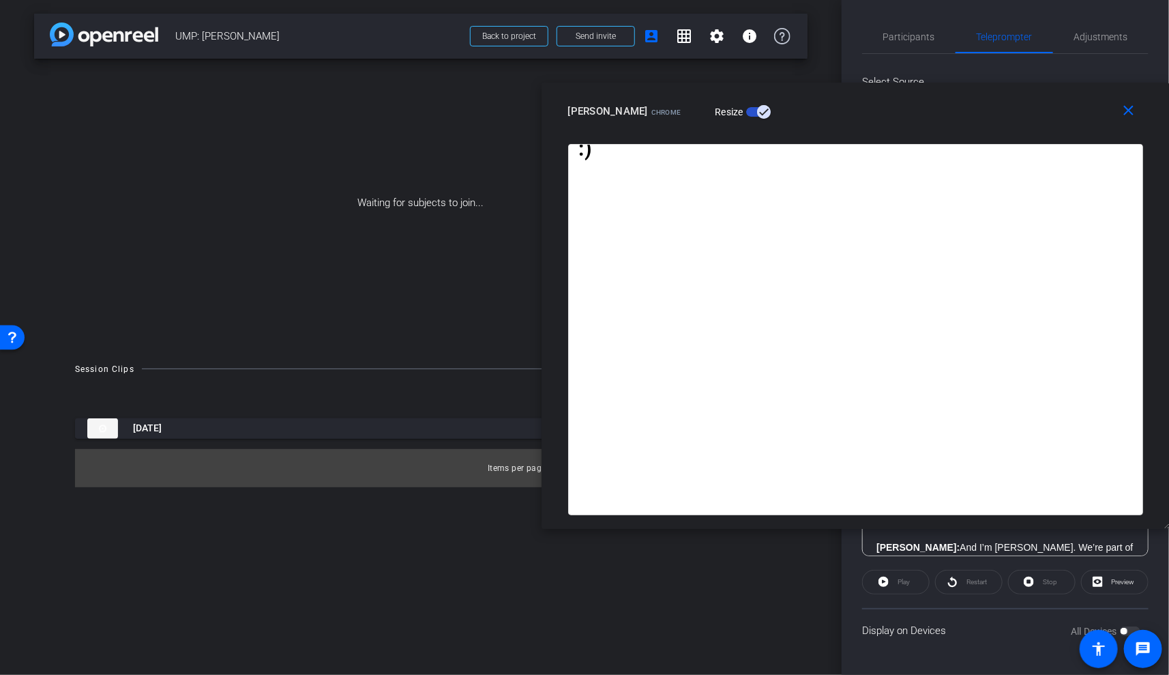
drag, startPoint x: 850, startPoint y: 48, endPoint x: 930, endPoint y: 120, distance: 107.7
click at [930, 120] on div "Brandon J. Colbert Chrome Resize" at bounding box center [860, 111] width 585 height 25
click at [1080, 32] on span "Adjustments" at bounding box center [1101, 37] width 54 height 10
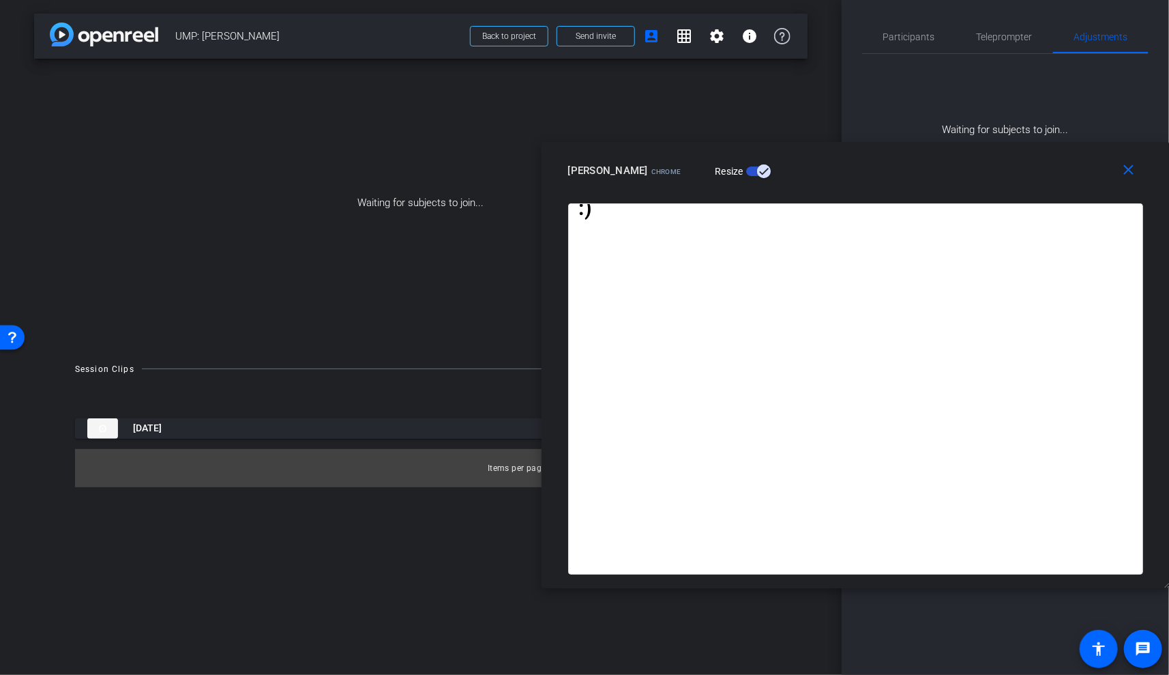
drag, startPoint x: 973, startPoint y: 123, endPoint x: 1007, endPoint y: 168, distance: 56.1
click at [1007, 168] on div "close Brandon J. Colbert Chrome Resize" at bounding box center [856, 172] width 628 height 61
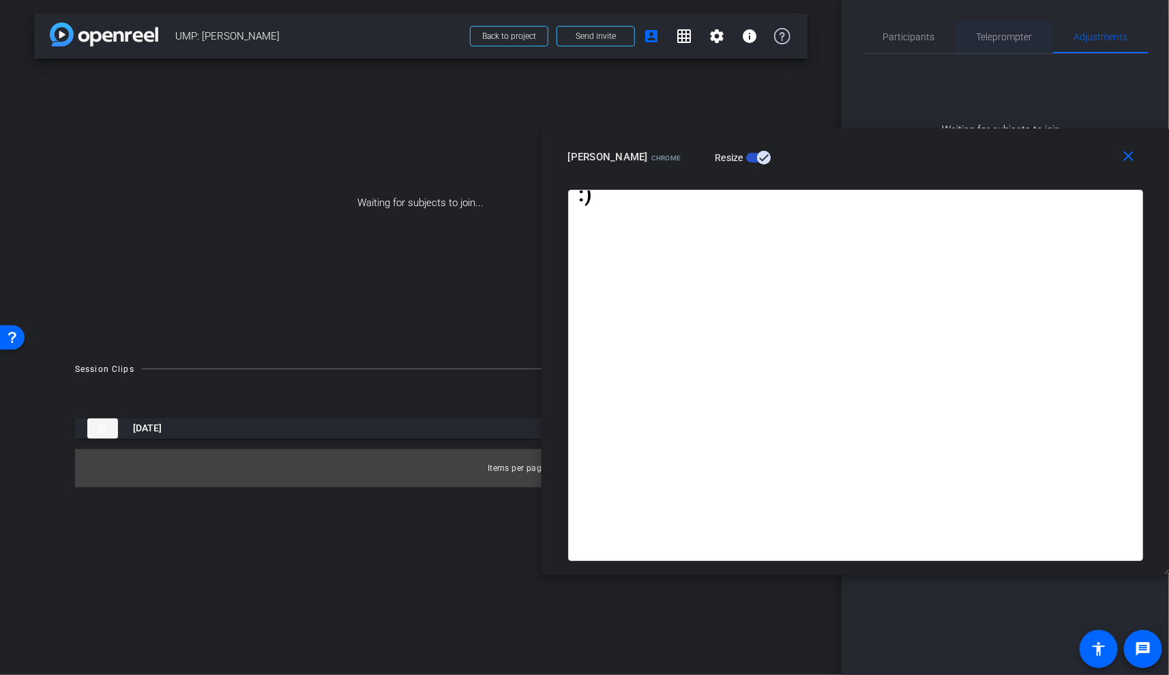
click at [992, 38] on span "Teleprompter" at bounding box center [1005, 37] width 56 height 10
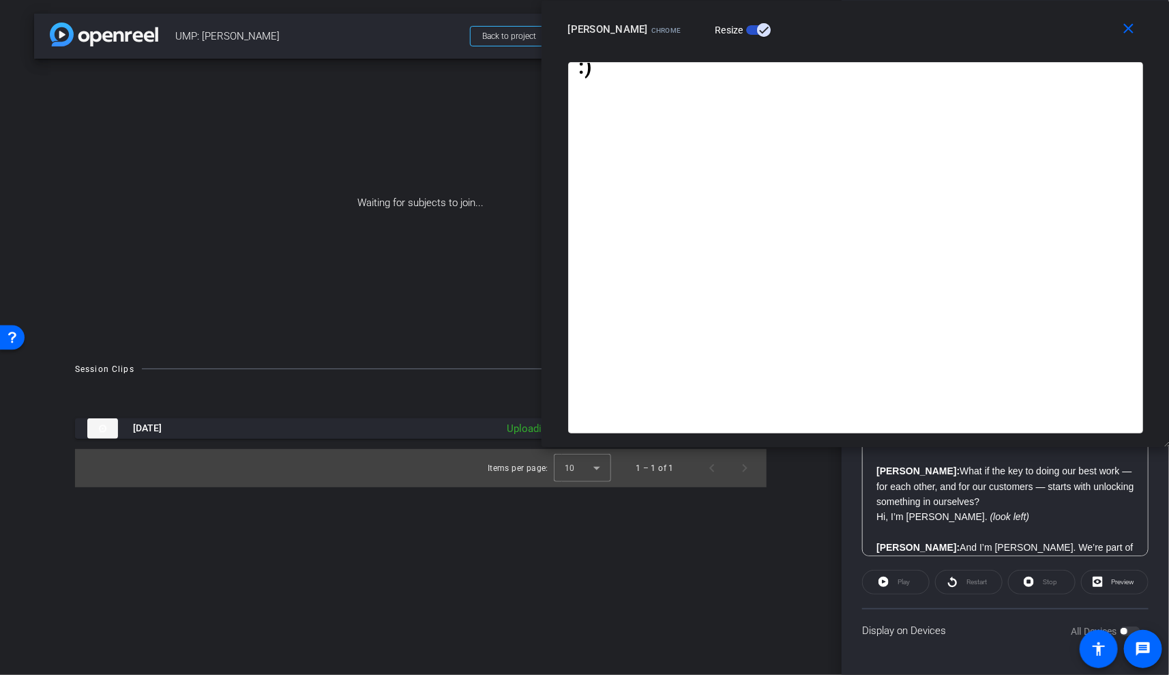
drag, startPoint x: 972, startPoint y: 158, endPoint x: 979, endPoint y: 15, distance: 142.8
click at [979, 15] on div "close Brandon J. Colbert Chrome Resize" at bounding box center [856, 31] width 628 height 61
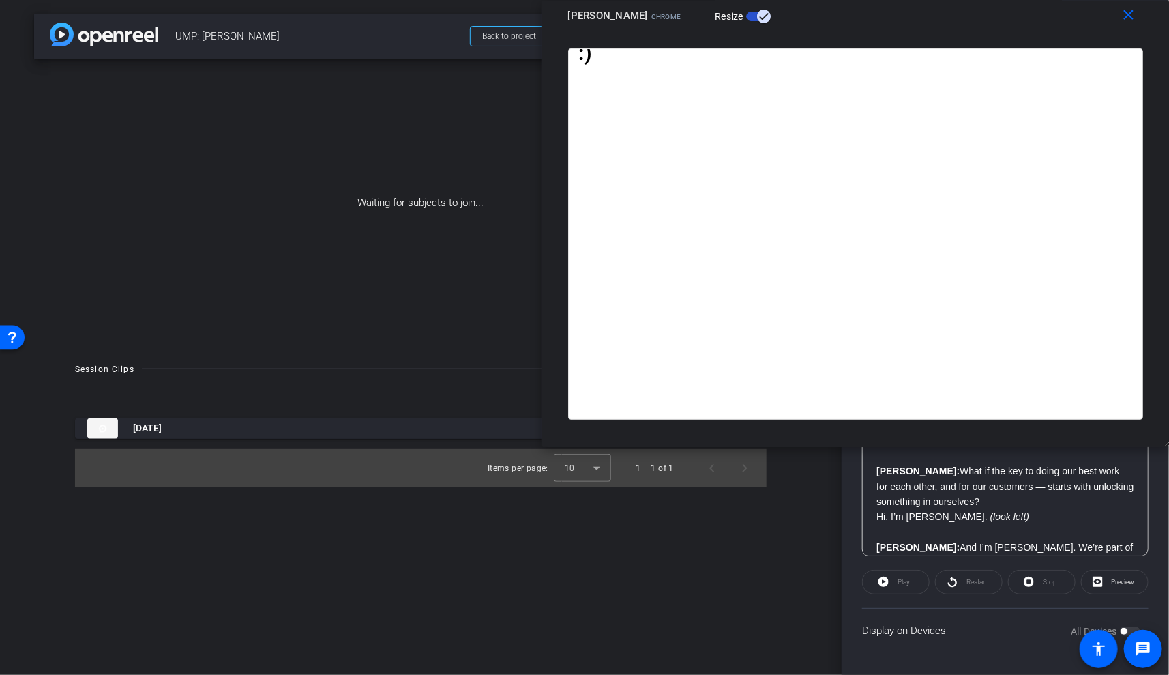
scroll to position [9, 0]
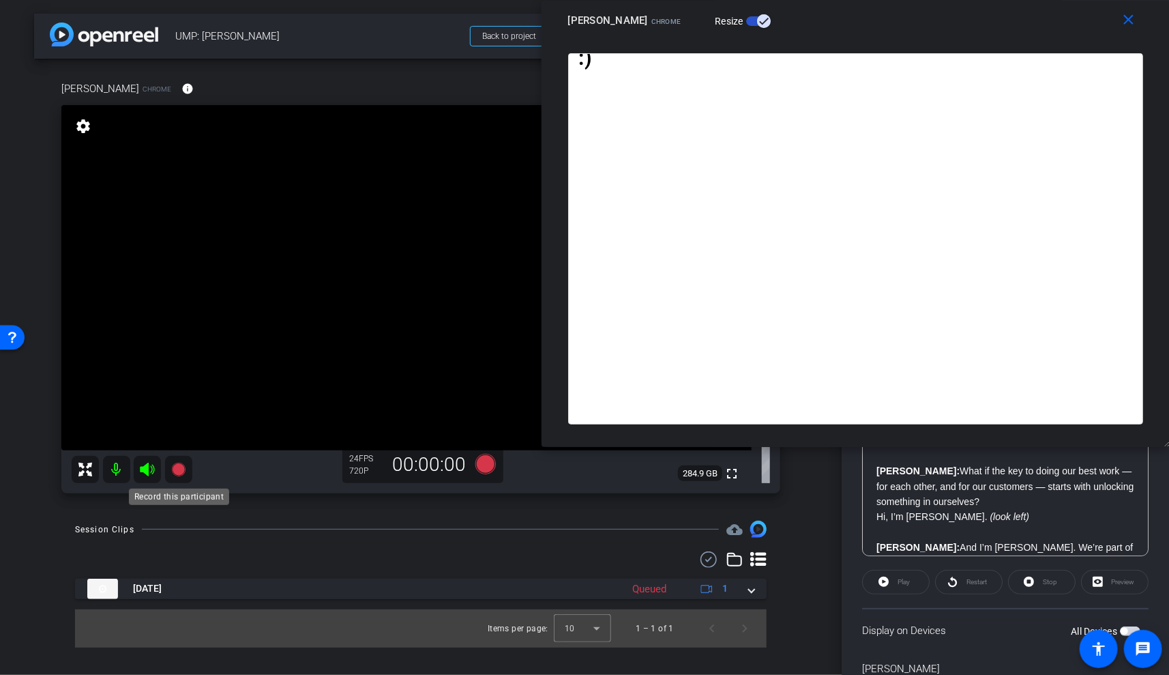
click at [171, 475] on icon at bounding box center [179, 469] width 16 height 16
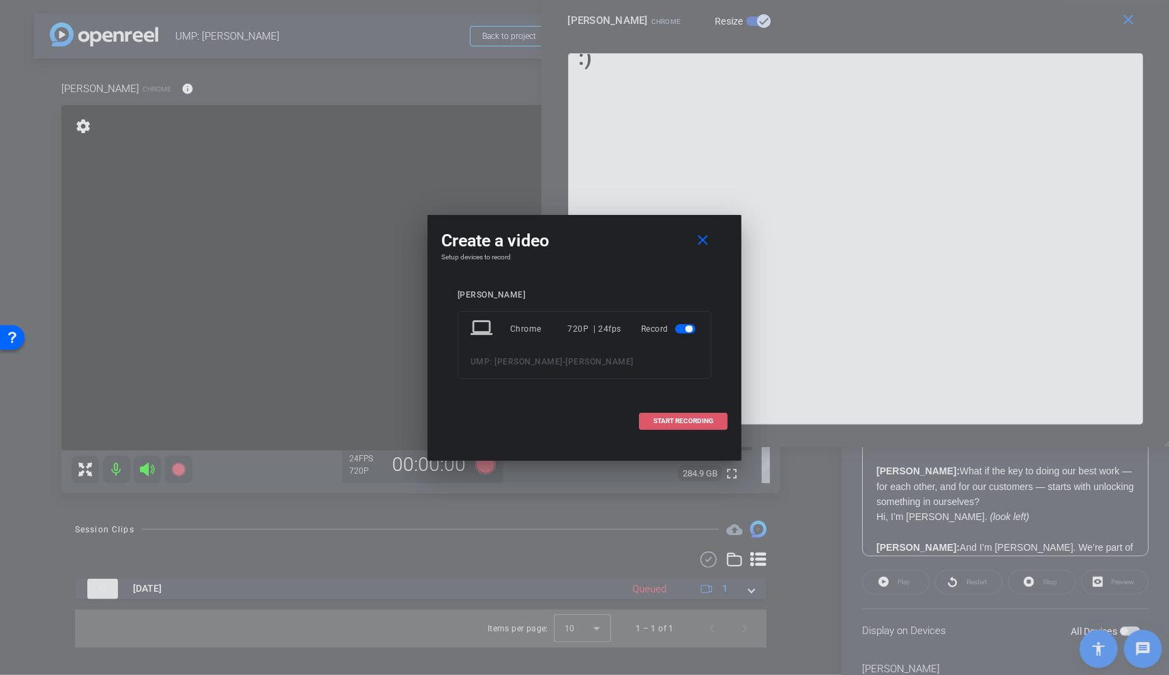
click at [703, 419] on span "START RECORDING" at bounding box center [683, 420] width 60 height 7
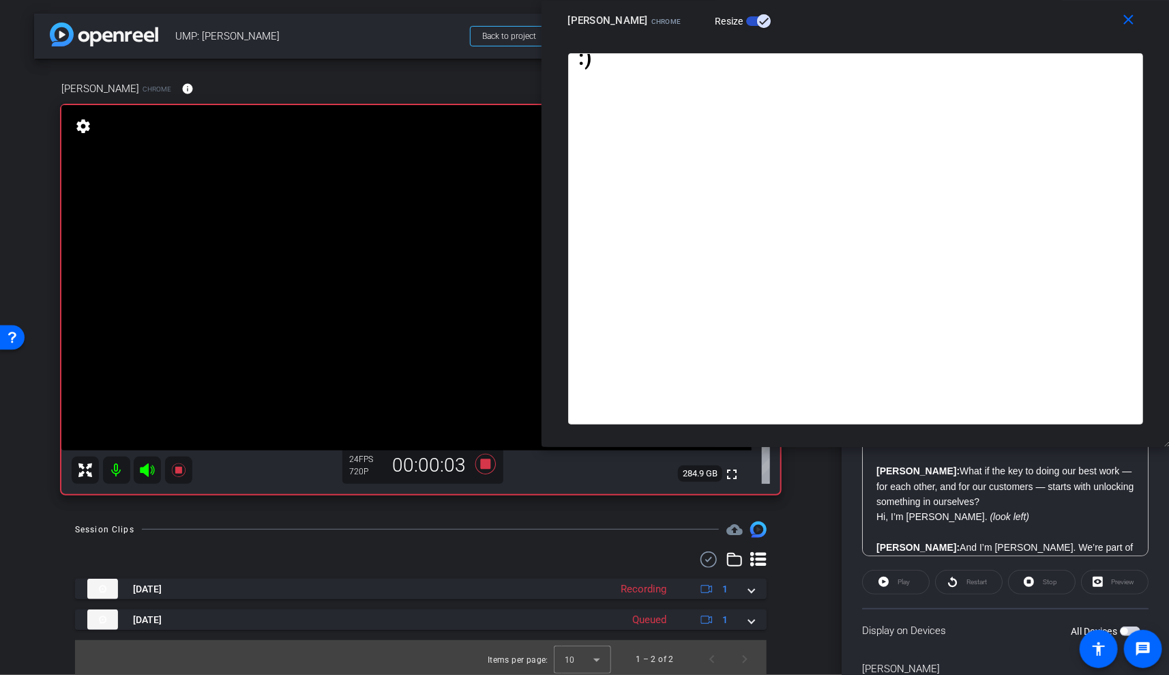
click at [1099, 578] on div "Preview" at bounding box center [1115, 582] width 68 height 25
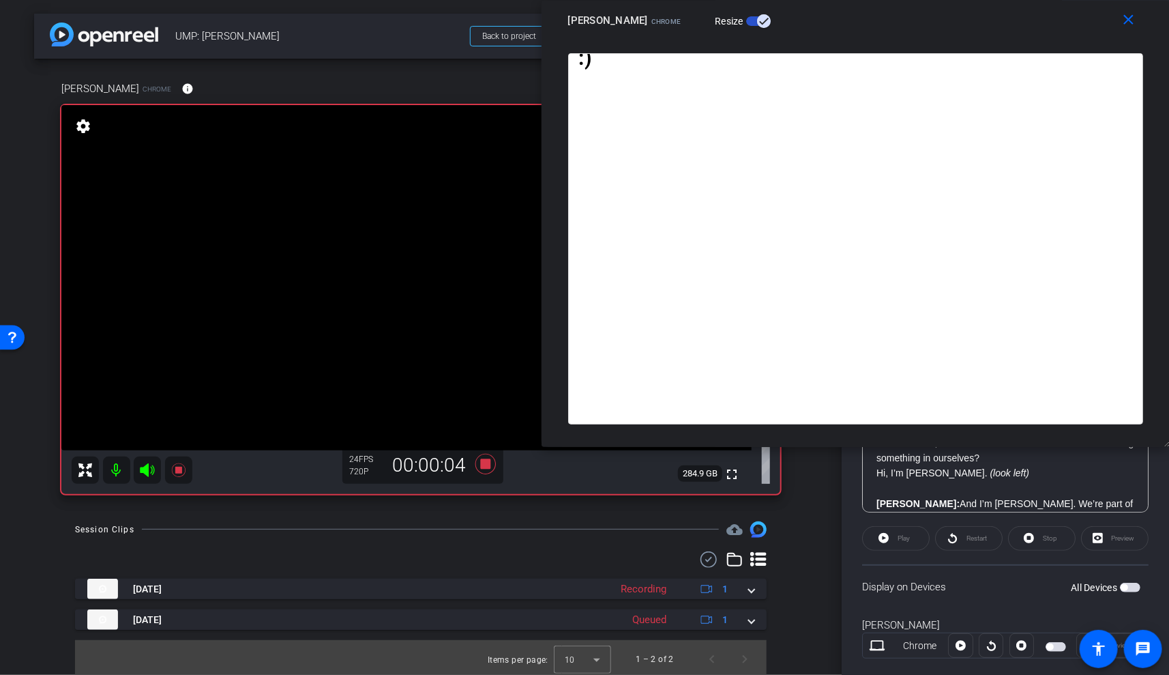
scroll to position [46, 0]
click at [1135, 586] on span "button" at bounding box center [1130, 585] width 20 height 10
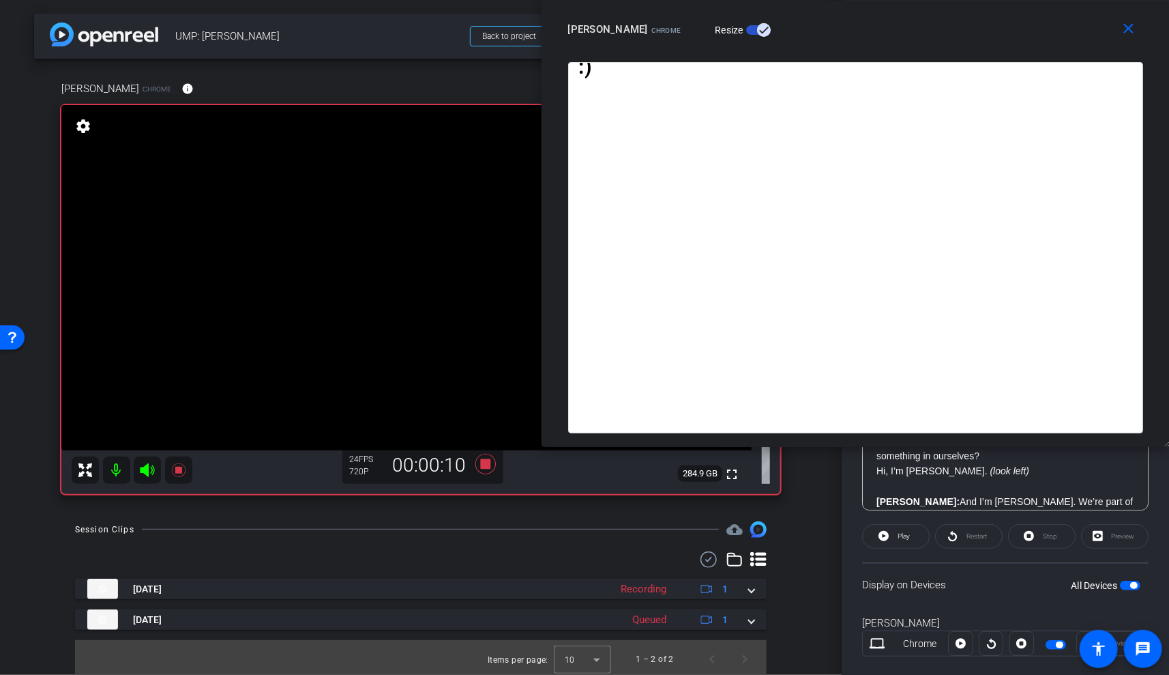
scroll to position [14, 0]
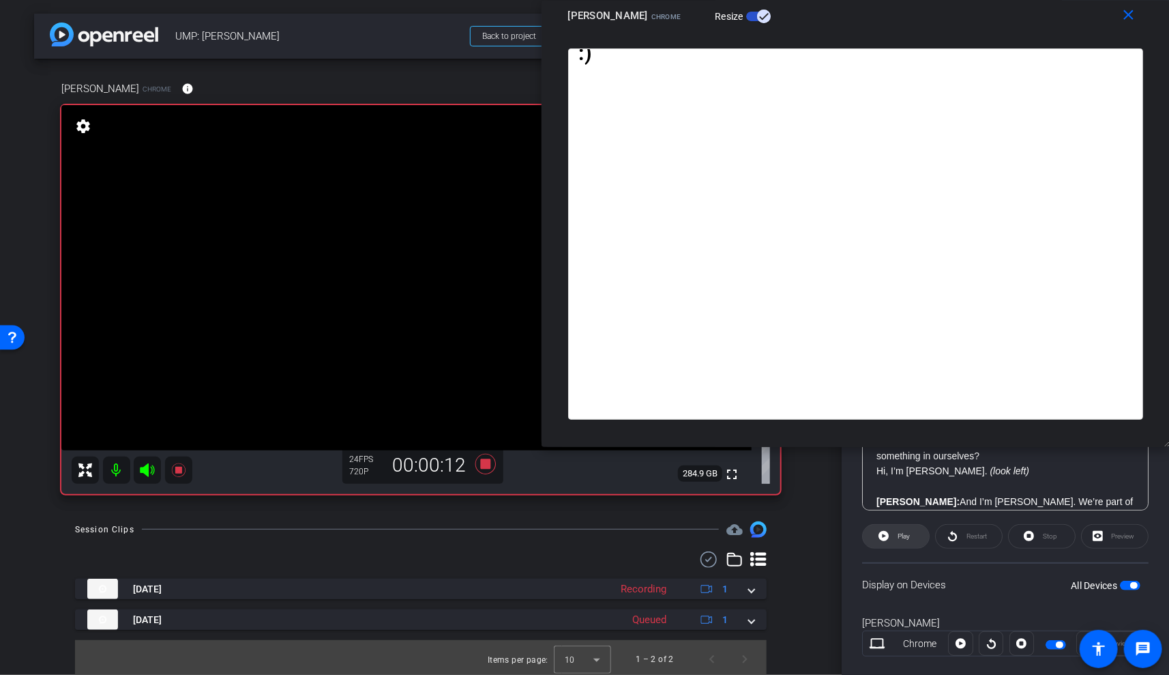
click at [887, 536] on icon at bounding box center [884, 536] width 10 height 10
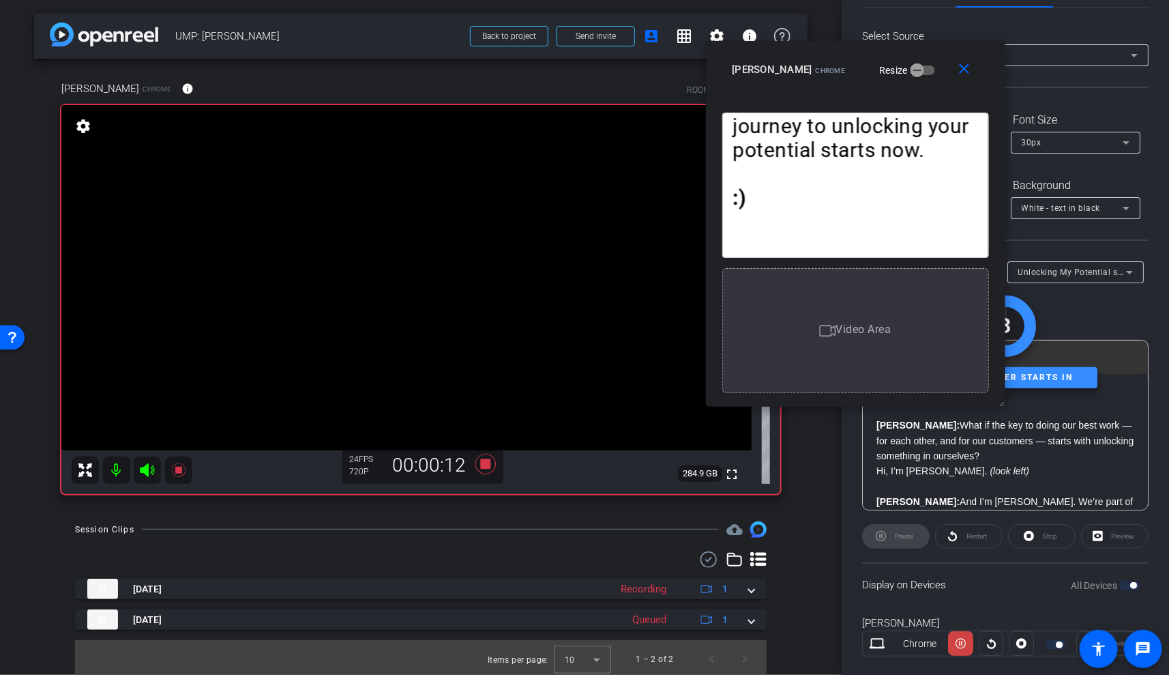
scroll to position [0, 0]
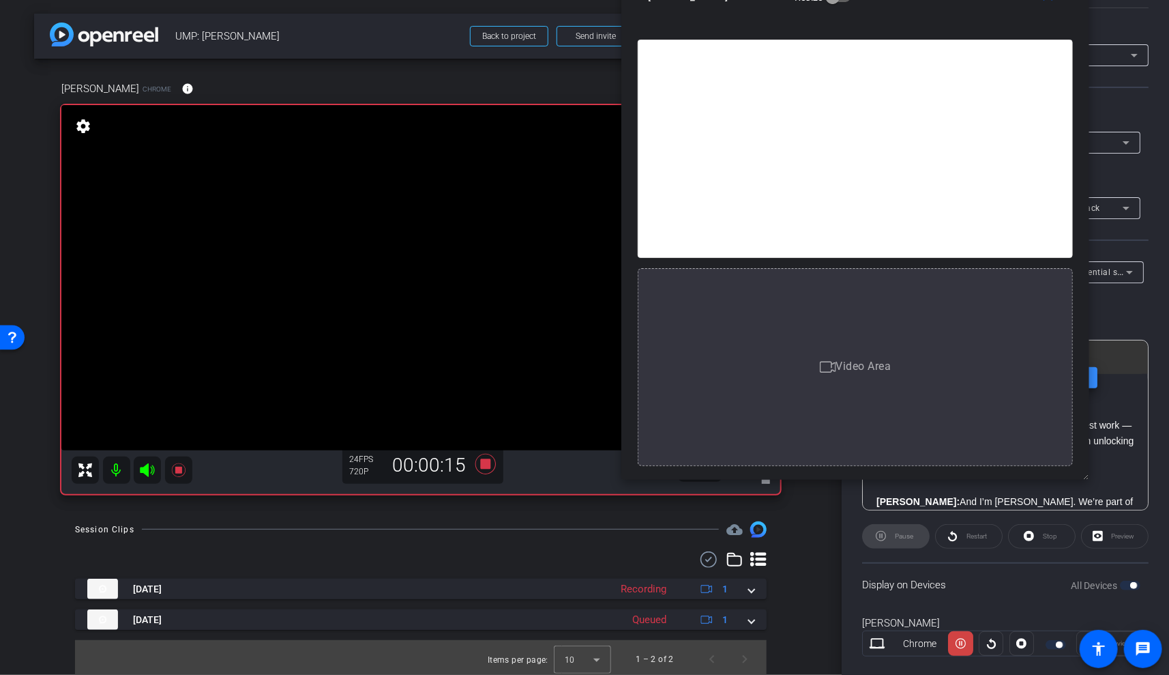
drag, startPoint x: 1002, startPoint y: 404, endPoint x: 1170, endPoint y: 553, distance: 224.7
click at [1168, 553] on html "Accessibility Screen-Reader Guide, Feedback, and Issue Reporting | New window m…" at bounding box center [584, 337] width 1169 height 675
click at [905, 532] on span "Pause" at bounding box center [904, 536] width 18 height 8
click at [1090, 479] on p at bounding box center [1005, 486] width 258 height 15
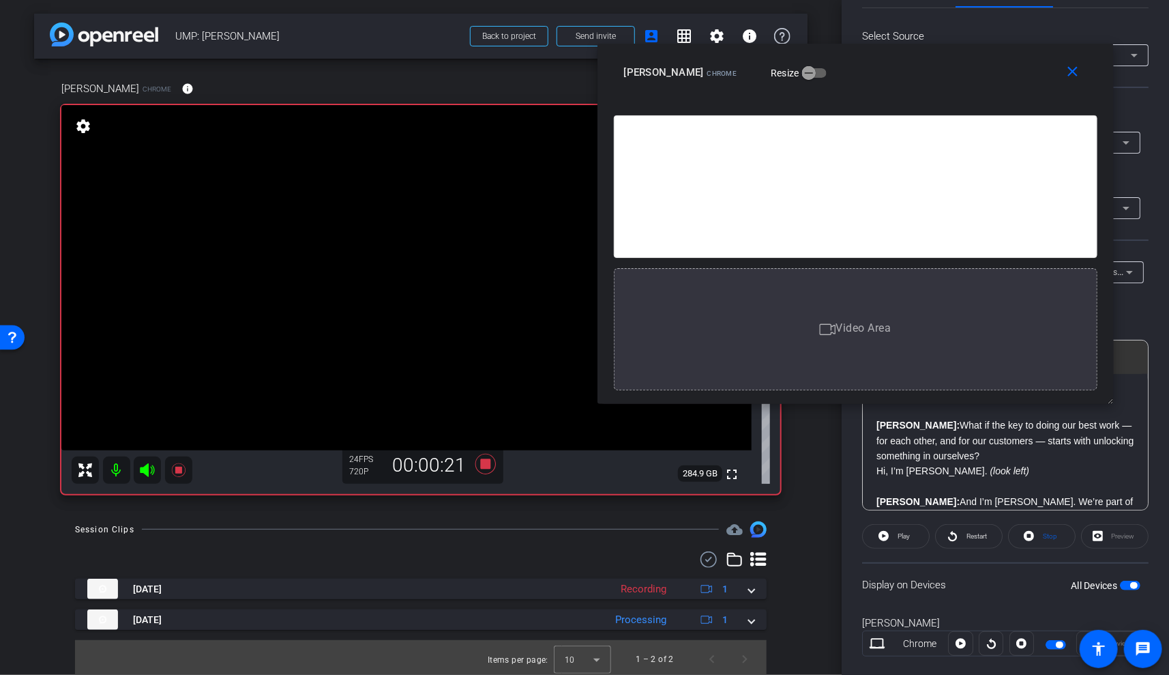
drag, startPoint x: 1082, startPoint y: 475, endPoint x: 1131, endPoint y: 312, distance: 170.7
click at [1131, 312] on body "Accessibility Screen-Reader Guide, Feedback, and Issue Reporting | New window m…" at bounding box center [584, 337] width 1169 height 675
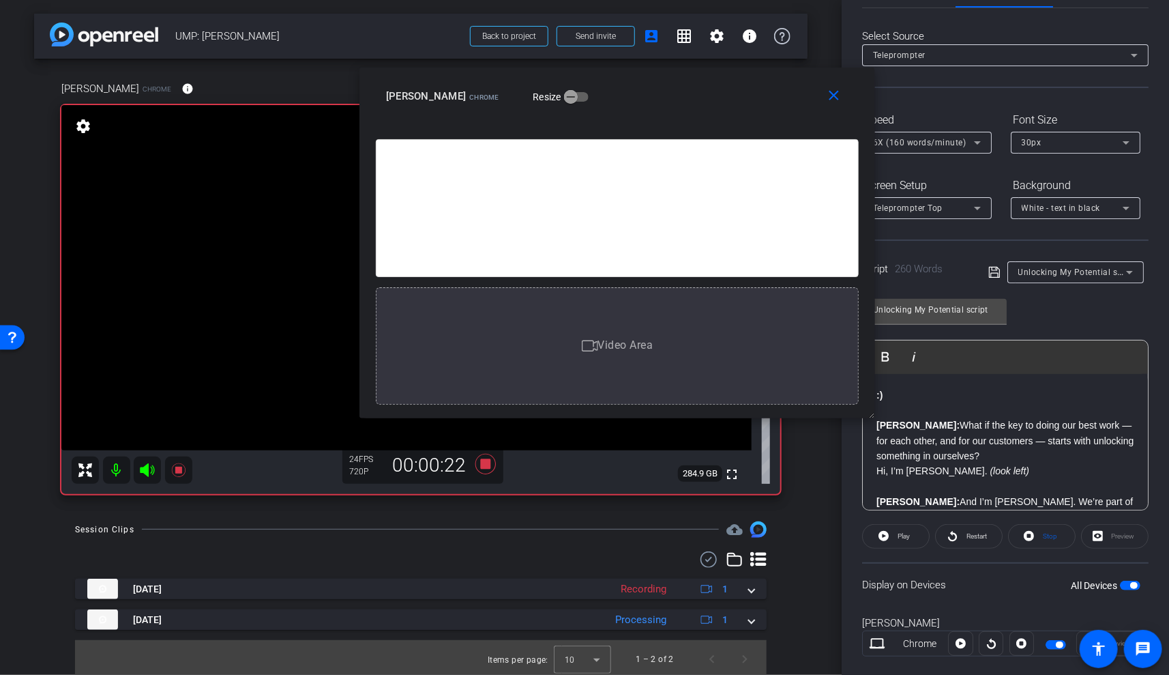
drag, startPoint x: 948, startPoint y: 70, endPoint x: 702, endPoint y: 92, distance: 247.2
click at [703, 93] on div "Brandon J. Colbert Chrome Resize" at bounding box center [622, 96] width 473 height 25
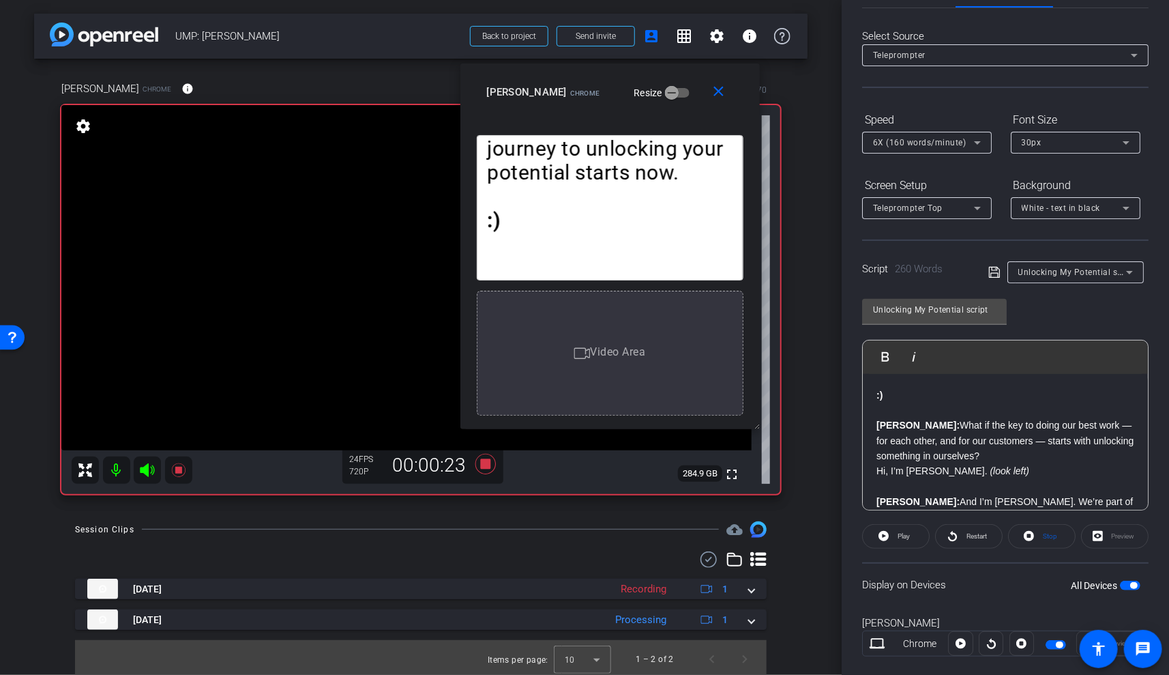
click at [894, 201] on div "Teleprompter Top" at bounding box center [923, 207] width 101 height 17
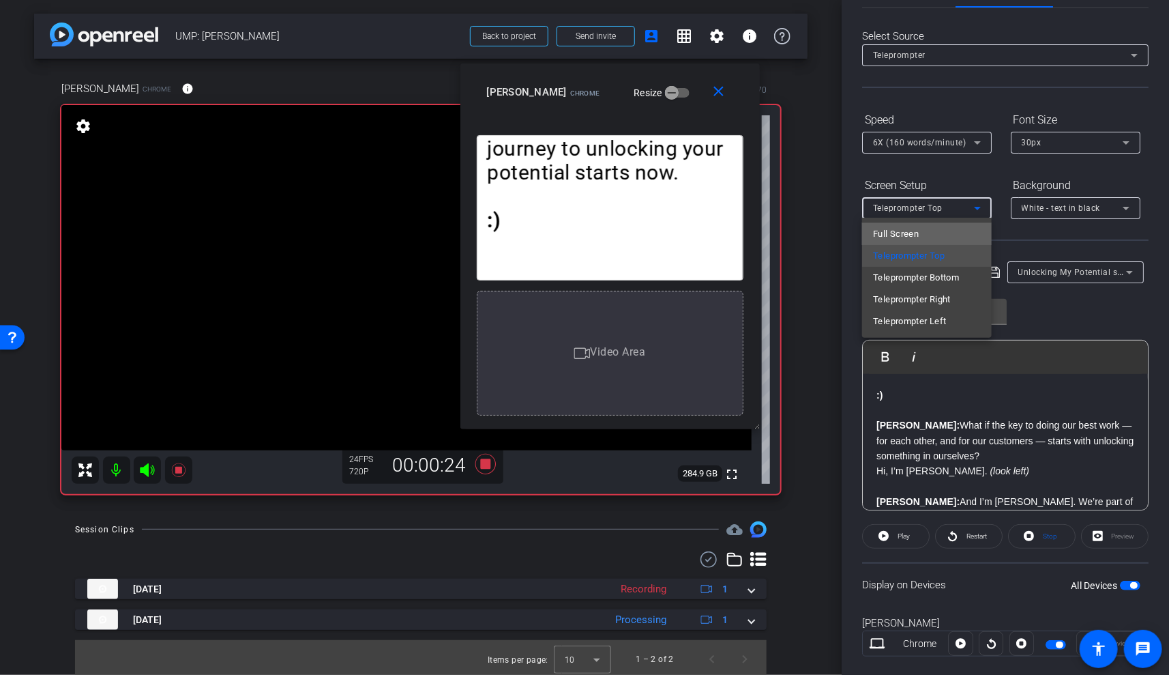
click at [890, 226] on span "Full Screen" at bounding box center [896, 234] width 46 height 16
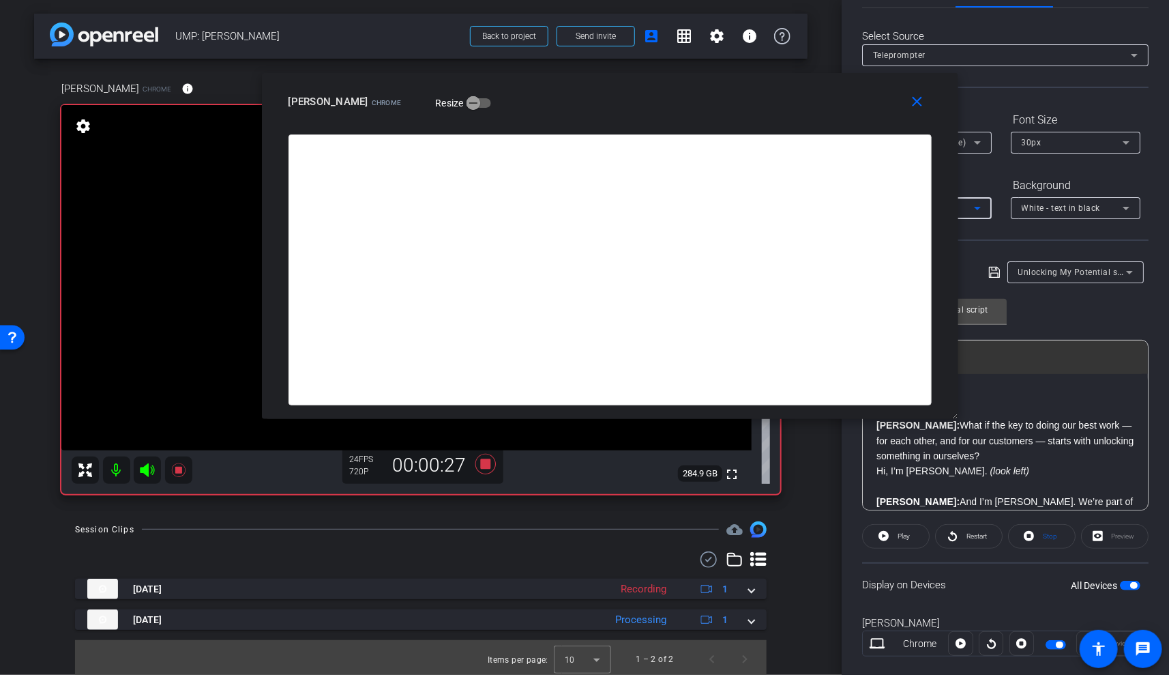
drag, startPoint x: 754, startPoint y: 426, endPoint x: 1151, endPoint y: 408, distance: 397.4
click at [1151, 408] on body "Accessibility Screen-Reader Guide, Feedback, and Issue Reporting | New window m…" at bounding box center [584, 337] width 1169 height 675
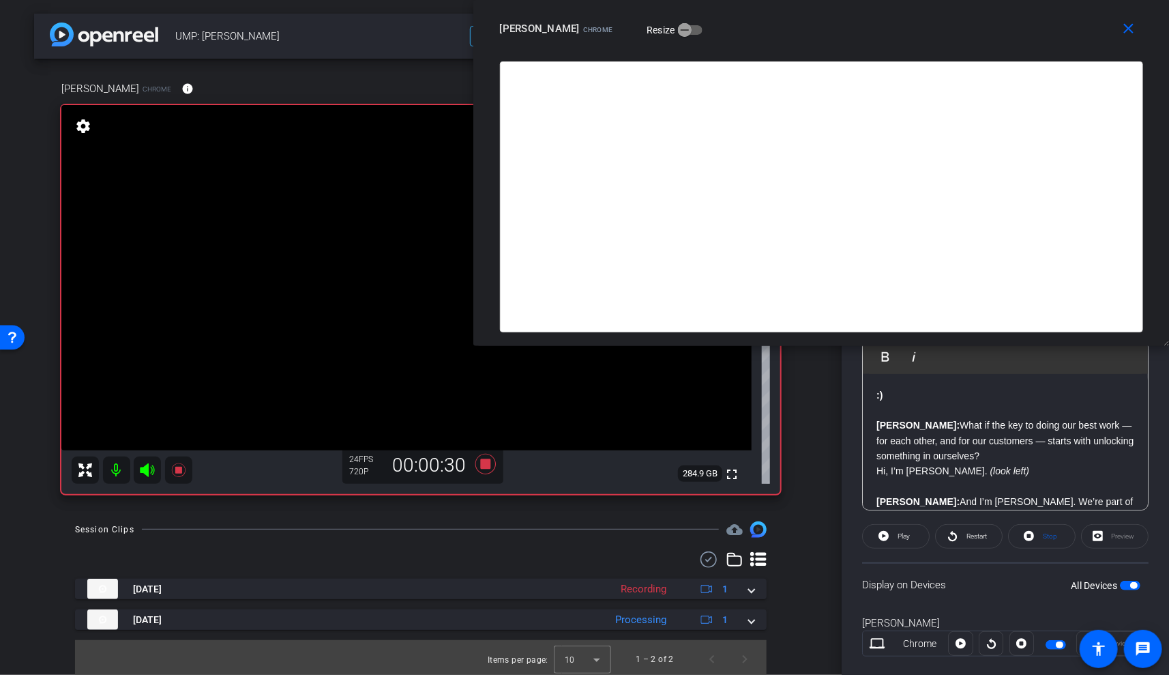
drag, startPoint x: 736, startPoint y: 119, endPoint x: 956, endPoint y: 39, distance: 234.3
click at [956, 39] on div "close Brandon J. Colbert Chrome Resize" at bounding box center [821, 30] width 696 height 61
click at [898, 536] on span "Play" at bounding box center [904, 536] width 12 height 8
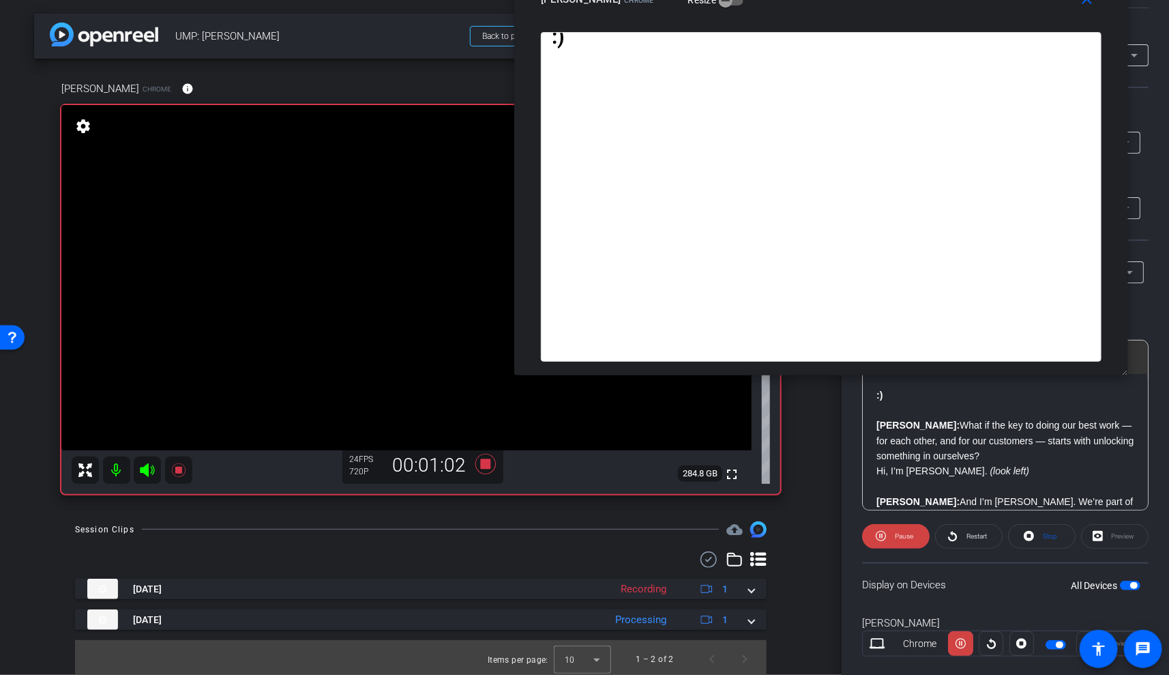
drag, startPoint x: 1112, startPoint y: 315, endPoint x: 1139, endPoint y: 422, distance: 110.5
click at [1139, 422] on body "Accessibility Screen-Reader Guide, Feedback, and Issue Reporting | New window m…" at bounding box center [584, 337] width 1169 height 675
click at [902, 533] on span "Pause" at bounding box center [904, 536] width 18 height 8
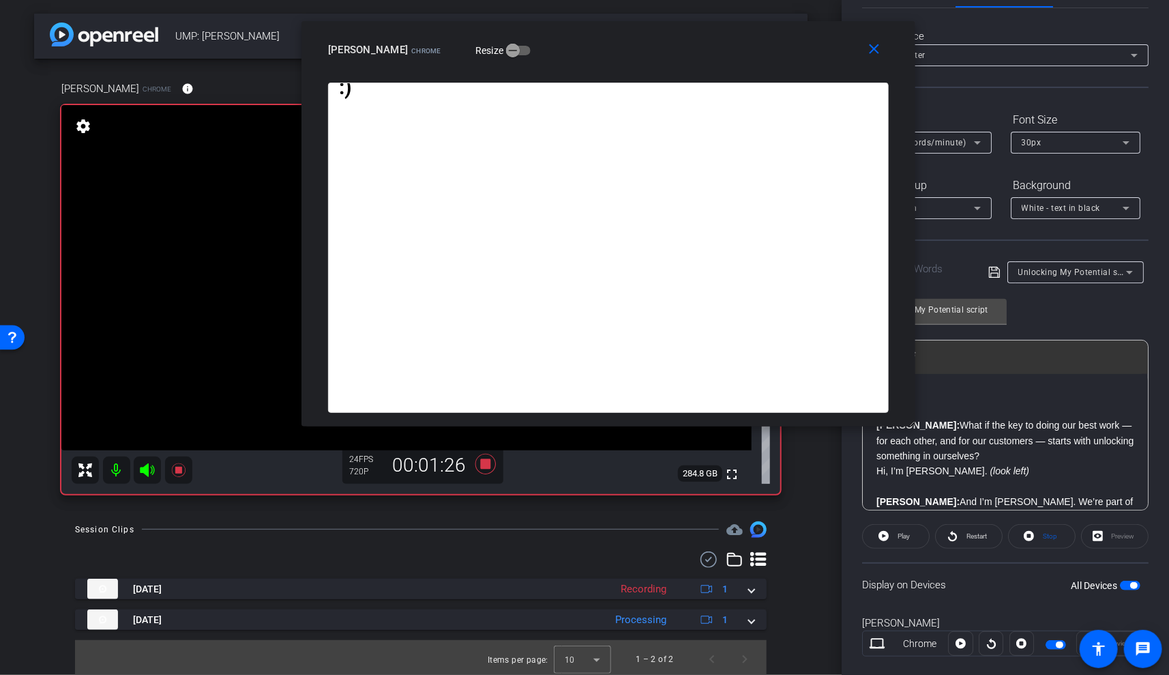
drag, startPoint x: 1059, startPoint y: 22, endPoint x: 699, endPoint y: 53, distance: 361.5
click at [699, 53] on div "close Brandon J. Colbert Chrome Resize" at bounding box center [608, 51] width 614 height 61
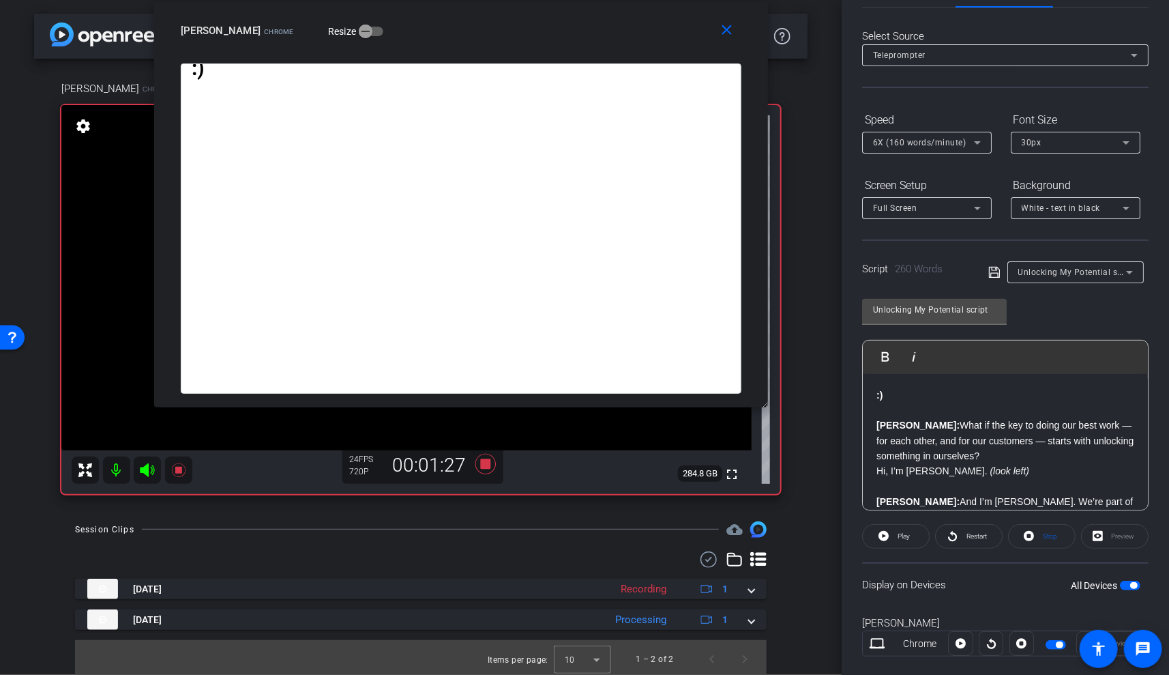
click at [902, 147] on div "6X (160 words/minute)" at bounding box center [923, 142] width 101 height 17
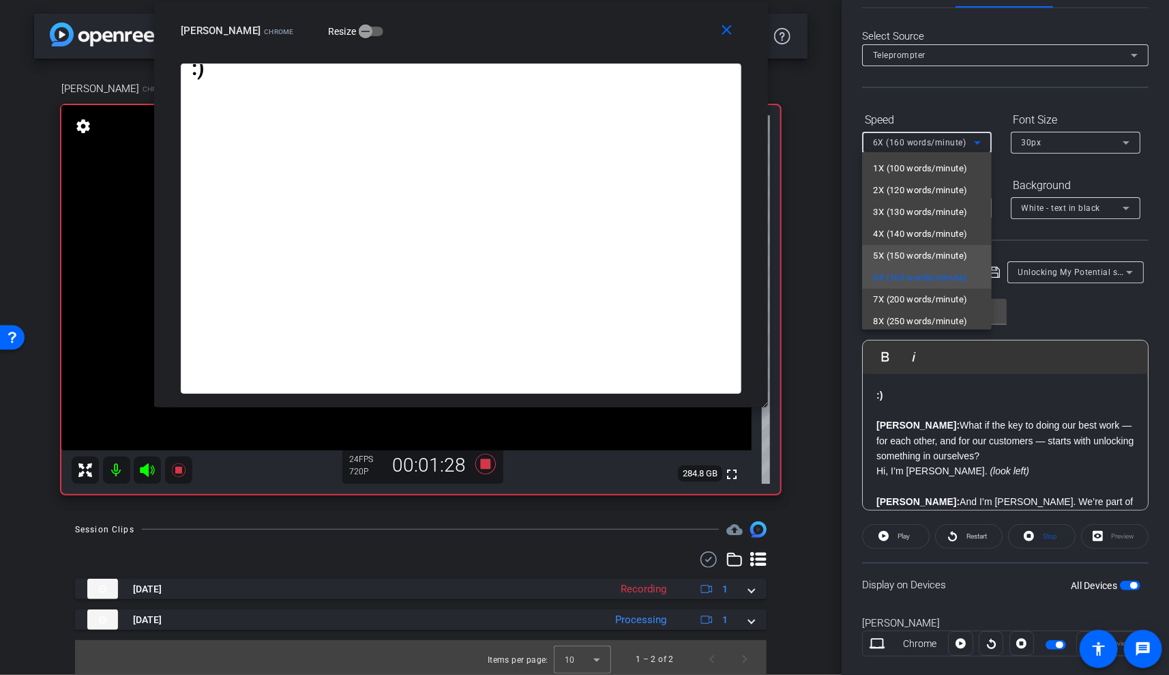
click at [909, 259] on span "5X (150 words/minute)" at bounding box center [920, 256] width 94 height 16
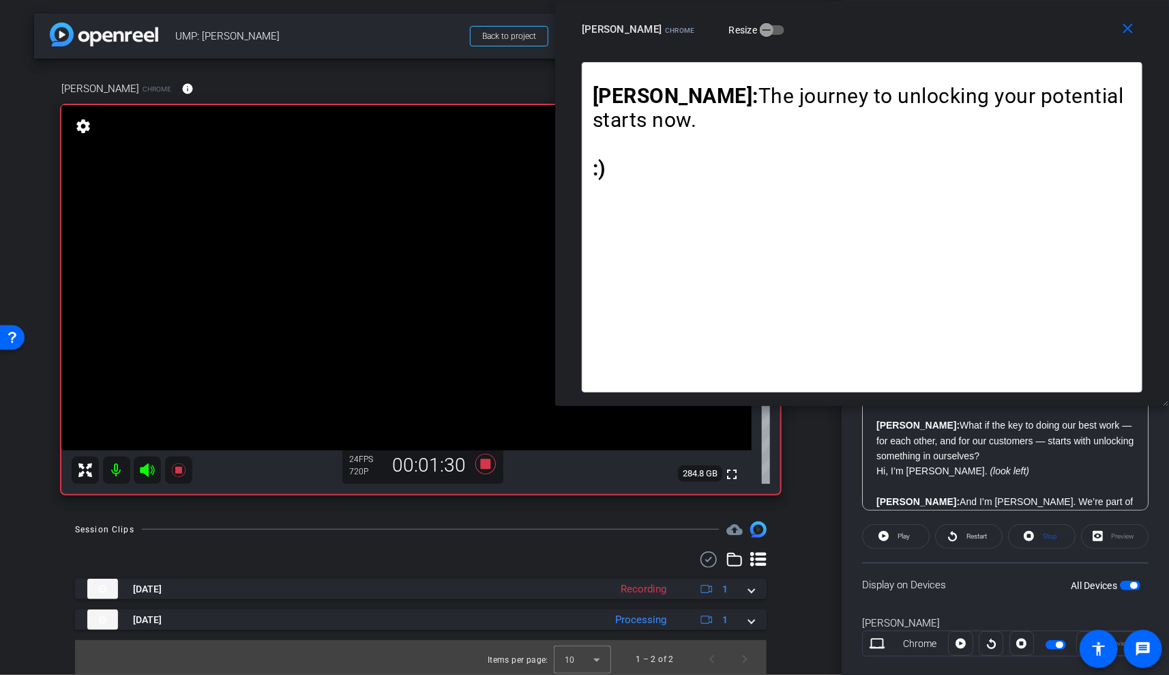
drag, startPoint x: 607, startPoint y: 40, endPoint x: 1049, endPoint y: 36, distance: 442.0
click at [1049, 36] on div "Brandon J. Colbert Chrome Resize" at bounding box center [867, 29] width 571 height 25
click at [967, 532] on span "Restart" at bounding box center [977, 536] width 20 height 8
click at [903, 532] on span "Pause" at bounding box center [904, 536] width 18 height 8
click at [903, 532] on span "Play" at bounding box center [904, 536] width 12 height 8
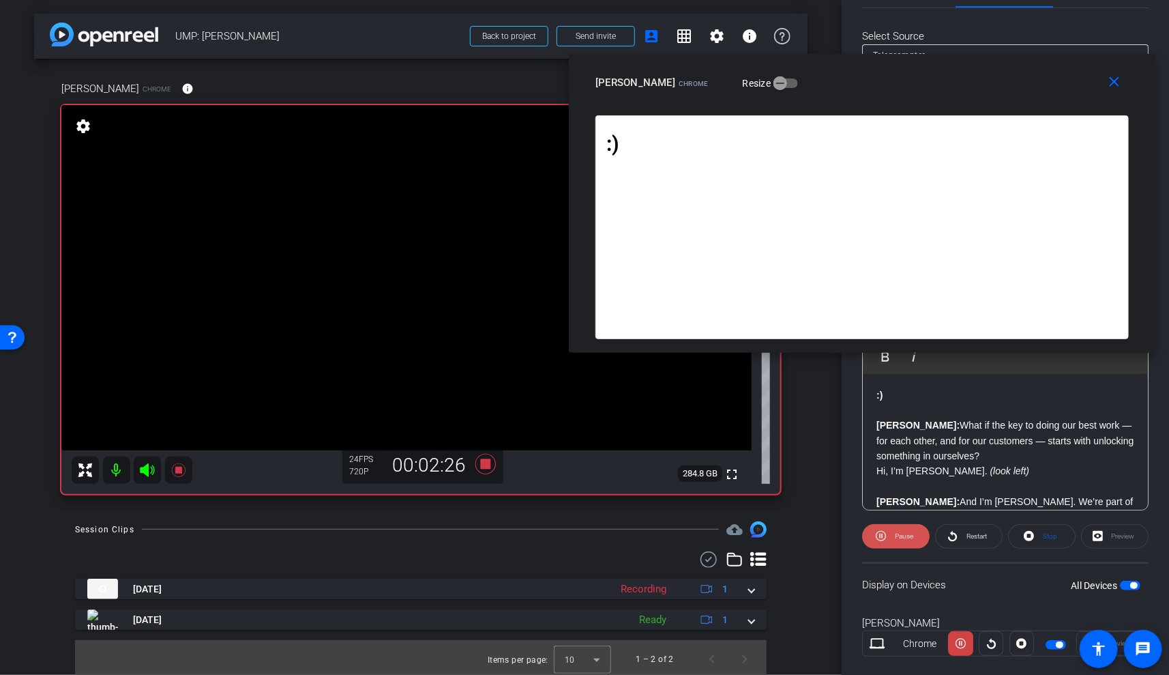
click at [906, 527] on span "Pause" at bounding box center [902, 536] width 22 height 19
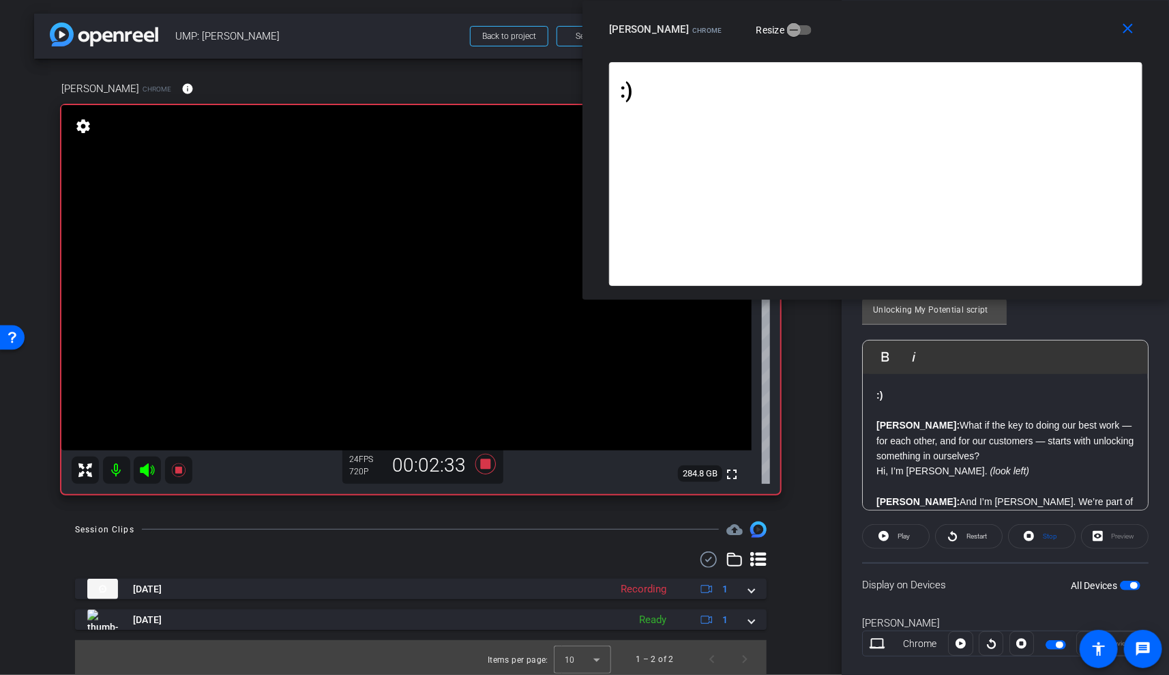
drag, startPoint x: 576, startPoint y: 349, endPoint x: 621, endPoint y: 291, distance: 72.9
click at [621, 291] on div ":) Brandon: What if the key to doing our best work — for each other, and for ou…" at bounding box center [875, 180] width 587 height 237
click at [1147, 291] on div ":) Brandon: What if the key to doing our best work — for each other, and for ou…" at bounding box center [875, 180] width 587 height 237
click at [978, 542] on span "Restart" at bounding box center [975, 536] width 24 height 19
click at [904, 533] on span "Pause" at bounding box center [904, 536] width 18 height 8
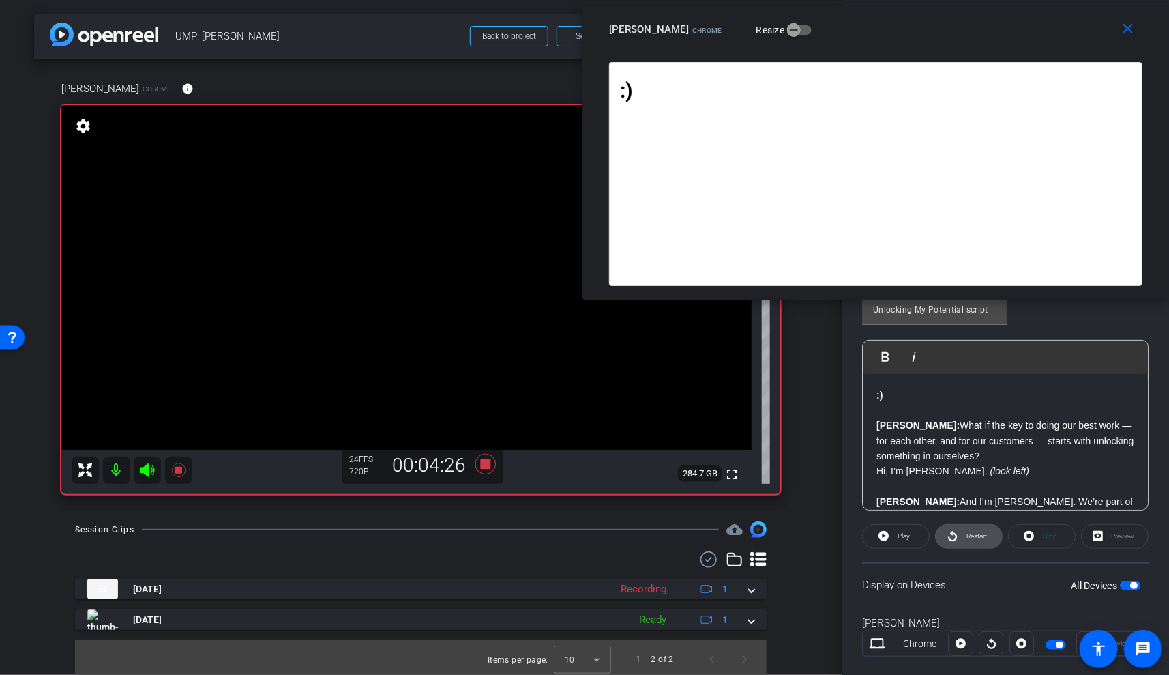
click at [958, 527] on span at bounding box center [969, 536] width 66 height 33
click at [906, 533] on span "Pause" at bounding box center [904, 536] width 18 height 8
click at [906, 533] on span "Play" at bounding box center [904, 536] width 12 height 8
click at [906, 533] on span "Pause" at bounding box center [904, 536] width 18 height 8
click at [906, 533] on span "Play" at bounding box center [904, 536] width 12 height 8
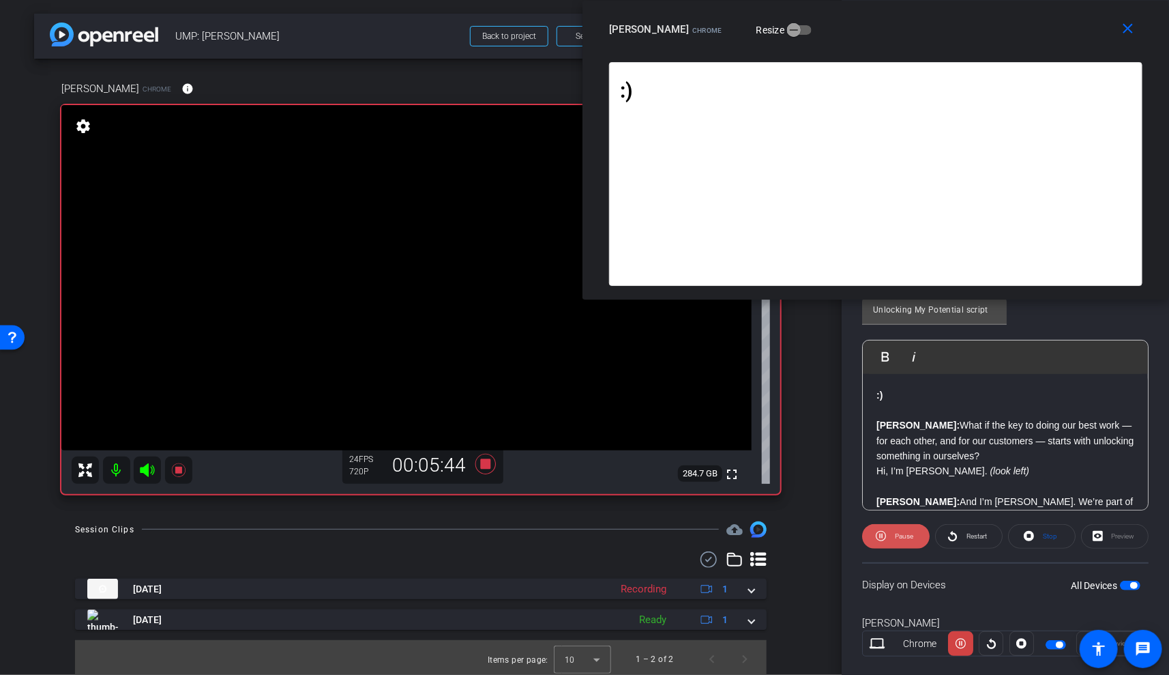
click at [908, 533] on span "Pause" at bounding box center [904, 536] width 18 height 8
click at [908, 533] on span "Play" at bounding box center [904, 536] width 12 height 8
click at [908, 533] on span "Pause" at bounding box center [904, 536] width 18 height 8
click at [908, 533] on span "Play" at bounding box center [904, 536] width 12 height 8
click at [908, 533] on span "Pause" at bounding box center [904, 536] width 18 height 8
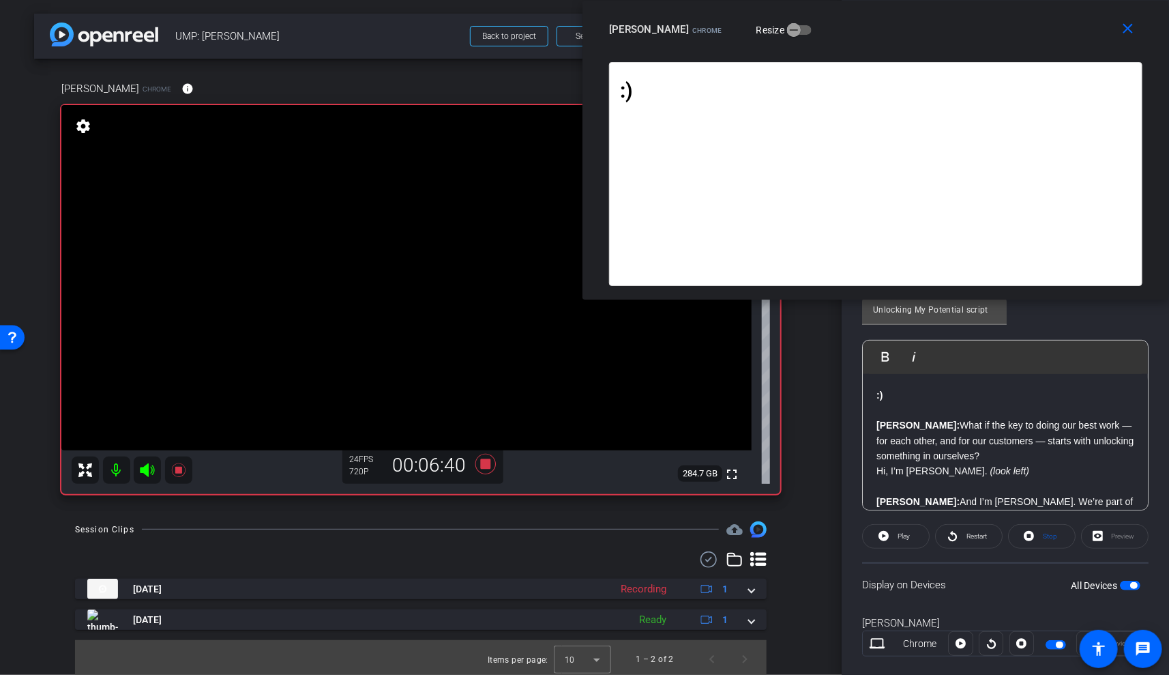
click at [908, 533] on span "Play" at bounding box center [904, 536] width 12 height 8
click at [899, 535] on span "Pause" at bounding box center [904, 536] width 18 height 8
click at [486, 462] on icon at bounding box center [485, 464] width 20 height 20
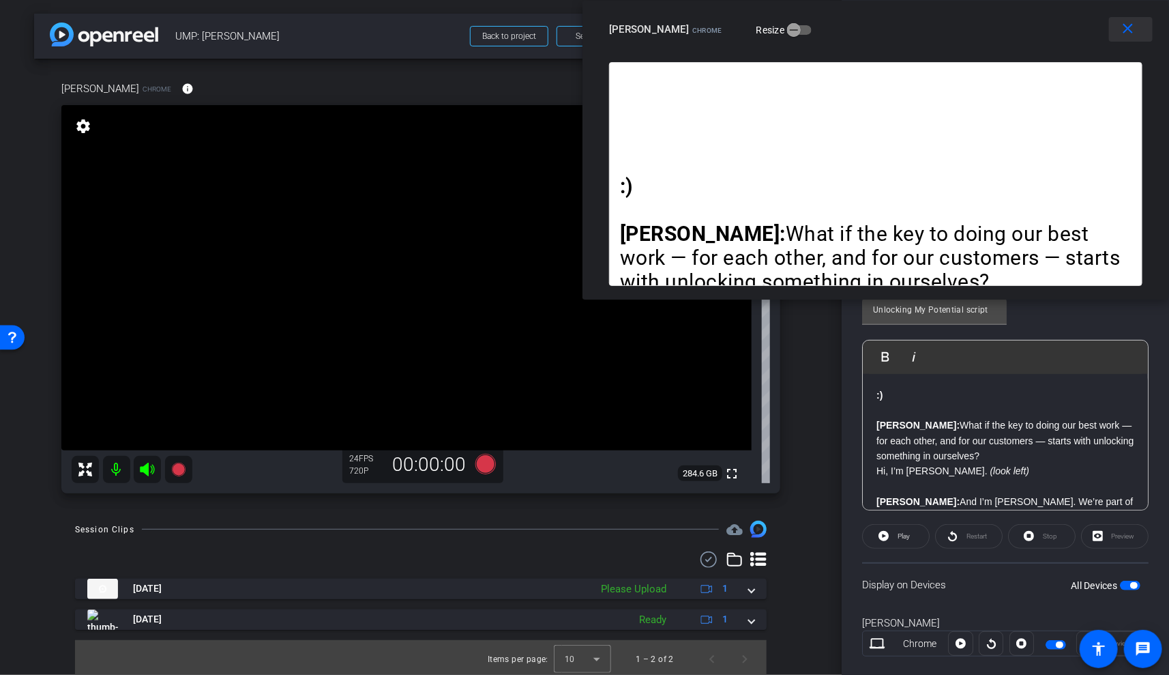
click at [1132, 27] on mat-icon "close" at bounding box center [1128, 28] width 17 height 17
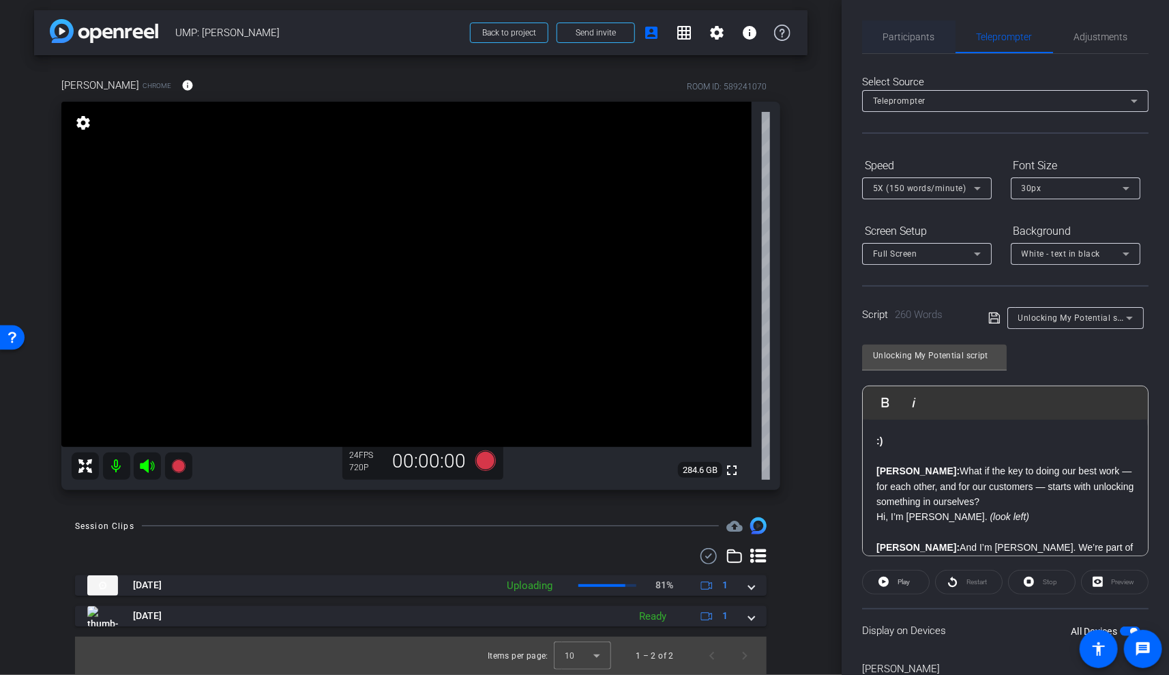
click at [924, 38] on span "Participants" at bounding box center [909, 37] width 52 height 10
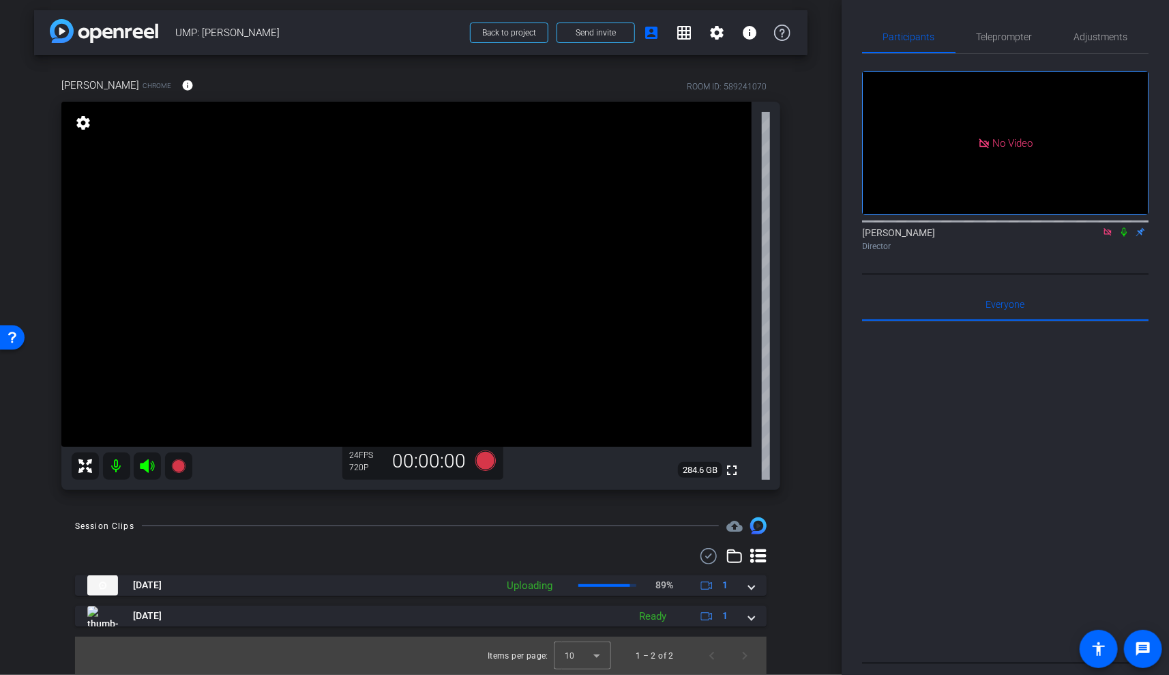
click at [1106, 227] on icon at bounding box center [1107, 232] width 11 height 10
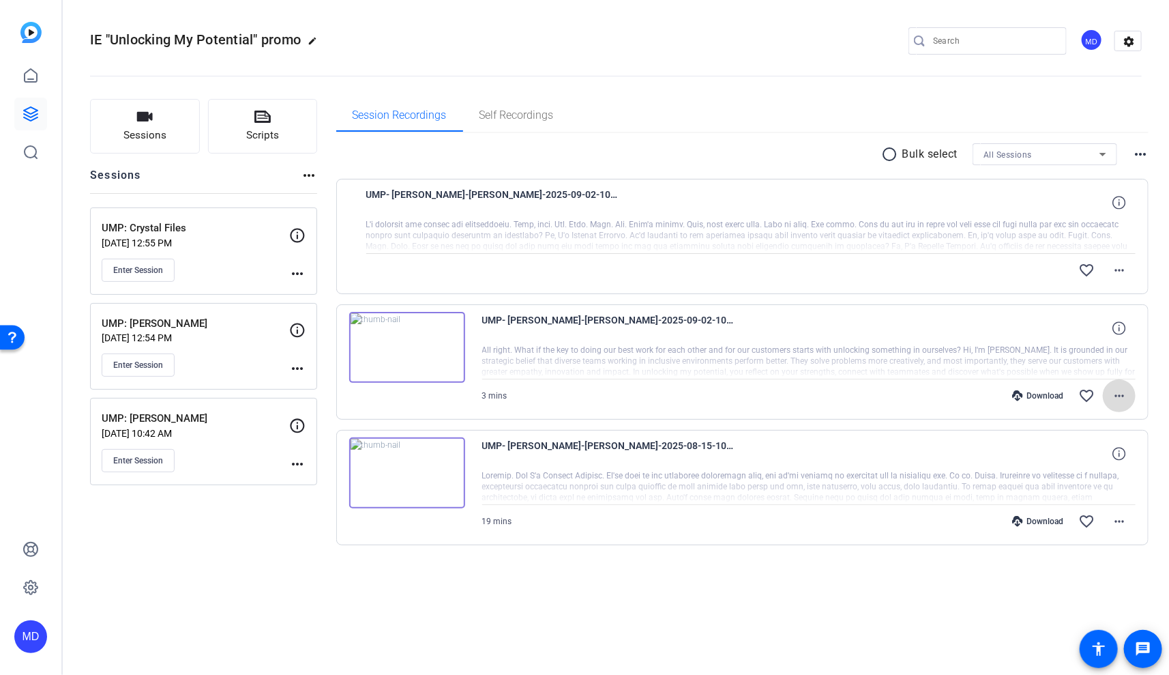
click at [1117, 394] on mat-icon "more_horiz" at bounding box center [1119, 395] width 16 height 16
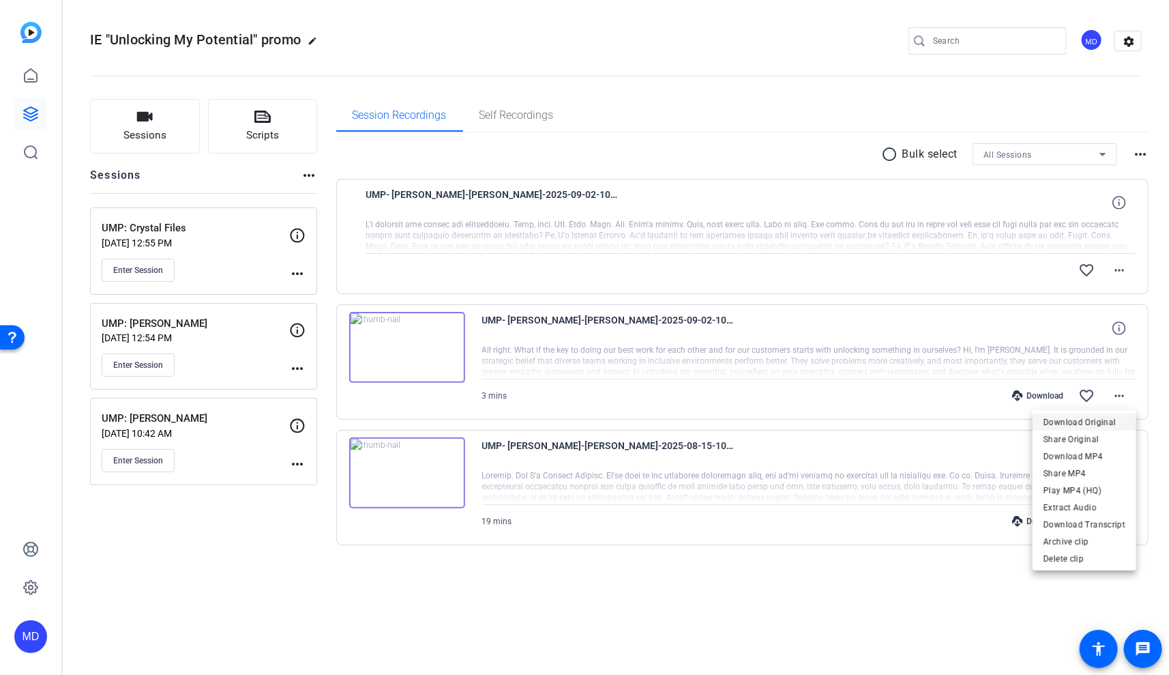
click at [1078, 422] on span "Download Original" at bounding box center [1085, 422] width 82 height 16
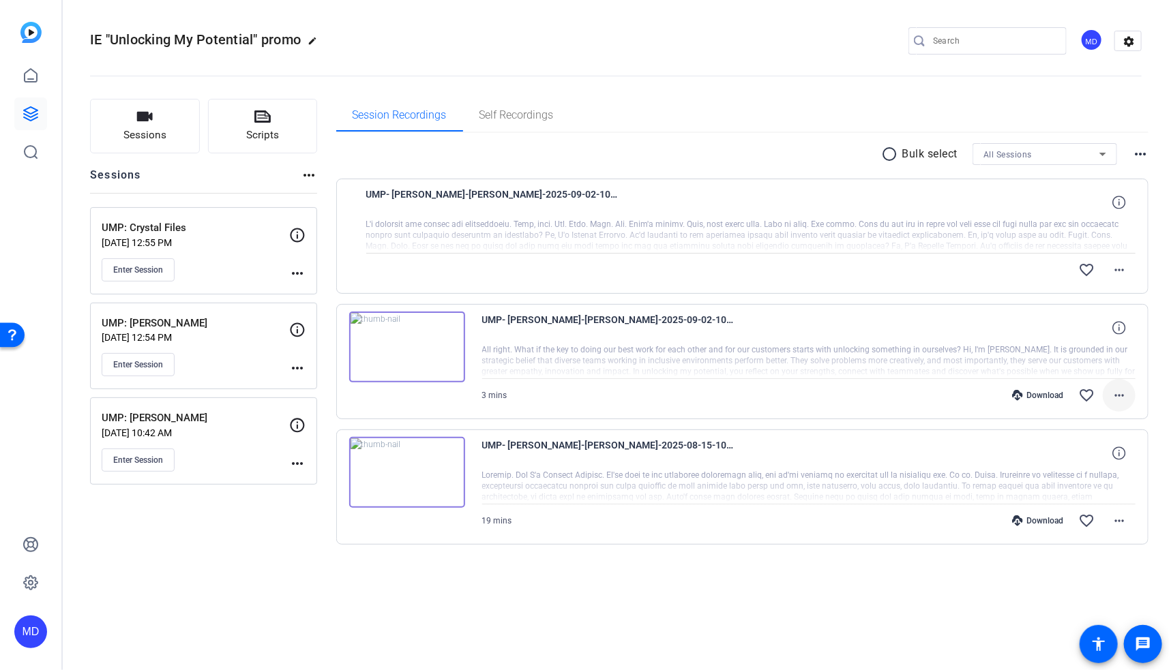
click at [1119, 390] on mat-icon "more_horiz" at bounding box center [1119, 395] width 16 height 16
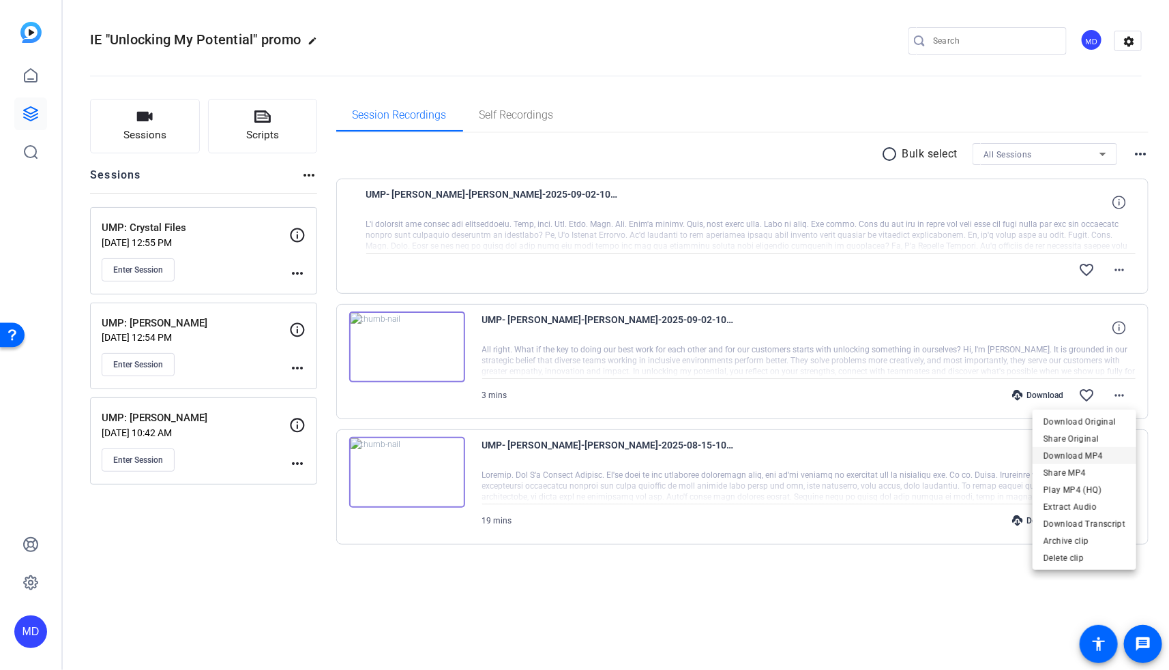
click at [1114, 456] on span "Download MP4" at bounding box center [1085, 456] width 82 height 16
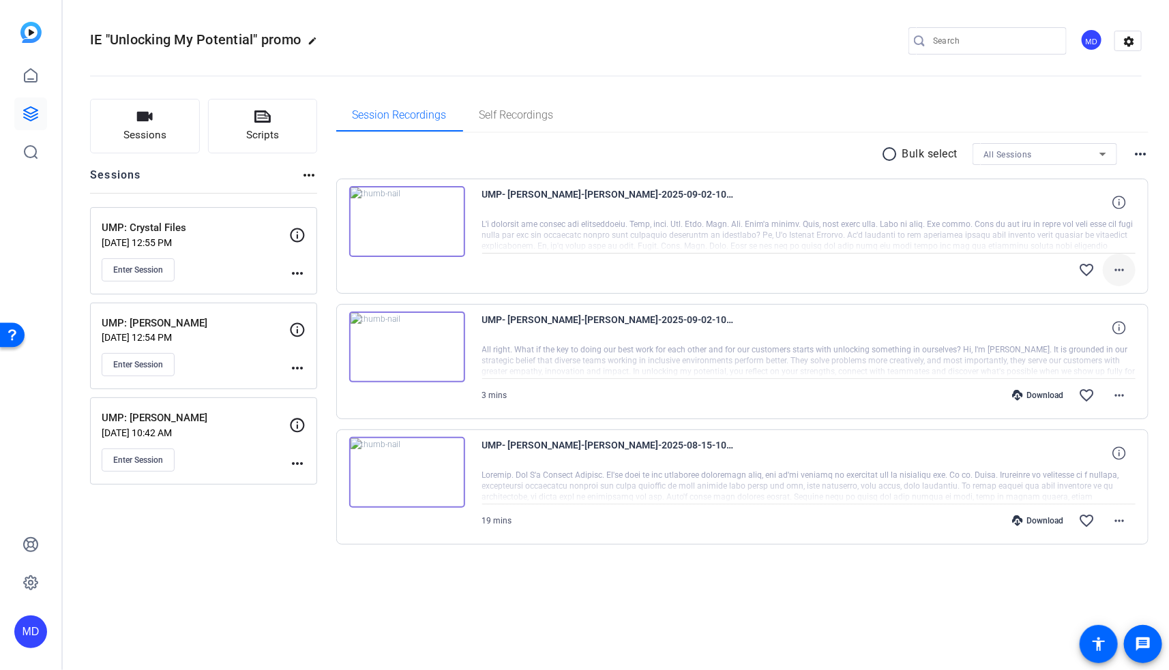
click at [1115, 270] on mat-icon "more_horiz" at bounding box center [1119, 270] width 16 height 16
click at [1094, 295] on span "Download Original" at bounding box center [1085, 297] width 82 height 16
click at [1125, 268] on mat-icon "more_horiz" at bounding box center [1119, 270] width 16 height 16
click at [710, 606] on div at bounding box center [584, 335] width 1169 height 670
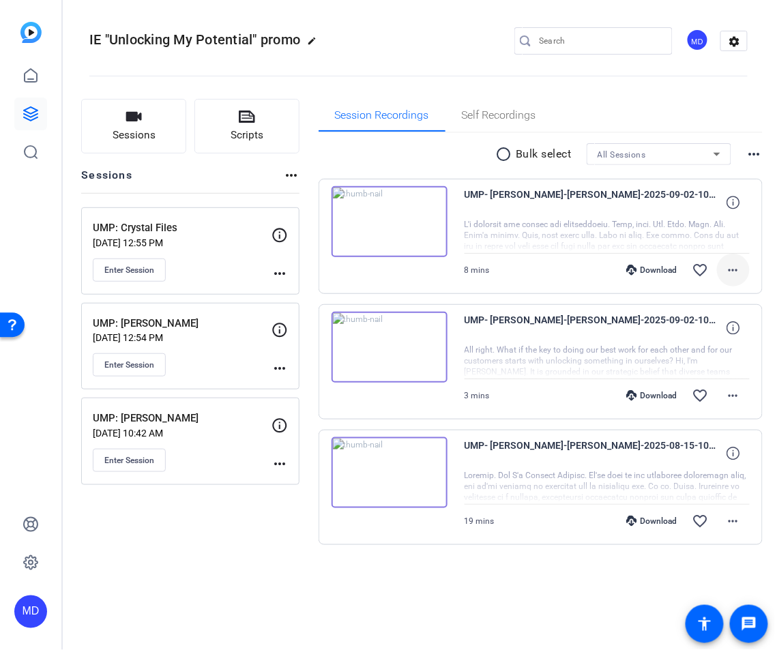
click at [725, 262] on mat-icon "more_horiz" at bounding box center [733, 270] width 16 height 16
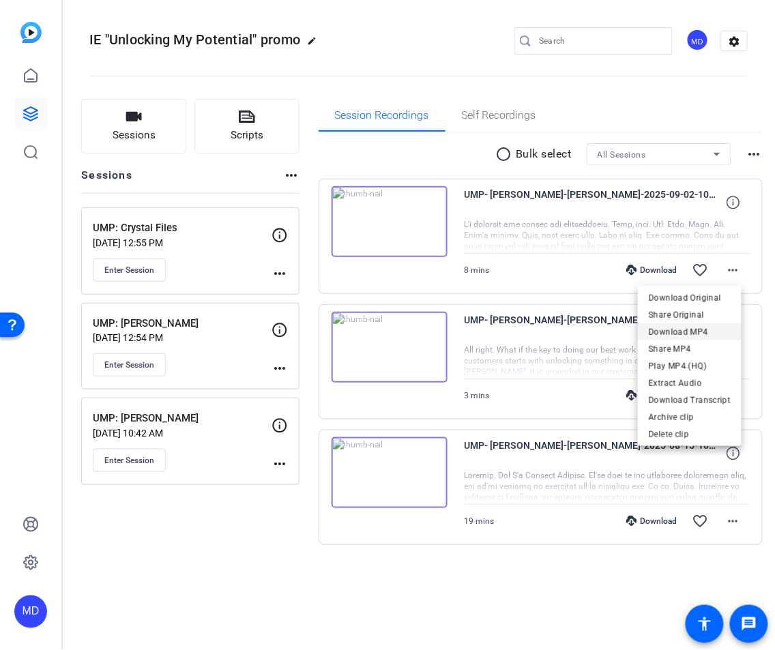
click at [707, 333] on span "Download MP4" at bounding box center [690, 332] width 82 height 16
